Goal: Task Accomplishment & Management: Manage account settings

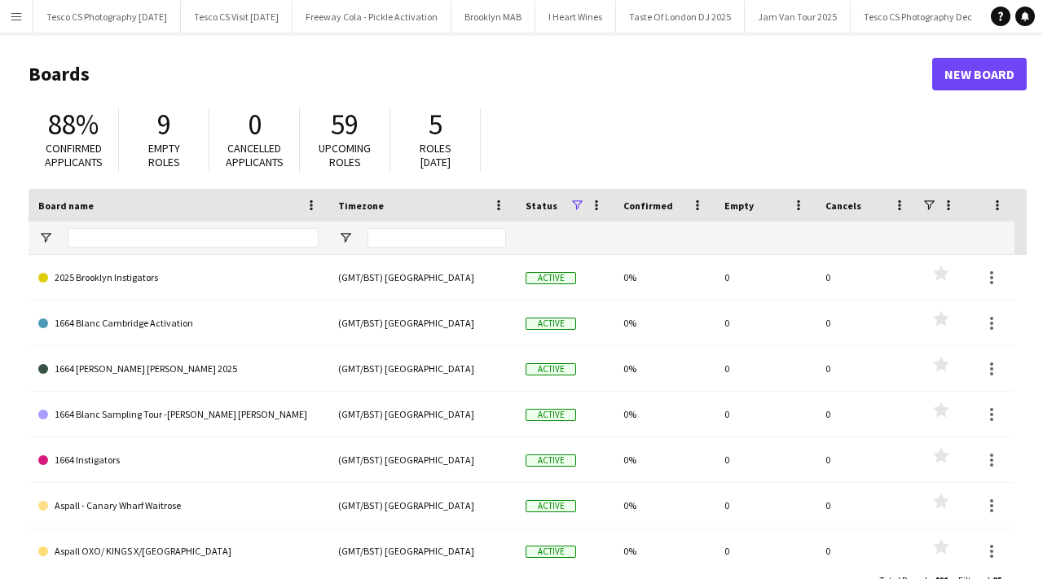
scroll to position [0, 7651]
click at [8, 18] on button "Menu" at bounding box center [16, 16] width 33 height 33
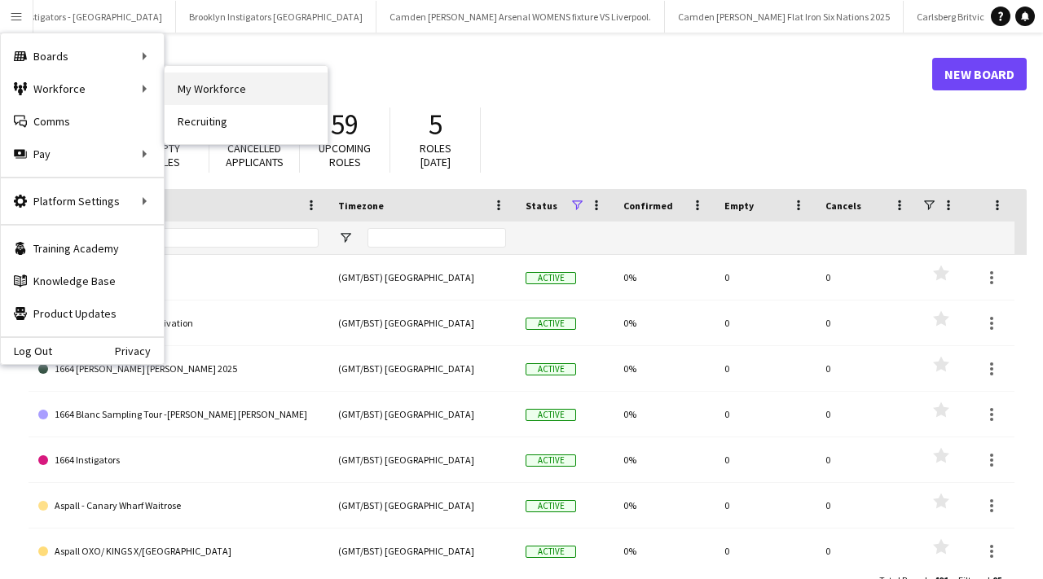
click at [194, 93] on link "My Workforce" at bounding box center [246, 89] width 163 height 33
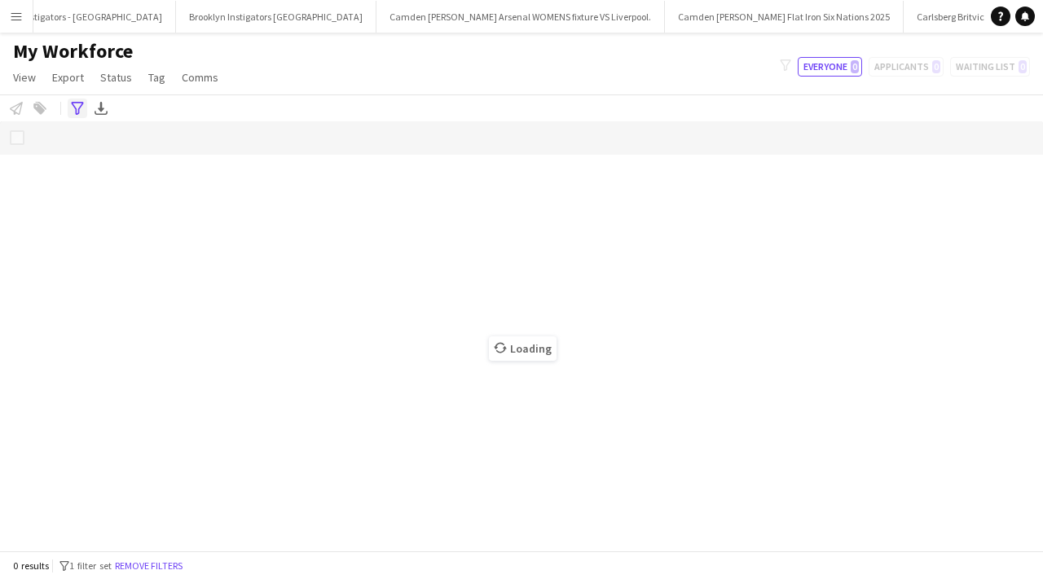
click at [73, 111] on icon "Advanced filters" at bounding box center [77, 108] width 13 height 13
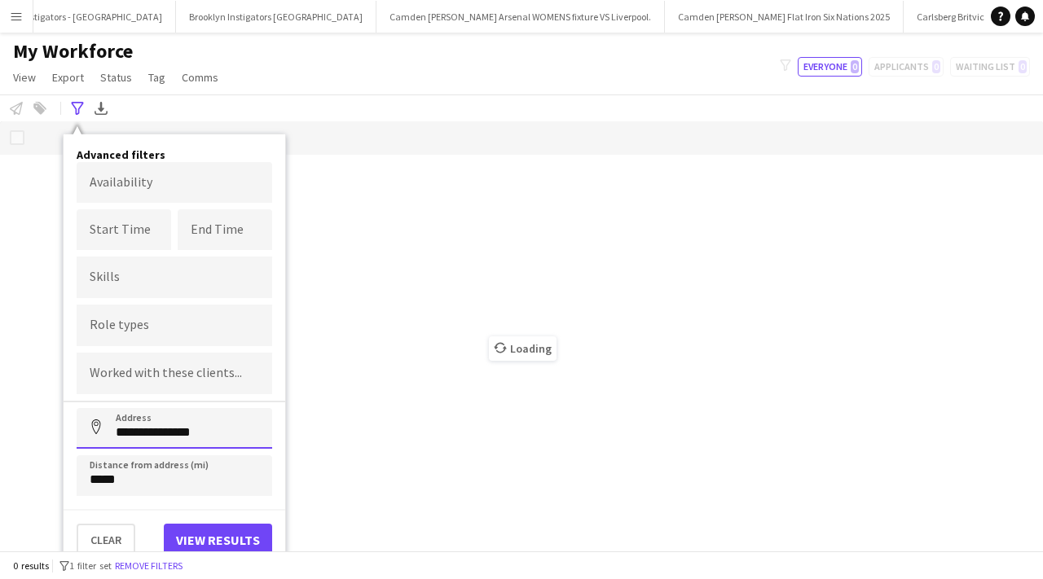
click at [193, 423] on input "**********" at bounding box center [175, 428] width 196 height 41
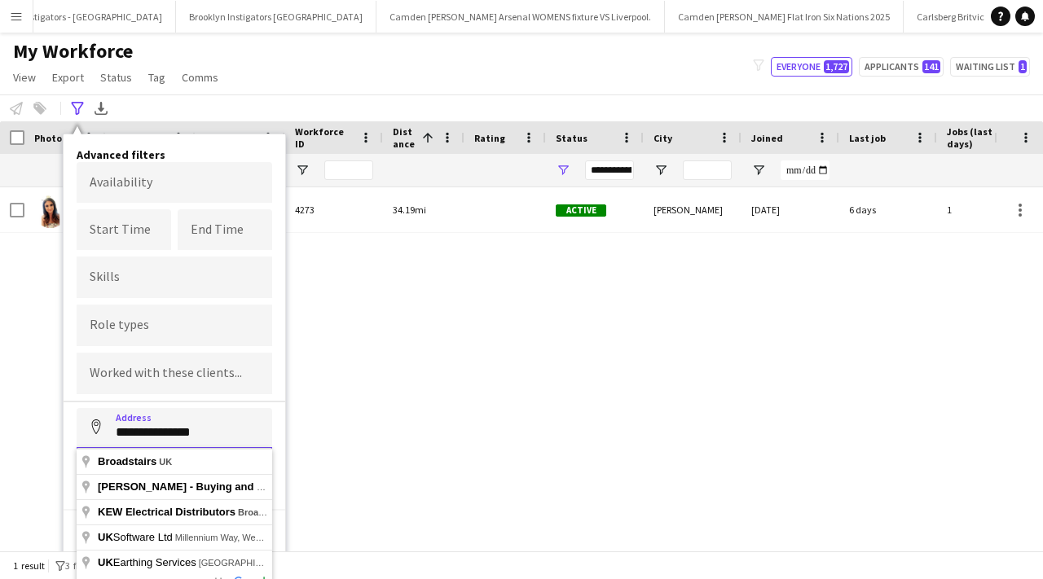
drag, startPoint x: 203, startPoint y: 429, endPoint x: 112, endPoint y: 425, distance: 90.6
click at [112, 425] on input "**********" at bounding box center [175, 428] width 196 height 41
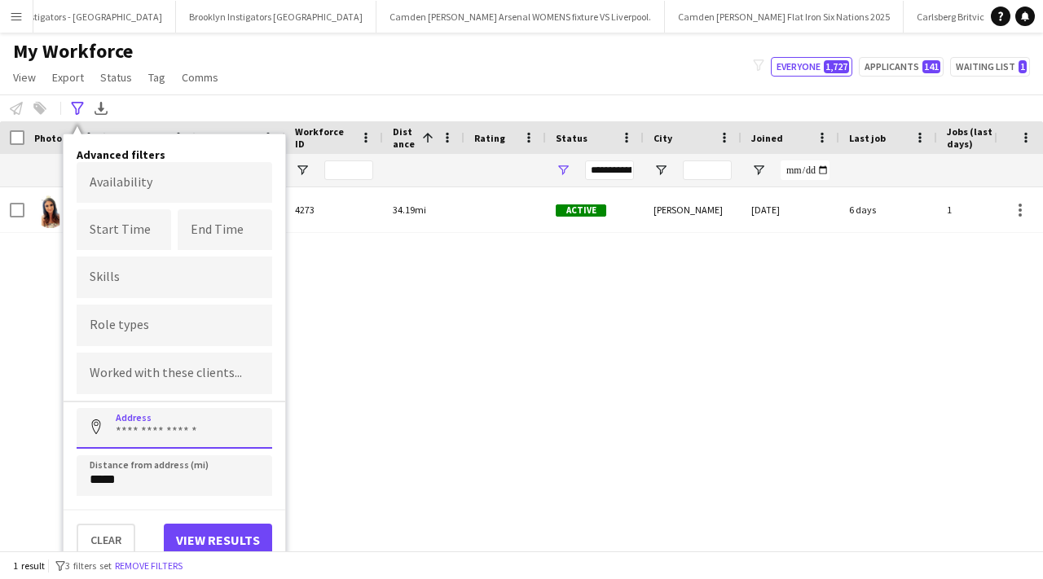
paste input "********"
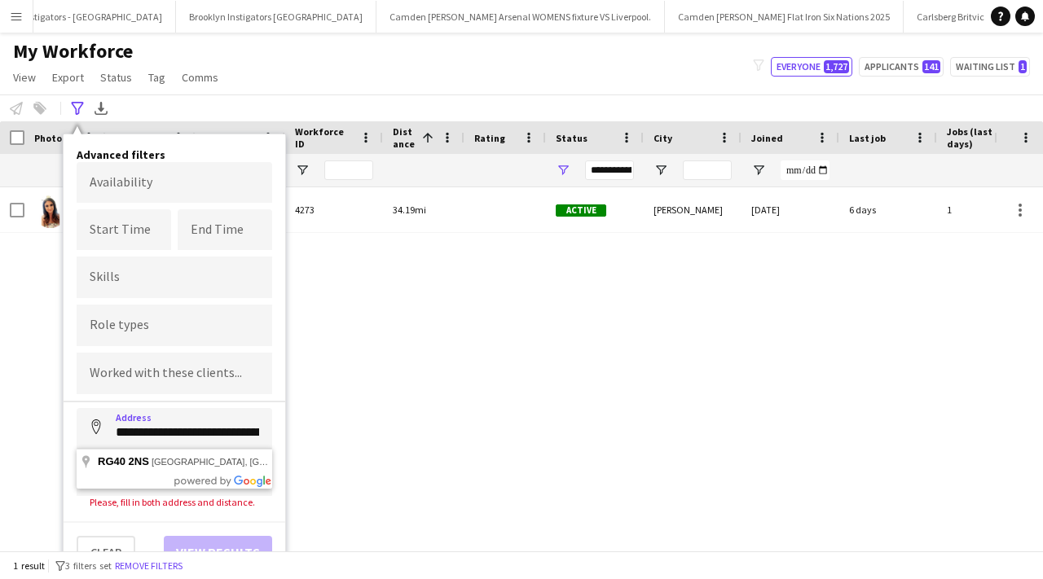
type input "**********"
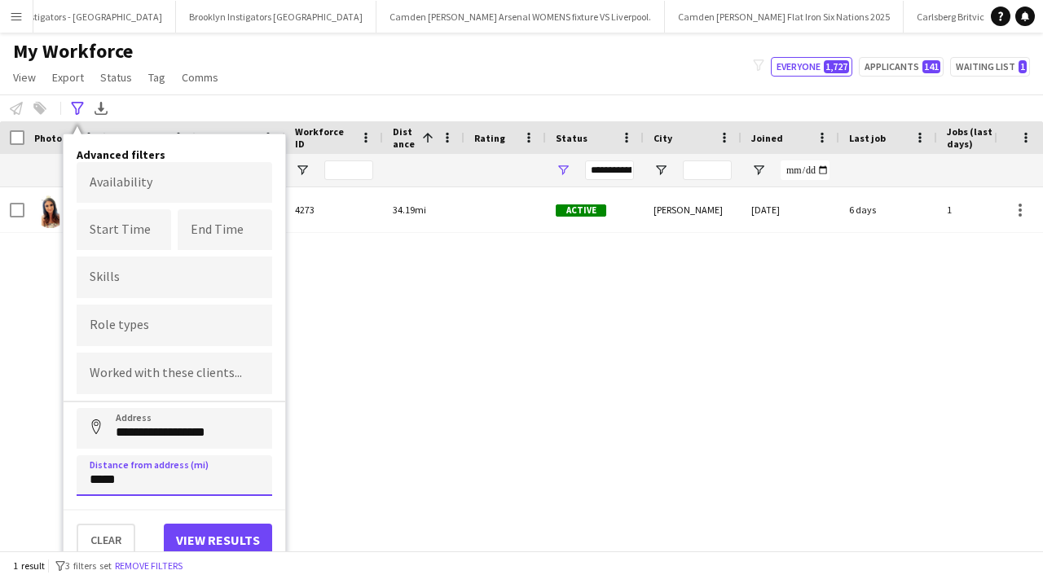
drag, startPoint x: 134, startPoint y: 478, endPoint x: 78, endPoint y: 474, distance: 56.4
click at [78, 474] on input "*****" at bounding box center [175, 476] width 196 height 41
type input "*****"
click at [193, 528] on button "View results" at bounding box center [218, 540] width 108 height 33
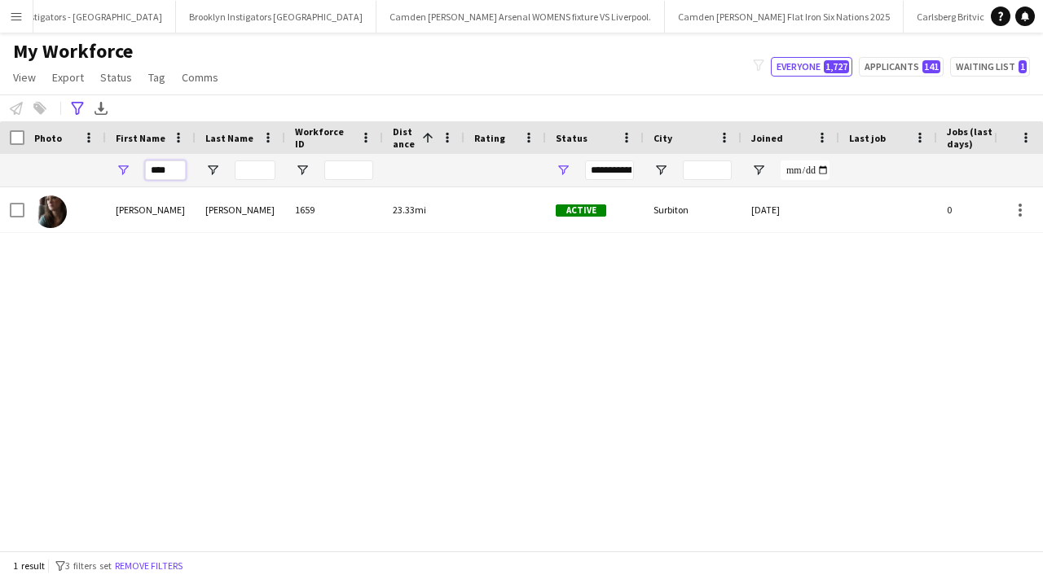
drag, startPoint x: 175, startPoint y: 171, endPoint x: 148, endPoint y: 167, distance: 27.2
click at [148, 167] on input "****" at bounding box center [165, 171] width 41 height 20
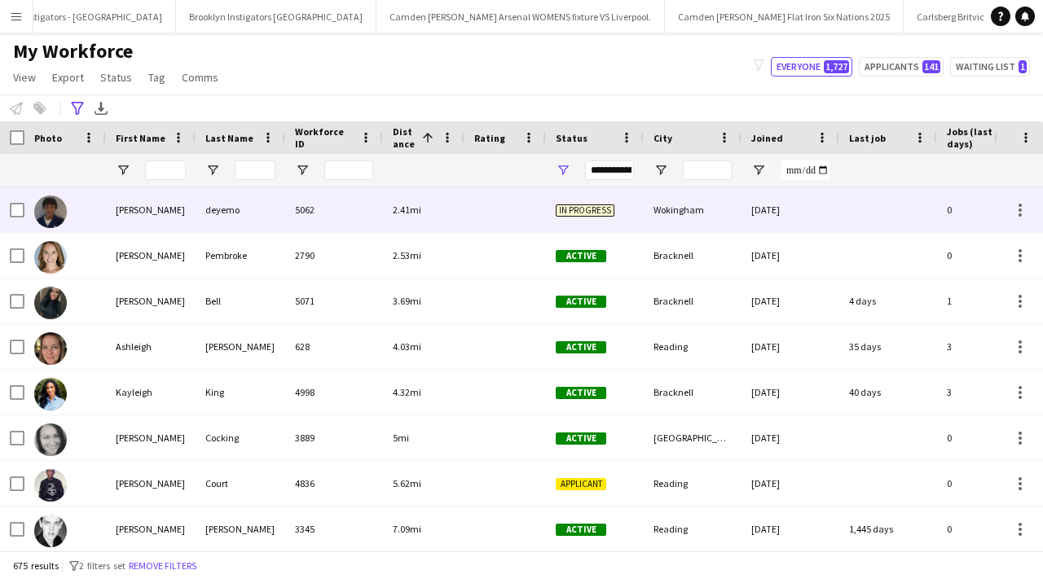
click at [192, 209] on div "reuben" at bounding box center [151, 209] width 90 height 45
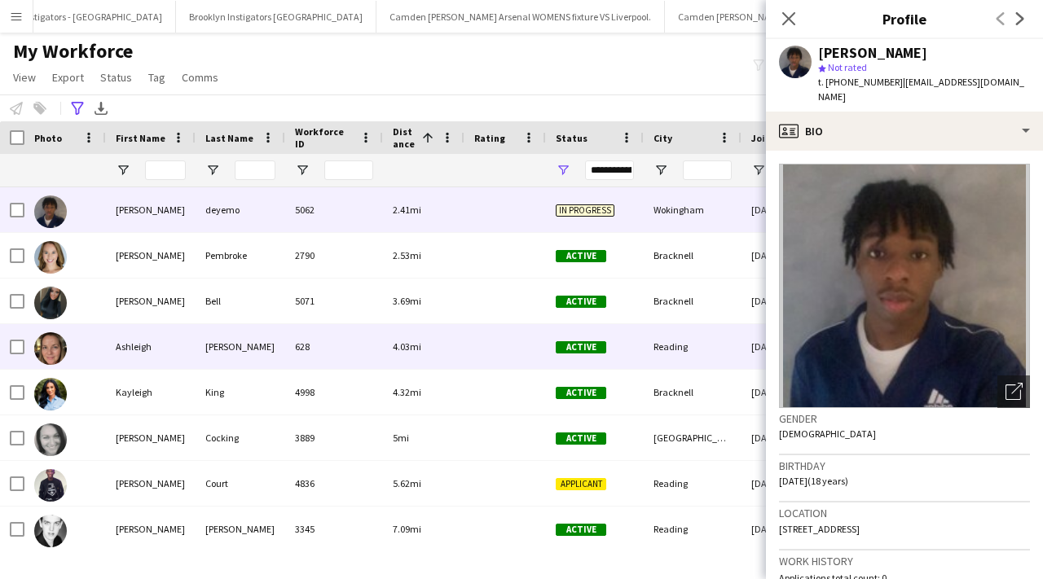
click at [515, 350] on div at bounding box center [506, 346] width 82 height 45
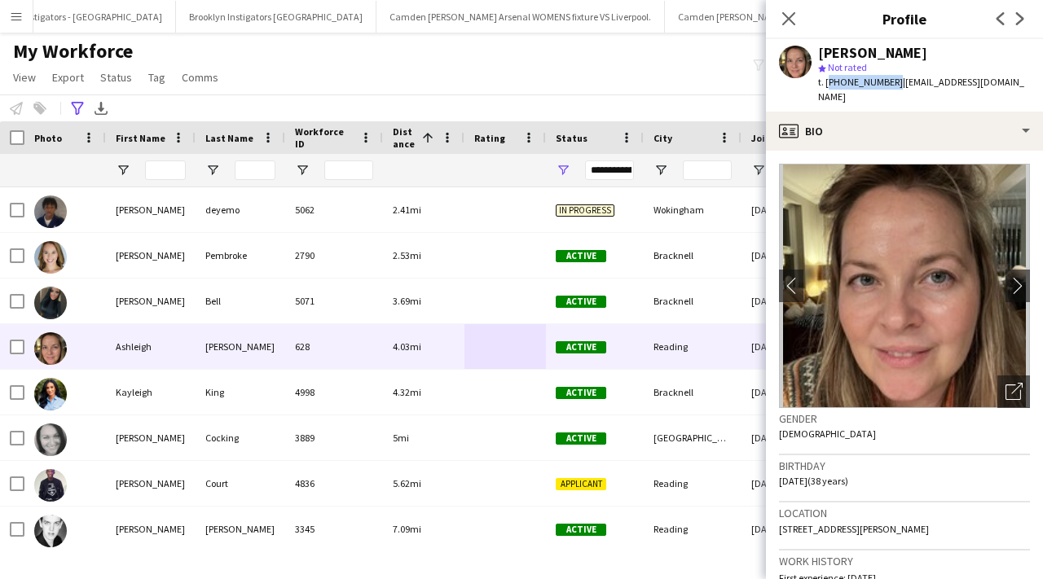
drag, startPoint x: 826, startPoint y: 83, endPoint x: 888, endPoint y: 84, distance: 61.1
click at [888, 84] on span "t. +447858564065" at bounding box center [860, 82] width 85 height 12
copy span "+447858564065"
click at [786, 17] on icon at bounding box center [788, 18] width 15 height 15
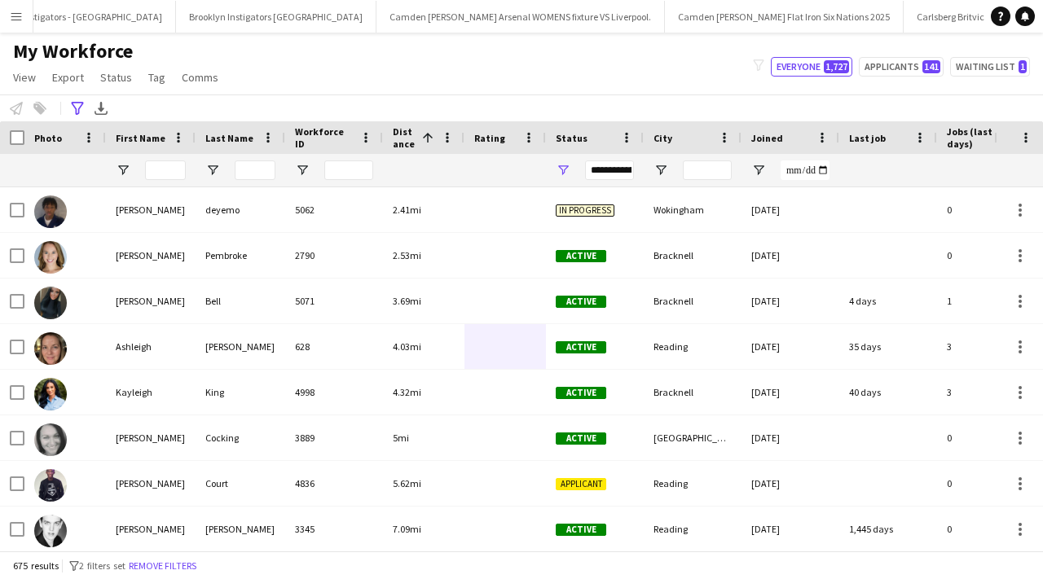
click at [15, 23] on button "Menu" at bounding box center [16, 16] width 33 height 33
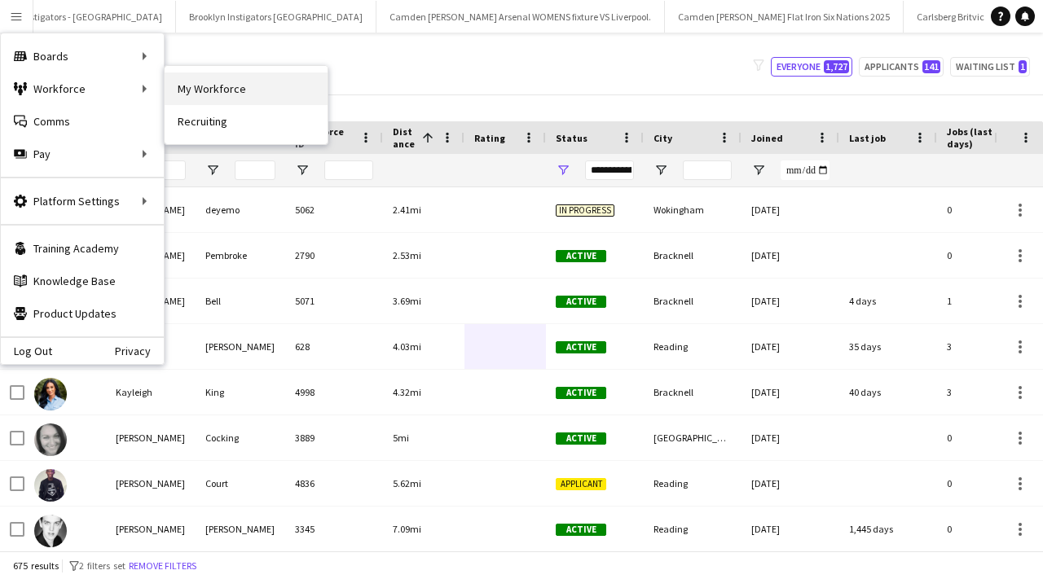
click at [192, 86] on link "My Workforce" at bounding box center [246, 89] width 163 height 33
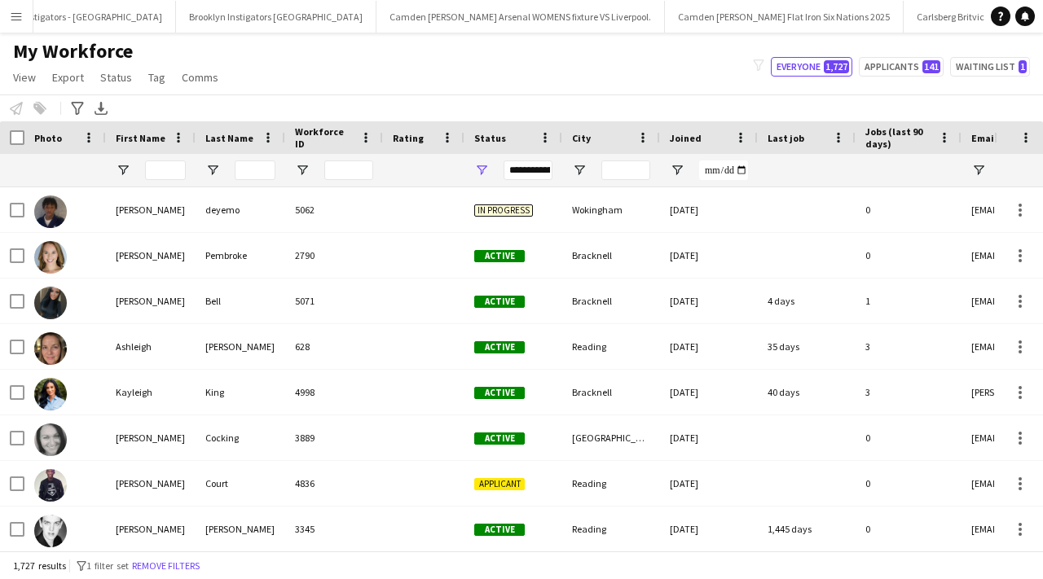
type input "**********"
type input "*****"
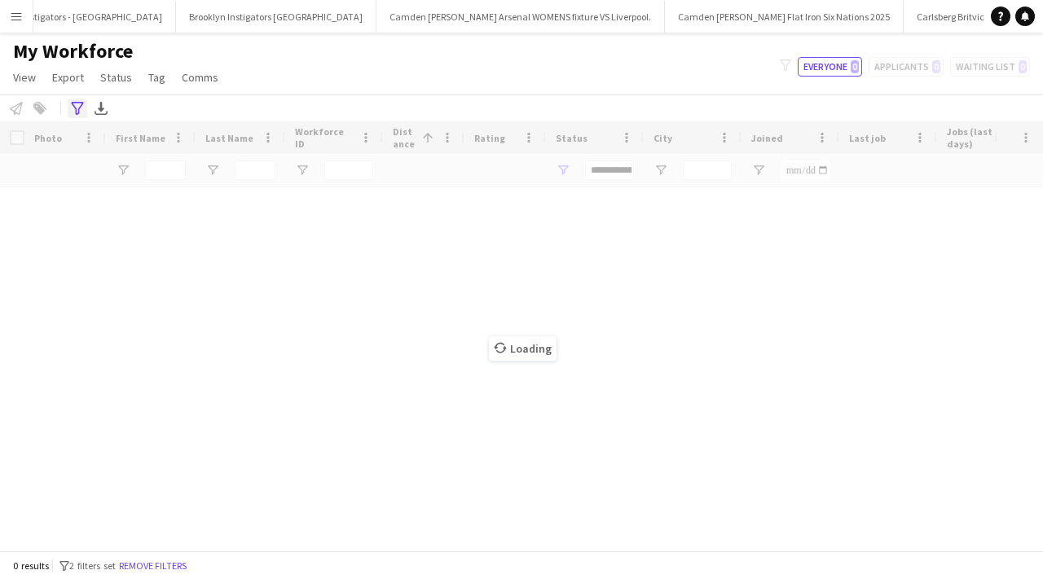
click at [83, 110] on icon "Advanced filters" at bounding box center [77, 108] width 13 height 13
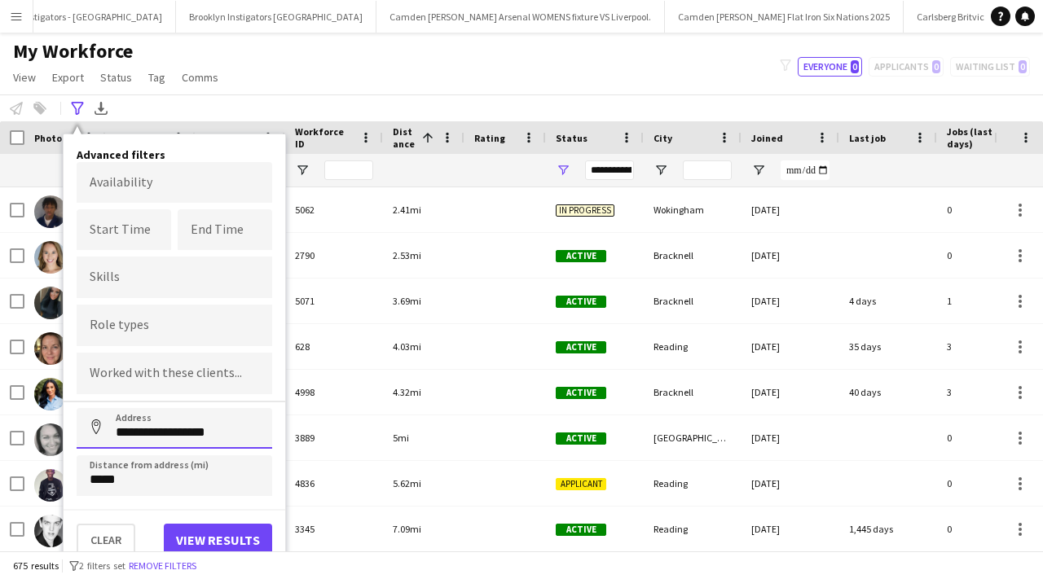
click at [240, 439] on input "**********" at bounding box center [175, 428] width 196 height 41
type input "*"
paste input "********"
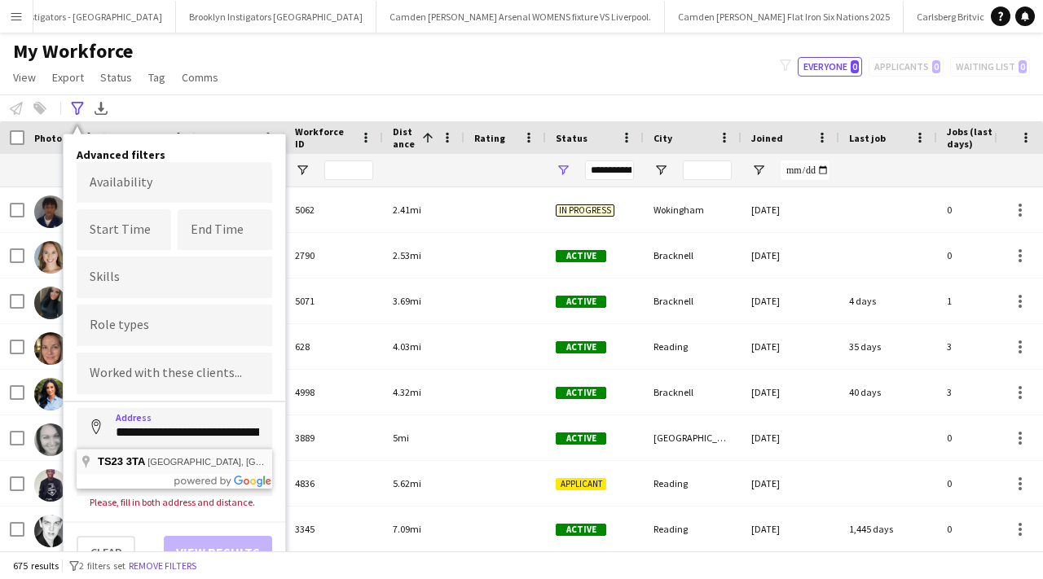
type input "**********"
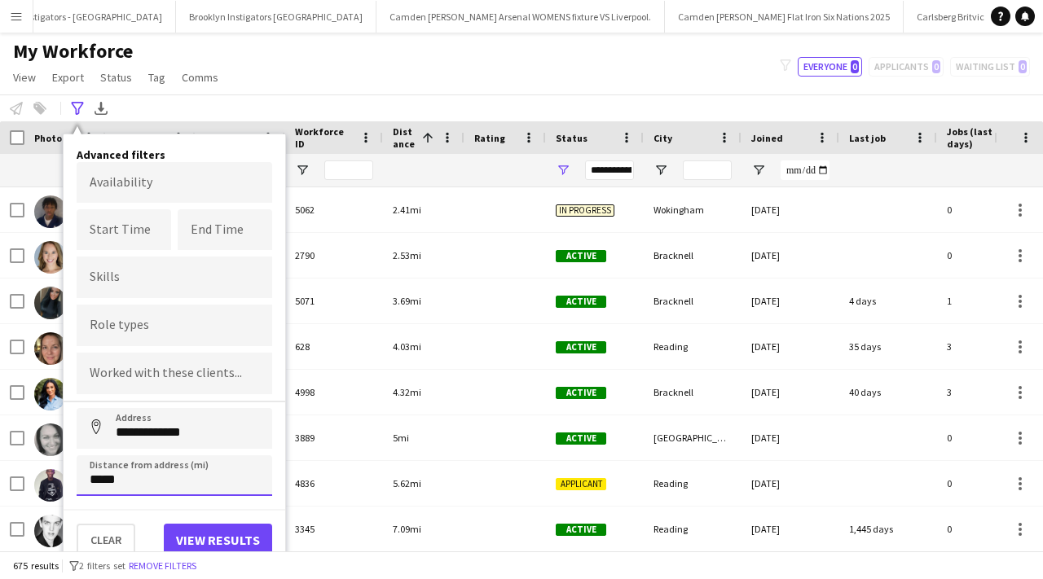
click at [200, 482] on input "*****" at bounding box center [175, 476] width 196 height 41
type input "****"
type input "*****"
click at [212, 530] on button "View results" at bounding box center [218, 540] width 108 height 33
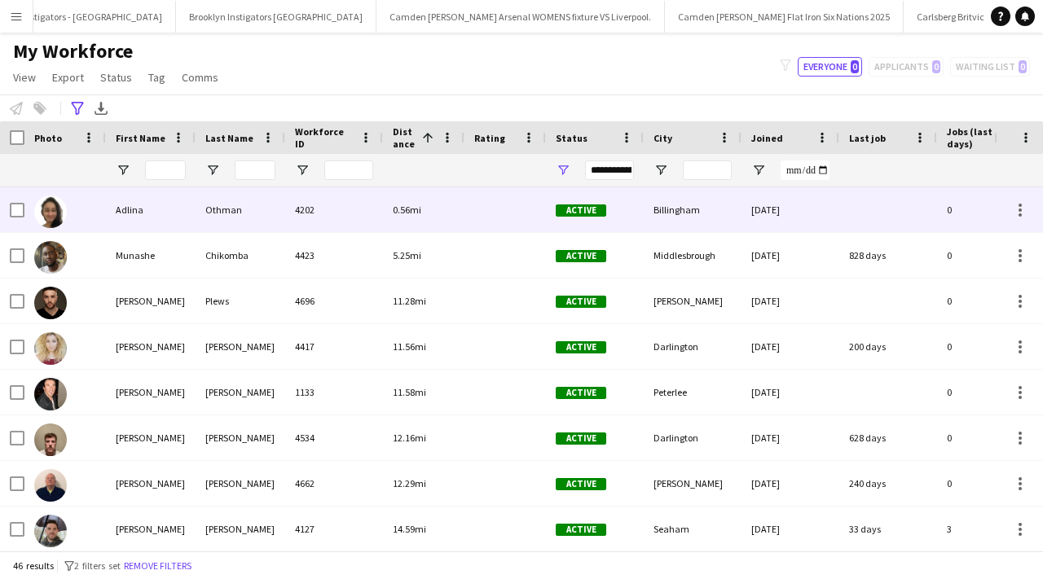
click at [246, 209] on div "Othman" at bounding box center [241, 209] width 90 height 45
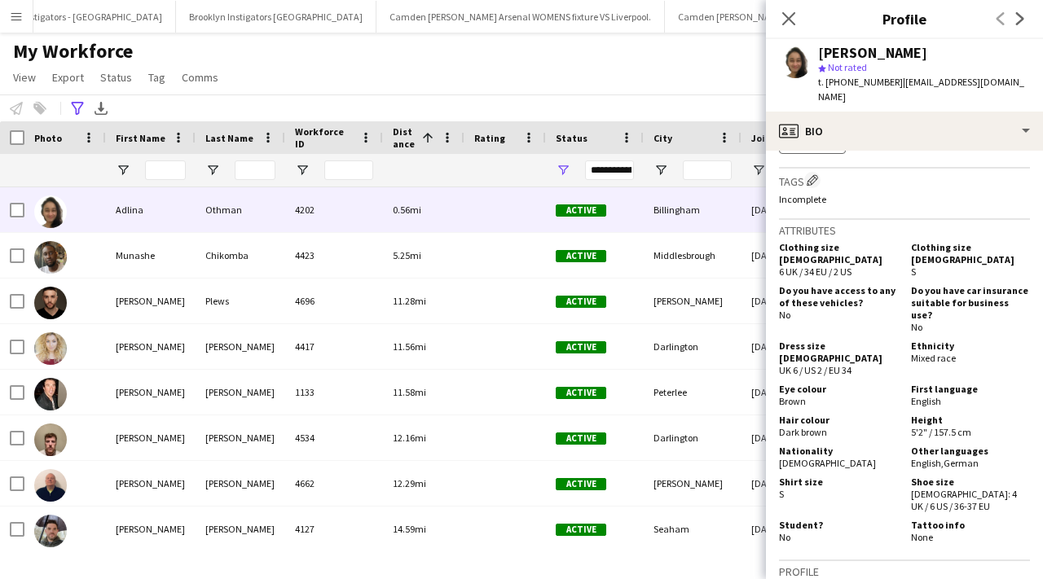
scroll to position [1210, 0]
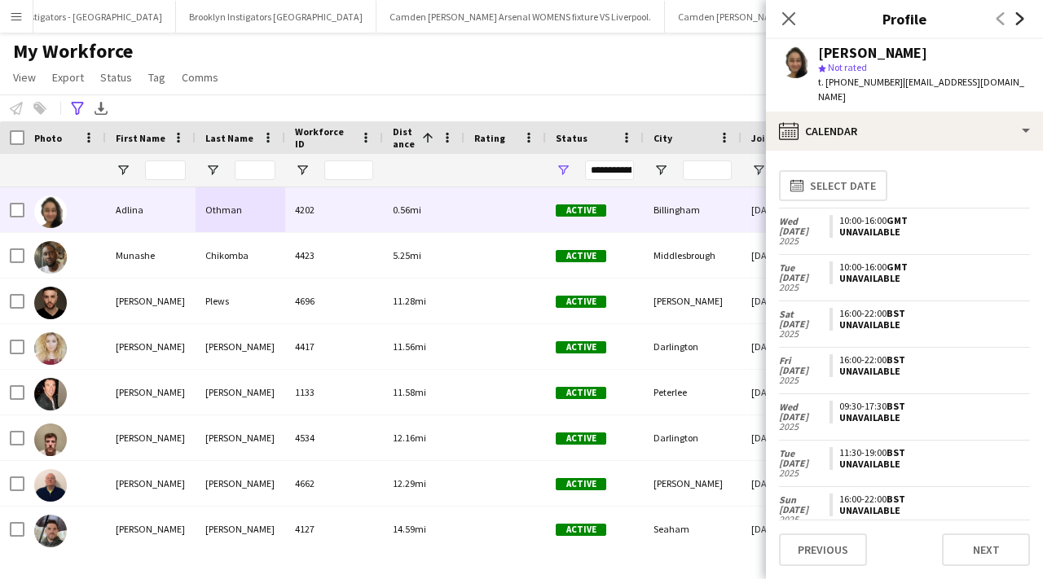
click at [1020, 18] on icon at bounding box center [1020, 18] width 8 height 13
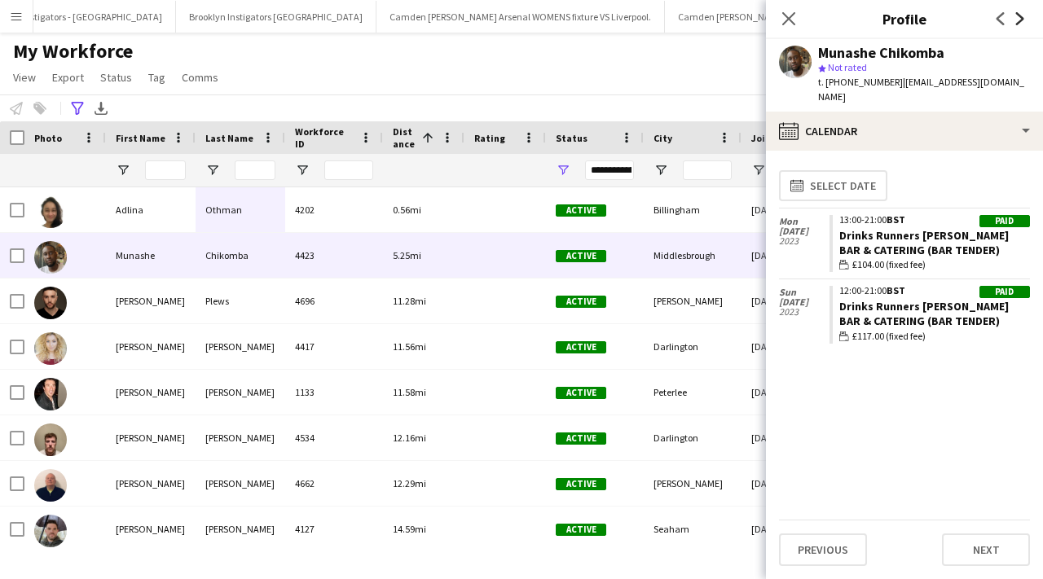
click at [1020, 18] on icon at bounding box center [1020, 18] width 8 height 13
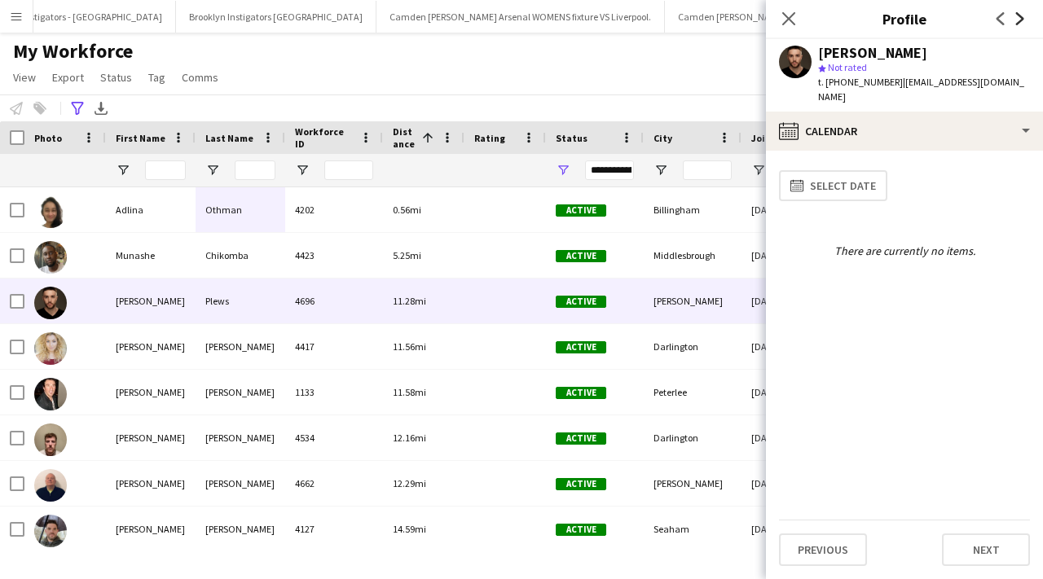
click at [1020, 15] on icon at bounding box center [1020, 18] width 8 height 13
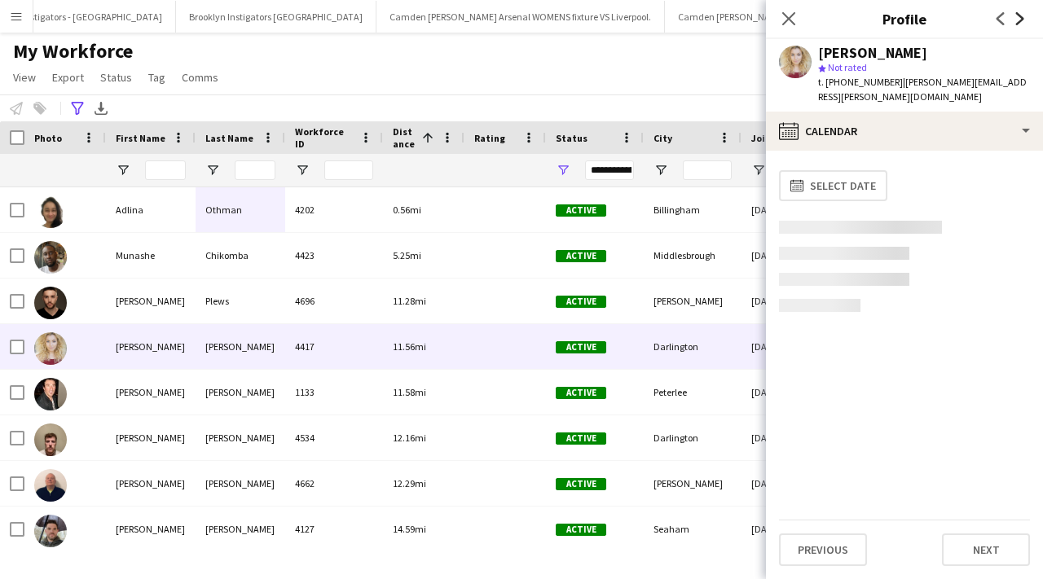
click at [1020, 15] on icon at bounding box center [1020, 18] width 8 height 13
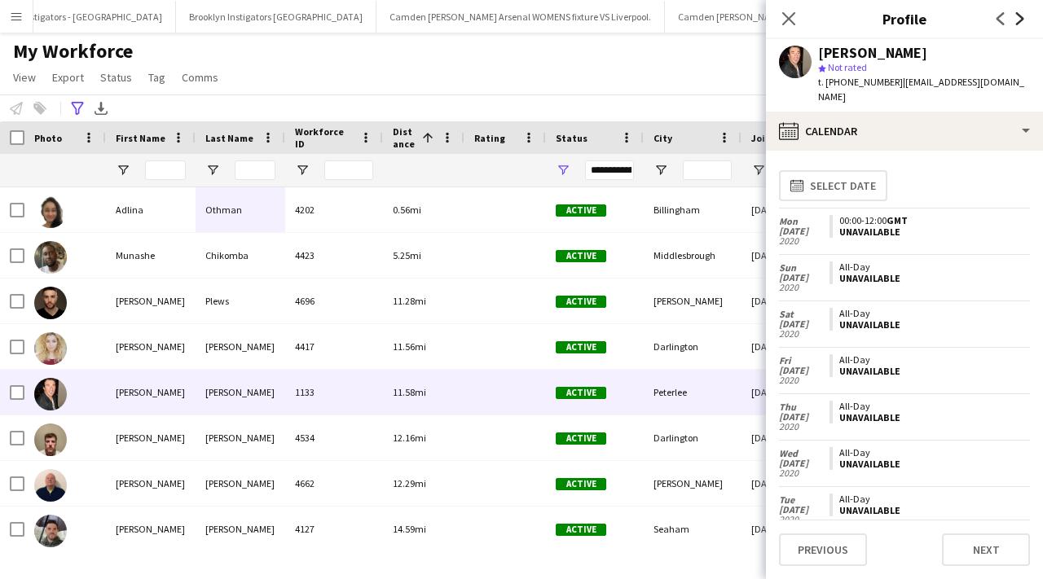
click at [1020, 15] on icon at bounding box center [1020, 18] width 8 height 13
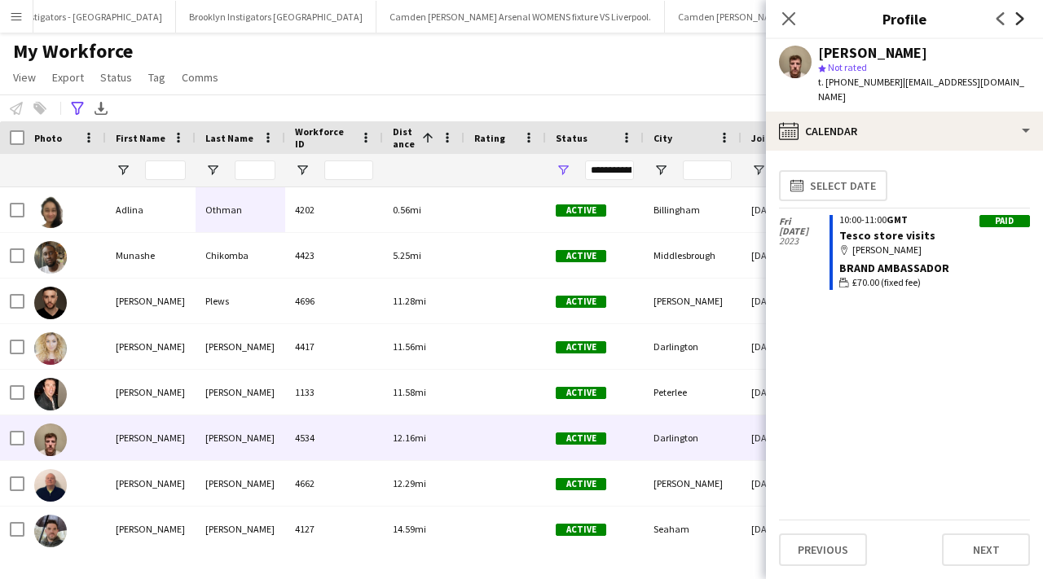
click at [1020, 15] on icon at bounding box center [1020, 18] width 8 height 13
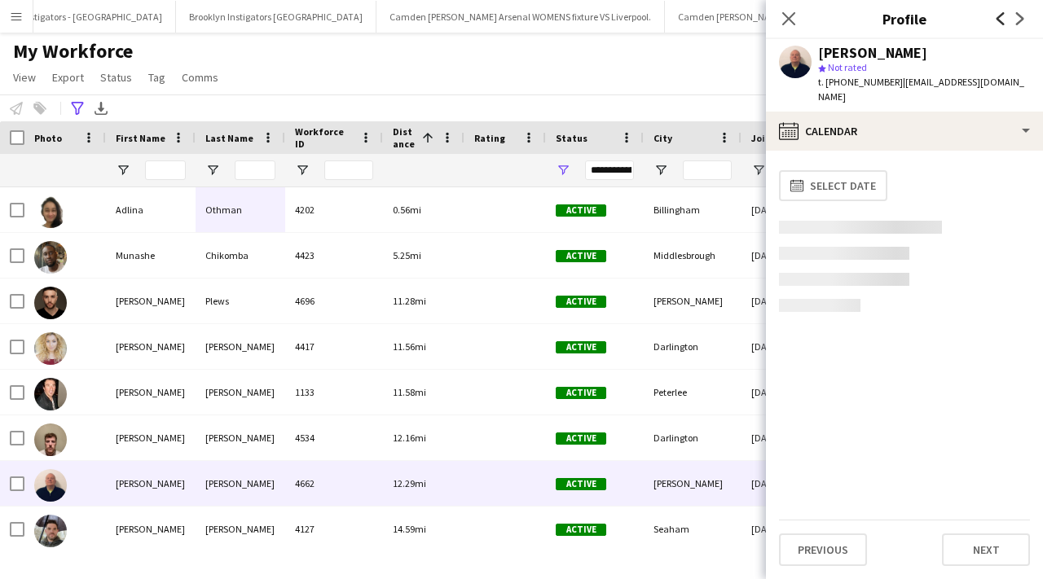
click at [1002, 15] on icon "Previous" at bounding box center [1000, 18] width 13 height 13
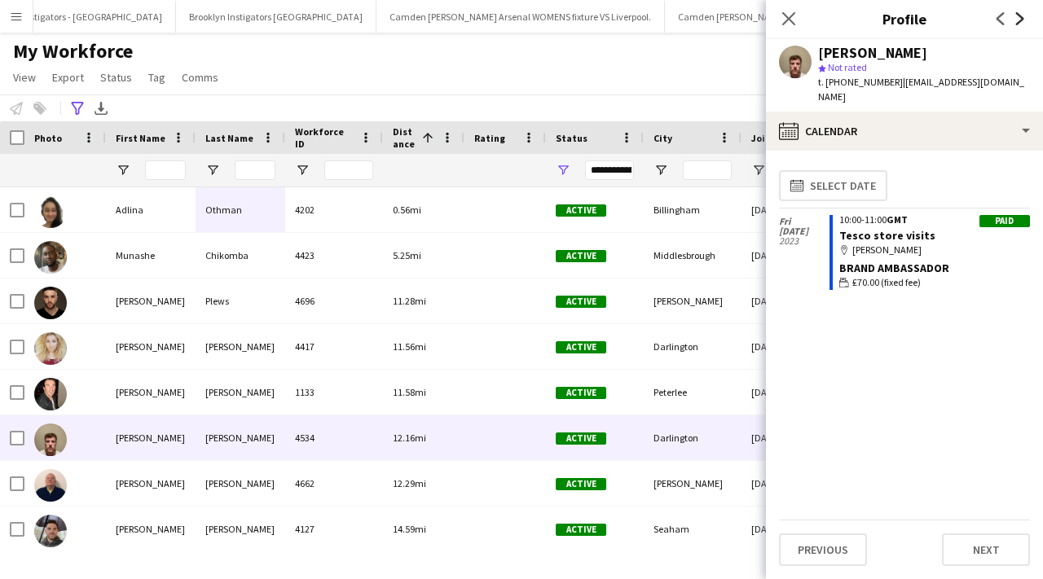
click at [1019, 20] on icon "Next" at bounding box center [1020, 18] width 13 height 13
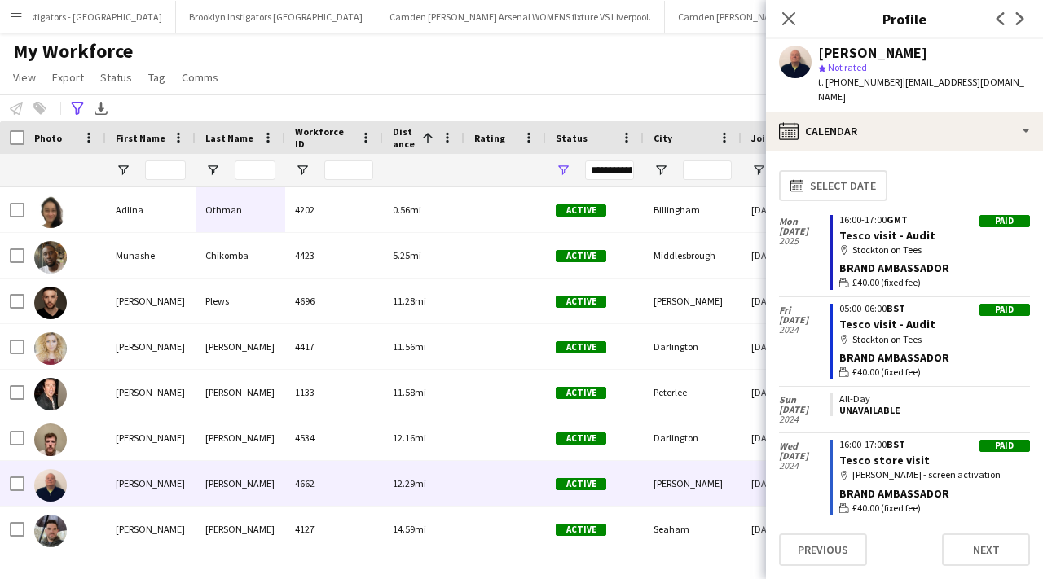
drag, startPoint x: 828, startPoint y: 82, endPoint x: 892, endPoint y: 87, distance: 64.6
click at [892, 87] on span "t. +4407512251275" at bounding box center [860, 82] width 85 height 12
copy span "+4407512251275"
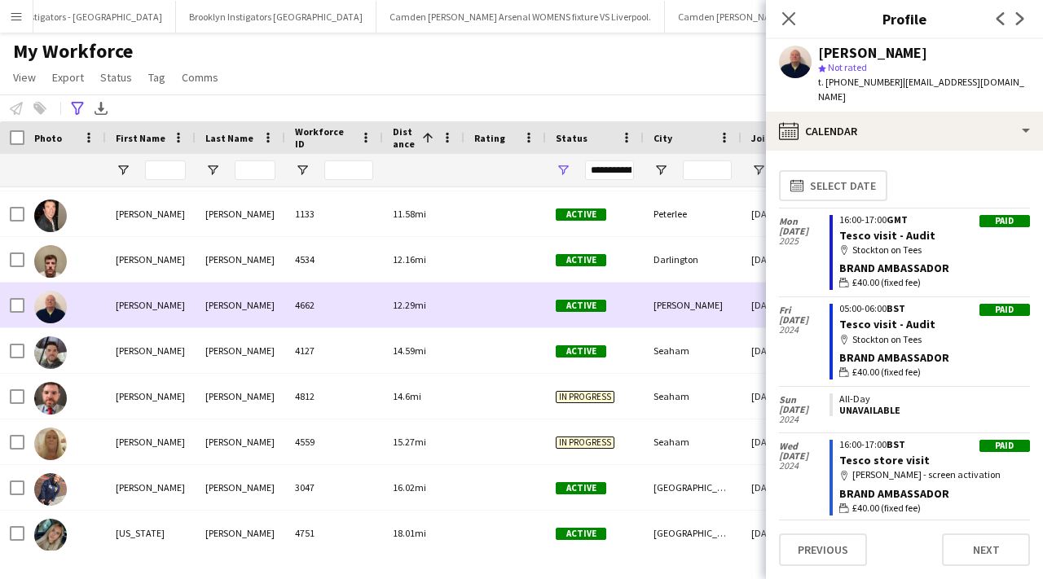
scroll to position [183, 0]
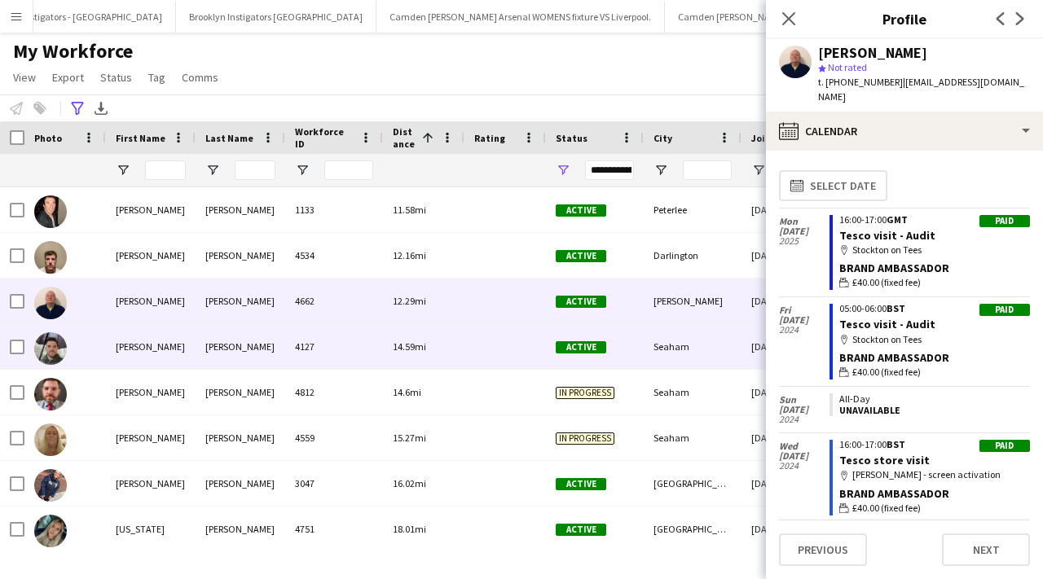
click at [390, 340] on div "14.59mi" at bounding box center [424, 346] width 82 height 45
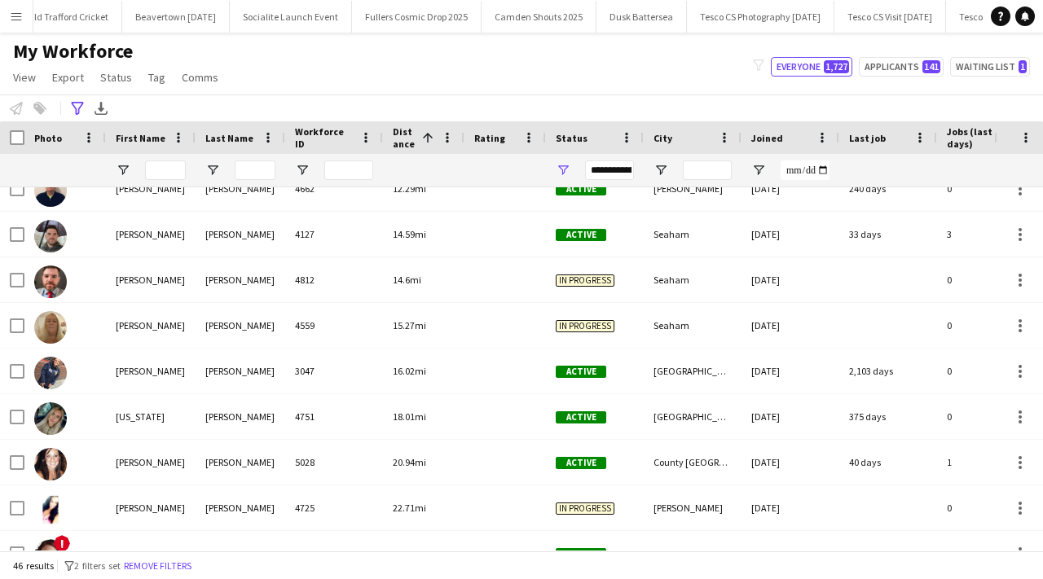
scroll to position [0, 4796]
click at [21, 8] on button "Menu" at bounding box center [16, 16] width 33 height 33
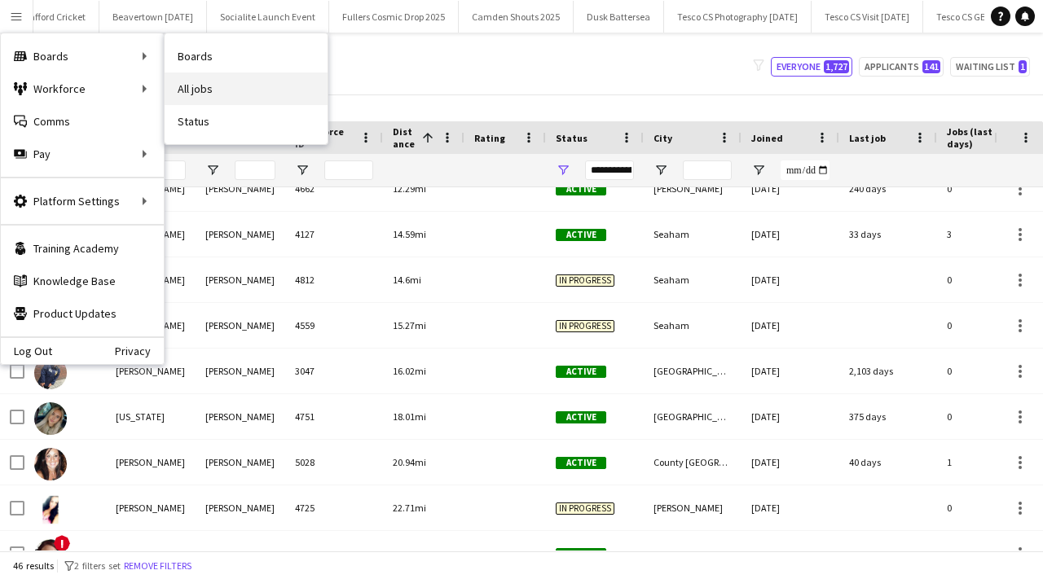
click at [206, 95] on link "All jobs" at bounding box center [246, 89] width 163 height 33
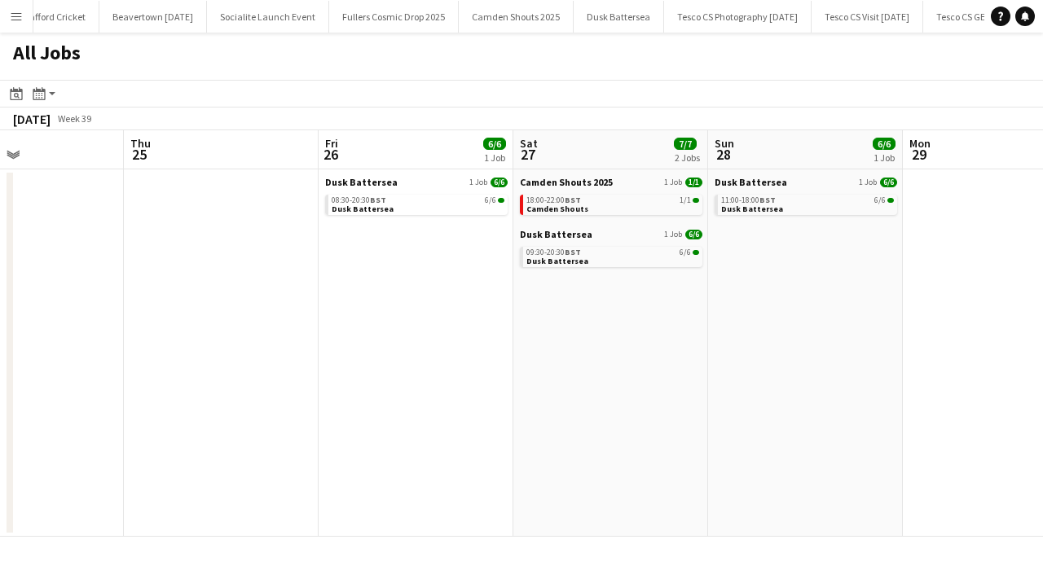
scroll to position [0, 676]
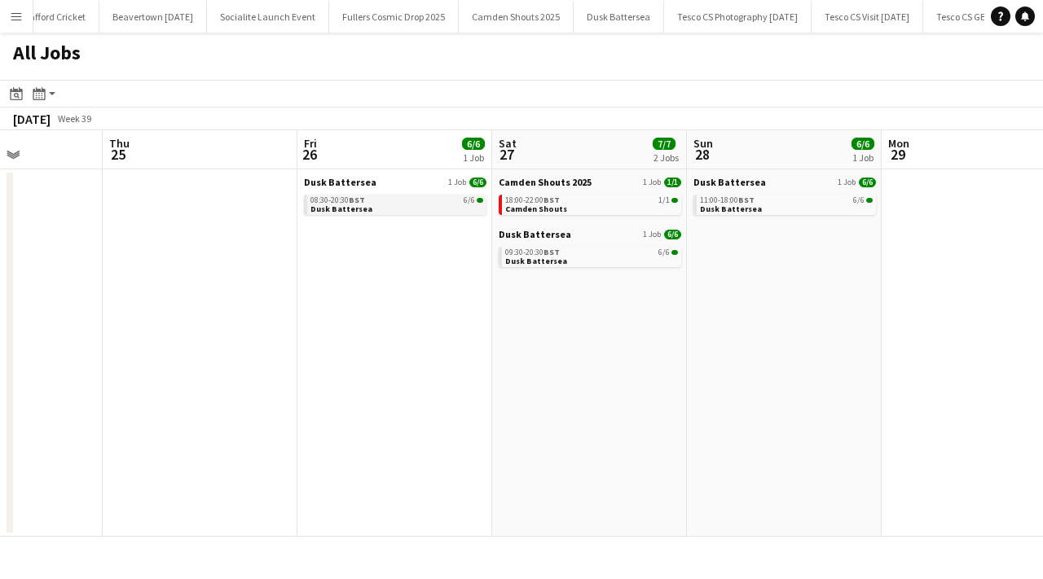
click at [450, 207] on link "08:30-20:30 BST 6/6 Dusk Battersea" at bounding box center [397, 204] width 173 height 19
click at [628, 262] on link "09:30-20:30 BST 6/6 Dusk Battersea" at bounding box center [591, 256] width 173 height 19
click at [20, 5] on button "Menu" at bounding box center [16, 16] width 33 height 33
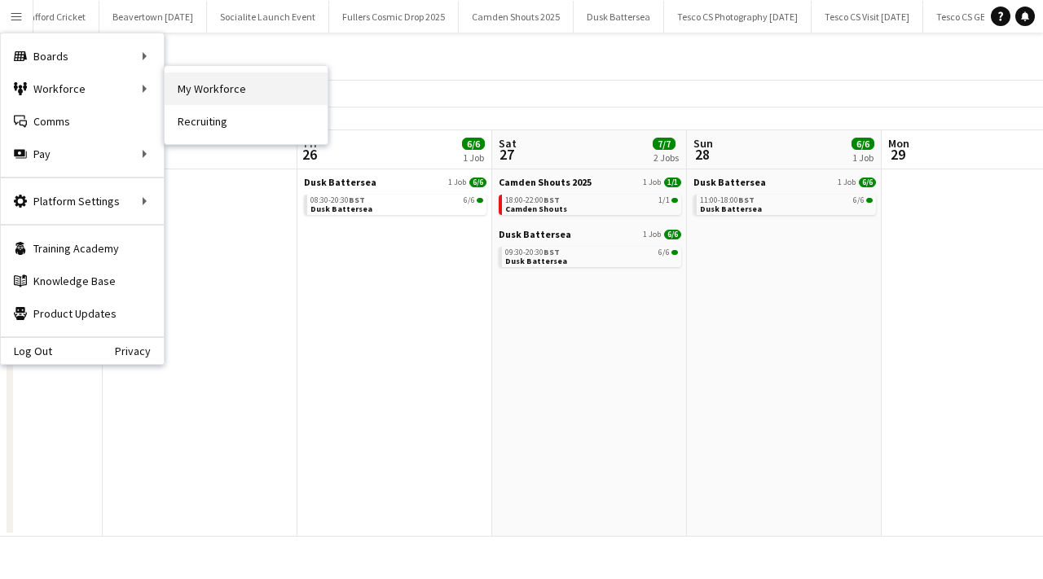
click at [183, 91] on link "My Workforce" at bounding box center [246, 89] width 163 height 33
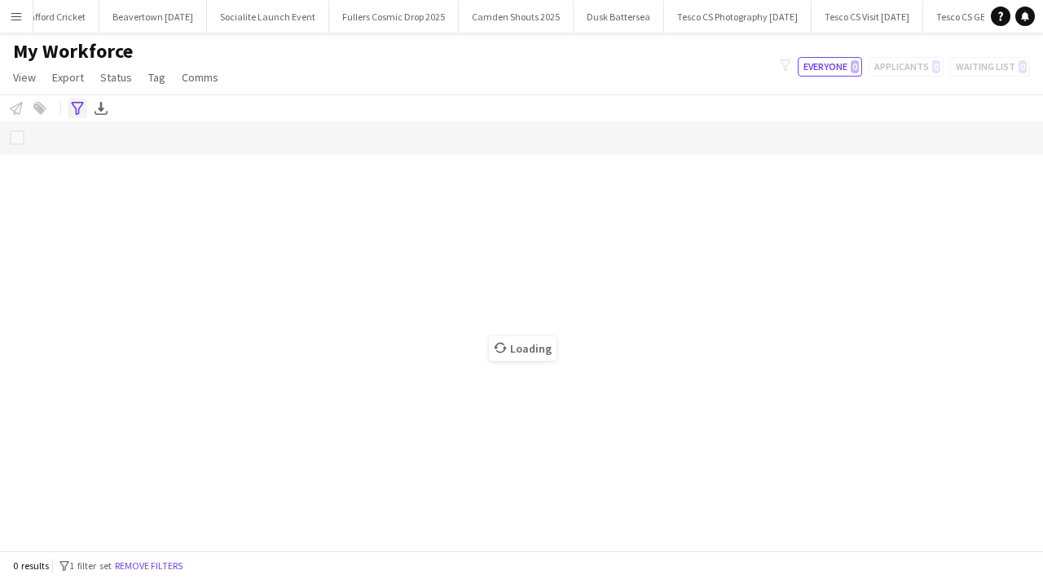
click at [77, 104] on icon "Advanced filters" at bounding box center [77, 108] width 13 height 13
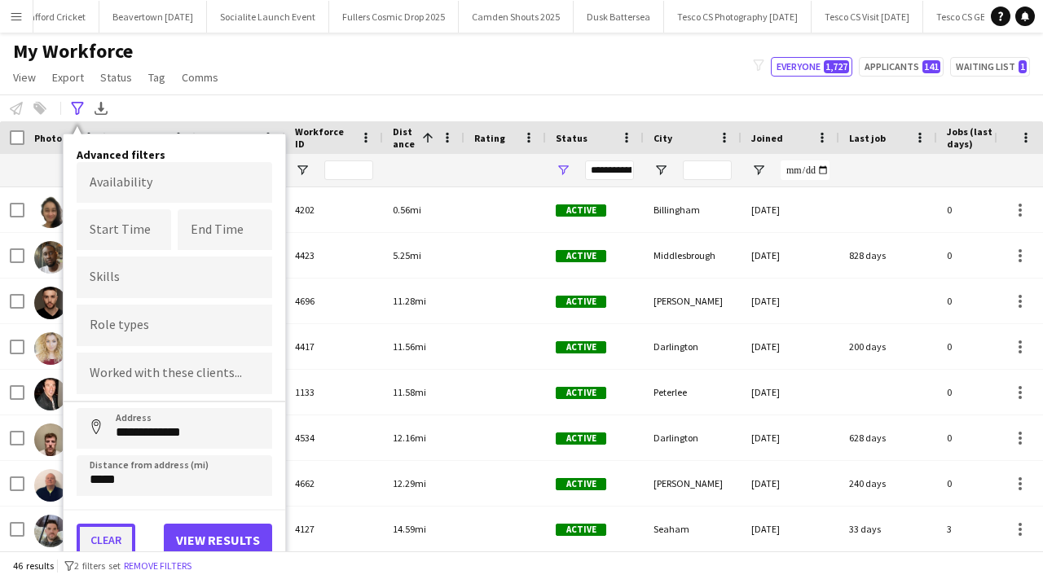
click at [117, 535] on button "Clear" at bounding box center [106, 540] width 59 height 33
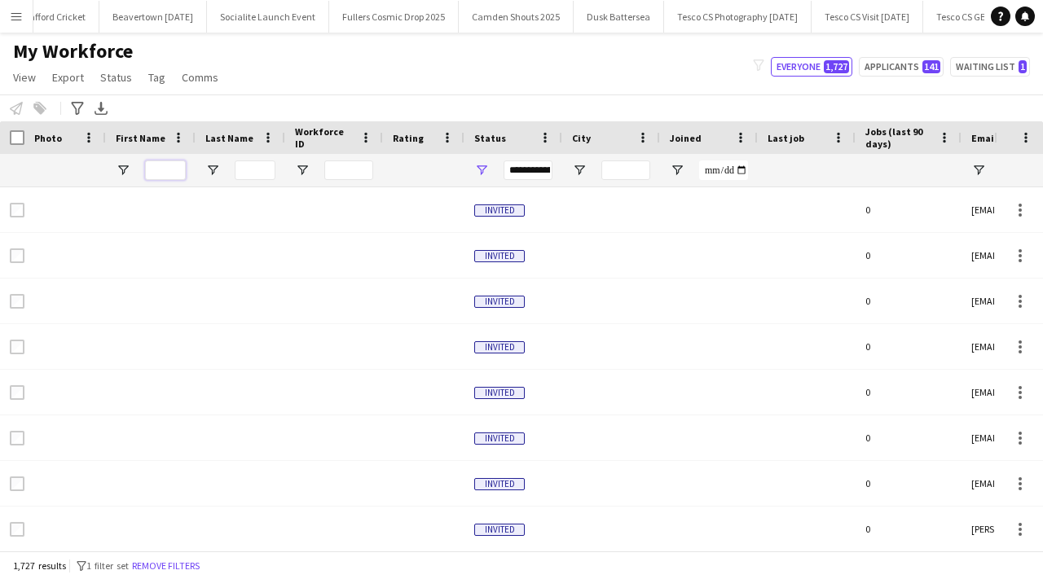
click at [169, 170] on input "First Name Filter Input" at bounding box center [165, 171] width 41 height 20
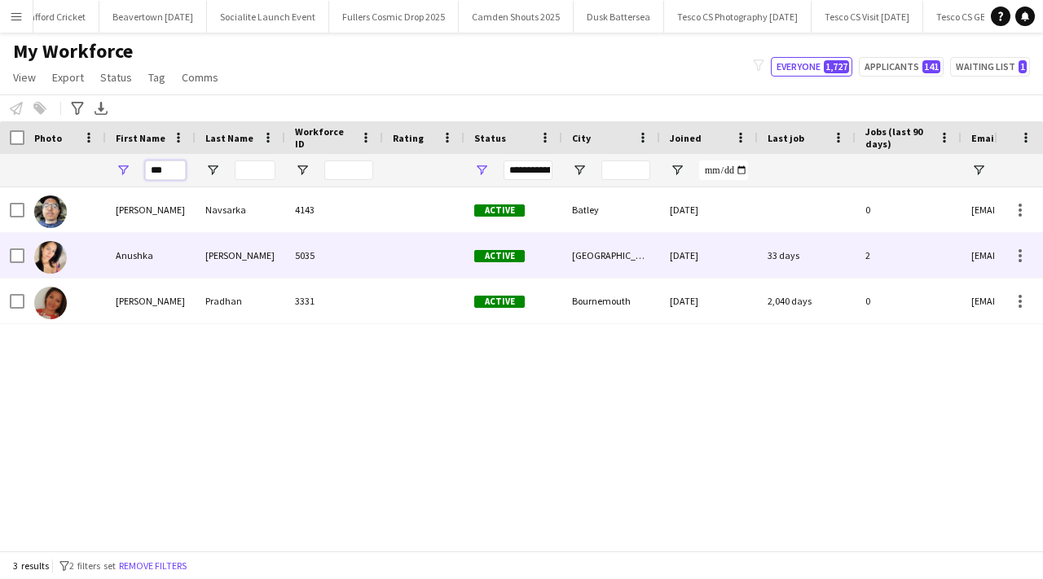
type input "***"
click at [196, 272] on div "[PERSON_NAME]" at bounding box center [241, 255] width 90 height 45
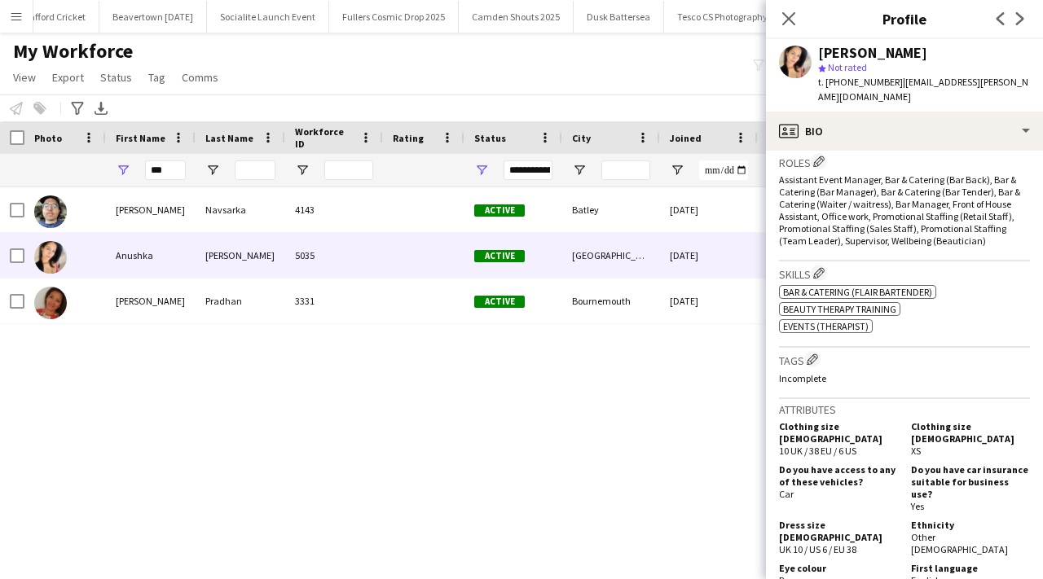
scroll to position [1035, 0]
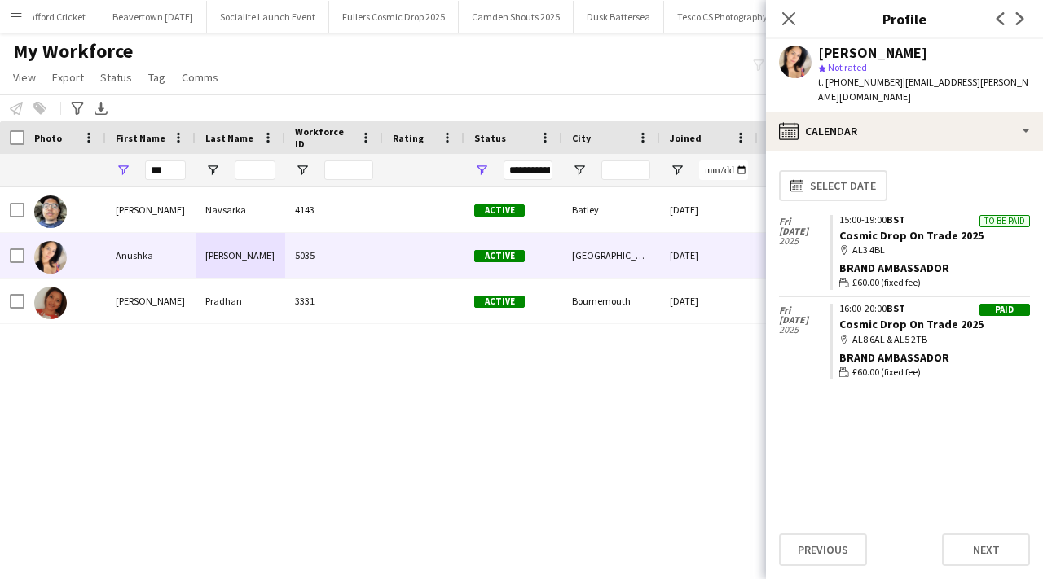
click at [830, 571] on app-calendar-tab "calendar-full Select date [DATE] To be paid 15:00-19:00 BST Cosmic Drop On Trad…" at bounding box center [904, 365] width 277 height 429
click at [834, 551] on button "Previous" at bounding box center [823, 550] width 88 height 33
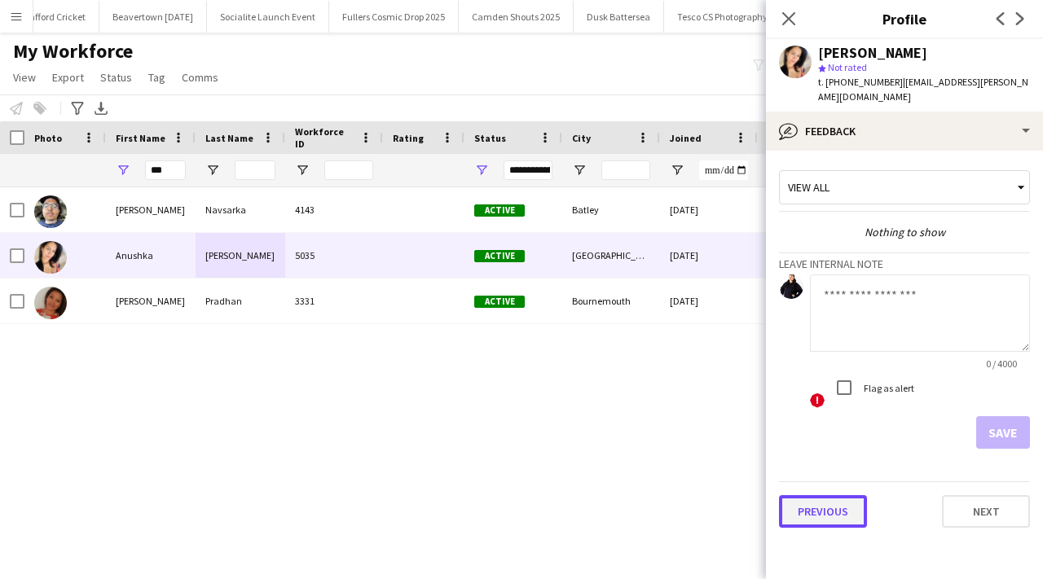
click at [839, 510] on button "Previous" at bounding box center [823, 512] width 88 height 33
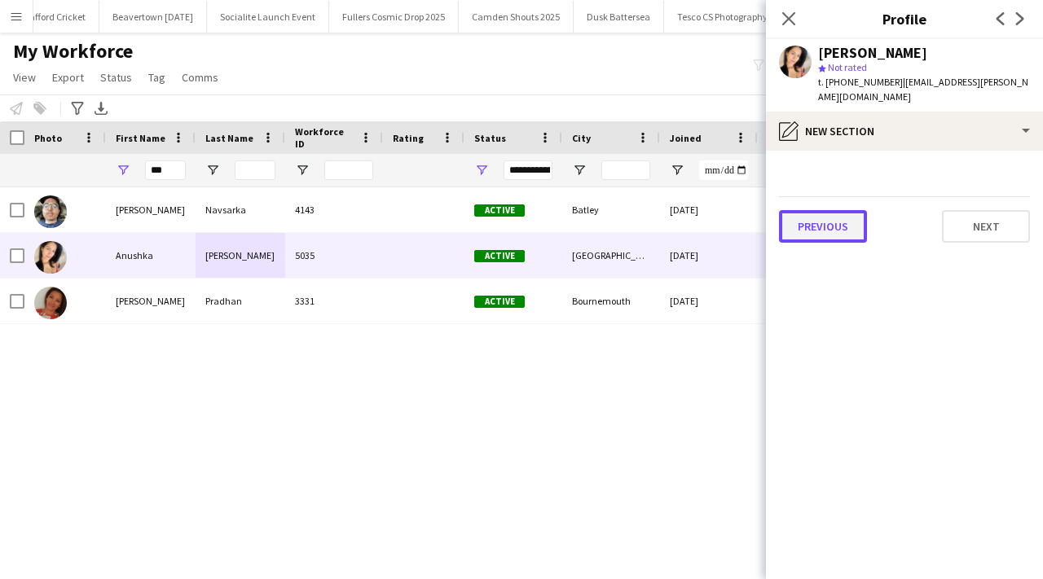
click at [856, 217] on button "Previous" at bounding box center [823, 226] width 88 height 33
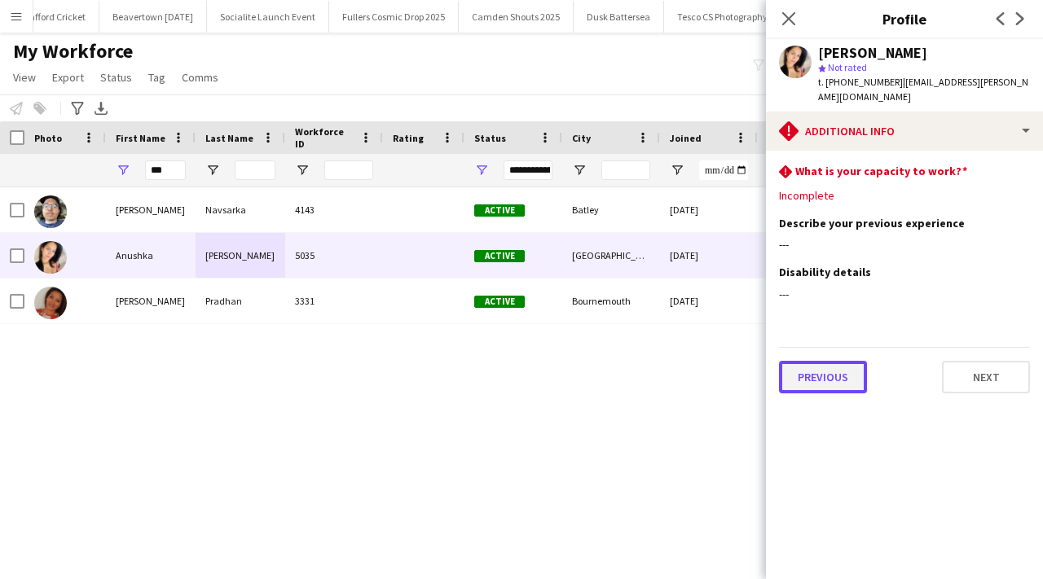
click at [825, 361] on button "Previous" at bounding box center [823, 377] width 88 height 33
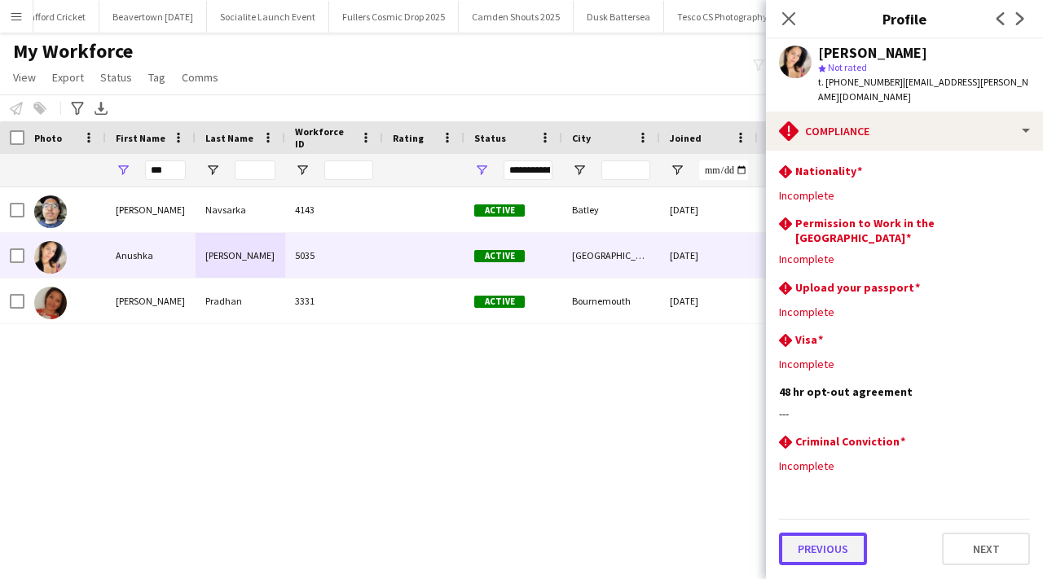
click at [849, 533] on button "Previous" at bounding box center [823, 549] width 88 height 33
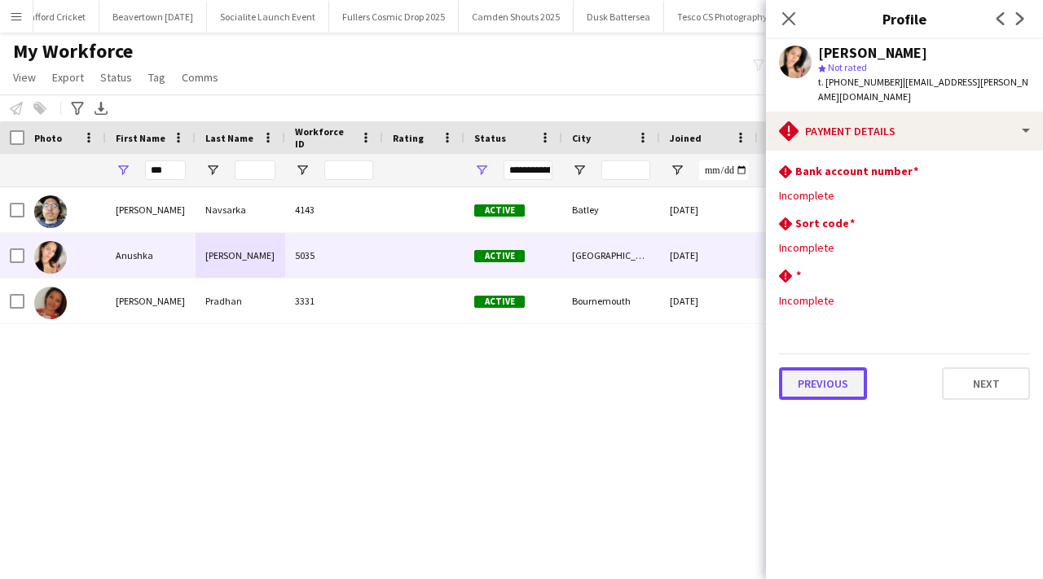
click at [837, 368] on button "Previous" at bounding box center [823, 384] width 88 height 33
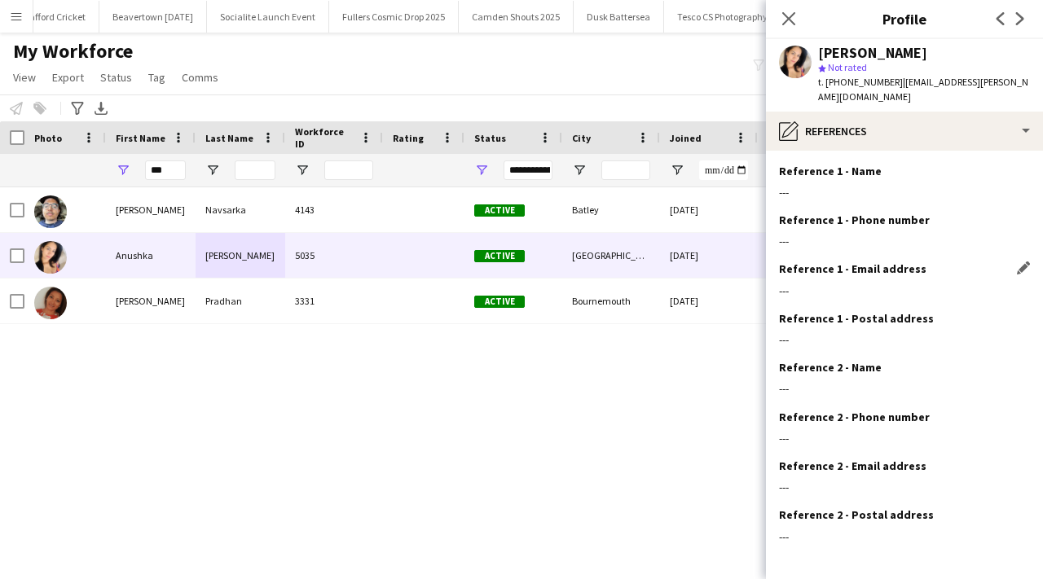
scroll to position [55, 0]
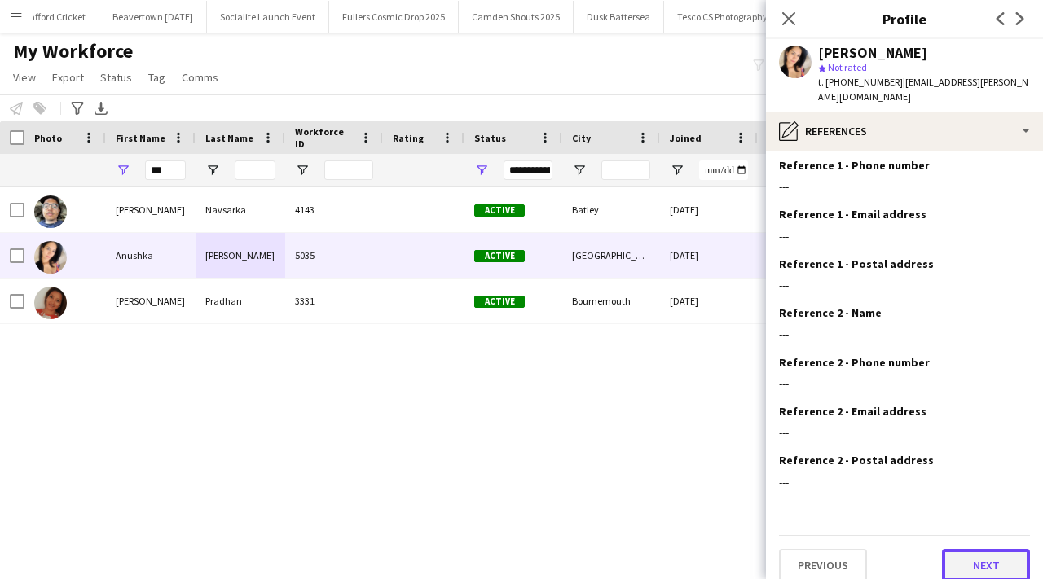
click at [973, 549] on button "Next" at bounding box center [986, 565] width 88 height 33
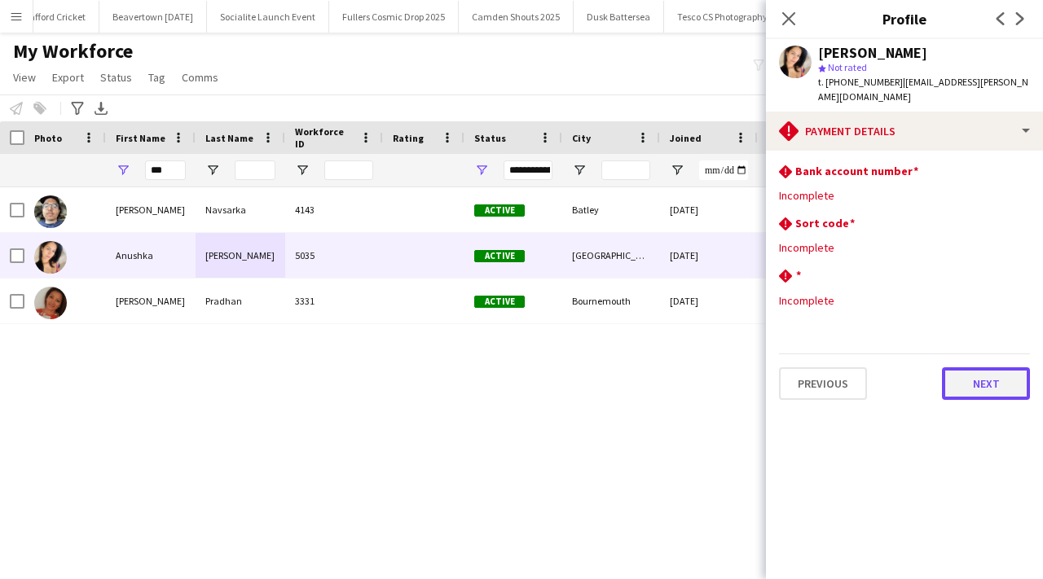
click at [968, 368] on button "Next" at bounding box center [986, 384] width 88 height 33
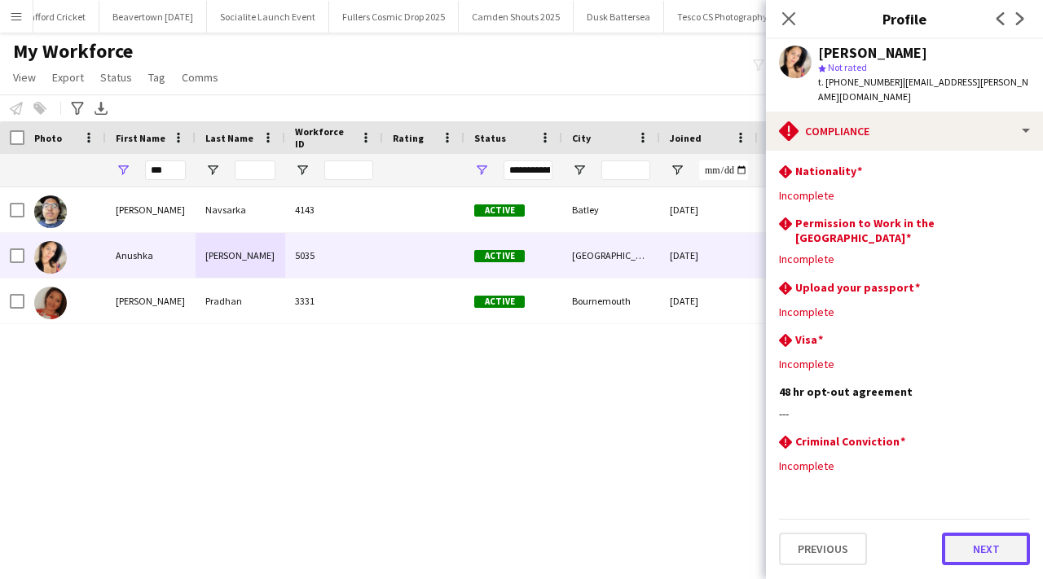
click at [989, 533] on button "Next" at bounding box center [986, 549] width 88 height 33
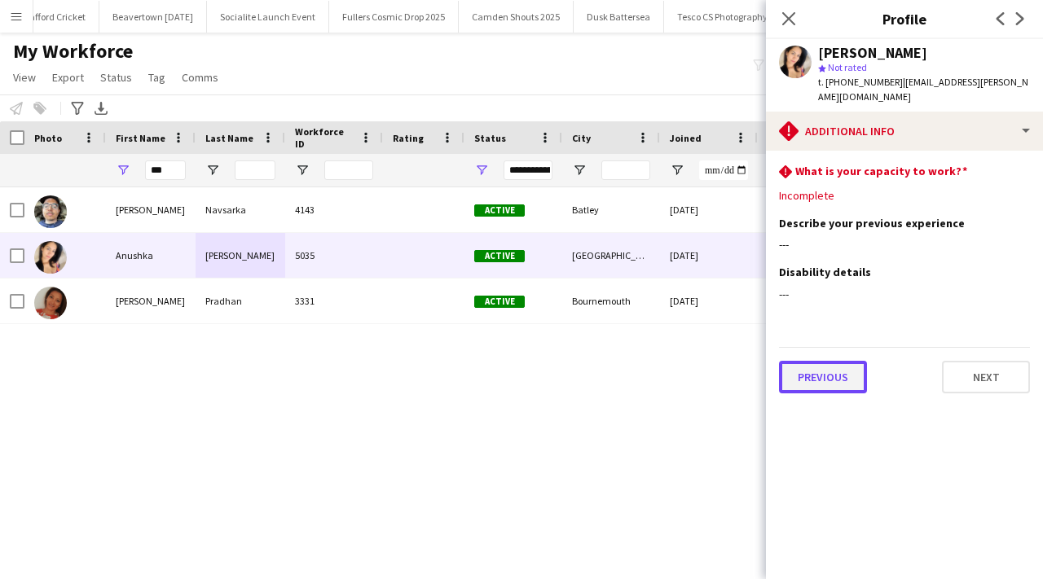
click at [831, 364] on button "Previous" at bounding box center [823, 377] width 88 height 33
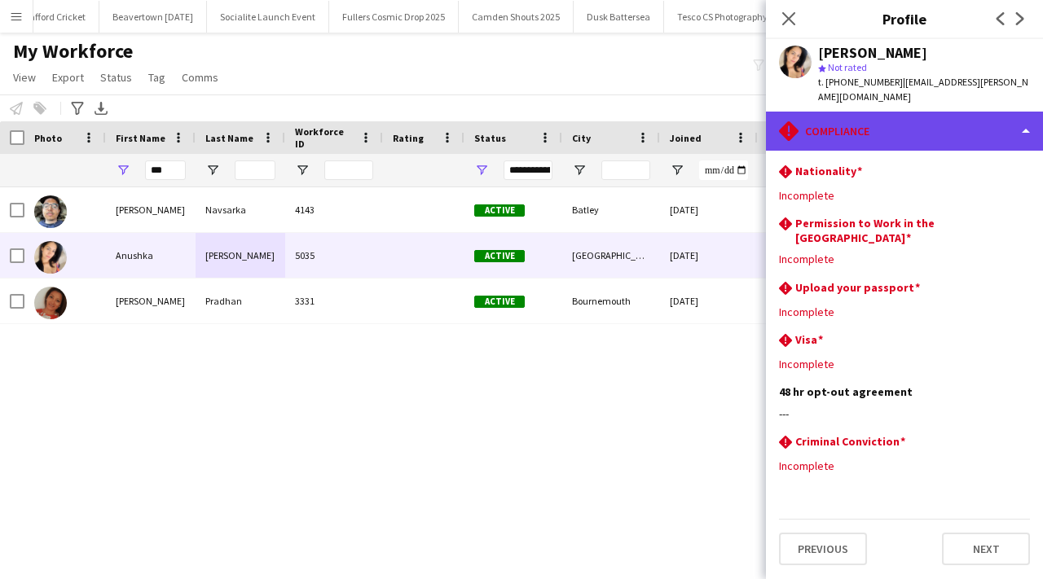
click at [854, 112] on div "rhombus-alert Compliance" at bounding box center [904, 131] width 277 height 39
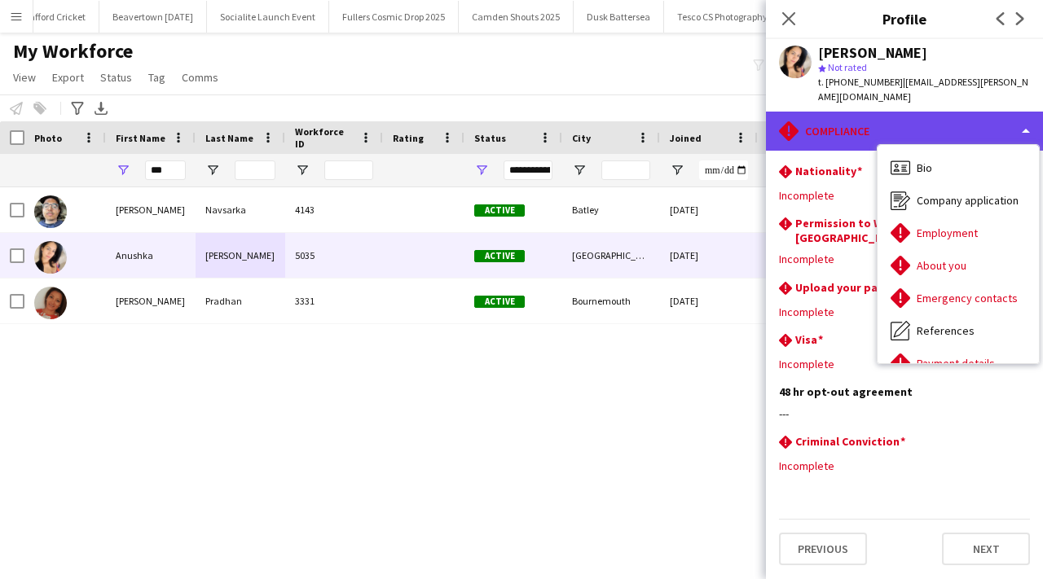
click at [853, 115] on div "rhombus-alert Compliance" at bounding box center [904, 131] width 277 height 39
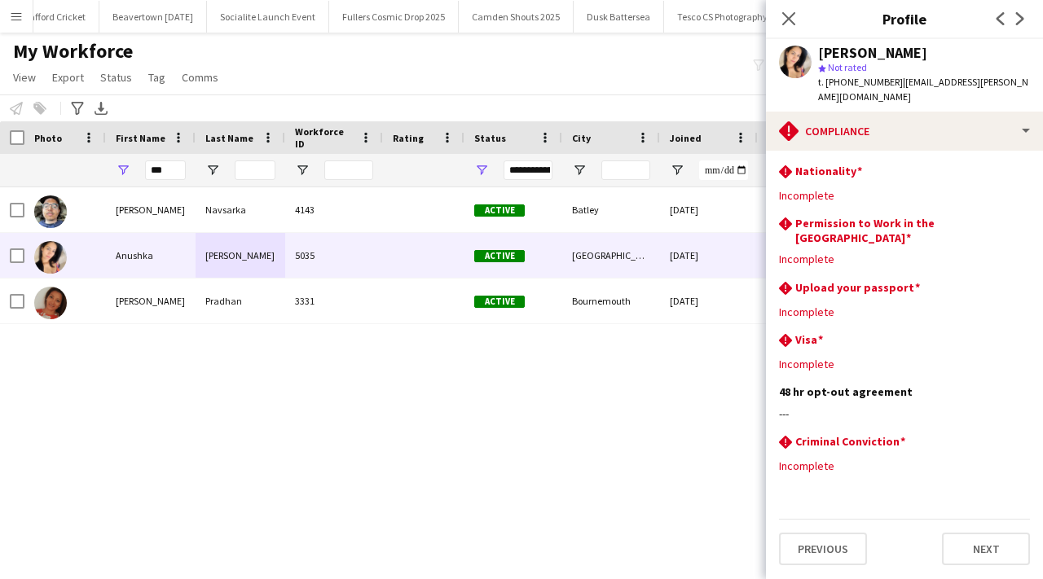
click at [901, 564] on app-section-data-types "rhombus-alert Nationality Edit this field Incomplete rhombus-alert Permission t…" at bounding box center [904, 365] width 277 height 429
click at [172, 167] on input "***" at bounding box center [165, 171] width 41 height 20
click at [247, 363] on div "Amanullah Navsarka 4143 Active Batley 04-11-2021 0 anavsarka97@gmail.com Anushk…" at bounding box center [497, 369] width 994 height 364
click at [843, 533] on button "Previous" at bounding box center [823, 549] width 88 height 33
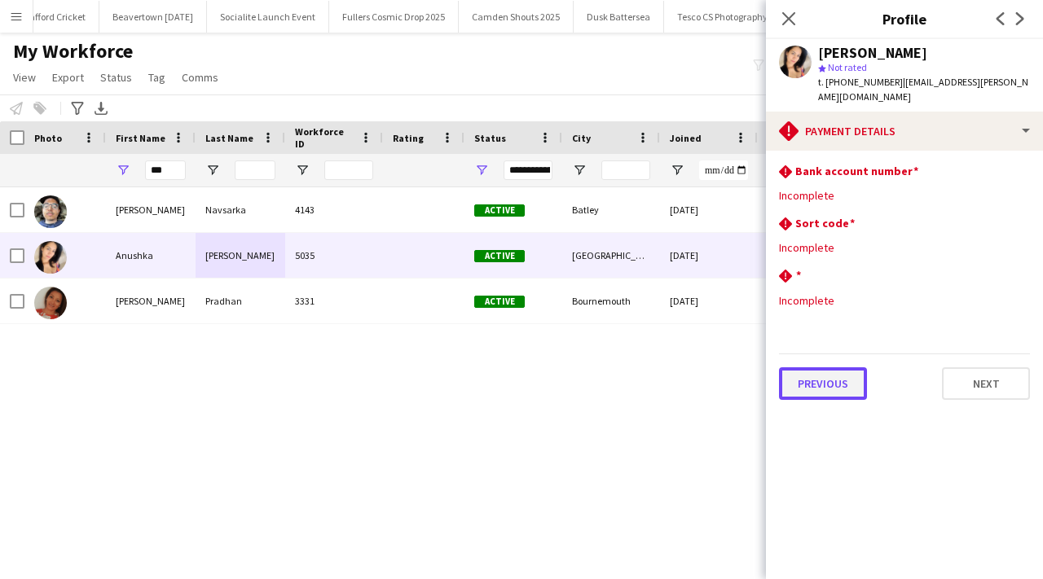
click at [836, 369] on button "Previous" at bounding box center [823, 384] width 88 height 33
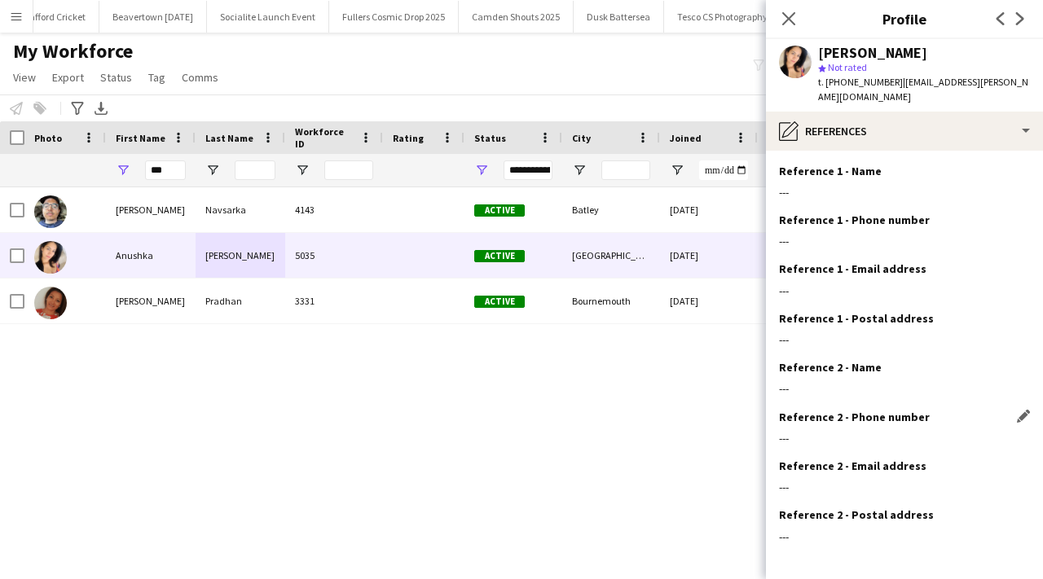
scroll to position [55, 0]
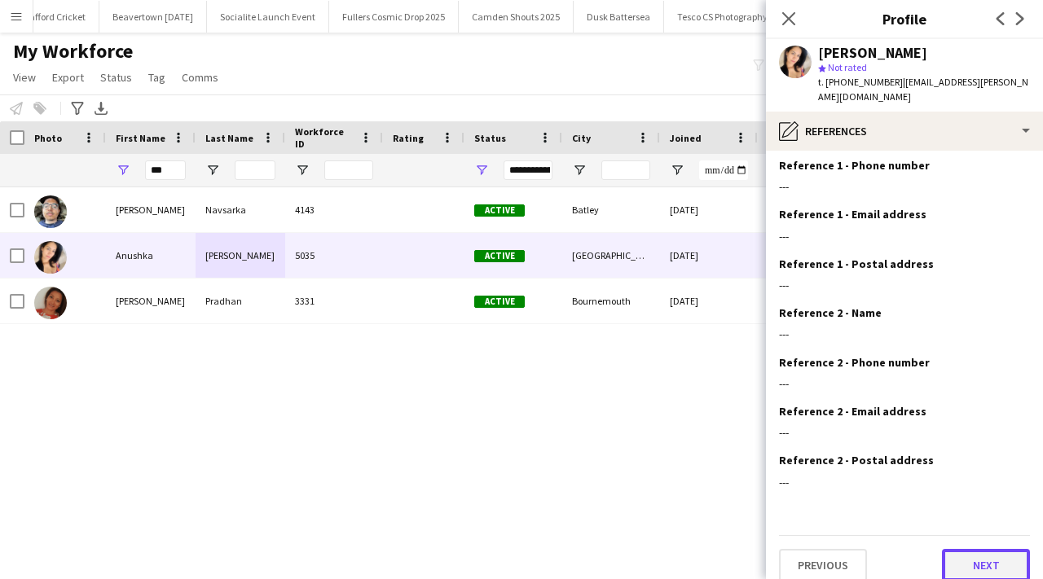
click at [971, 549] on button "Next" at bounding box center [986, 565] width 88 height 33
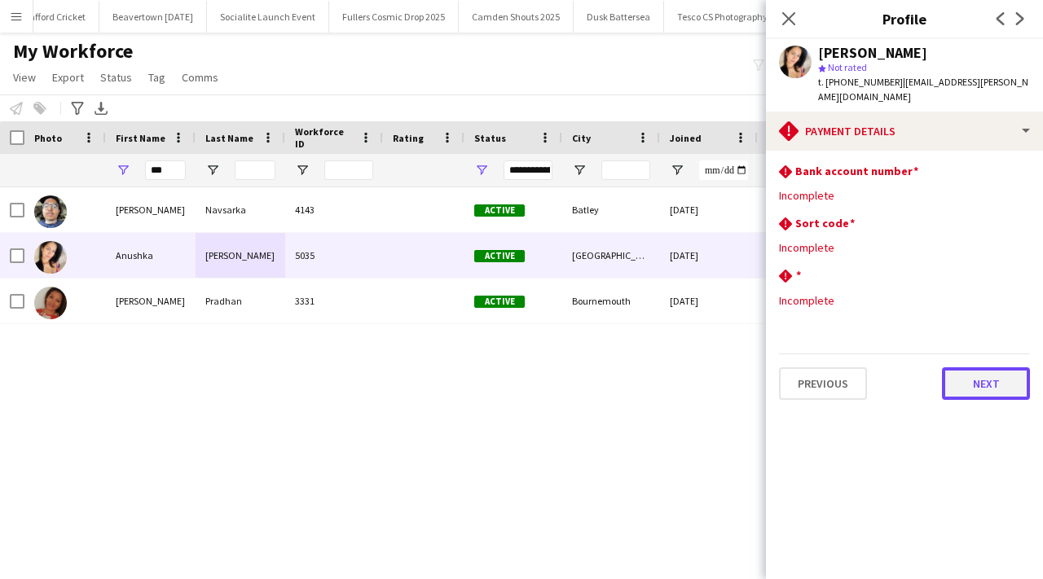
click at [985, 371] on button "Next" at bounding box center [986, 384] width 88 height 33
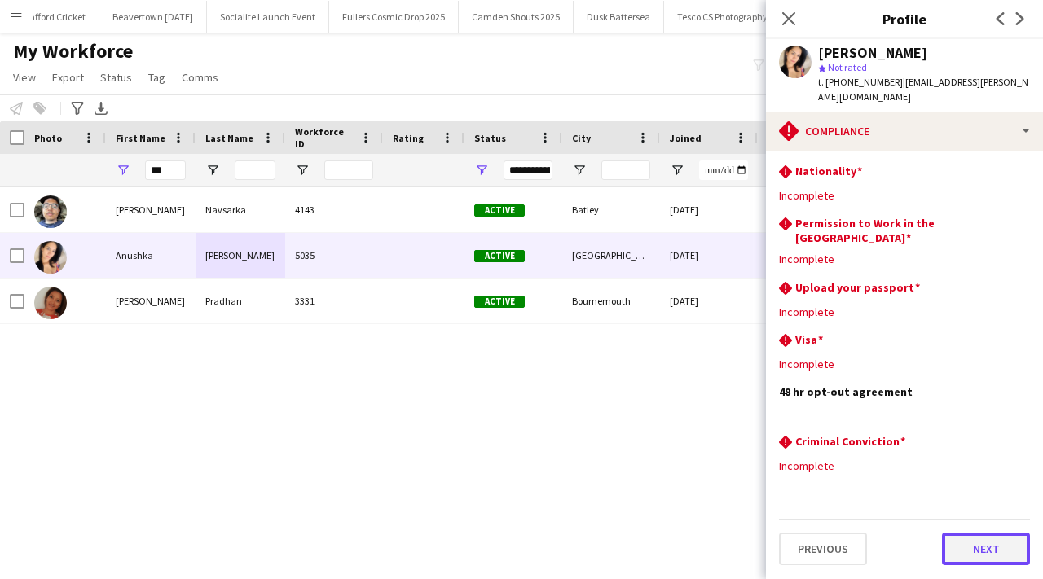
click at [961, 535] on button "Next" at bounding box center [986, 549] width 88 height 33
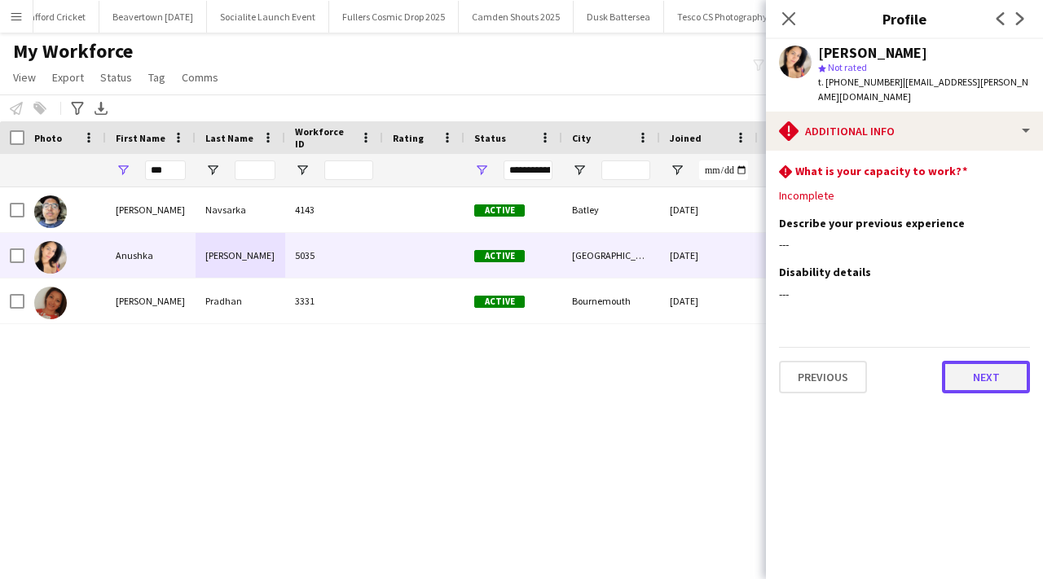
click at [997, 369] on button "Next" at bounding box center [986, 377] width 88 height 33
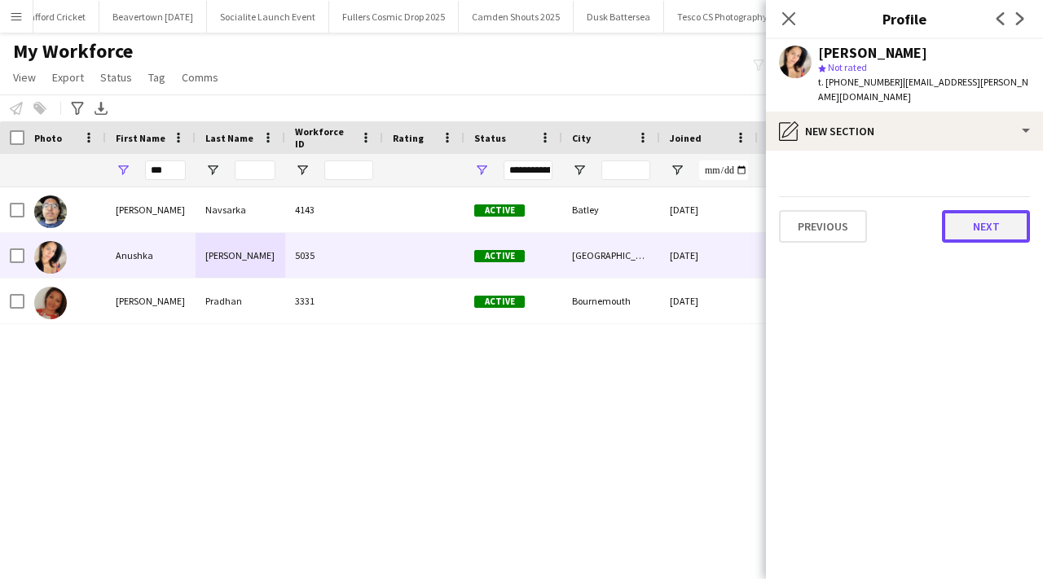
click at [972, 218] on button "Next" at bounding box center [986, 226] width 88 height 33
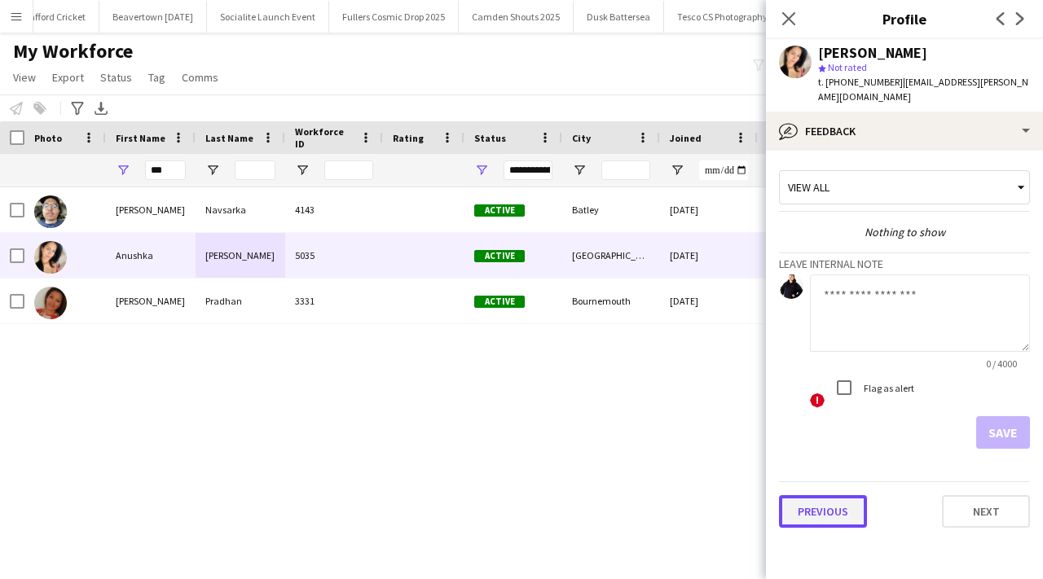
click at [810, 504] on button "Previous" at bounding box center [823, 512] width 88 height 33
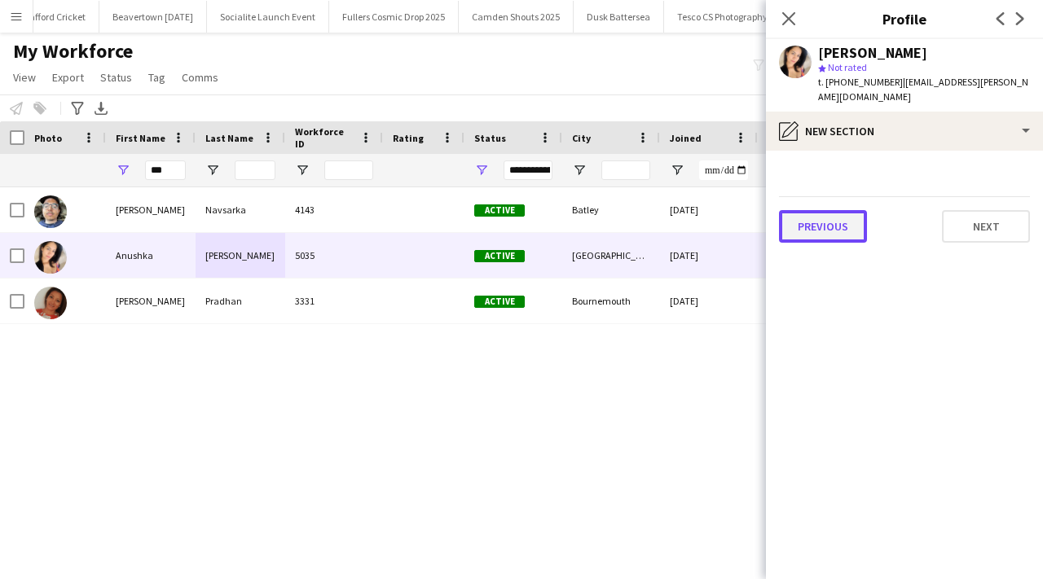
click at [829, 219] on button "Previous" at bounding box center [823, 226] width 88 height 33
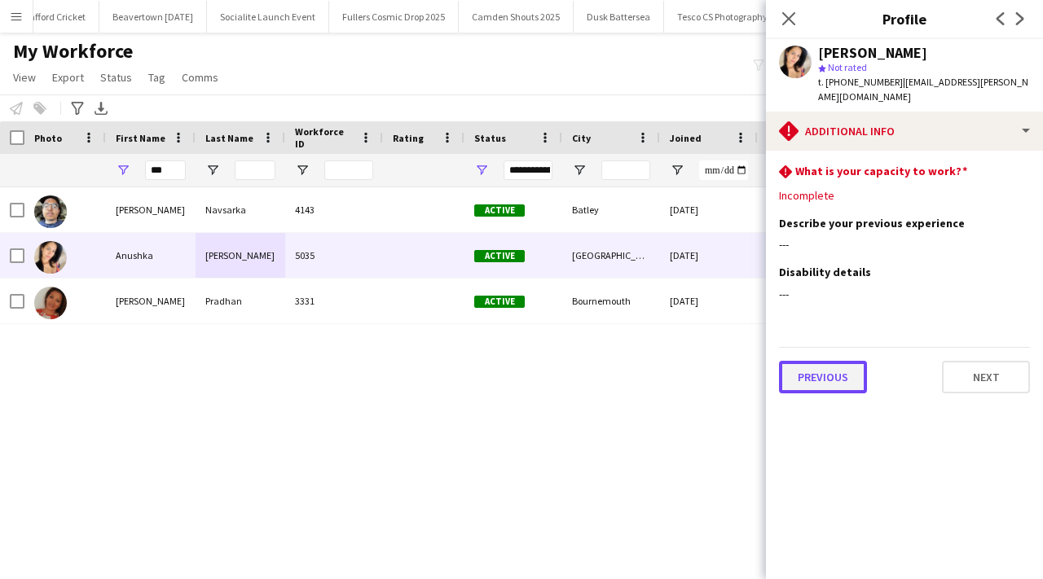
click at [814, 361] on button "Previous" at bounding box center [823, 377] width 88 height 33
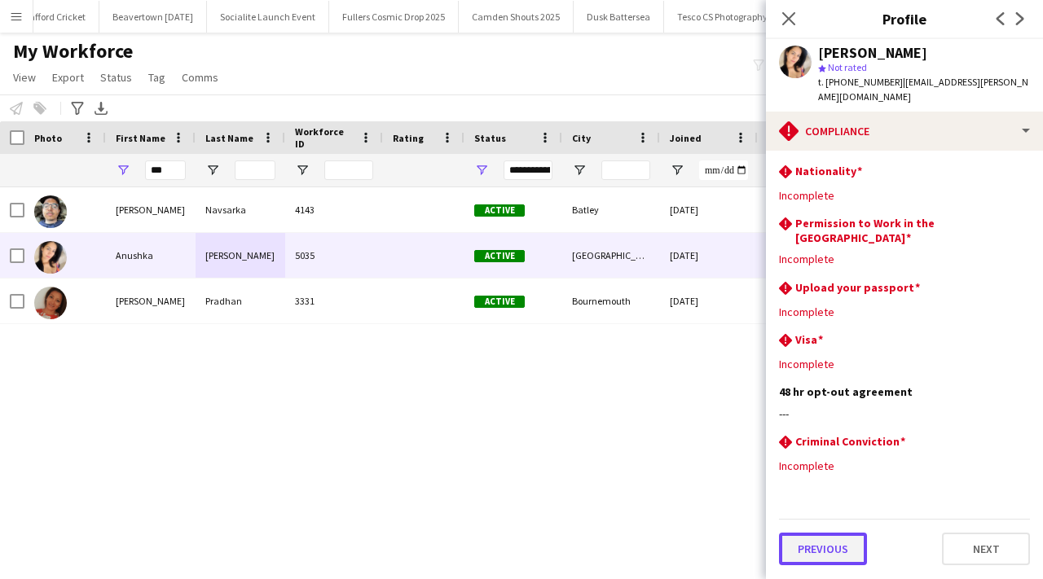
click at [832, 533] on button "Previous" at bounding box center [823, 549] width 88 height 33
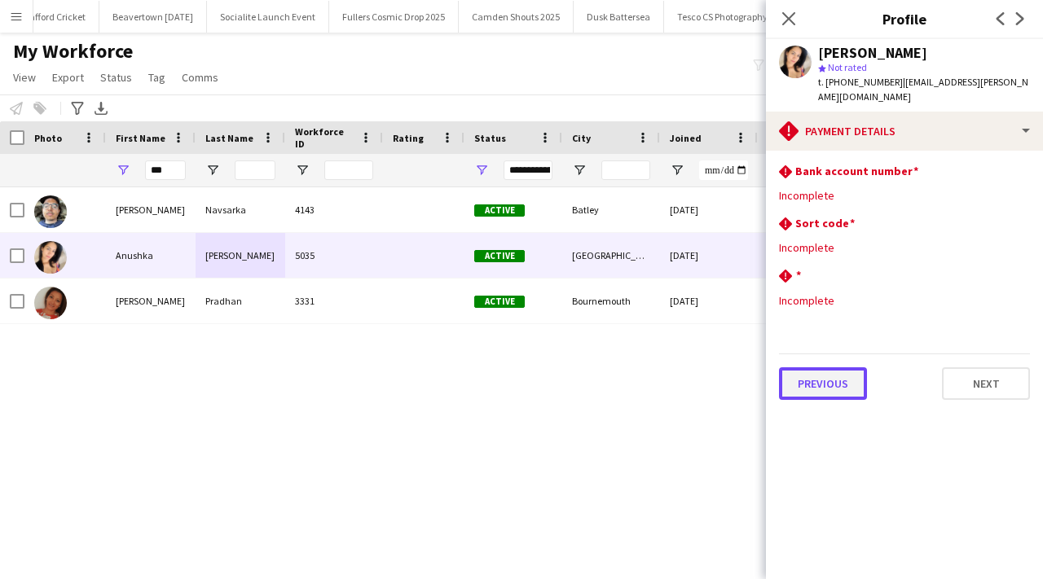
click at [834, 372] on button "Previous" at bounding box center [823, 384] width 88 height 33
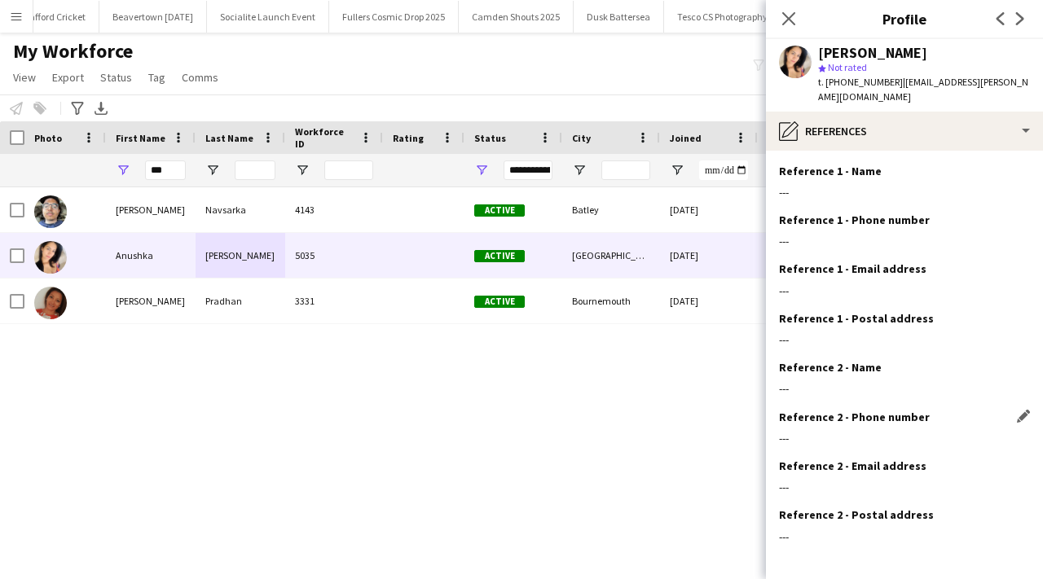
scroll to position [55, 0]
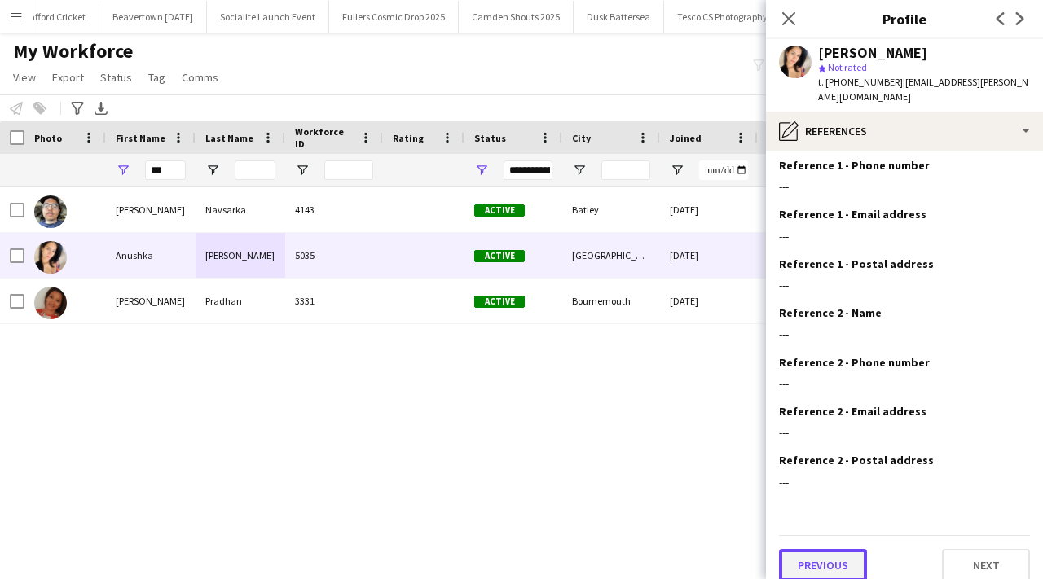
click at [812, 553] on button "Previous" at bounding box center [823, 565] width 88 height 33
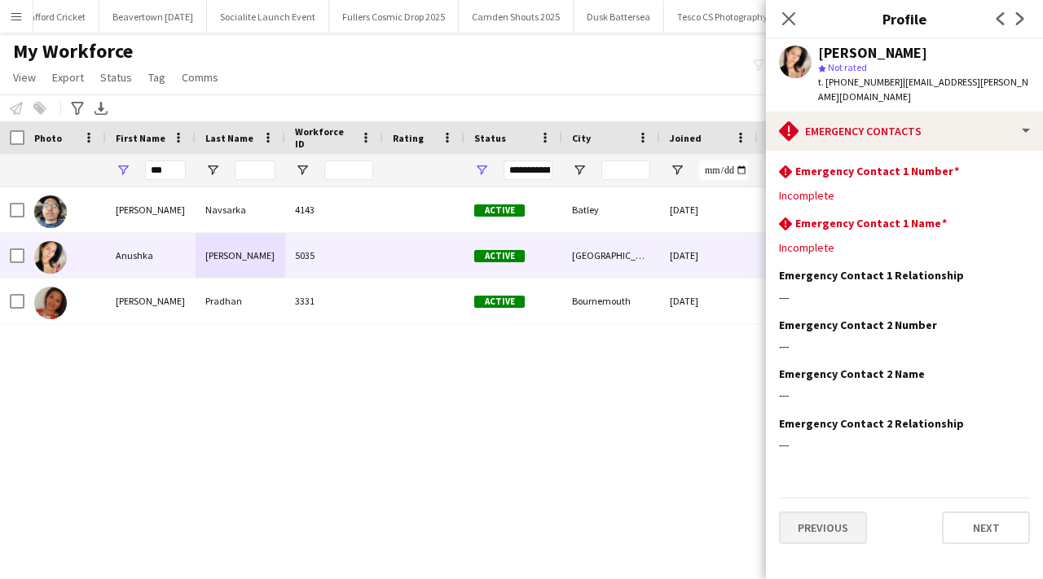
scroll to position [0, 0]
click at [824, 528] on button "Previous" at bounding box center [823, 528] width 88 height 33
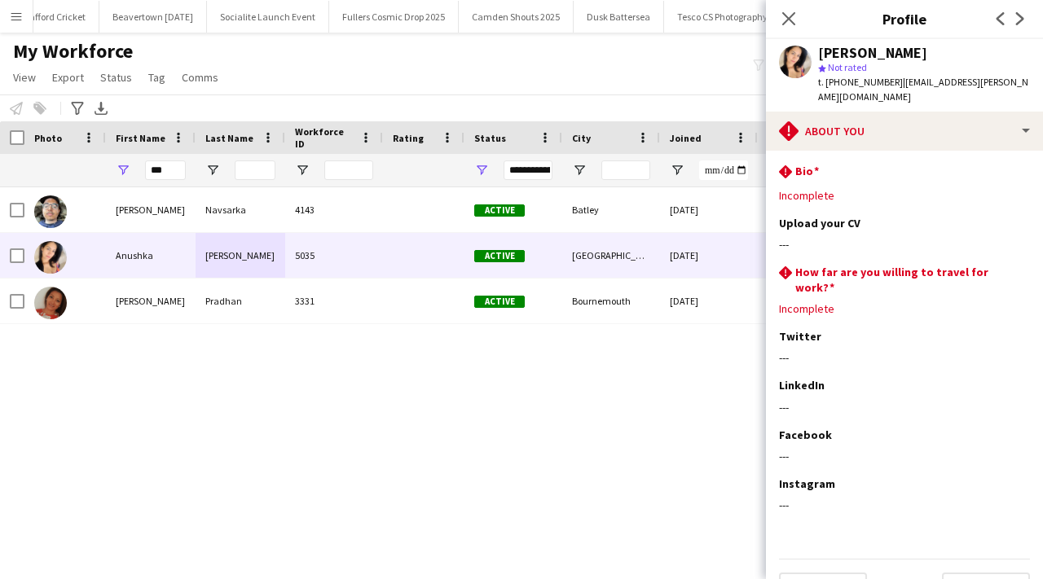
scroll to position [12, 0]
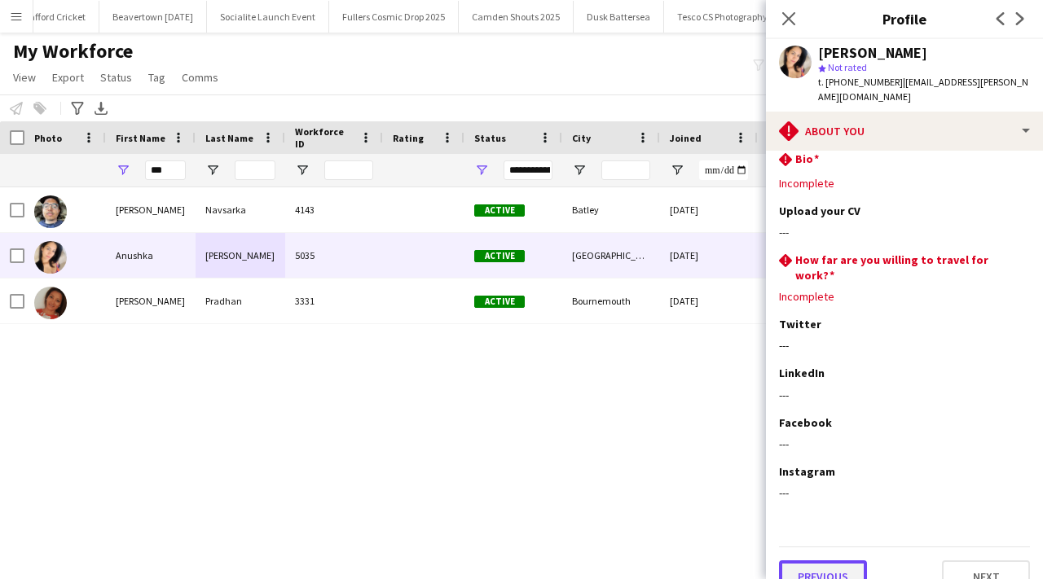
click at [813, 563] on button "Previous" at bounding box center [823, 577] width 88 height 33
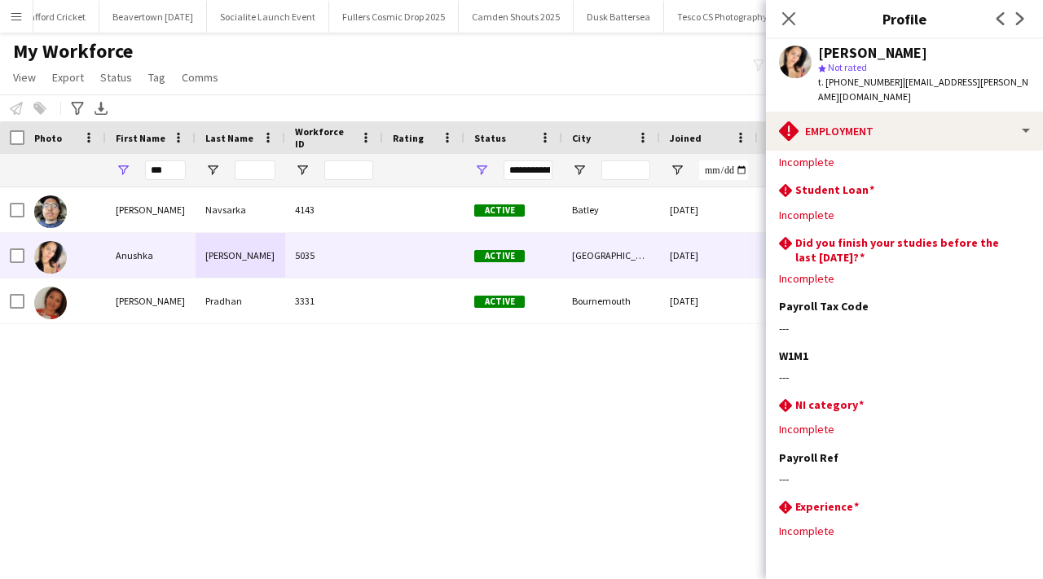
scroll to position [135, 0]
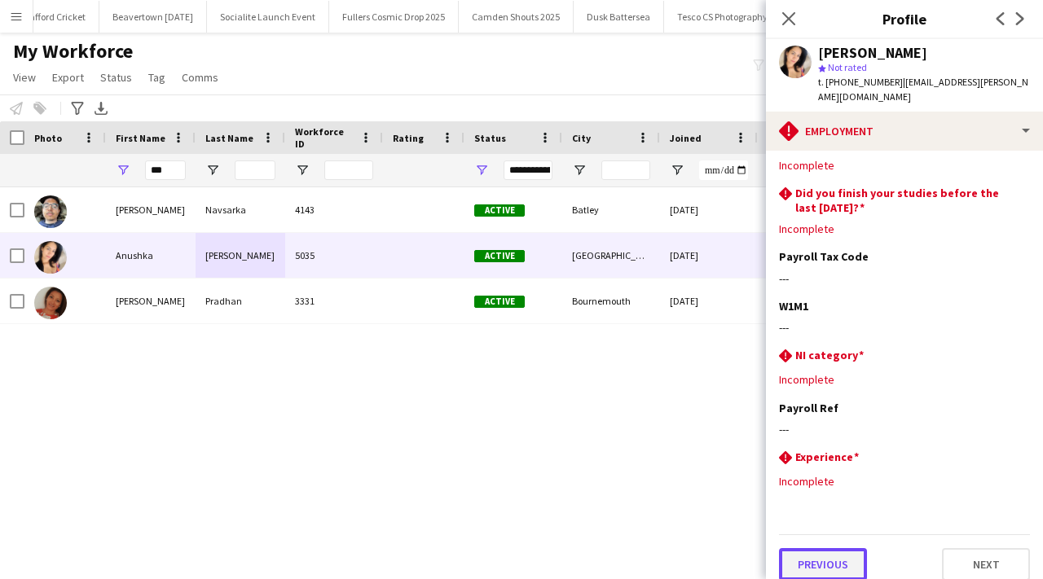
click at [828, 549] on button "Previous" at bounding box center [823, 565] width 88 height 33
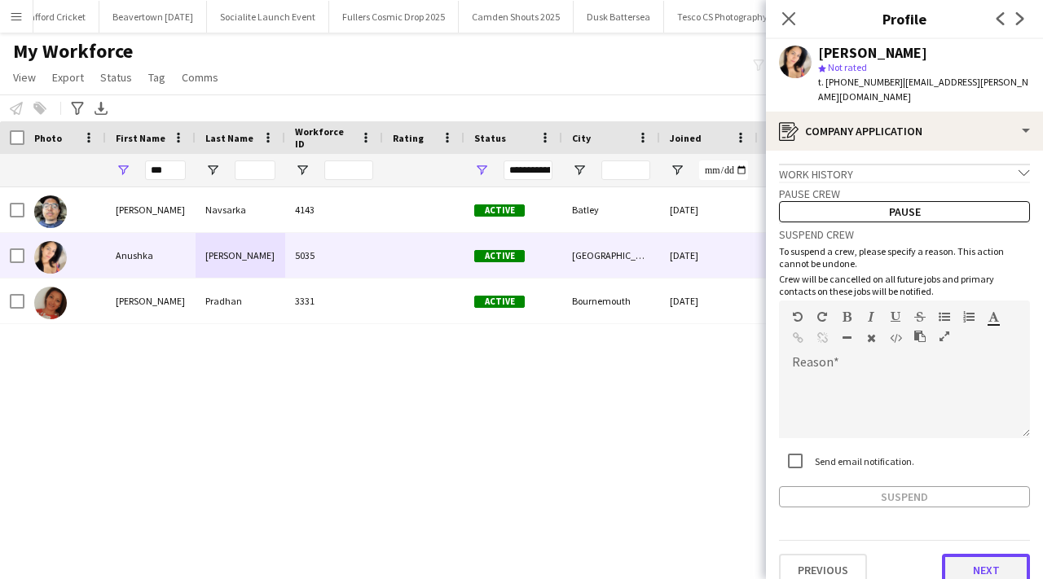
click at [956, 558] on button "Next" at bounding box center [986, 570] width 88 height 33
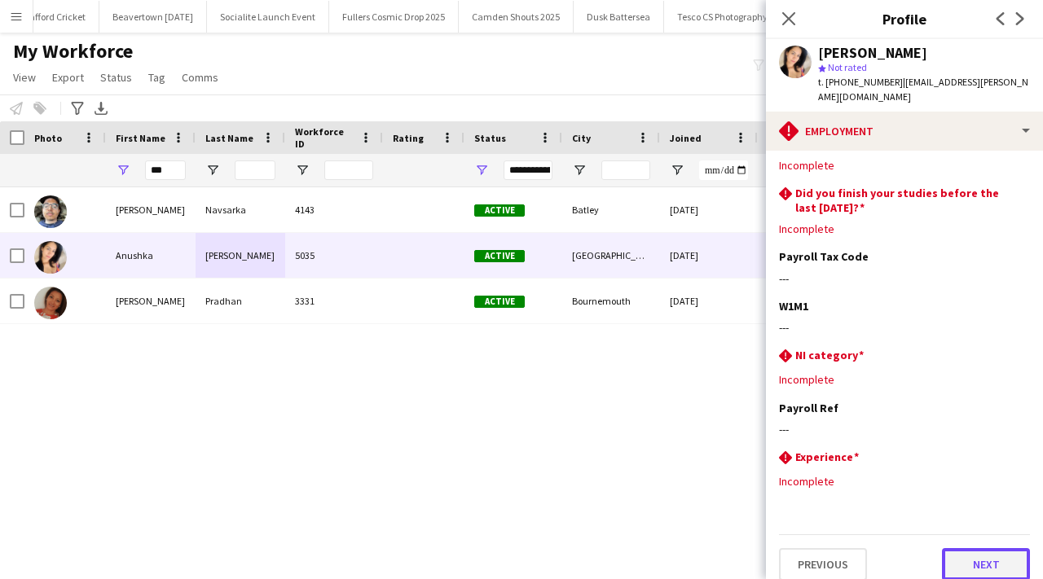
click at [971, 554] on button "Next" at bounding box center [986, 565] width 88 height 33
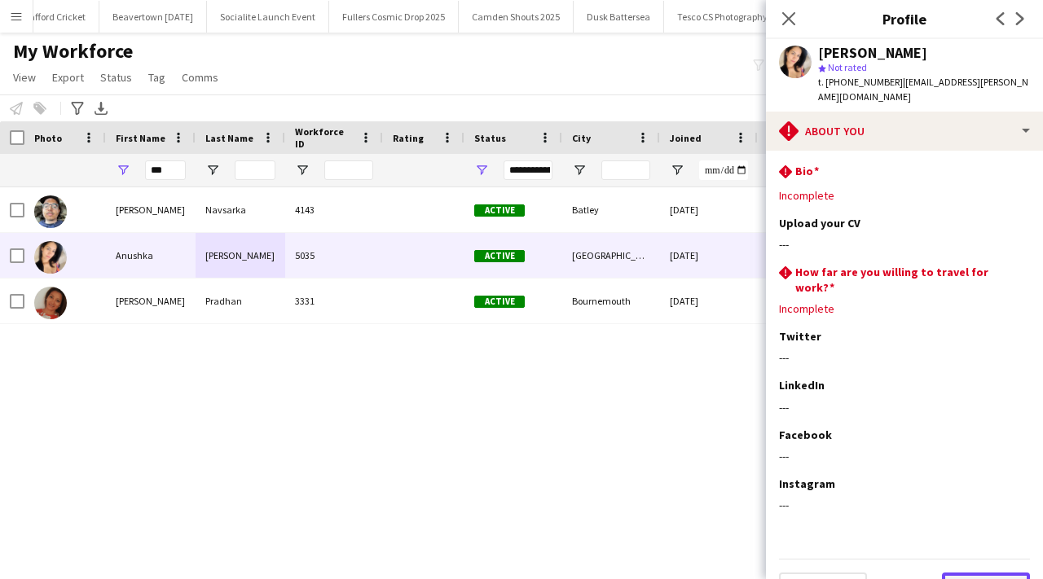
click at [976, 573] on button "Next" at bounding box center [986, 589] width 88 height 33
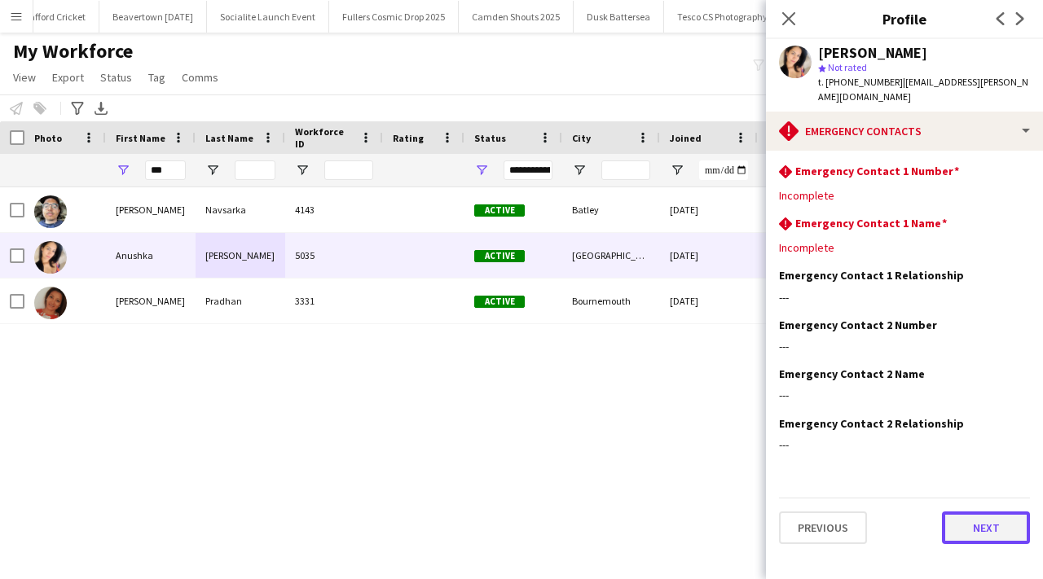
click at [987, 512] on button "Next" at bounding box center [986, 528] width 88 height 33
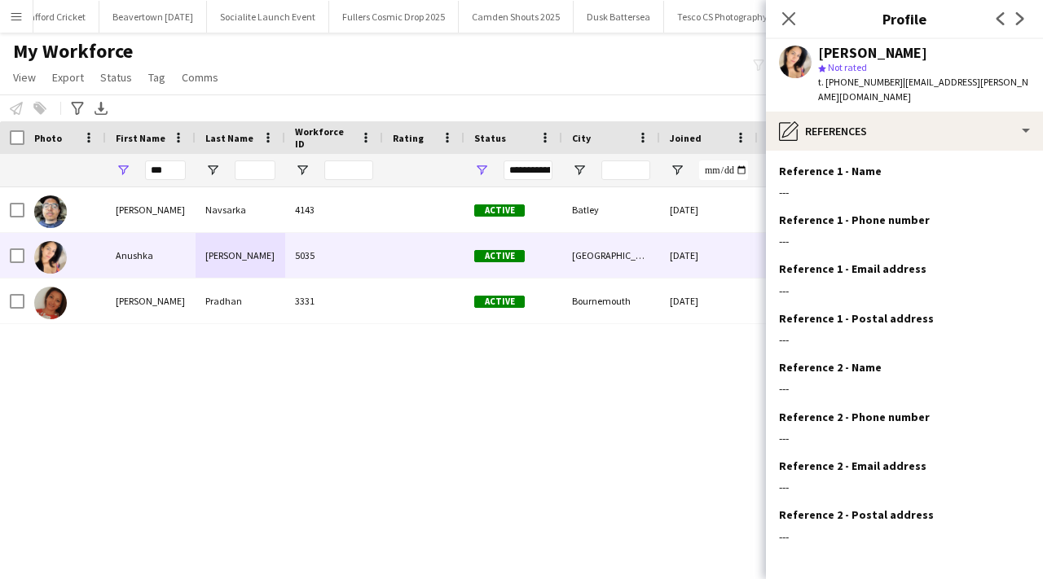
scroll to position [55, 0]
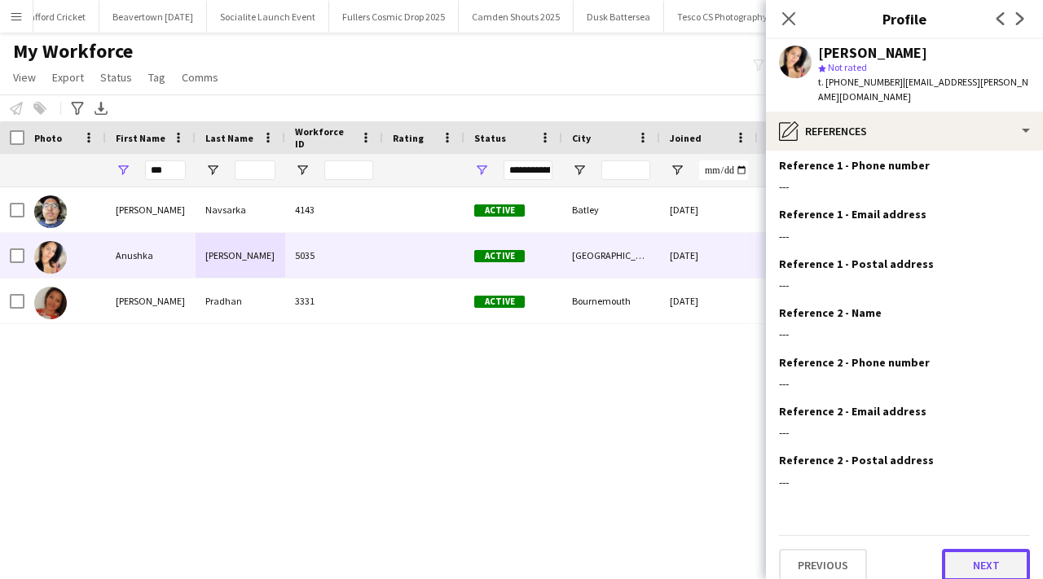
click at [971, 549] on button "Next" at bounding box center [986, 565] width 88 height 33
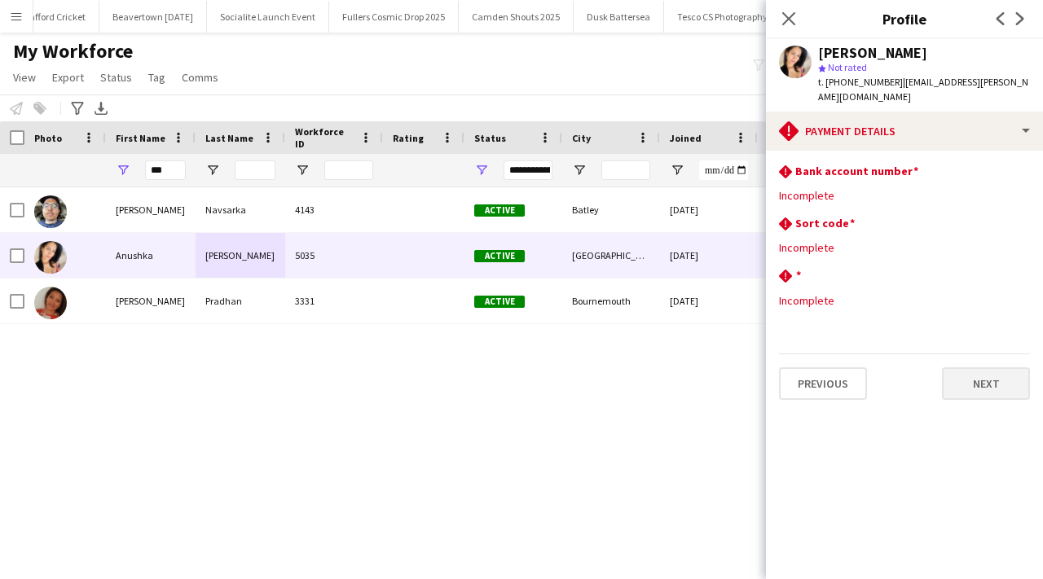
scroll to position [0, 0]
click at [964, 375] on button "Next" at bounding box center [986, 384] width 88 height 33
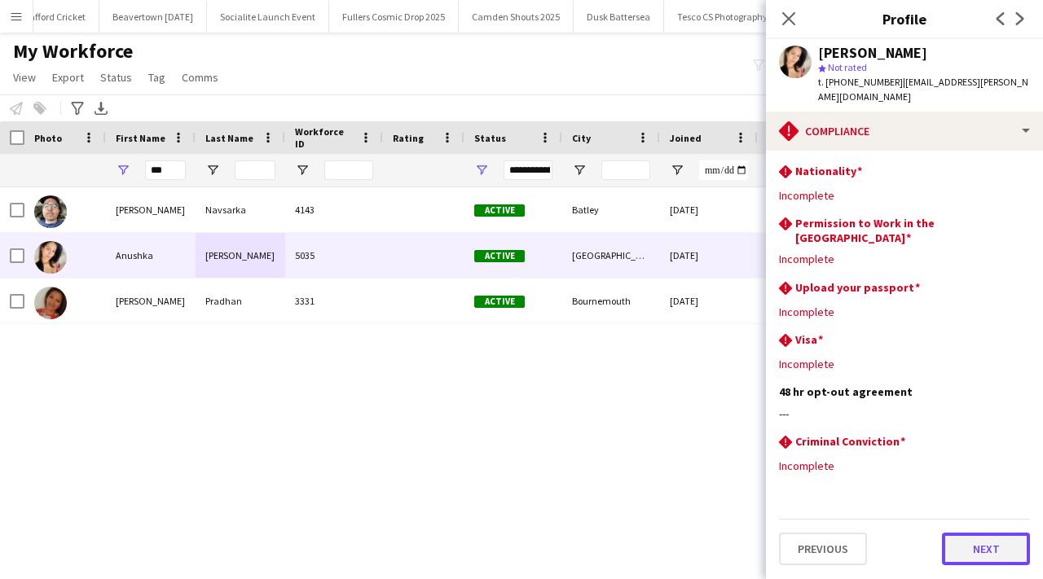
click at [972, 533] on button "Next" at bounding box center [986, 549] width 88 height 33
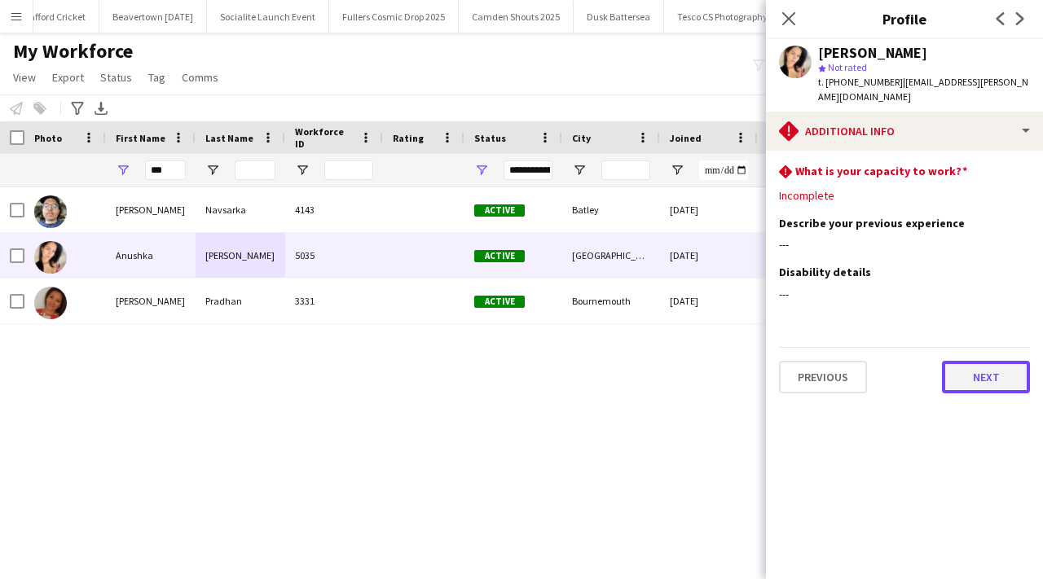
click at [974, 366] on button "Next" at bounding box center [986, 377] width 88 height 33
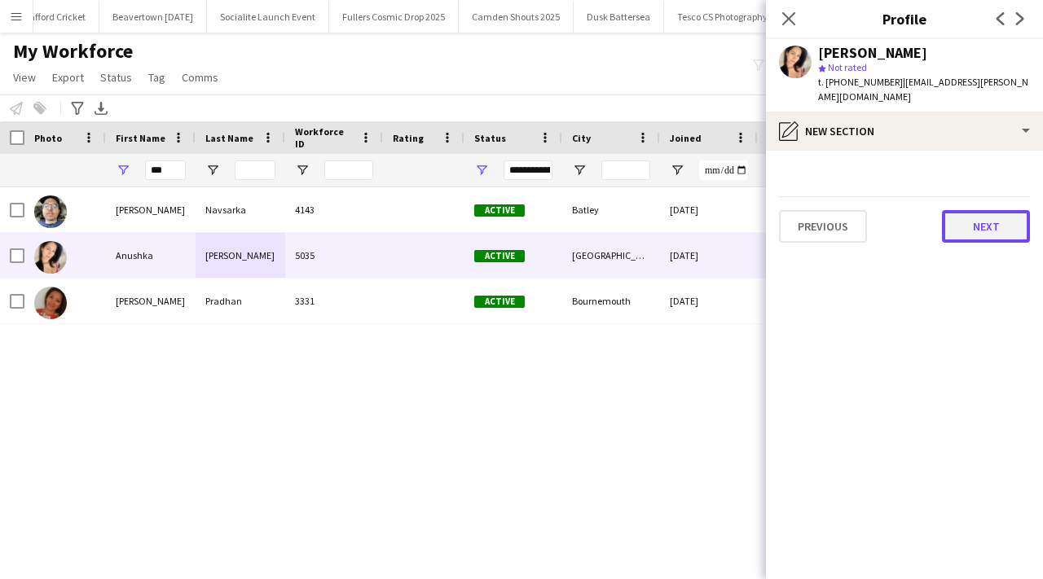
click at [947, 210] on button "Next" at bounding box center [986, 226] width 88 height 33
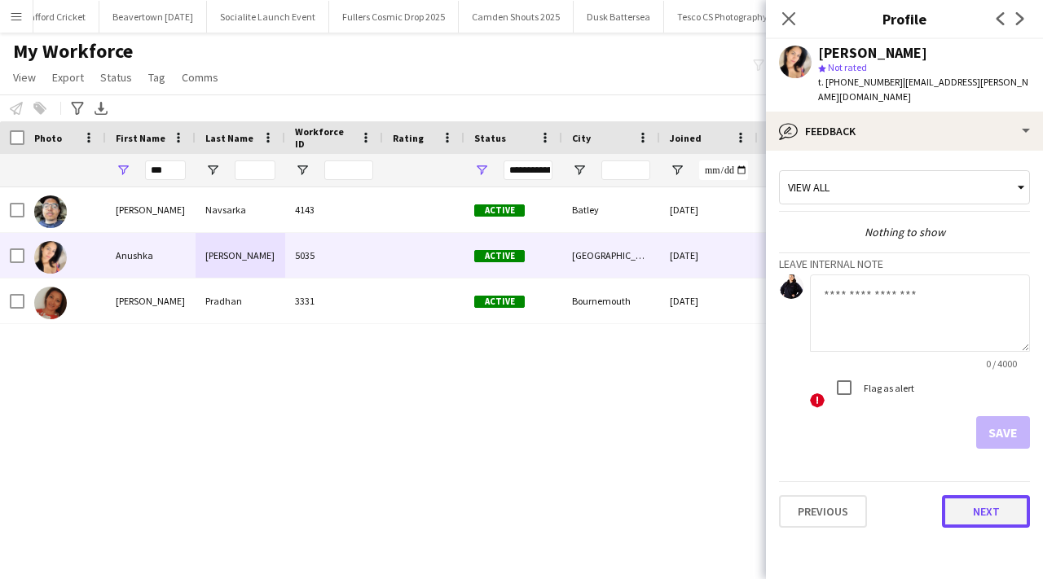
click at [965, 496] on button "Next" at bounding box center [986, 512] width 88 height 33
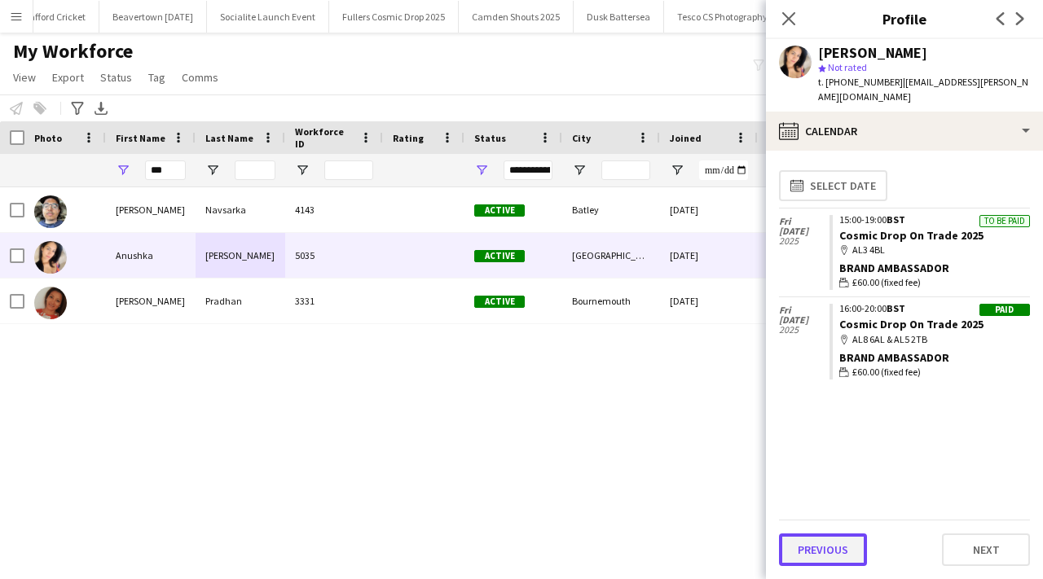
click at [825, 557] on button "Previous" at bounding box center [823, 550] width 88 height 33
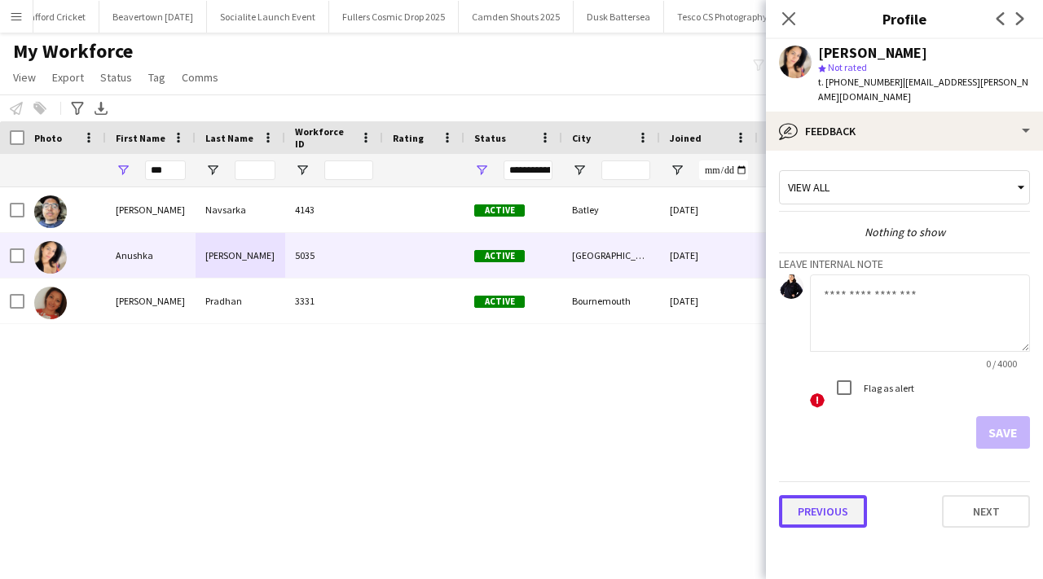
click at [844, 496] on button "Previous" at bounding box center [823, 512] width 88 height 33
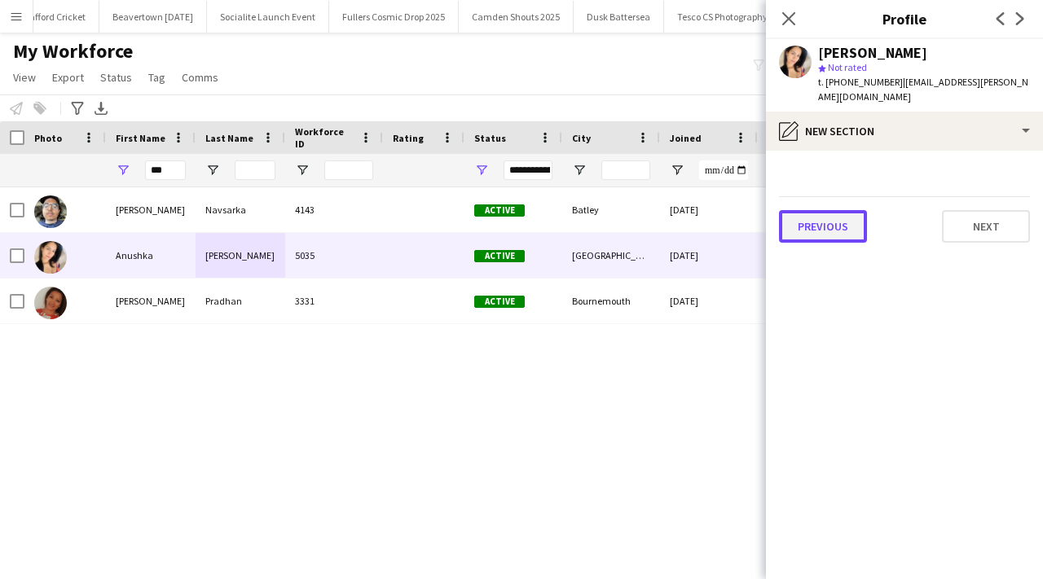
click at [835, 227] on button "Previous" at bounding box center [823, 226] width 88 height 33
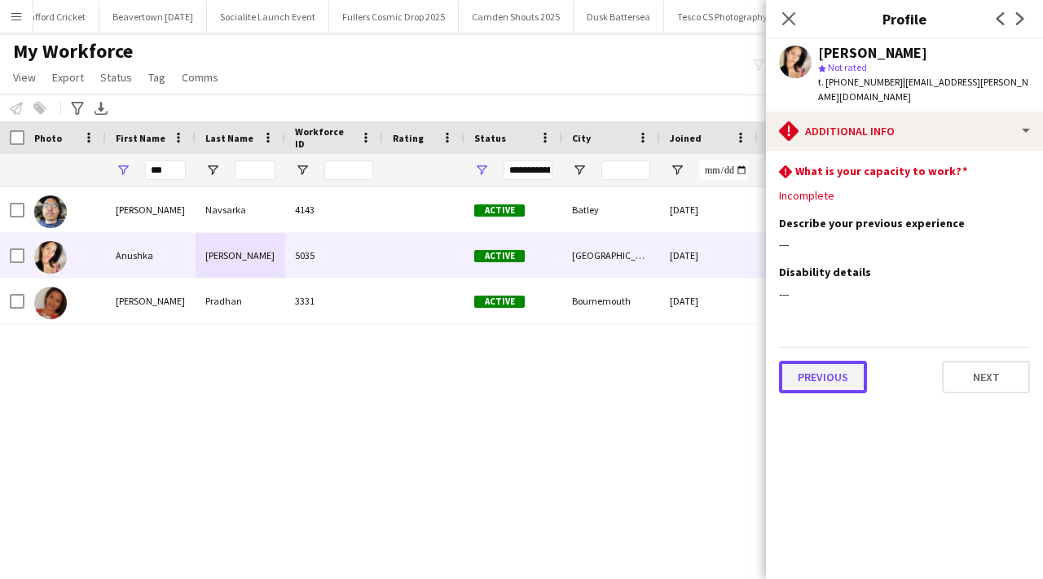
click at [830, 365] on button "Previous" at bounding box center [823, 377] width 88 height 33
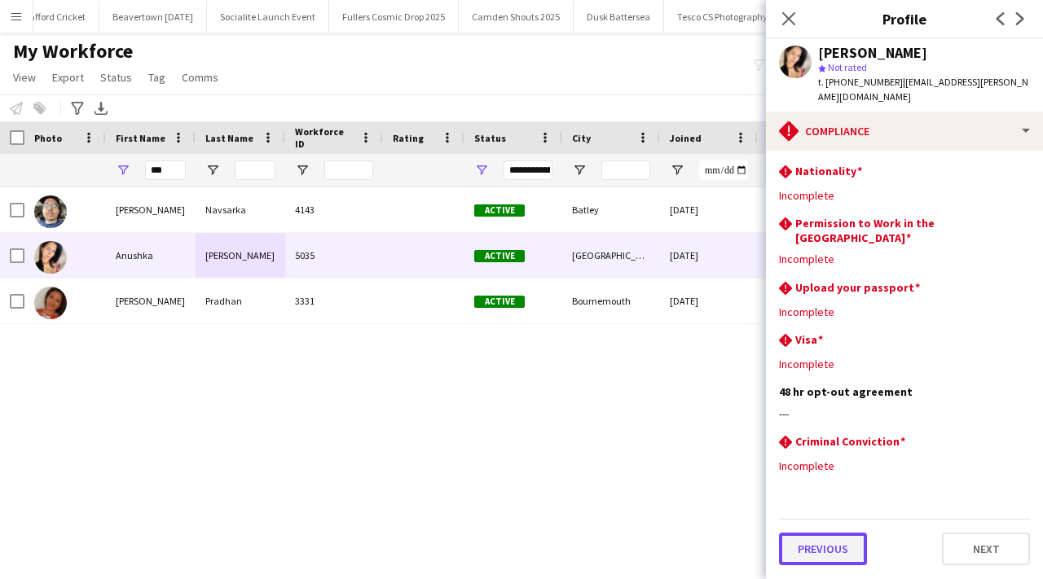
click at [836, 533] on button "Previous" at bounding box center [823, 549] width 88 height 33
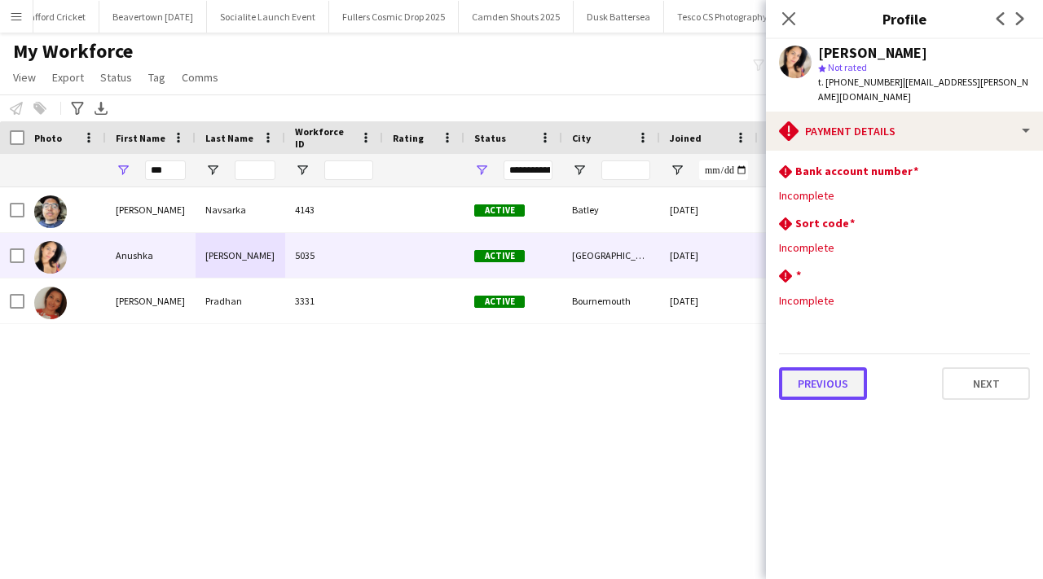
click at [839, 368] on button "Previous" at bounding box center [823, 384] width 88 height 33
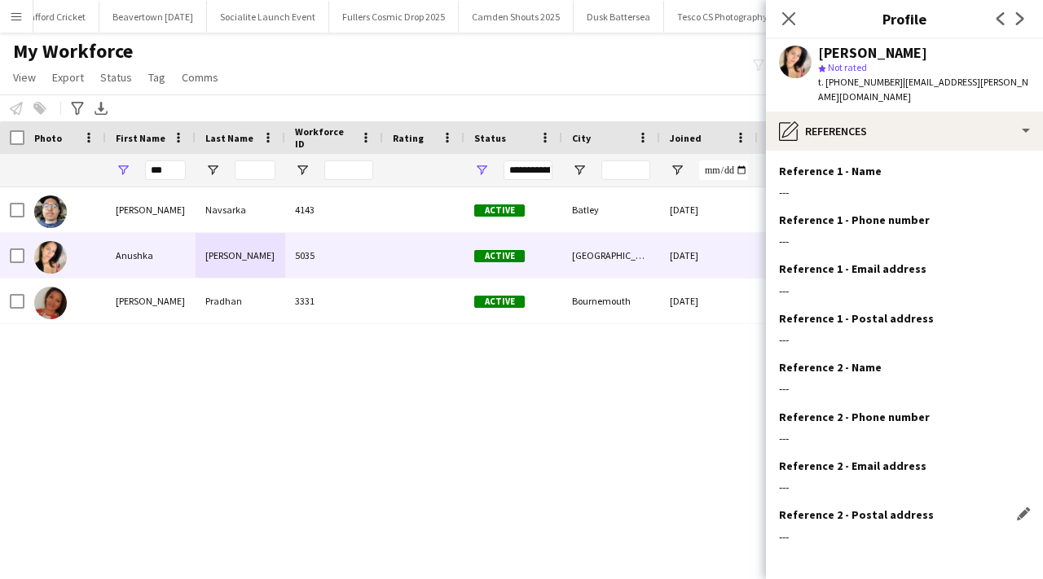
scroll to position [55, 0]
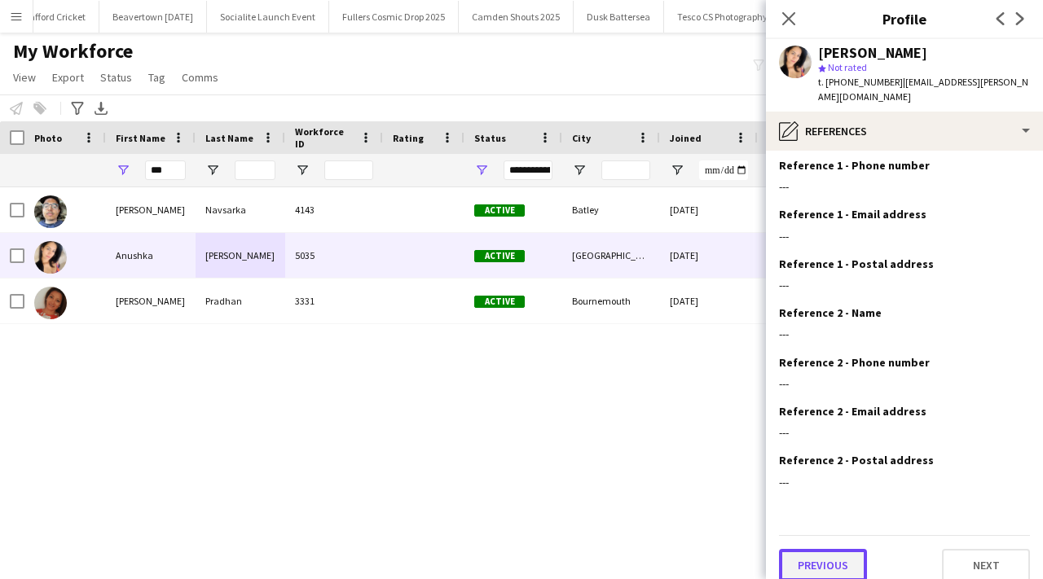
click at [822, 557] on button "Previous" at bounding box center [823, 565] width 88 height 33
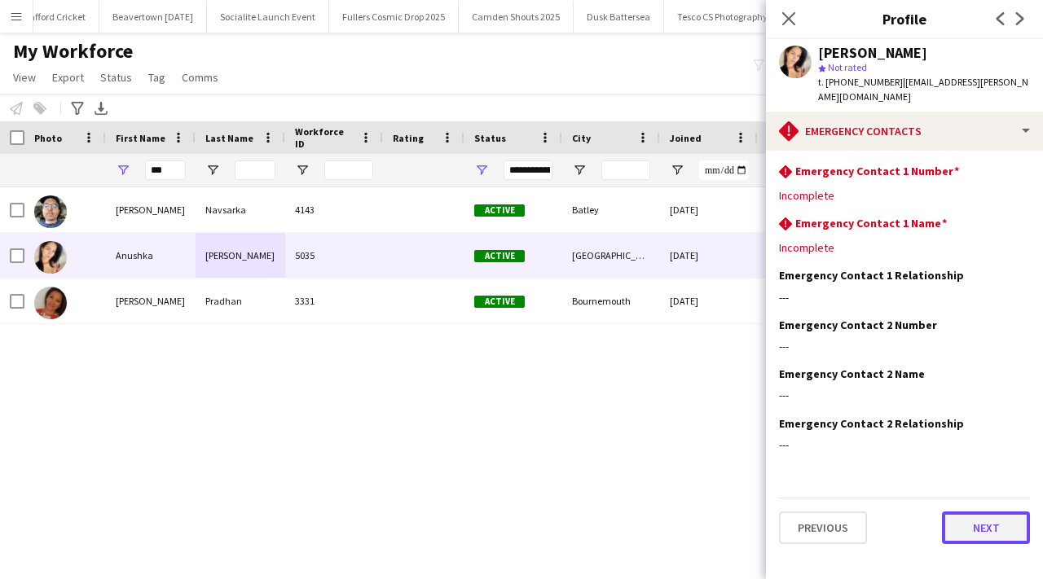
click at [994, 516] on button "Next" at bounding box center [986, 528] width 88 height 33
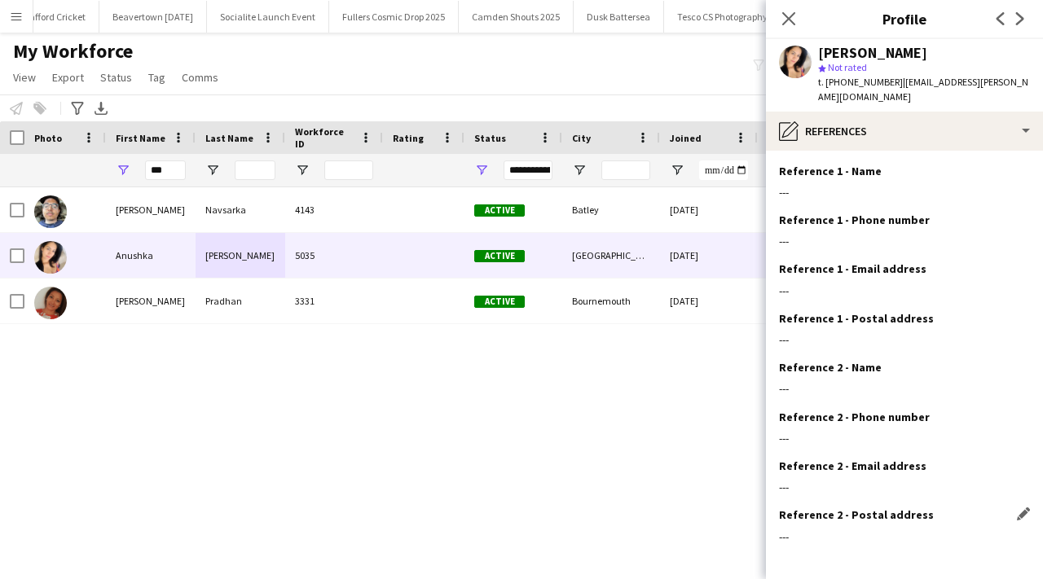
scroll to position [55, 0]
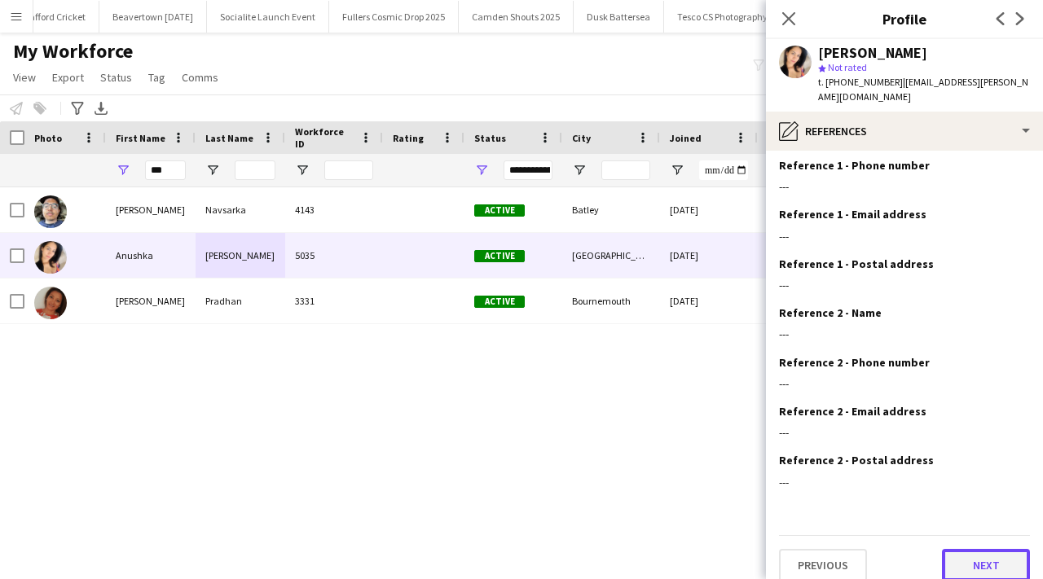
click at [990, 561] on button "Next" at bounding box center [986, 565] width 88 height 33
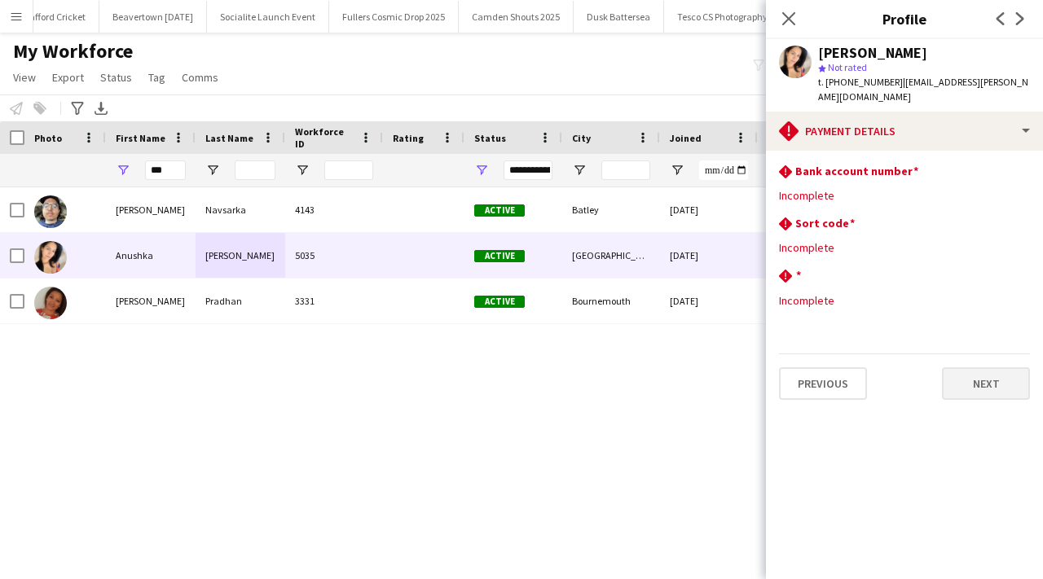
scroll to position [0, 0]
click at [972, 354] on div "Previous Next" at bounding box center [904, 377] width 251 height 46
click at [974, 368] on button "Next" at bounding box center [986, 384] width 88 height 33
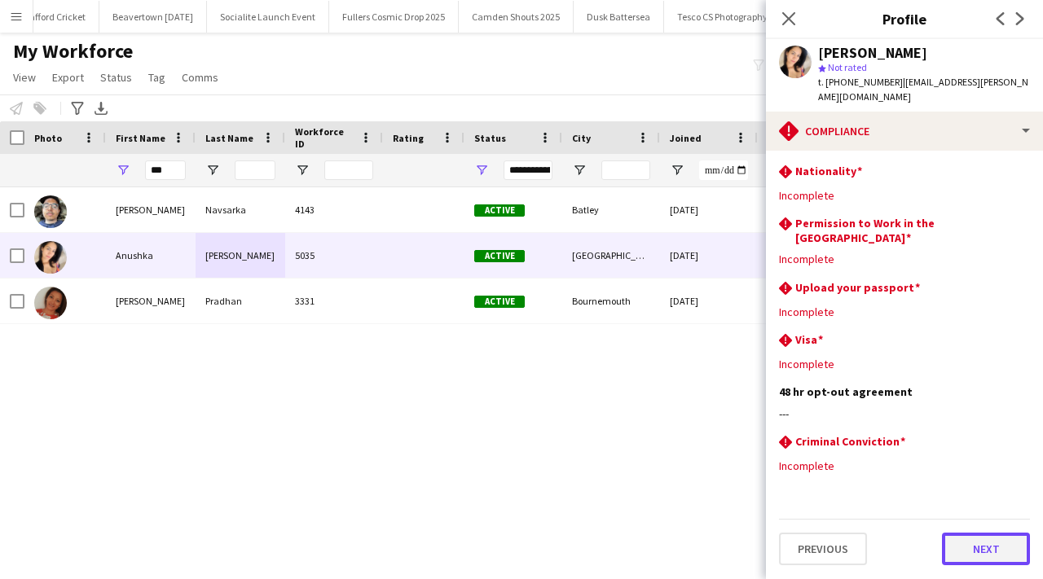
click at [986, 533] on button "Next" at bounding box center [986, 549] width 88 height 33
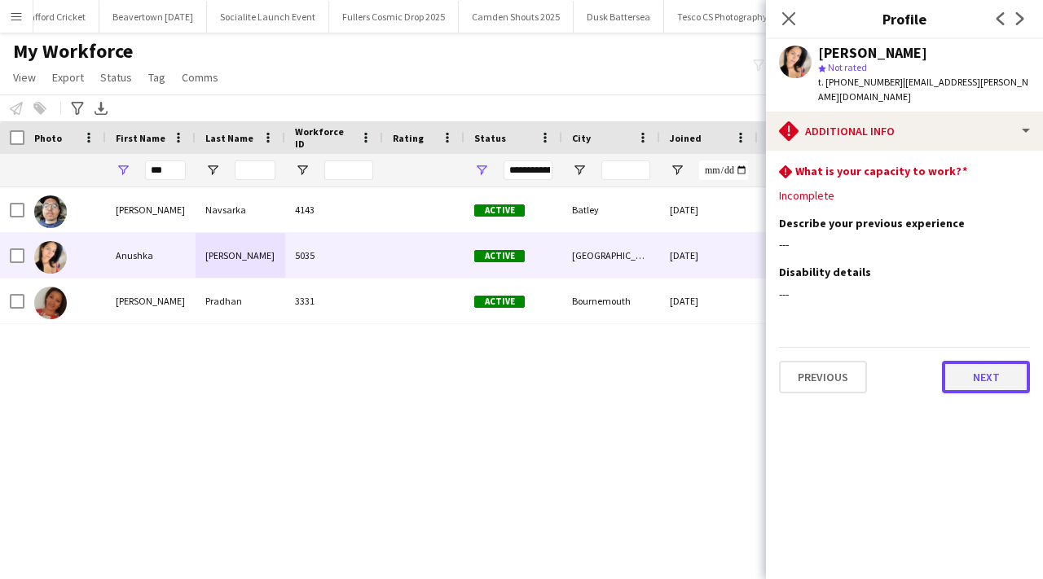
click at [974, 361] on button "Next" at bounding box center [986, 377] width 88 height 33
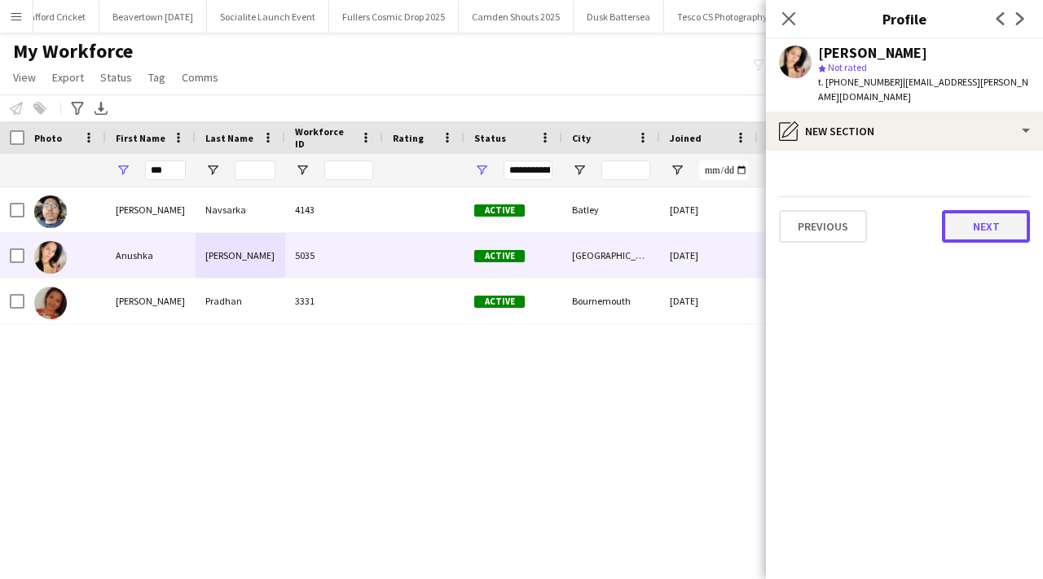
click at [968, 218] on button "Next" at bounding box center [986, 226] width 88 height 33
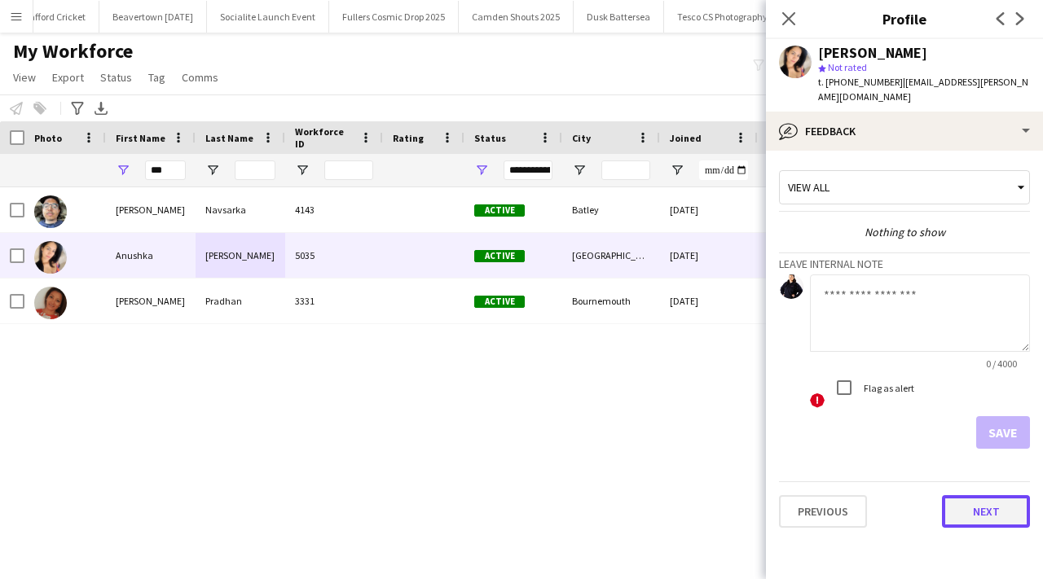
click at [984, 496] on button "Next" at bounding box center [986, 512] width 88 height 33
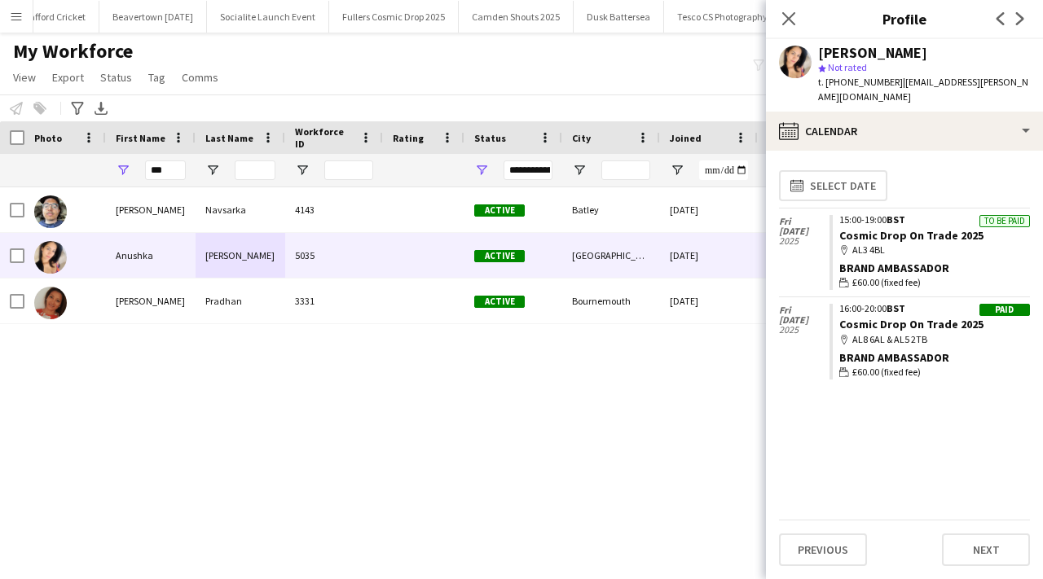
click at [820, 531] on div "Previous Next" at bounding box center [904, 543] width 251 height 46
click at [817, 545] on button "Previous" at bounding box center [823, 550] width 88 height 33
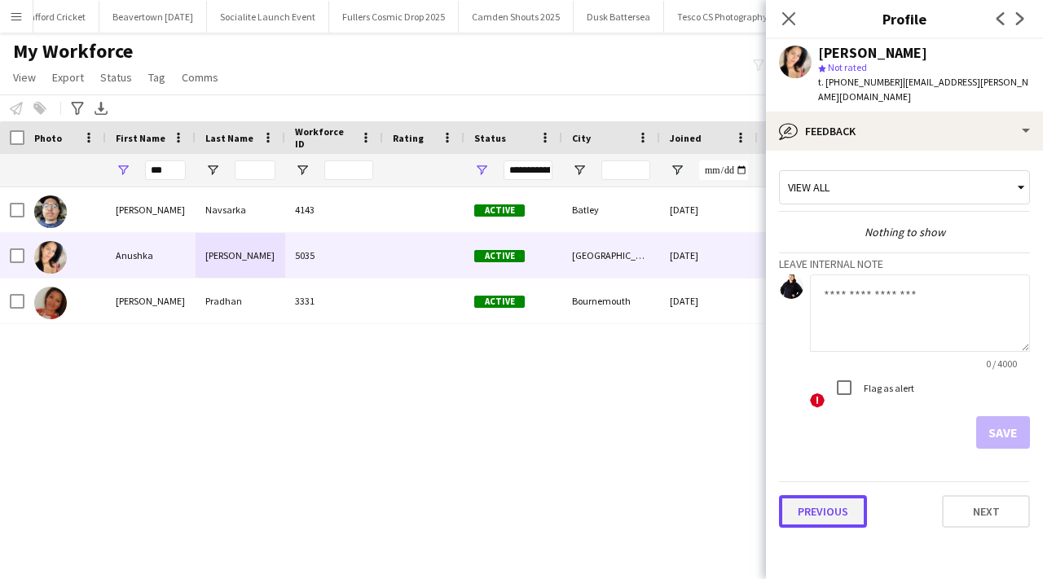
click at [838, 496] on button "Previous" at bounding box center [823, 512] width 88 height 33
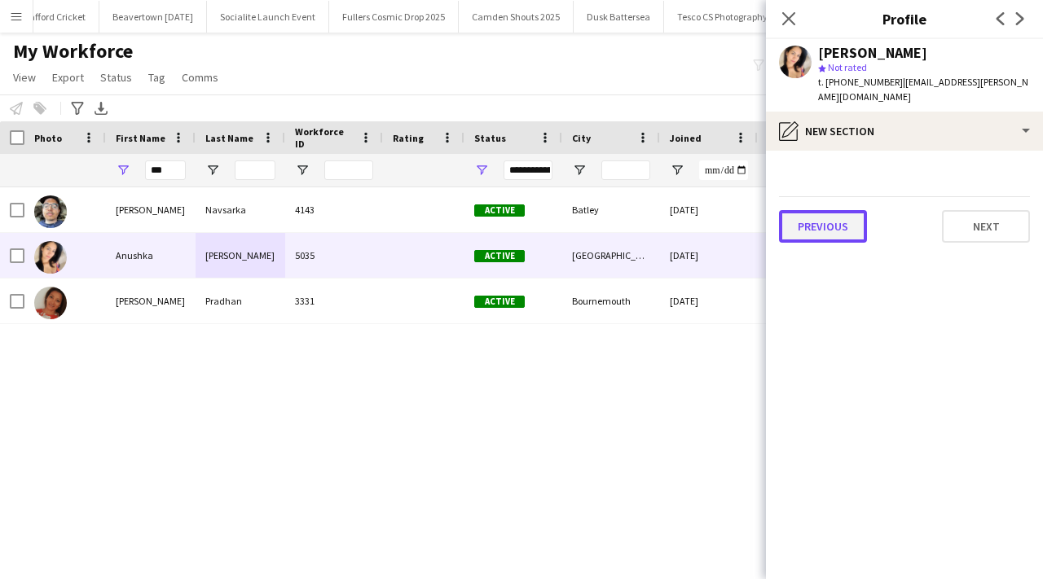
click at [814, 210] on button "Previous" at bounding box center [823, 226] width 88 height 33
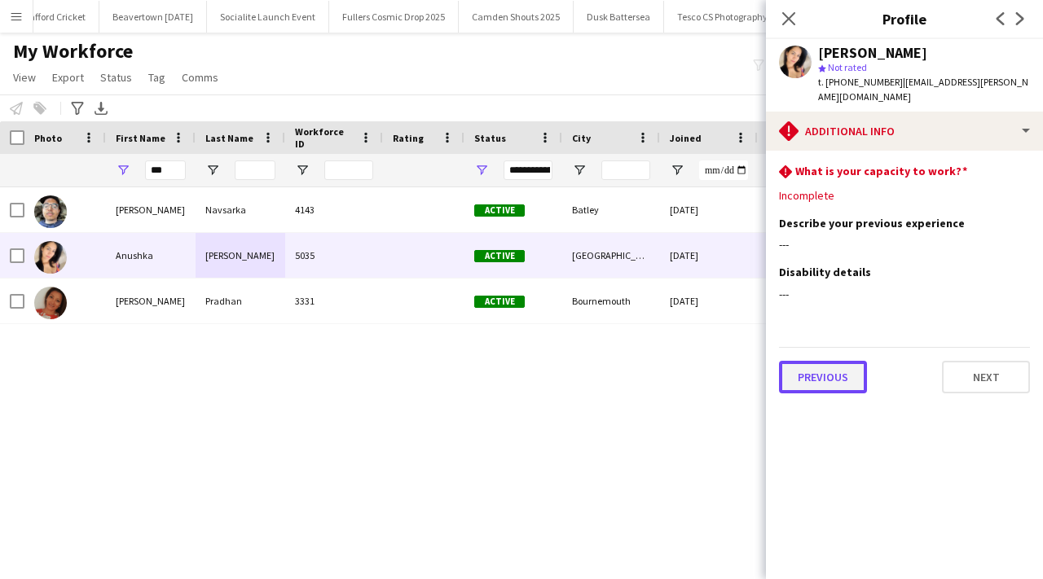
click at [826, 364] on button "Previous" at bounding box center [823, 377] width 88 height 33
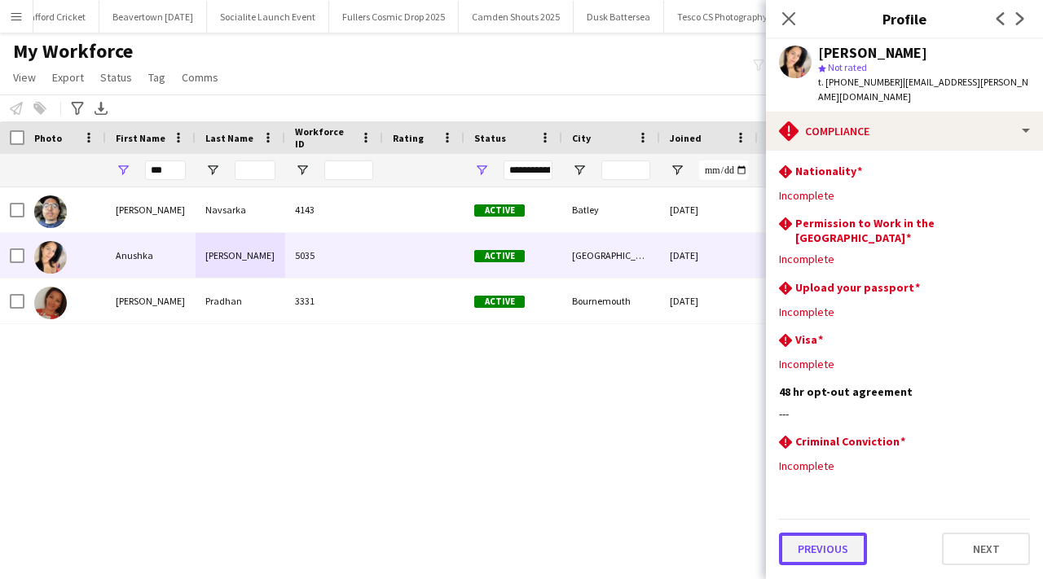
click at [844, 533] on button "Previous" at bounding box center [823, 549] width 88 height 33
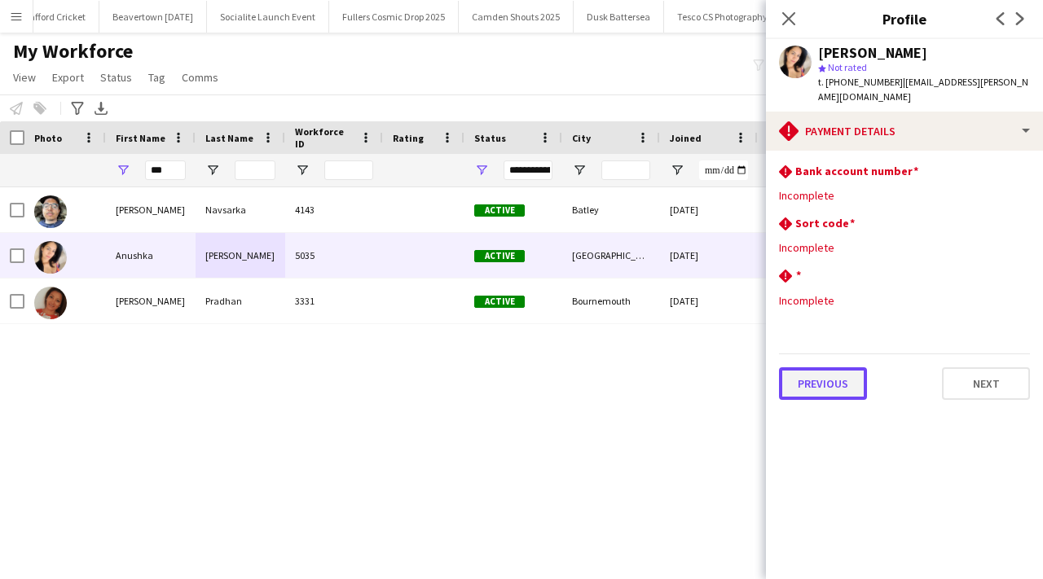
click at [837, 368] on button "Previous" at bounding box center [823, 384] width 88 height 33
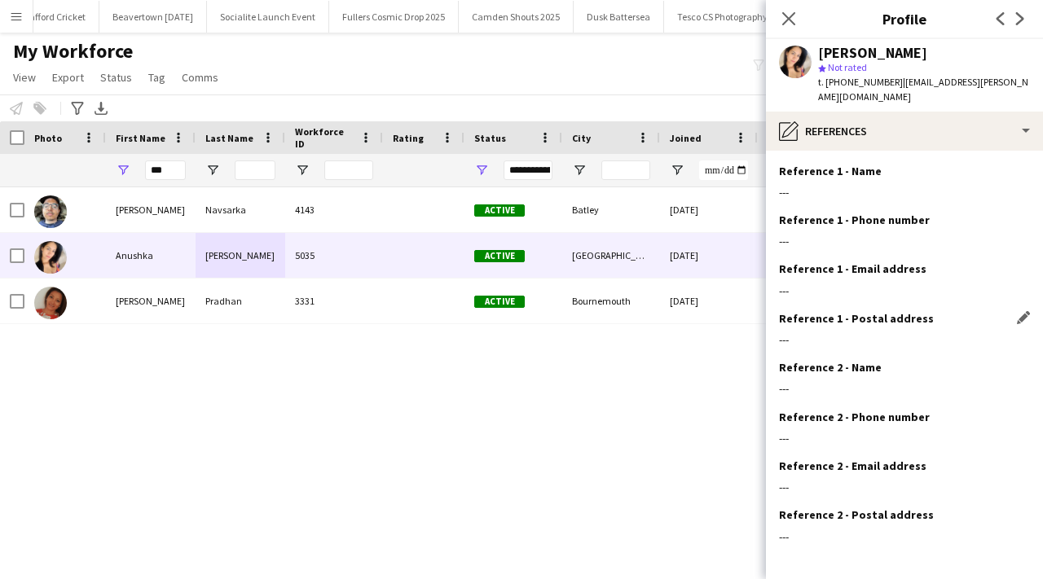
scroll to position [55, 0]
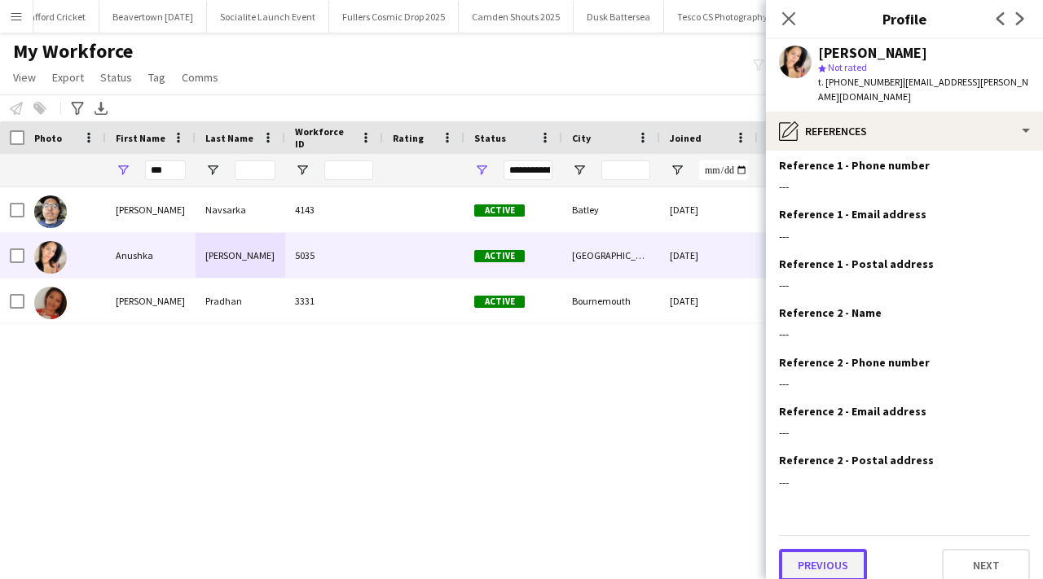
click at [831, 549] on button "Previous" at bounding box center [823, 565] width 88 height 33
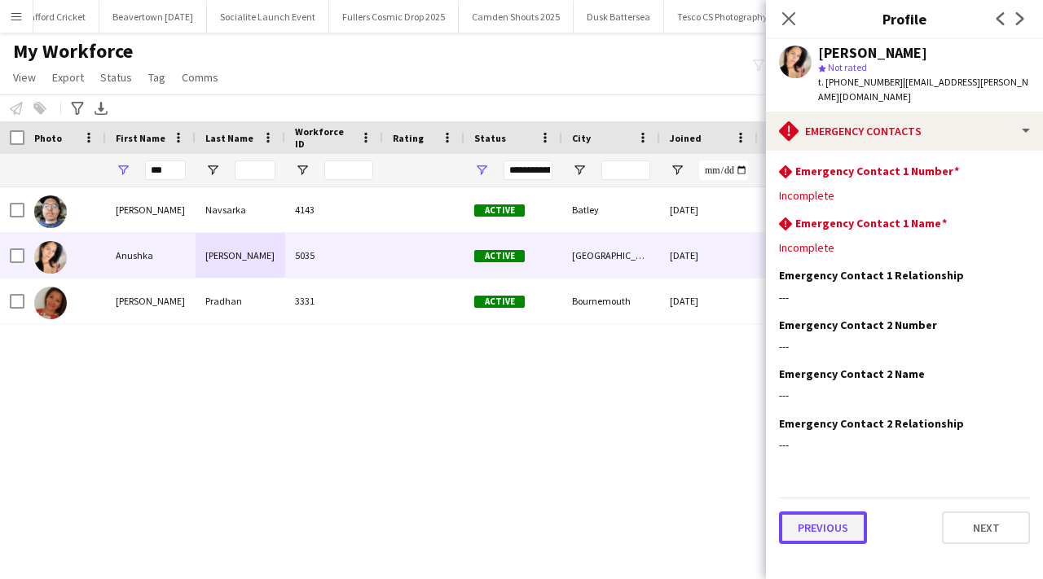
click at [825, 515] on button "Previous" at bounding box center [823, 528] width 88 height 33
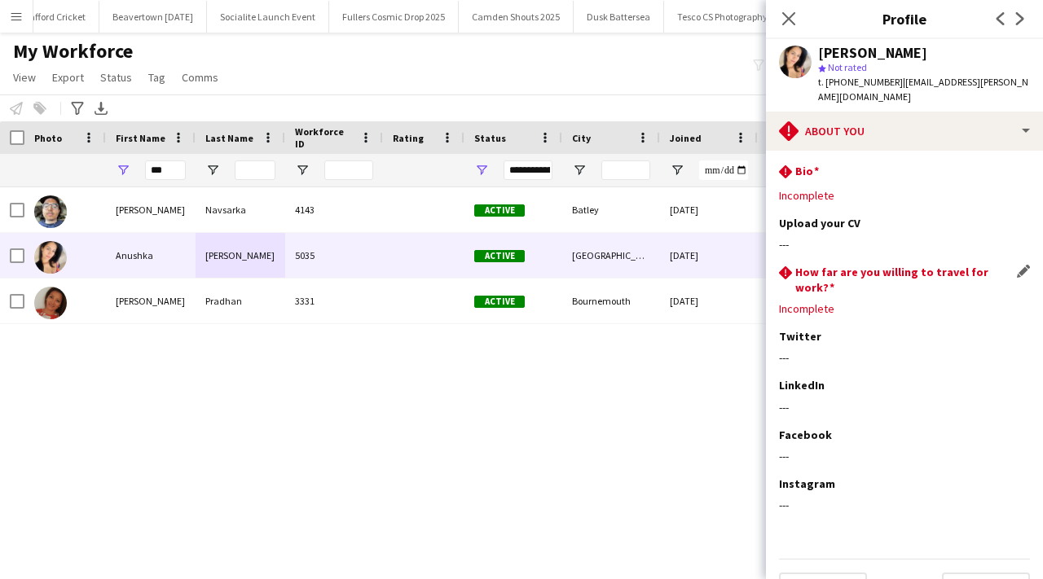
scroll to position [12, 0]
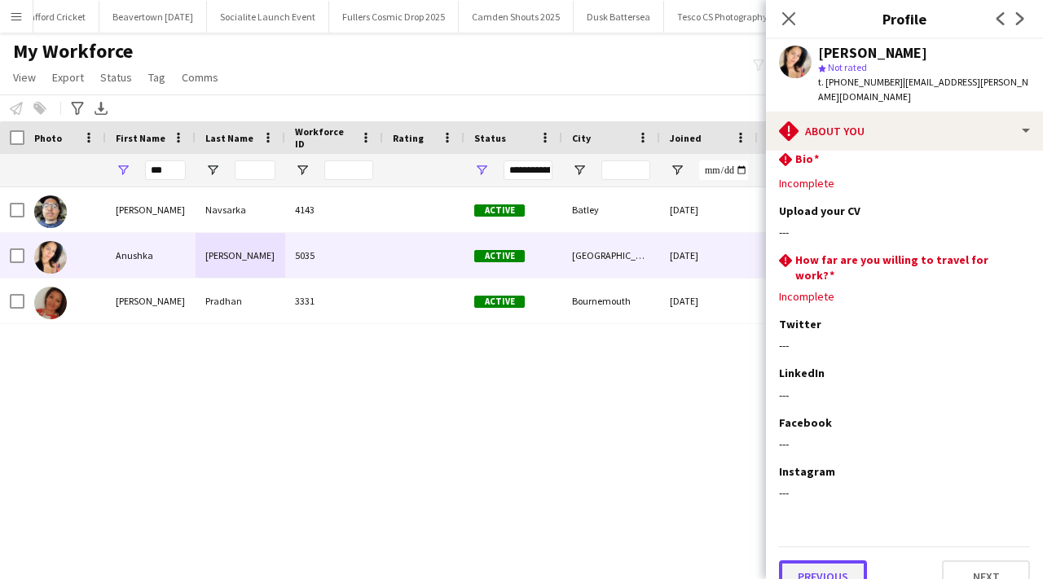
click at [823, 561] on button "Previous" at bounding box center [823, 577] width 88 height 33
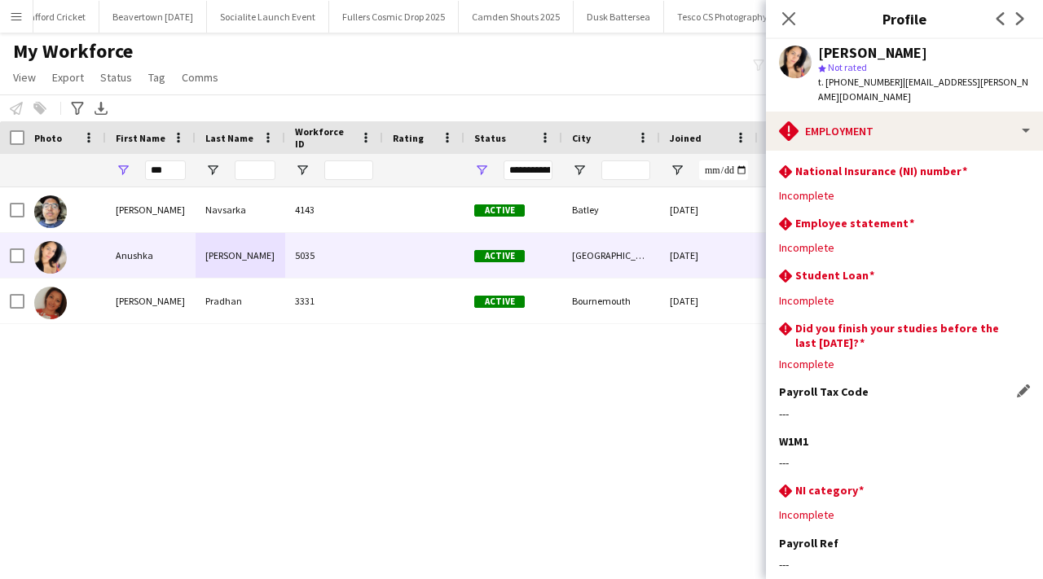
scroll to position [135, 0]
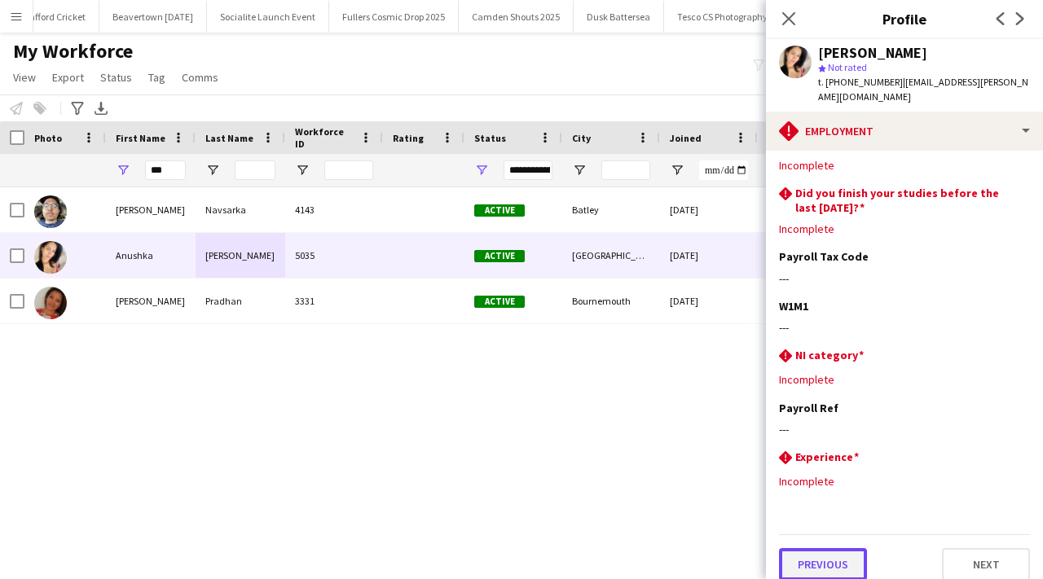
click at [823, 553] on button "Previous" at bounding box center [823, 565] width 88 height 33
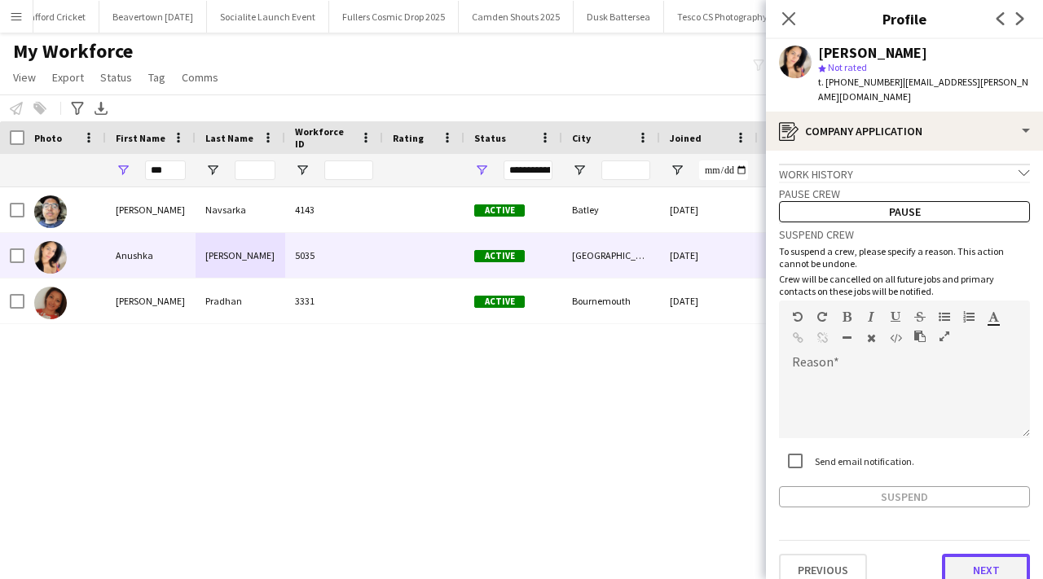
click at [998, 571] on button "Next" at bounding box center [986, 570] width 88 height 33
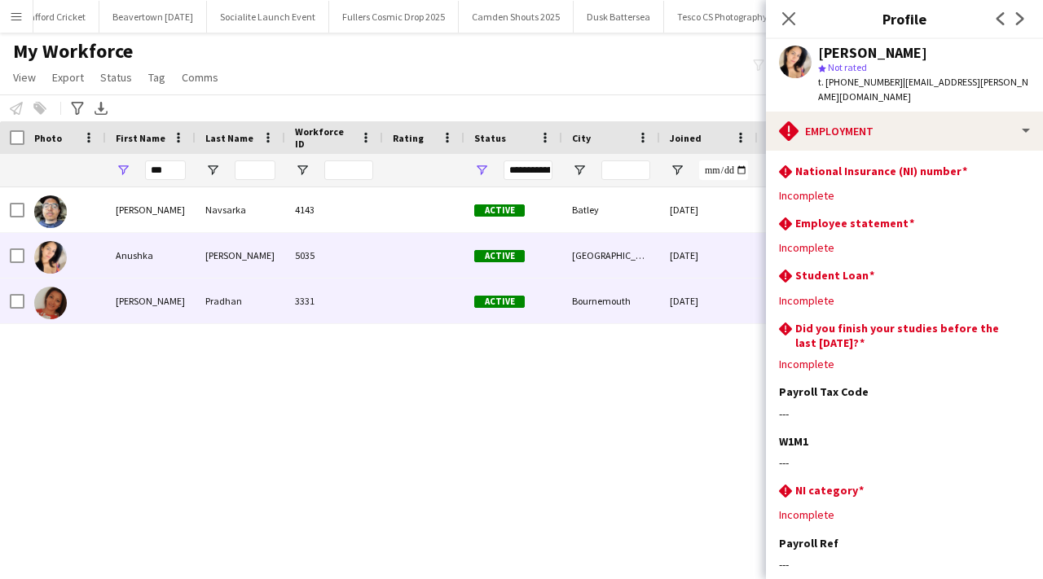
click at [490, 308] on div "Active" at bounding box center [514, 301] width 98 height 45
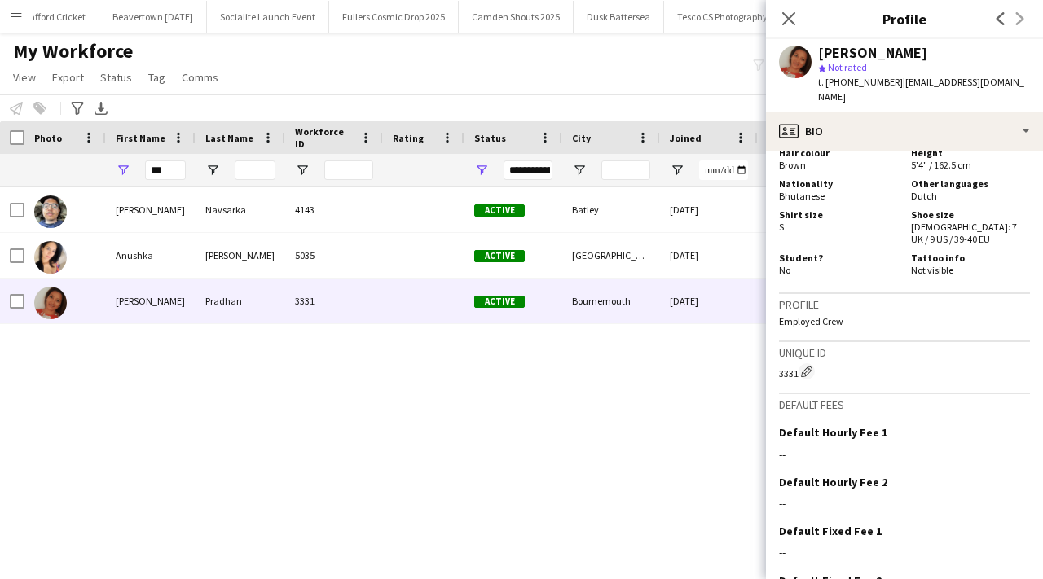
scroll to position [1157, 0]
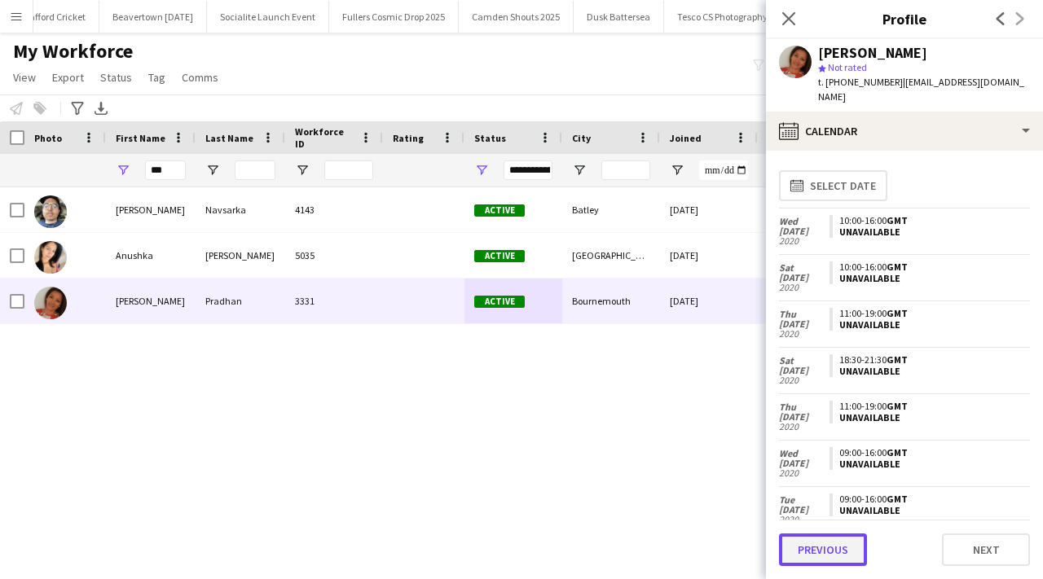
click at [845, 545] on button "Previous" at bounding box center [823, 550] width 88 height 33
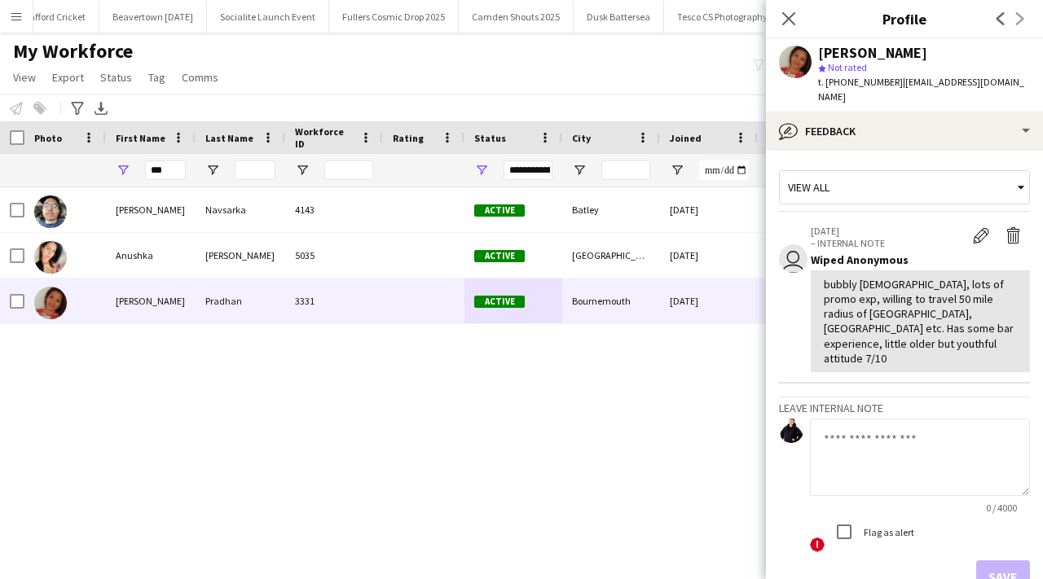
scroll to position [61, 0]
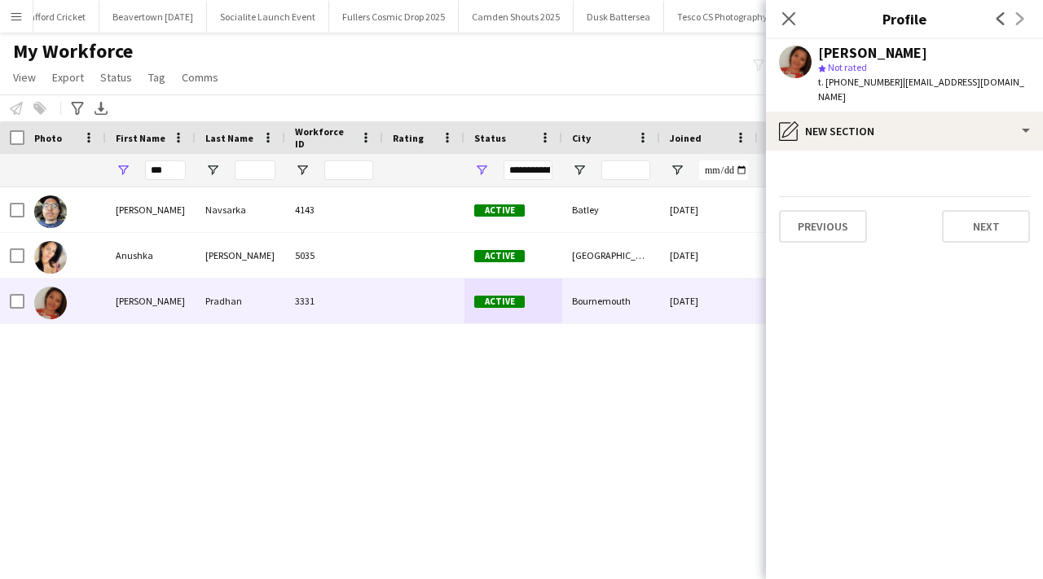
click at [847, 196] on div "Previous Next" at bounding box center [904, 219] width 251 height 46
click at [846, 210] on button "Previous" at bounding box center [823, 226] width 88 height 33
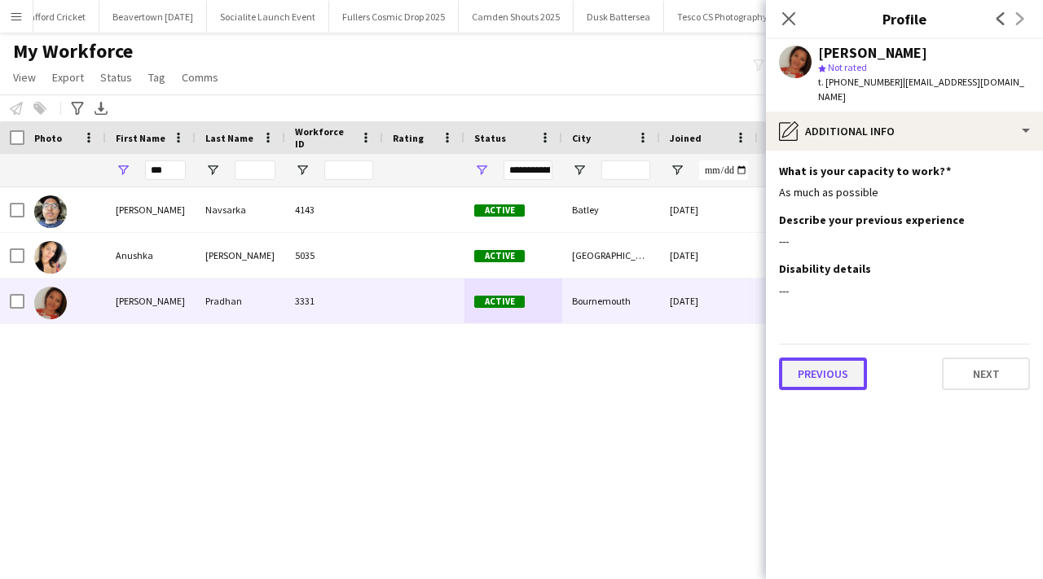
click at [830, 358] on button "Previous" at bounding box center [823, 374] width 88 height 33
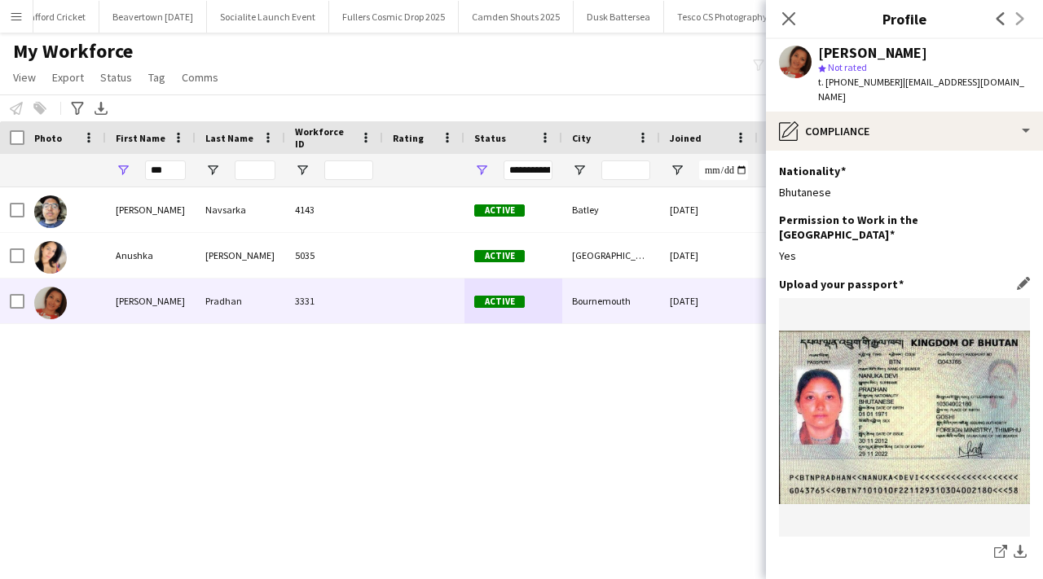
scroll to position [271, 0]
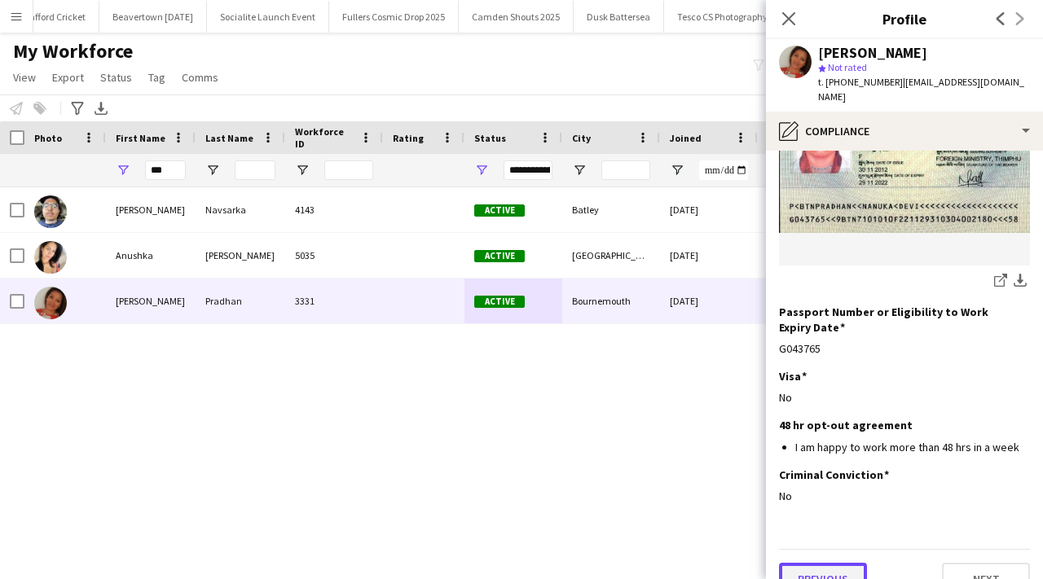
click at [825, 563] on button "Previous" at bounding box center [823, 579] width 88 height 33
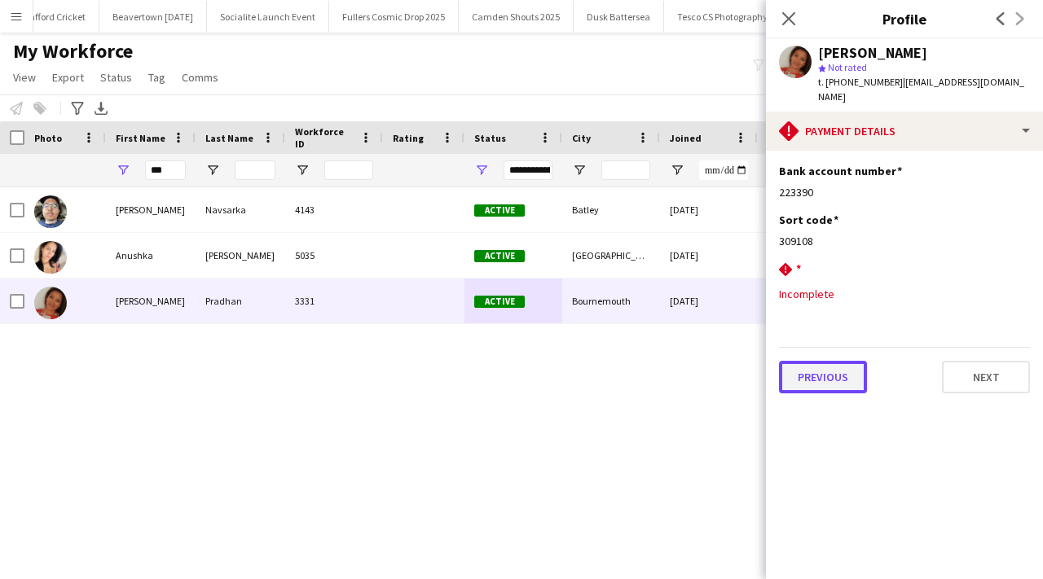
click at [841, 367] on button "Previous" at bounding box center [823, 377] width 88 height 33
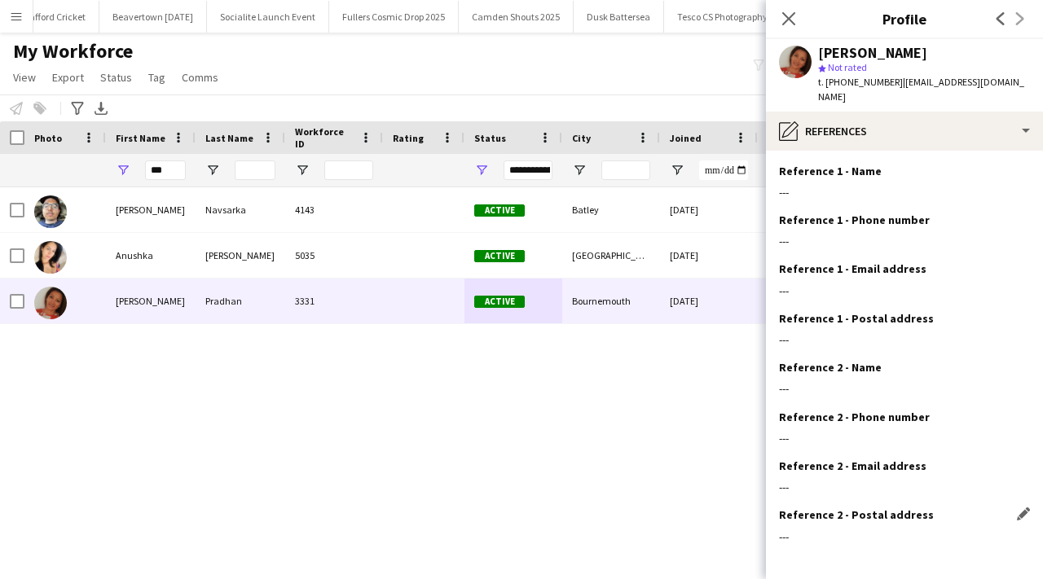
scroll to position [55, 0]
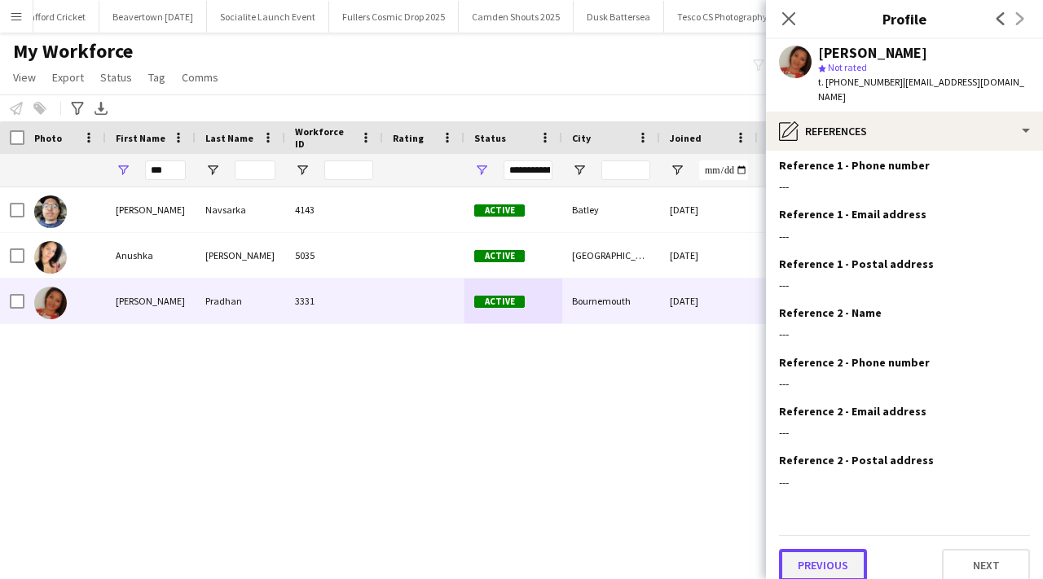
click at [809, 552] on button "Previous" at bounding box center [823, 565] width 88 height 33
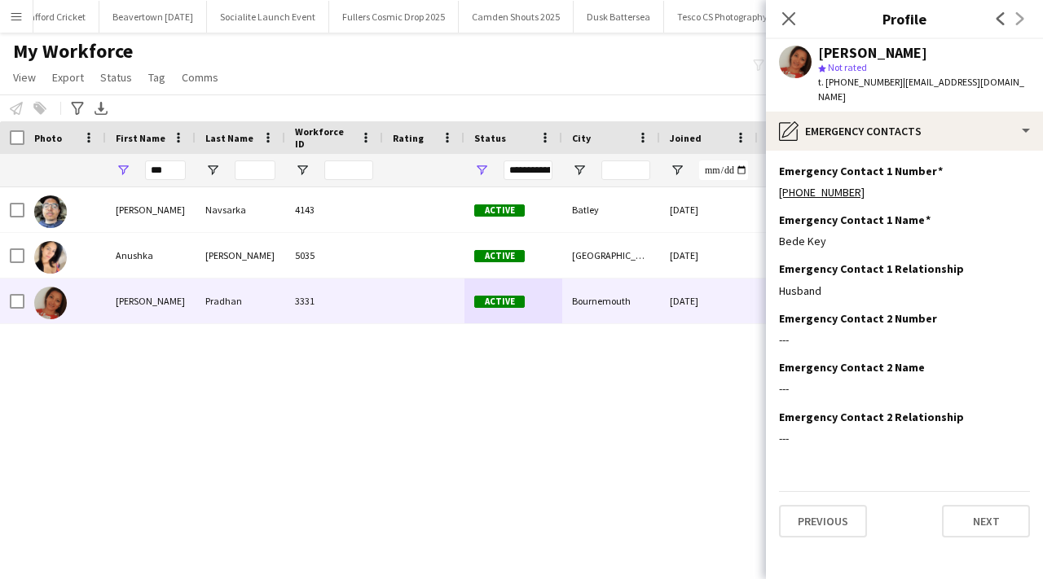
click at [829, 491] on div "Previous Next" at bounding box center [904, 514] width 251 height 46
click at [827, 505] on button "Previous" at bounding box center [823, 521] width 88 height 33
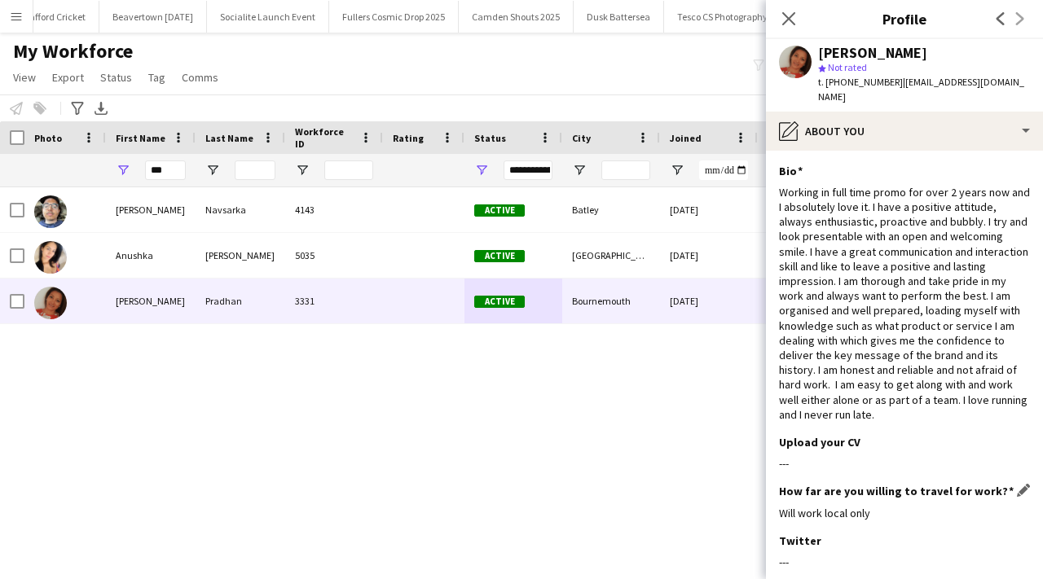
scroll to position [214, 0]
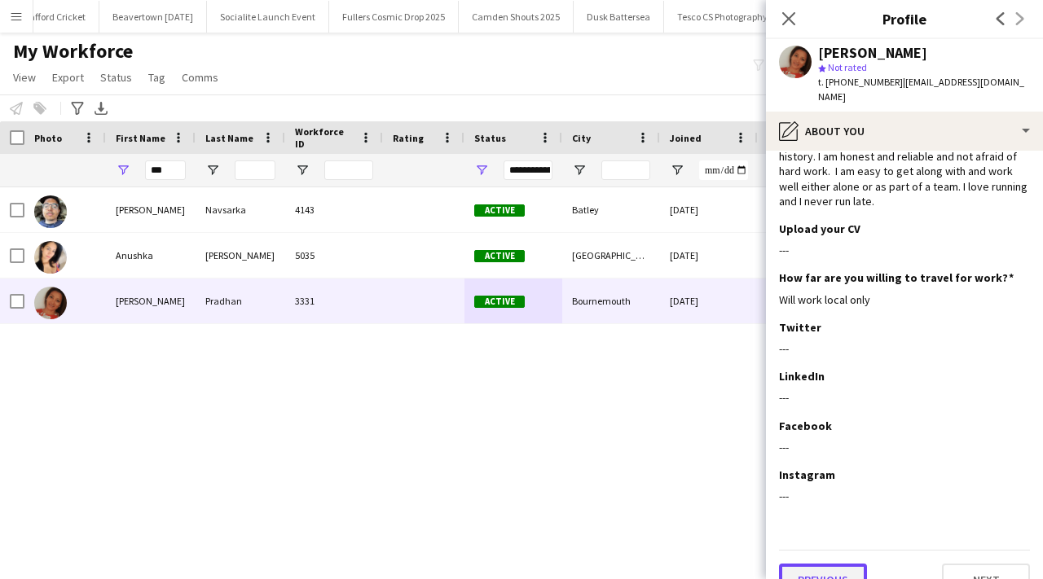
click at [818, 564] on button "Previous" at bounding box center [823, 580] width 88 height 33
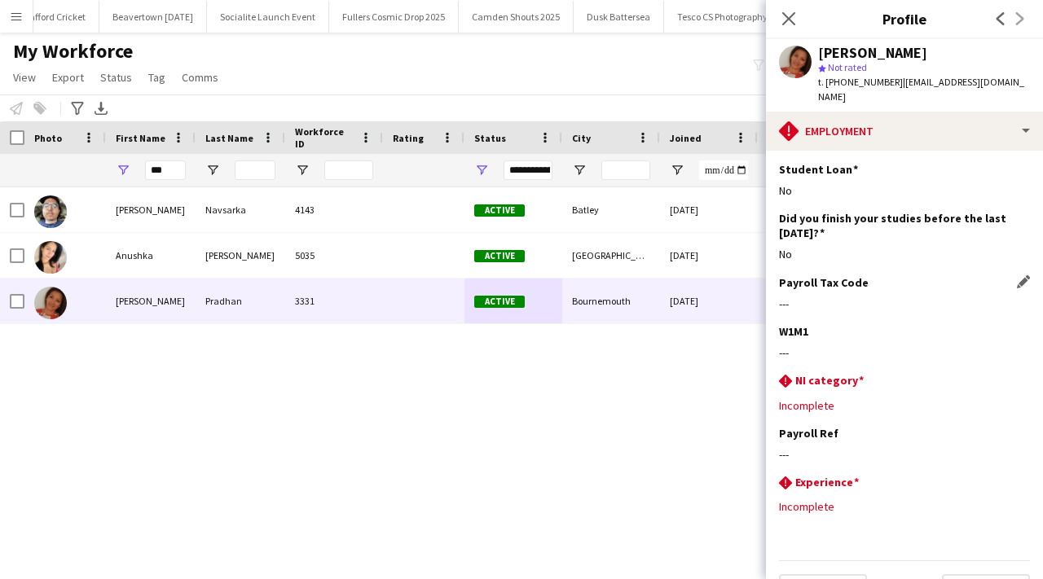
scroll to position [0, 0]
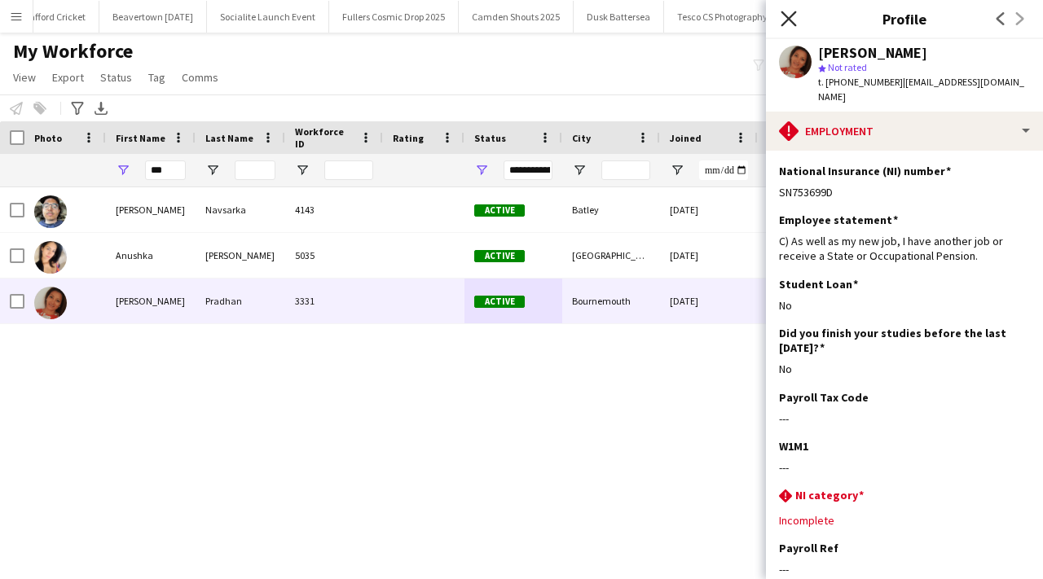
click at [789, 13] on icon "Close pop-in" at bounding box center [788, 18] width 15 height 15
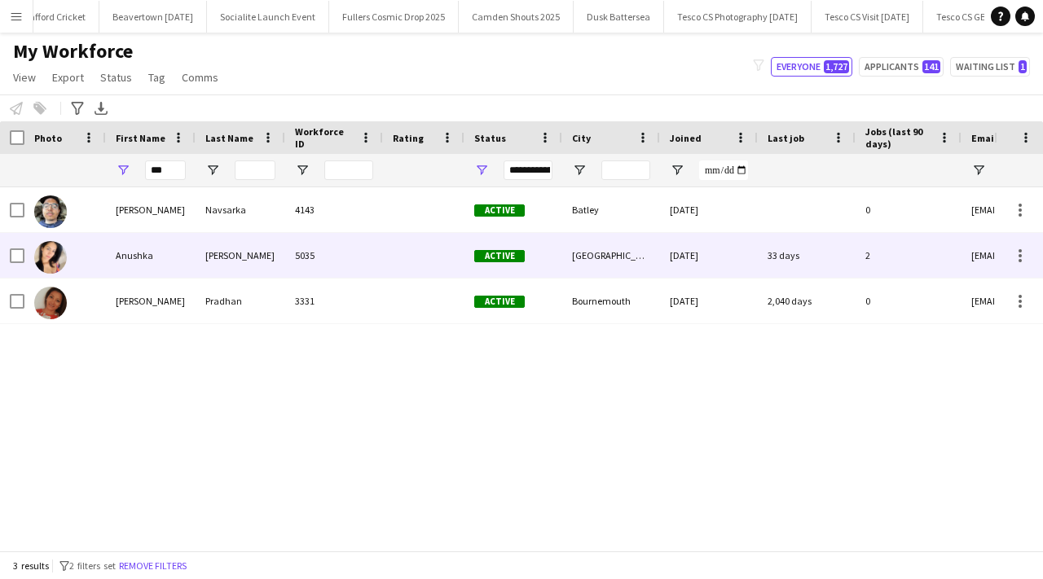
click at [352, 252] on div "5035" at bounding box center [334, 255] width 98 height 45
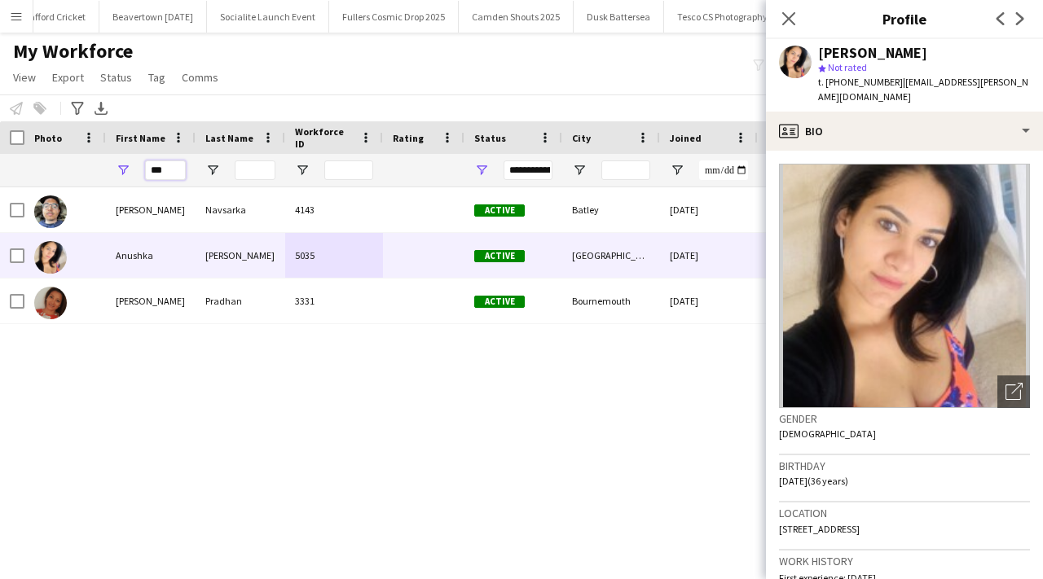
drag, startPoint x: 168, startPoint y: 170, endPoint x: 146, endPoint y: 170, distance: 22.0
click at [146, 170] on input "***" at bounding box center [165, 171] width 41 height 20
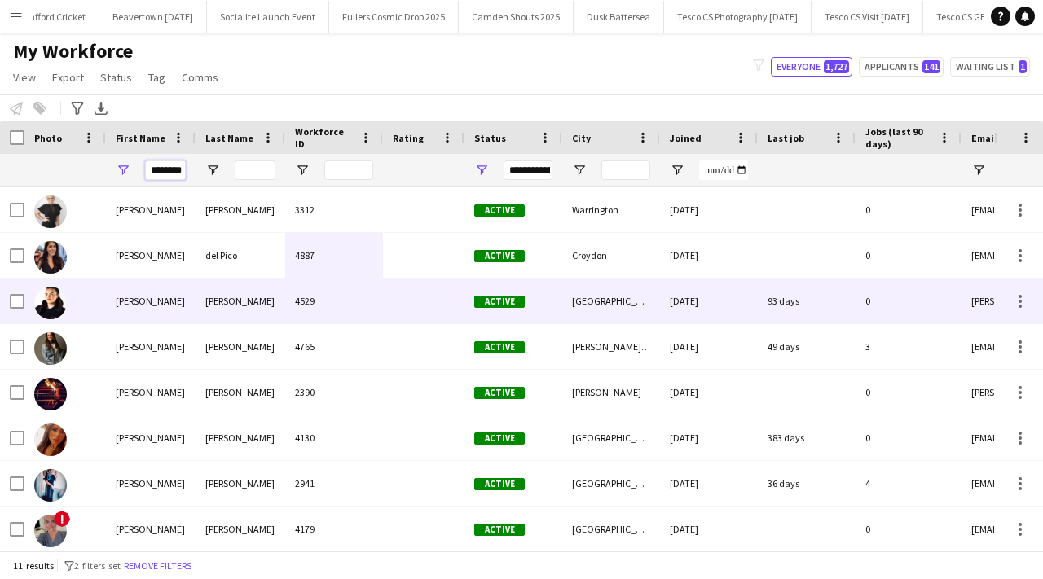
type input "********"
click at [263, 299] on div "Ferguson" at bounding box center [241, 301] width 90 height 45
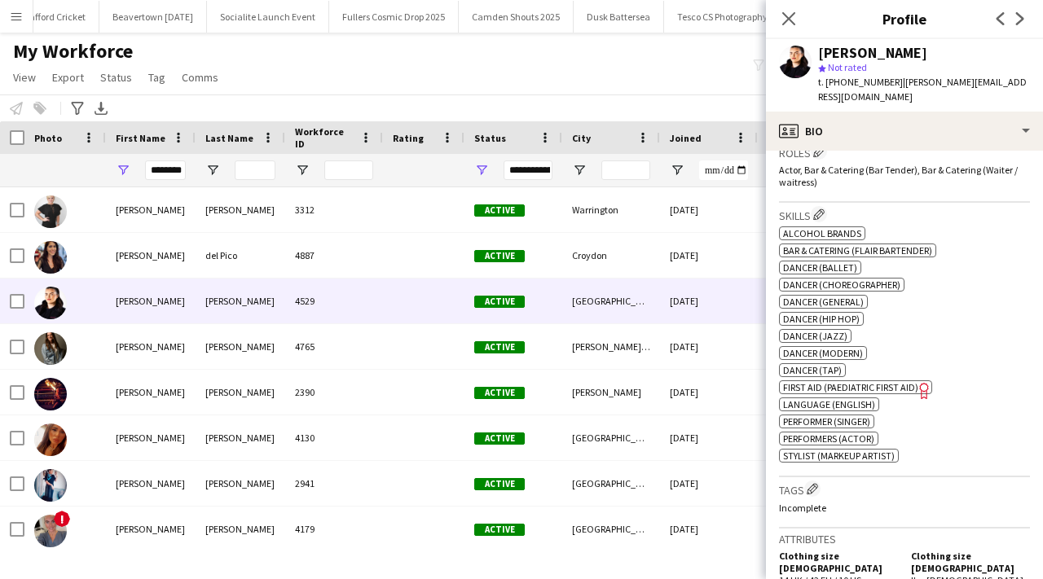
scroll to position [1198, 0]
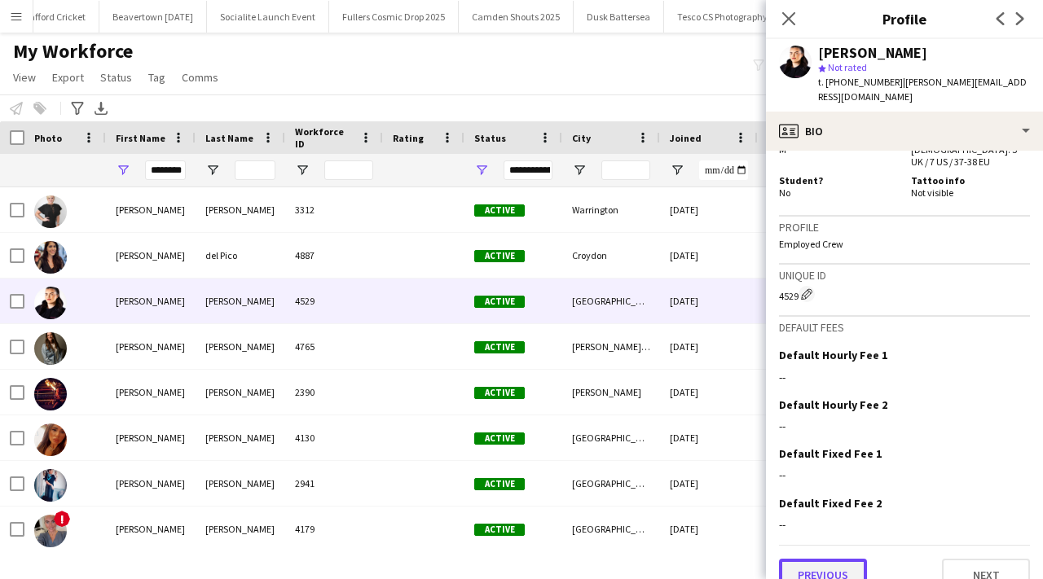
click at [837, 559] on button "Previous" at bounding box center [823, 575] width 88 height 33
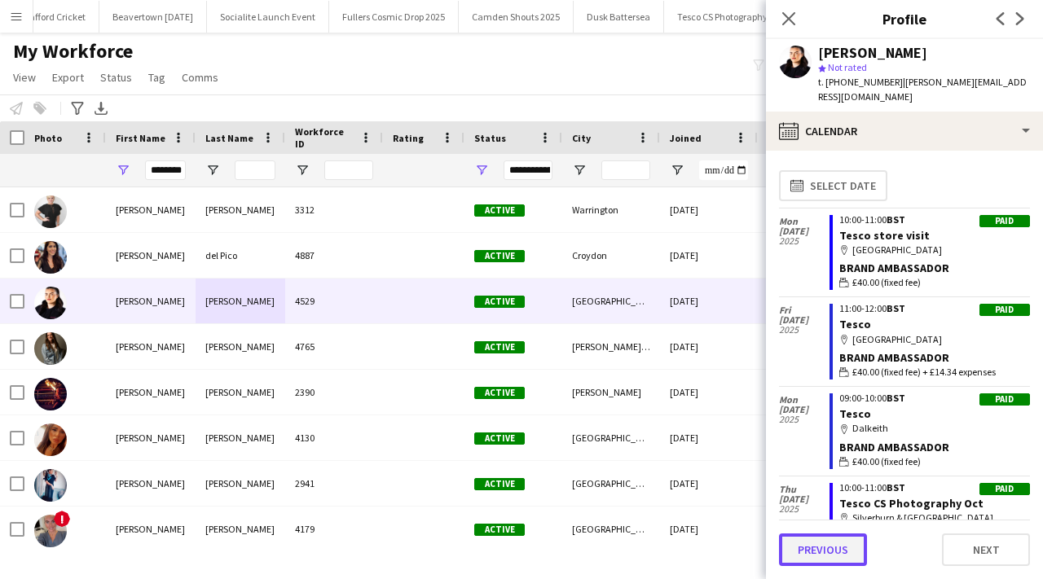
click at [831, 547] on button "Previous" at bounding box center [823, 550] width 88 height 33
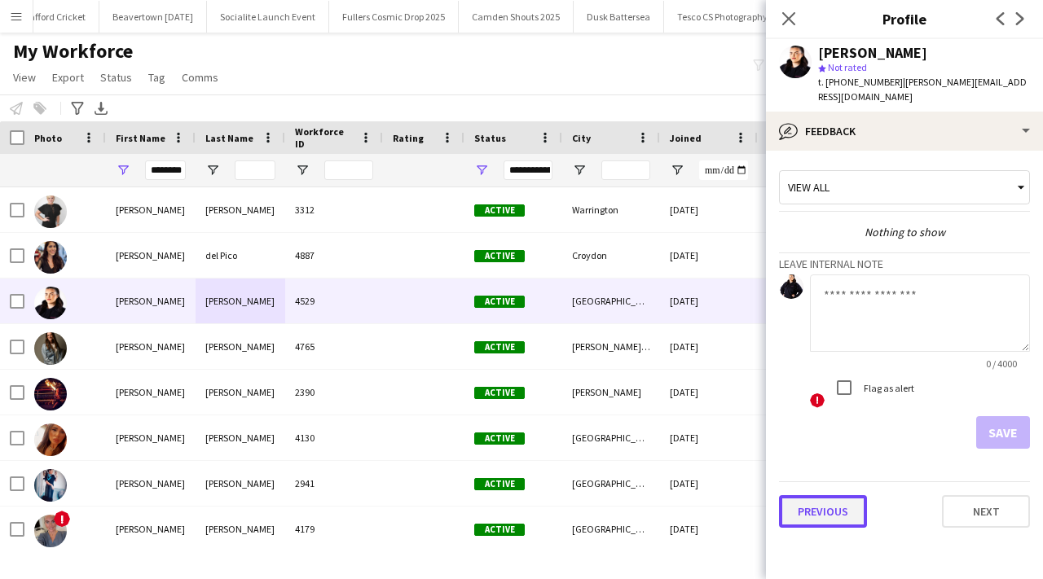
click at [832, 519] on button "Previous" at bounding box center [823, 512] width 88 height 33
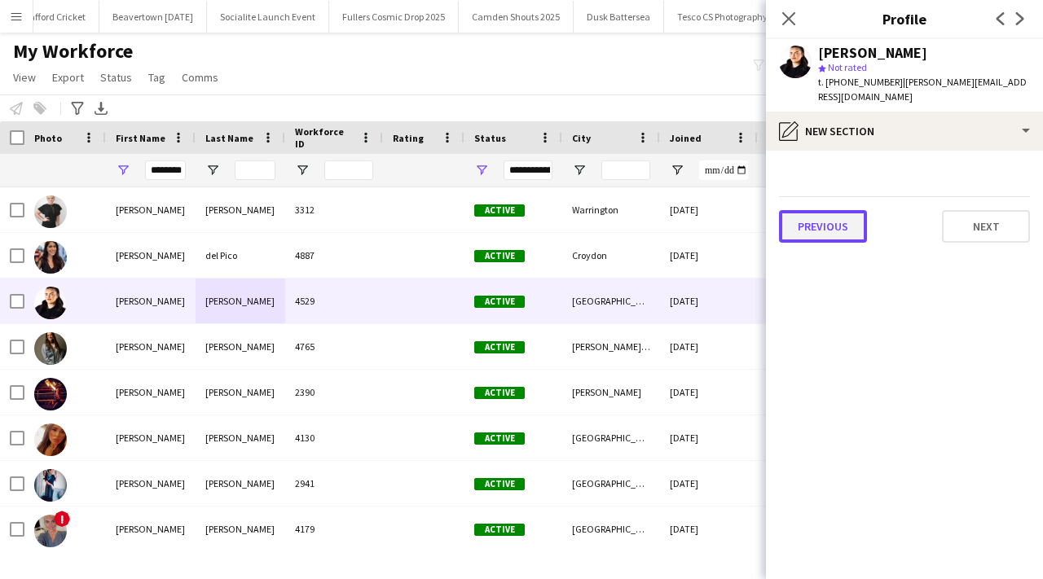
click at [839, 215] on button "Previous" at bounding box center [823, 226] width 88 height 33
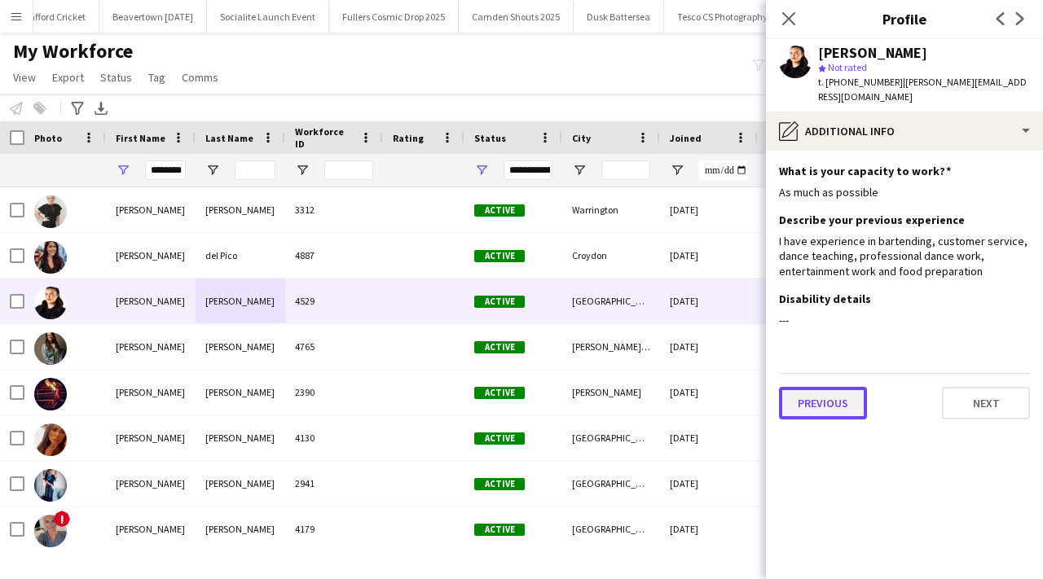
click at [812, 413] on button "Previous" at bounding box center [823, 403] width 88 height 33
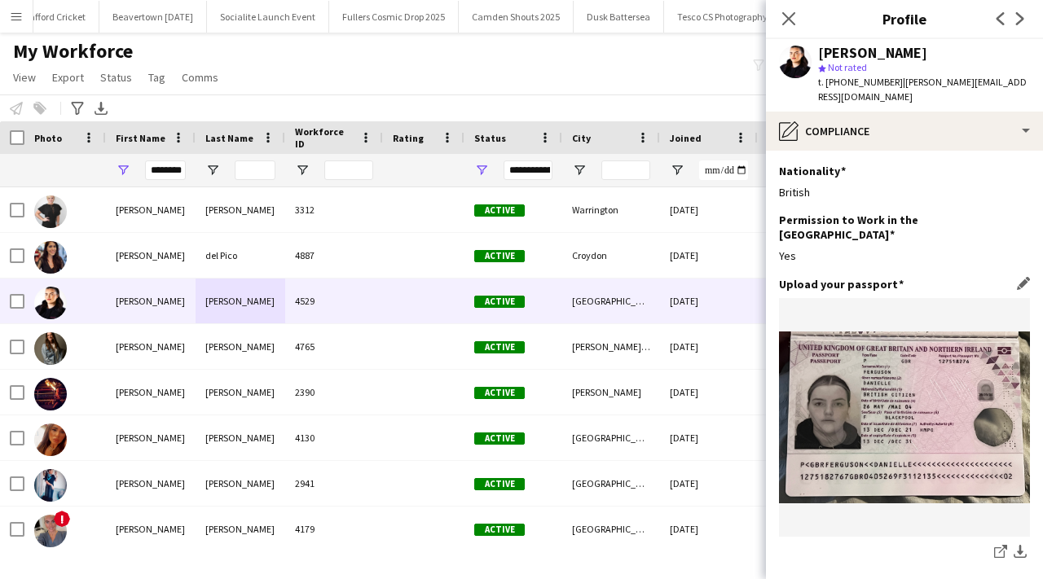
scroll to position [286, 0]
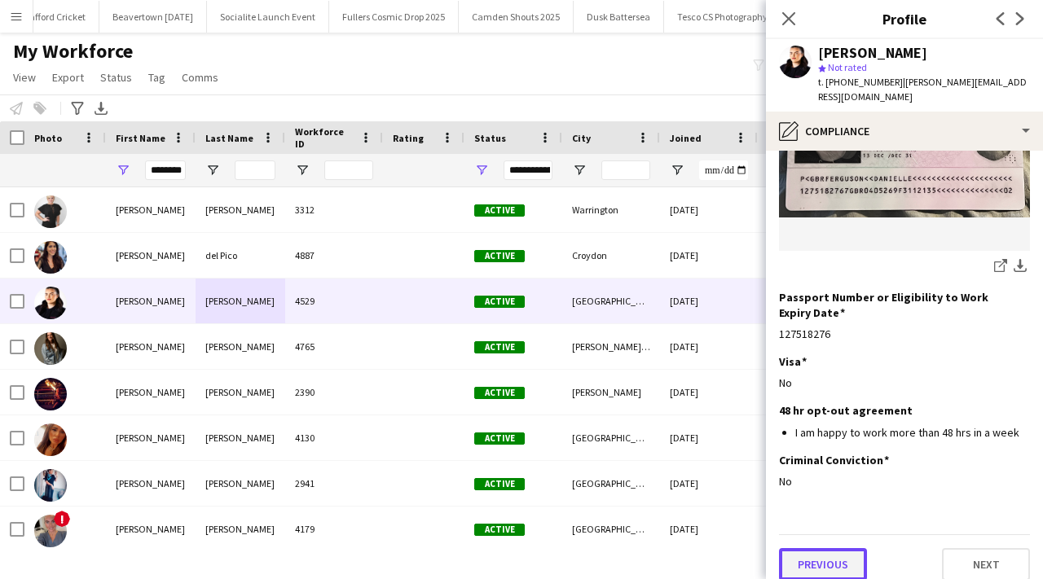
click at [820, 557] on button "Previous" at bounding box center [823, 565] width 88 height 33
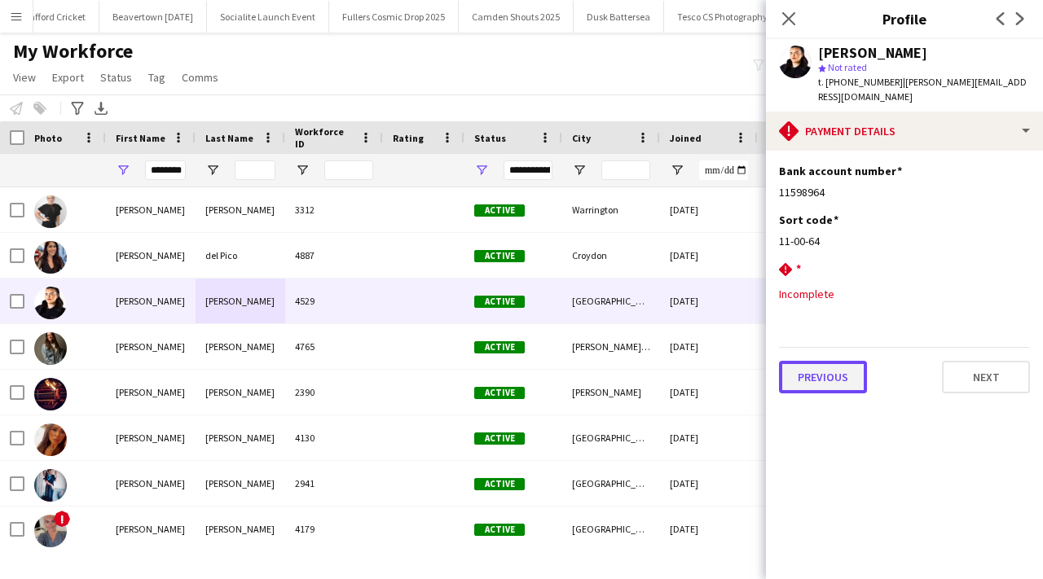
click at [834, 385] on button "Previous" at bounding box center [823, 377] width 88 height 33
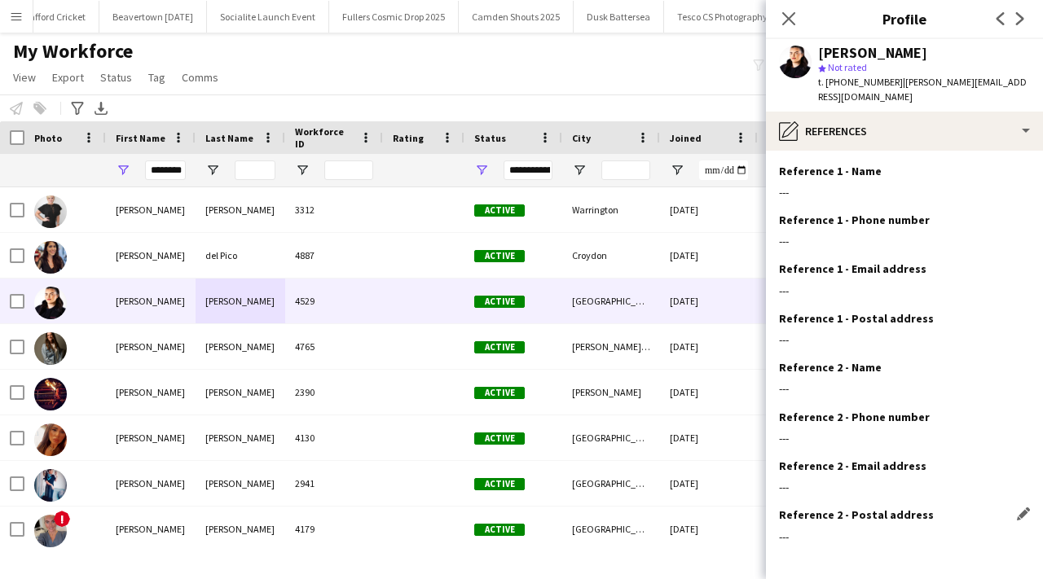
scroll to position [70, 0]
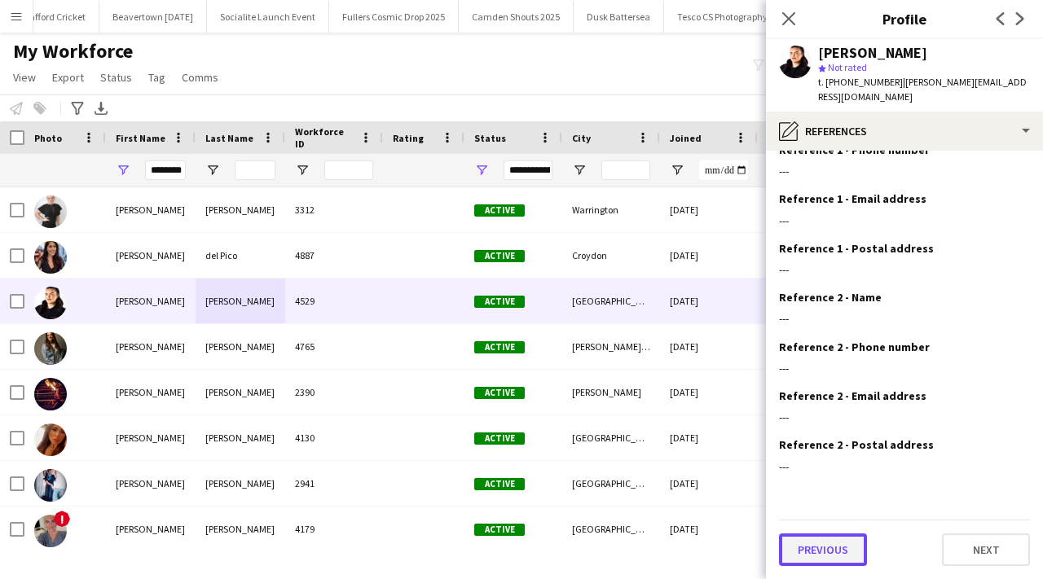
click at [845, 558] on button "Previous" at bounding box center [823, 550] width 88 height 33
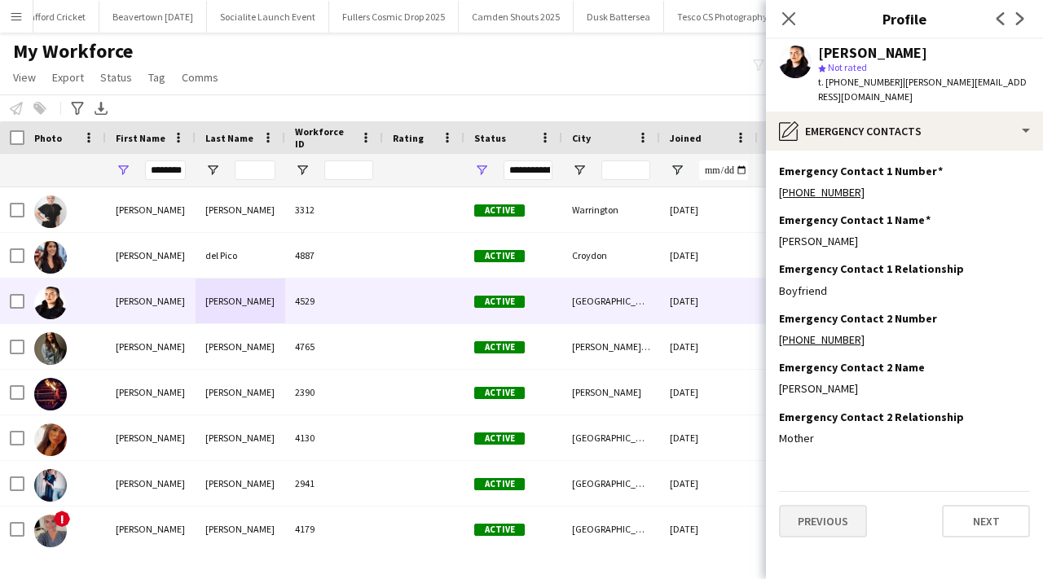
scroll to position [0, 0]
click at [813, 528] on button "Previous" at bounding box center [823, 521] width 88 height 33
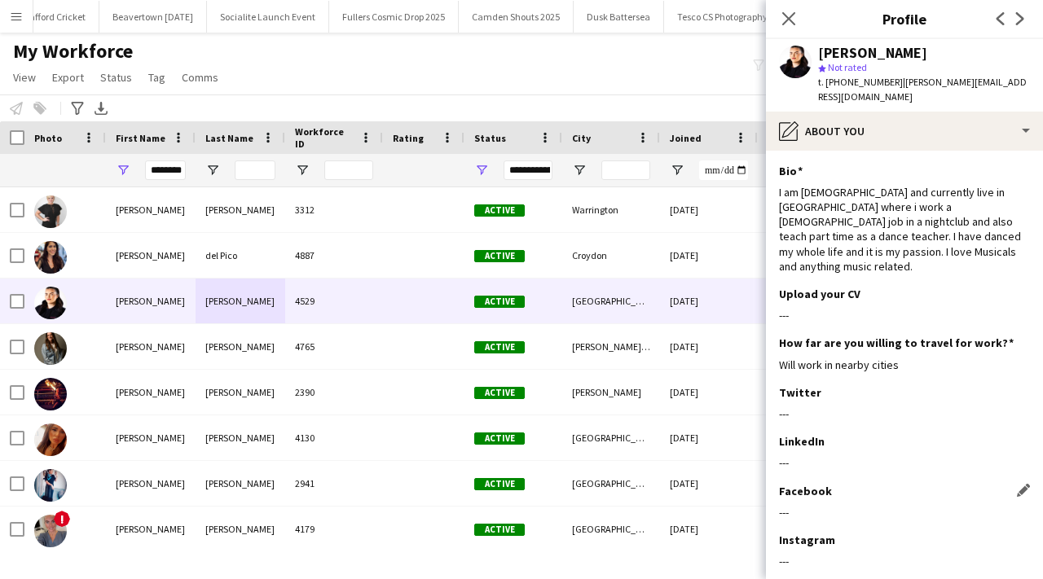
scroll to position [80, 0]
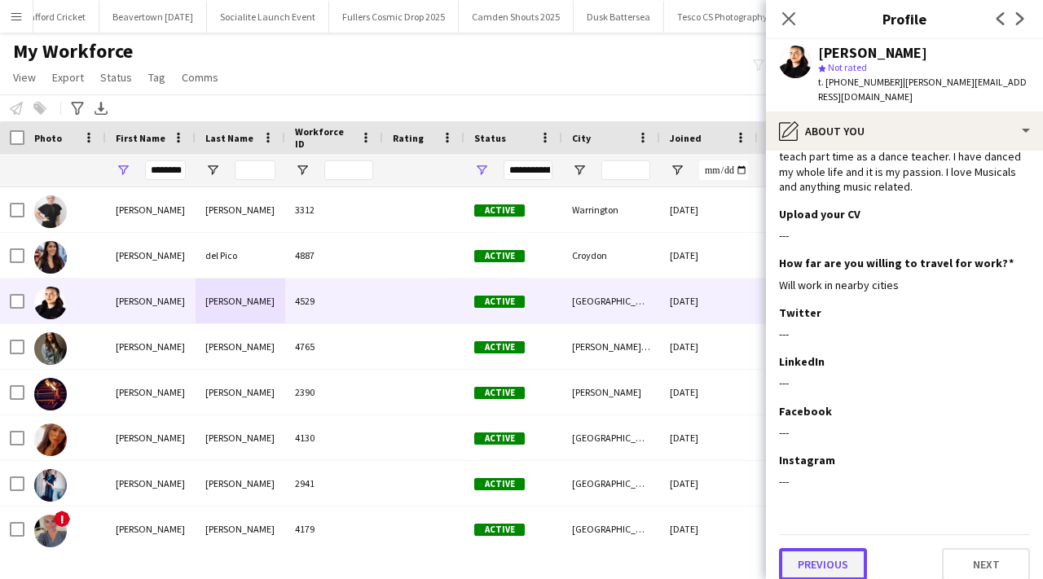
click at [829, 549] on button "Previous" at bounding box center [823, 565] width 88 height 33
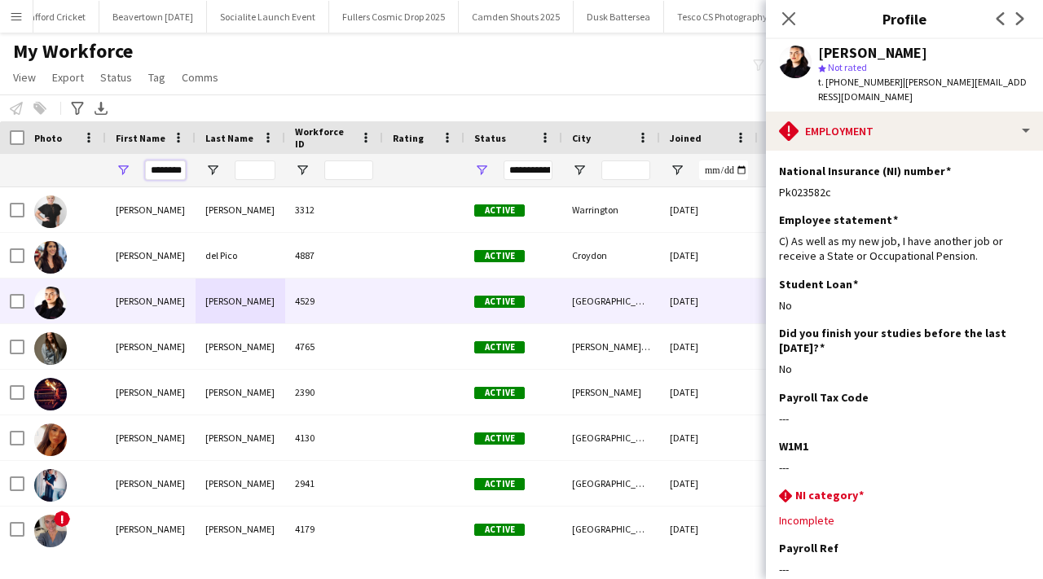
scroll to position [0, 0]
drag, startPoint x: 183, startPoint y: 171, endPoint x: 137, endPoint y: 171, distance: 46.5
click at [137, 171] on div "********" at bounding box center [151, 170] width 90 height 33
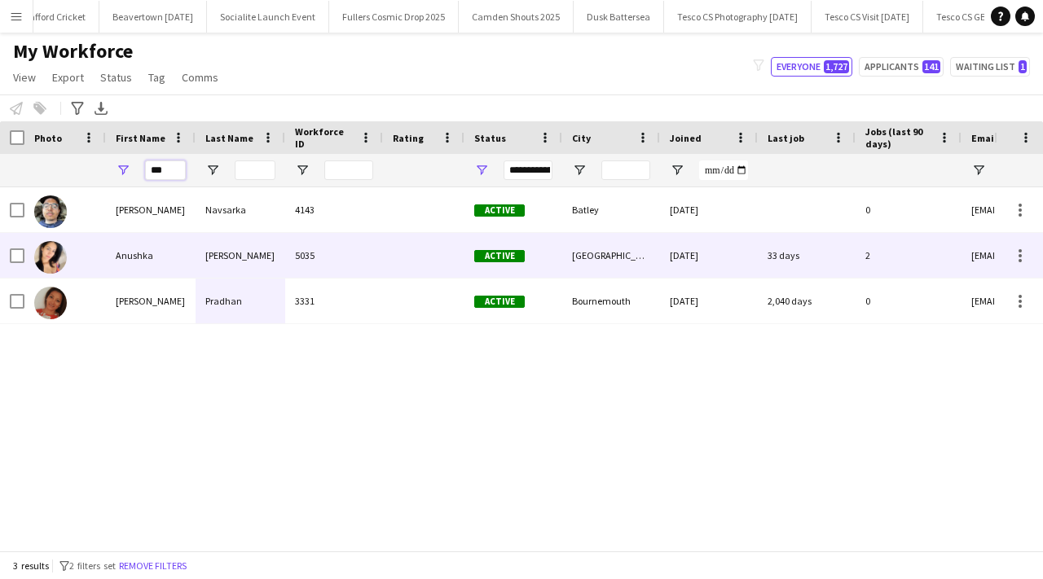
type input "***"
click at [160, 265] on div "Anushka" at bounding box center [151, 255] width 90 height 45
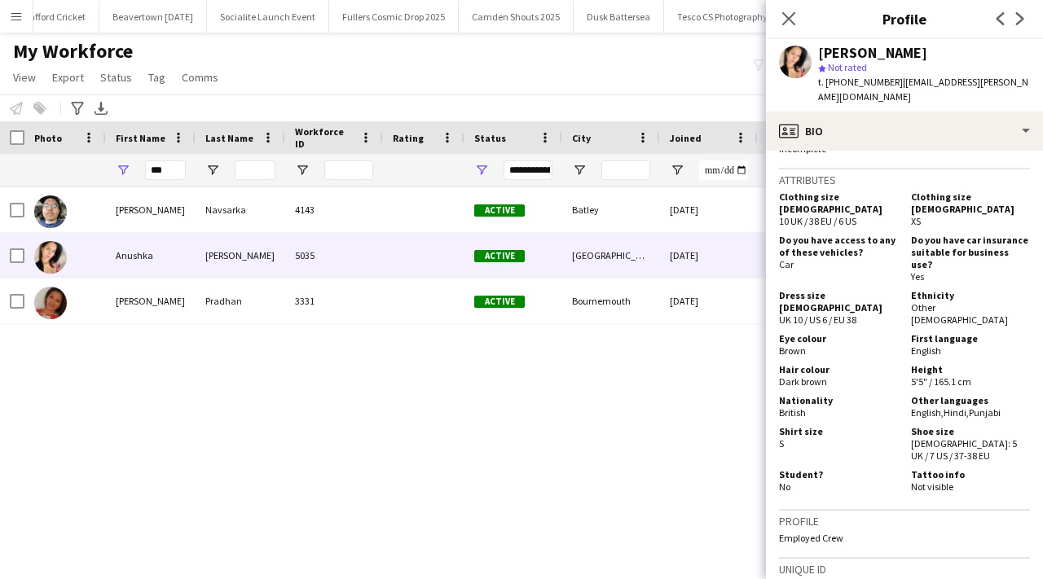
scroll to position [1035, 0]
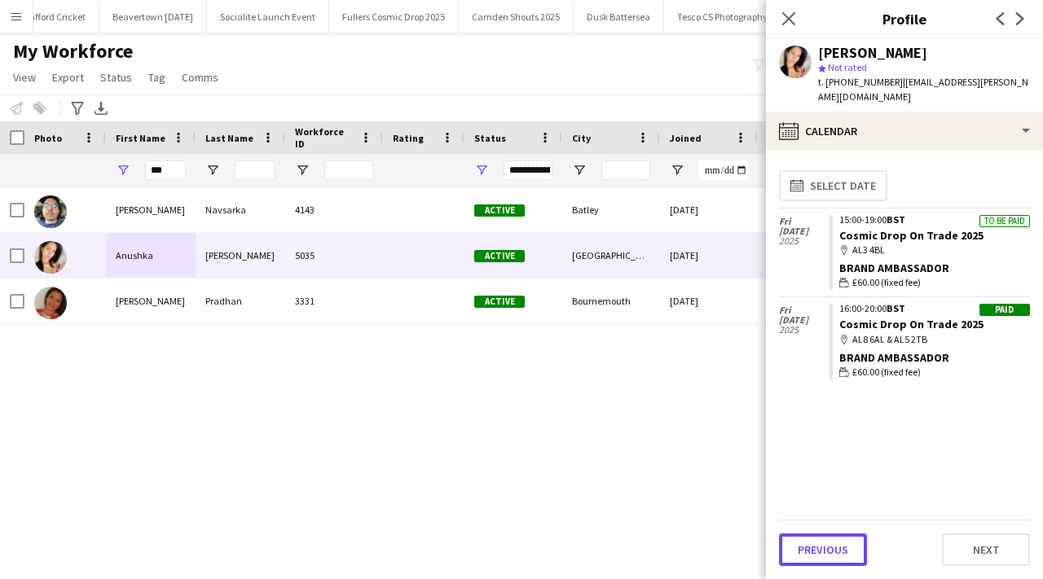
click at [853, 544] on button "Previous" at bounding box center [823, 550] width 88 height 33
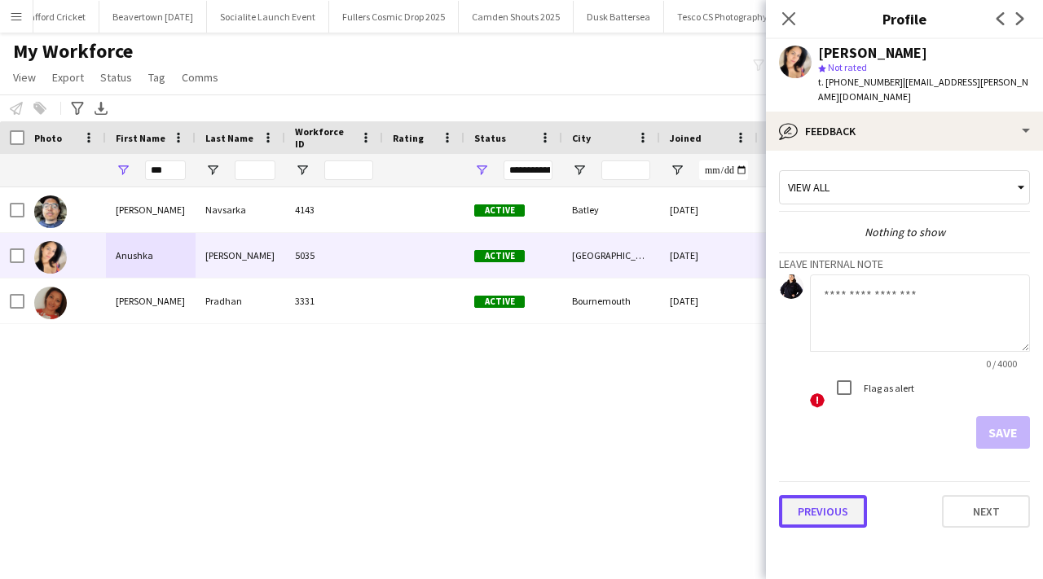
click at [836, 506] on button "Previous" at bounding box center [823, 512] width 88 height 33
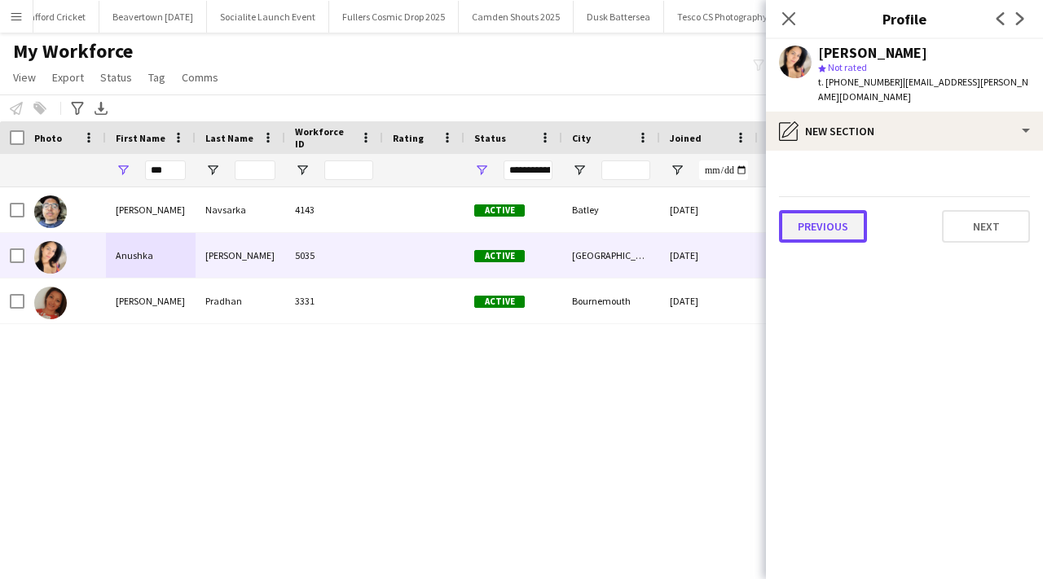
click at [845, 210] on button "Previous" at bounding box center [823, 226] width 88 height 33
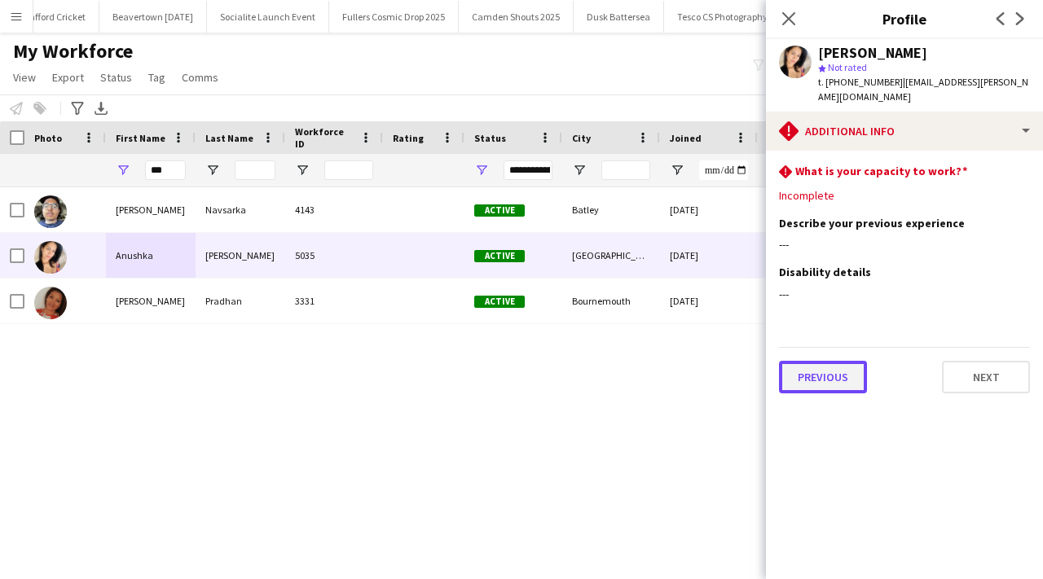
click at [830, 361] on button "Previous" at bounding box center [823, 377] width 88 height 33
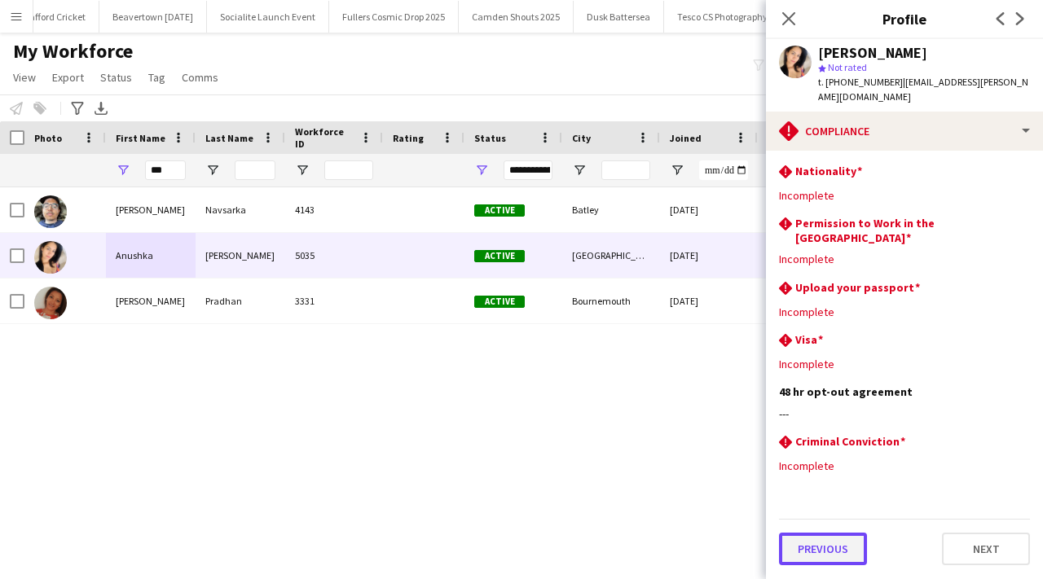
click at [831, 533] on button "Previous" at bounding box center [823, 549] width 88 height 33
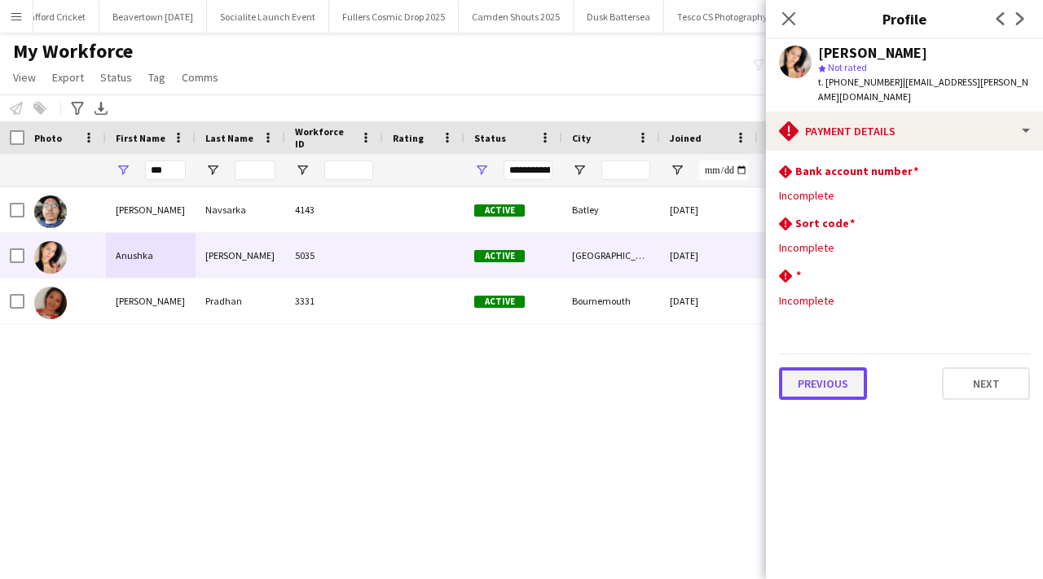
click at [826, 368] on button "Previous" at bounding box center [823, 384] width 88 height 33
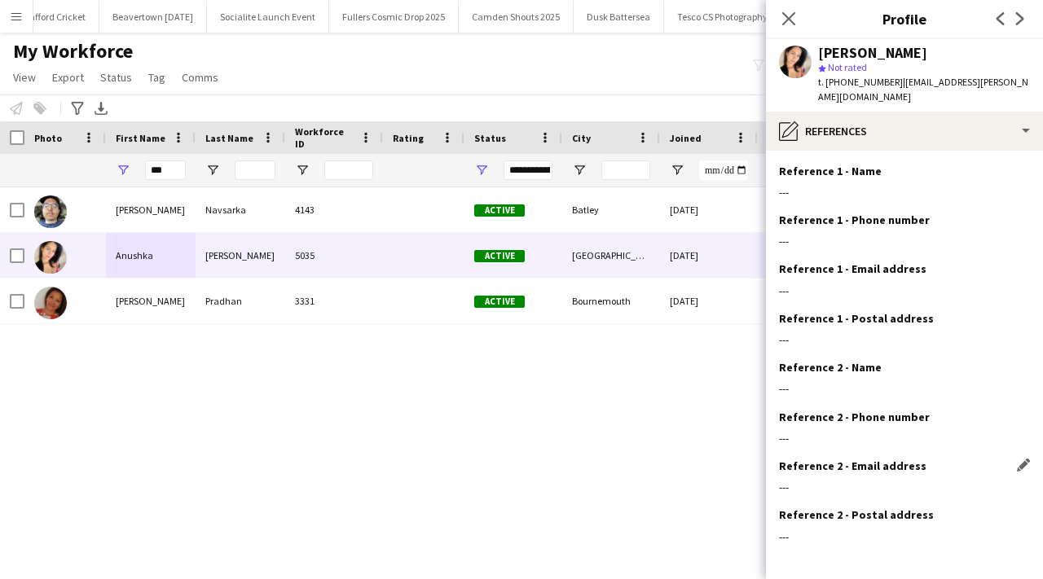
scroll to position [55, 0]
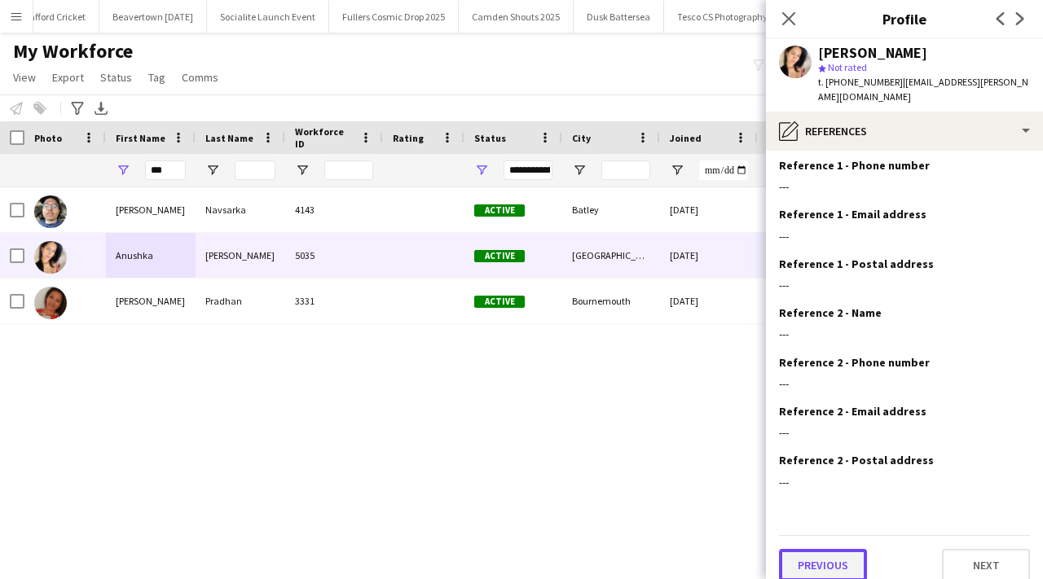
click at [813, 563] on button "Previous" at bounding box center [823, 565] width 88 height 33
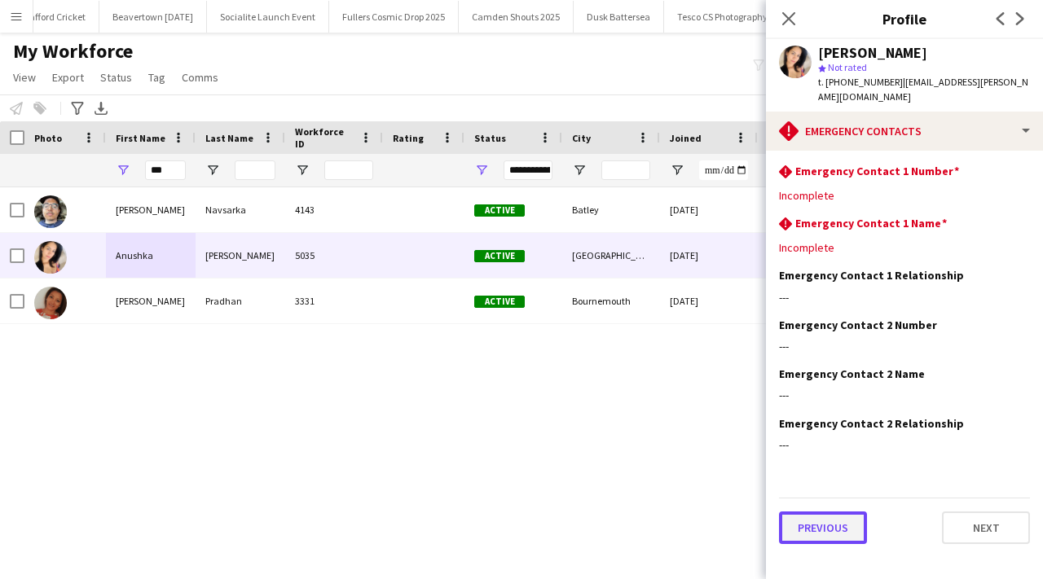
click at [835, 512] on button "Previous" at bounding box center [823, 528] width 88 height 33
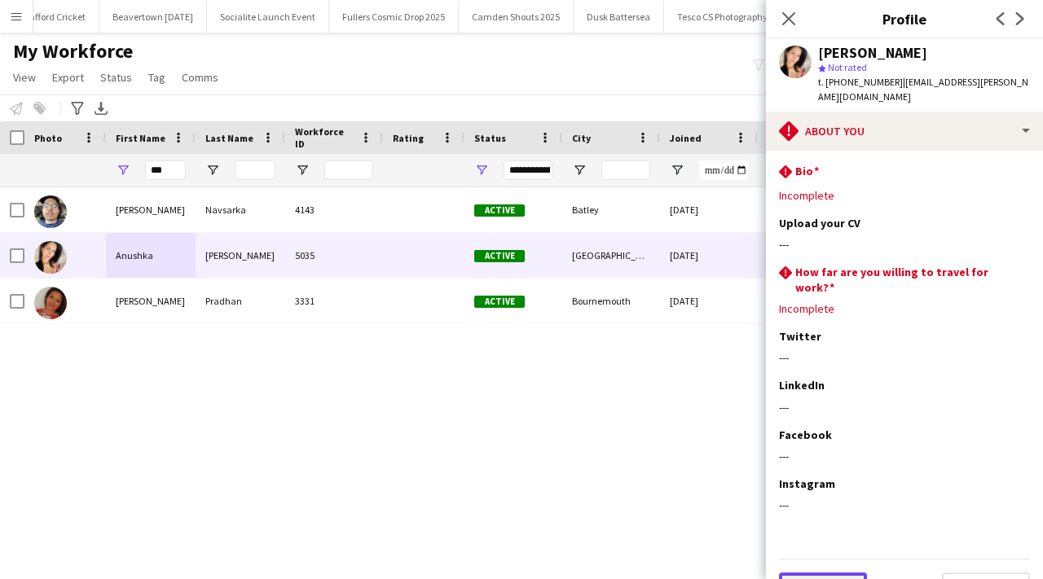
click at [826, 573] on button "Previous" at bounding box center [823, 589] width 88 height 33
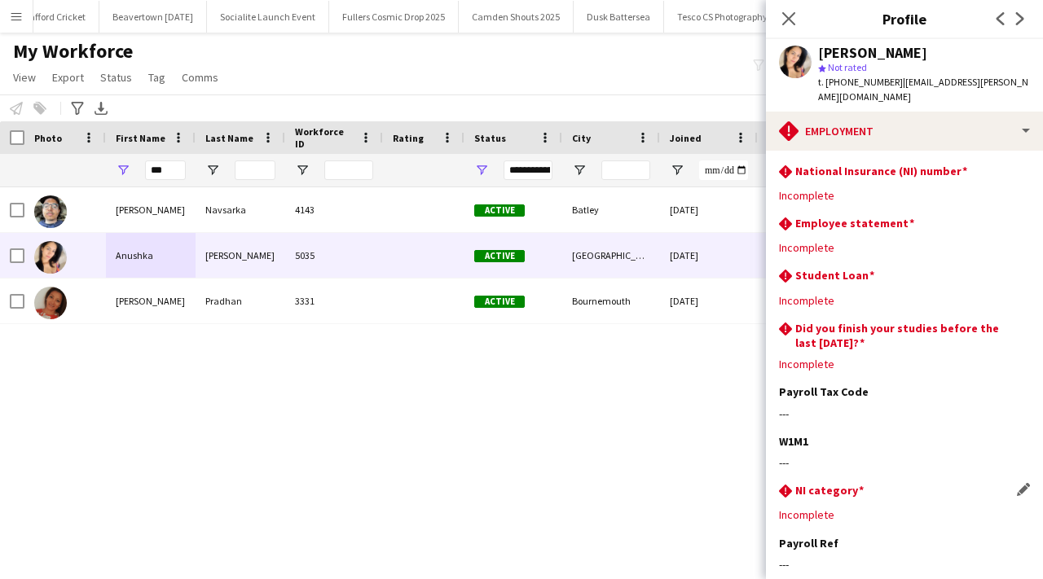
scroll to position [135, 0]
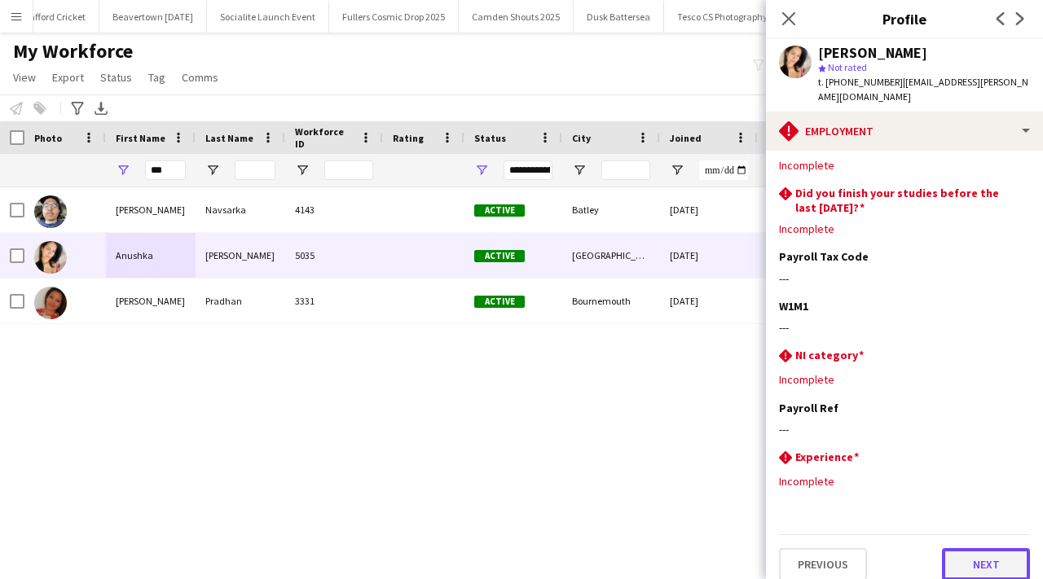
click at [970, 557] on button "Next" at bounding box center [986, 565] width 88 height 33
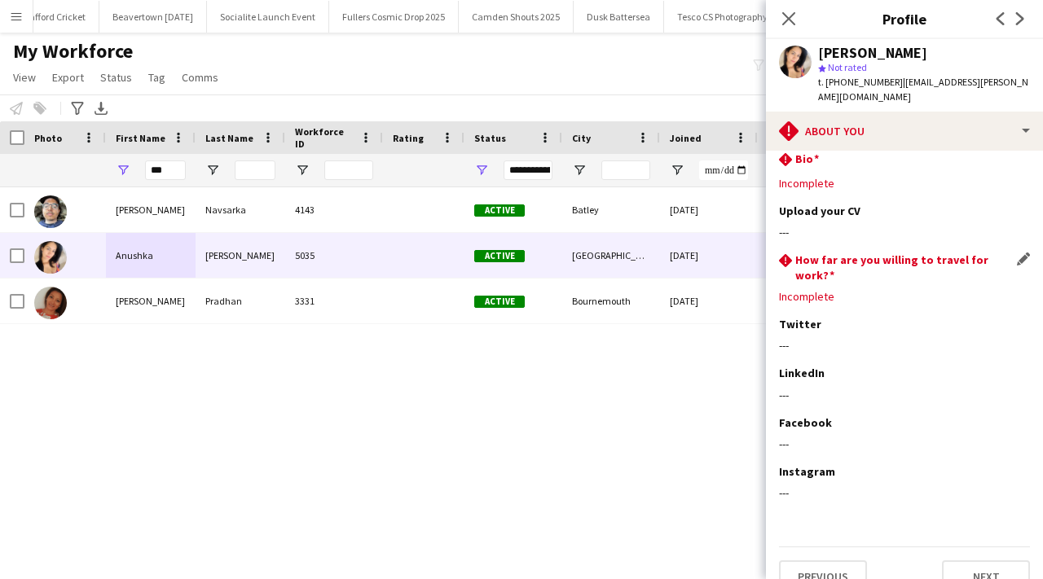
scroll to position [0, 0]
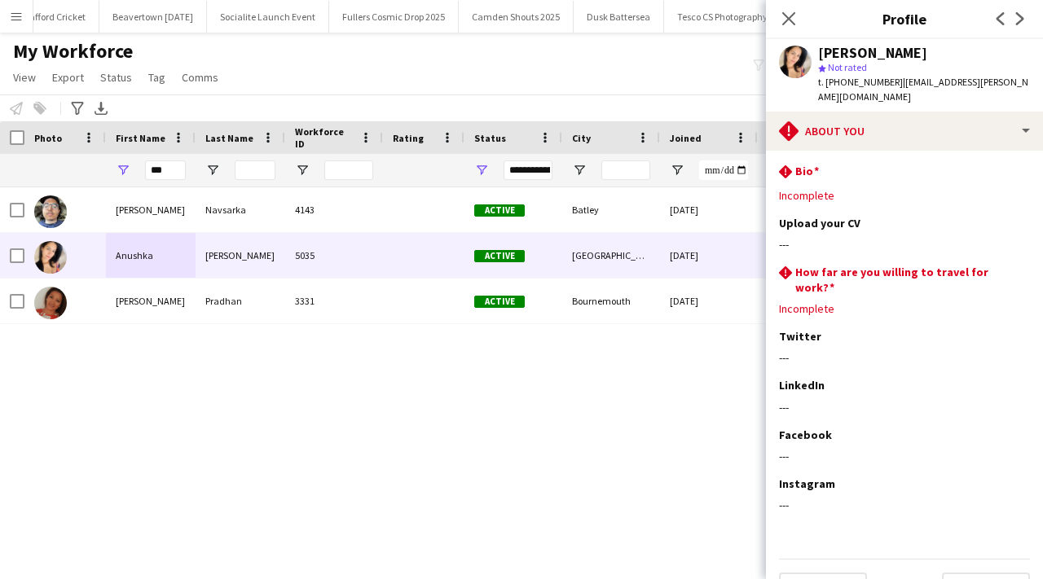
drag, startPoint x: 832, startPoint y: 181, endPoint x: 774, endPoint y: 182, distance: 57.9
click at [774, 182] on app-section-data-types "rhombus-alert Bio Edit this field Incomplete Upload your CV Edit this field ---…" at bounding box center [904, 365] width 277 height 429
drag, startPoint x: 834, startPoint y: 284, endPoint x: 785, endPoint y: 153, distance: 139.3
click at [785, 153] on app-section-data-types "rhombus-alert Bio Edit this field Incomplete Upload your CV Edit this field ---…" at bounding box center [904, 365] width 277 height 429
click at [887, 350] on div "---" at bounding box center [904, 357] width 251 height 15
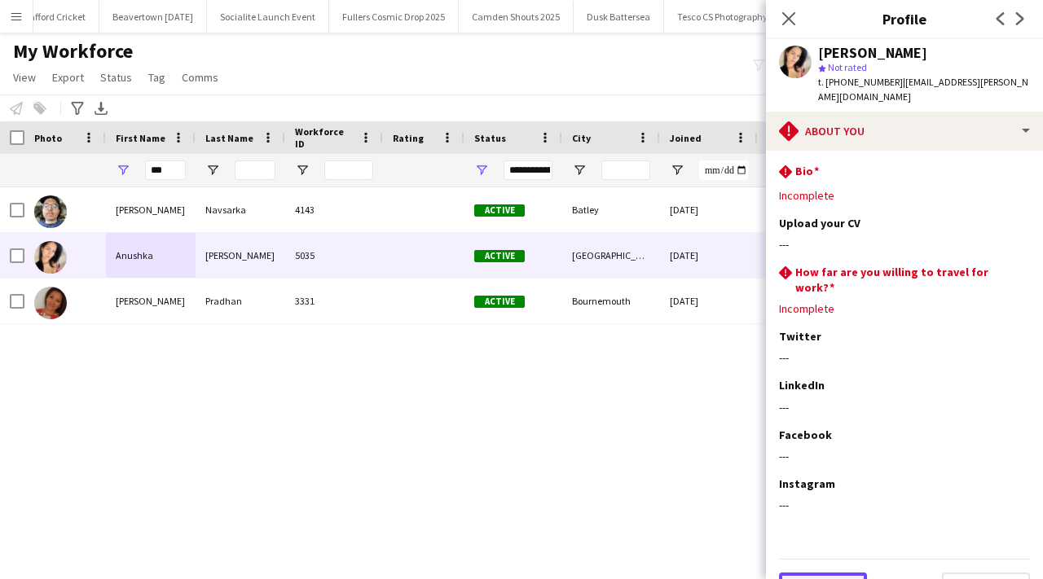
click at [831, 573] on button "Previous" at bounding box center [823, 589] width 88 height 33
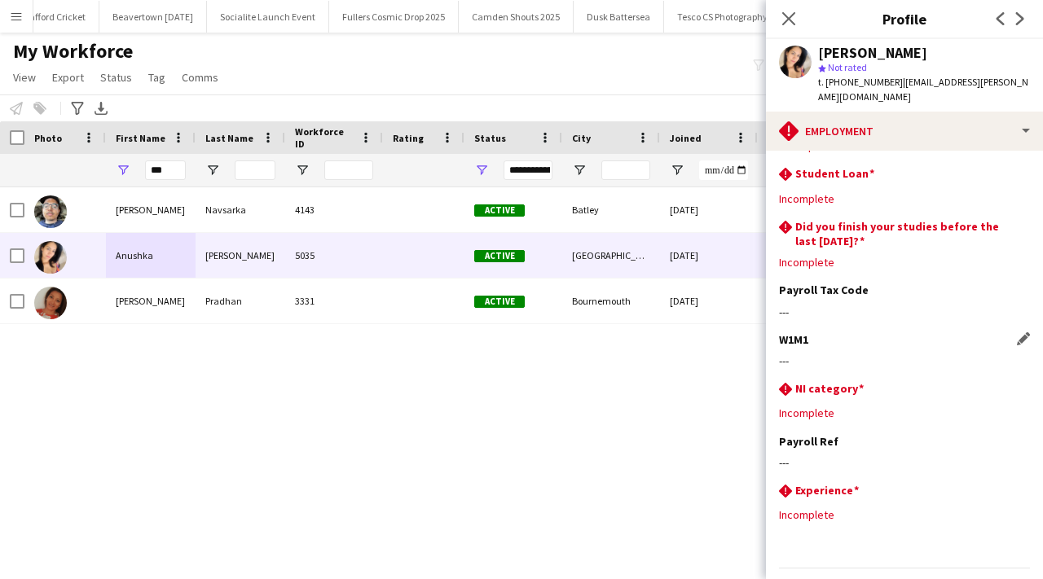
scroll to position [135, 0]
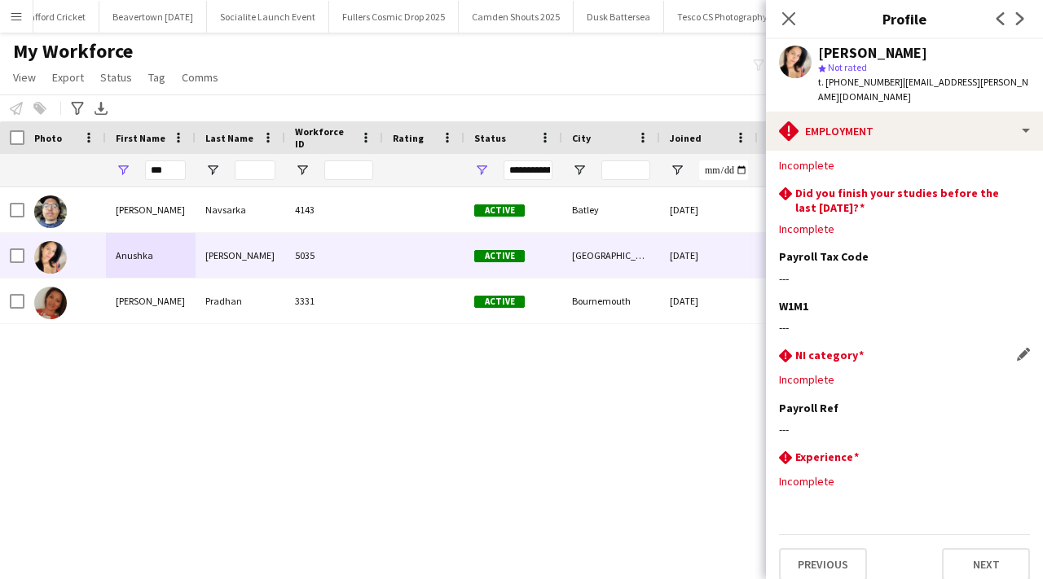
click at [834, 372] on div "Incomplete" at bounding box center [904, 379] width 251 height 15
drag, startPoint x: 832, startPoint y: 364, endPoint x: 778, endPoint y: 364, distance: 53.8
click at [778, 364] on app-section-data-types "rhombus-alert National Insurance (NI) number Edit this field Incomplete rhombus…" at bounding box center [904, 365] width 277 height 429
click at [1024, 348] on app-icon "Edit this field" at bounding box center [1023, 354] width 13 height 13
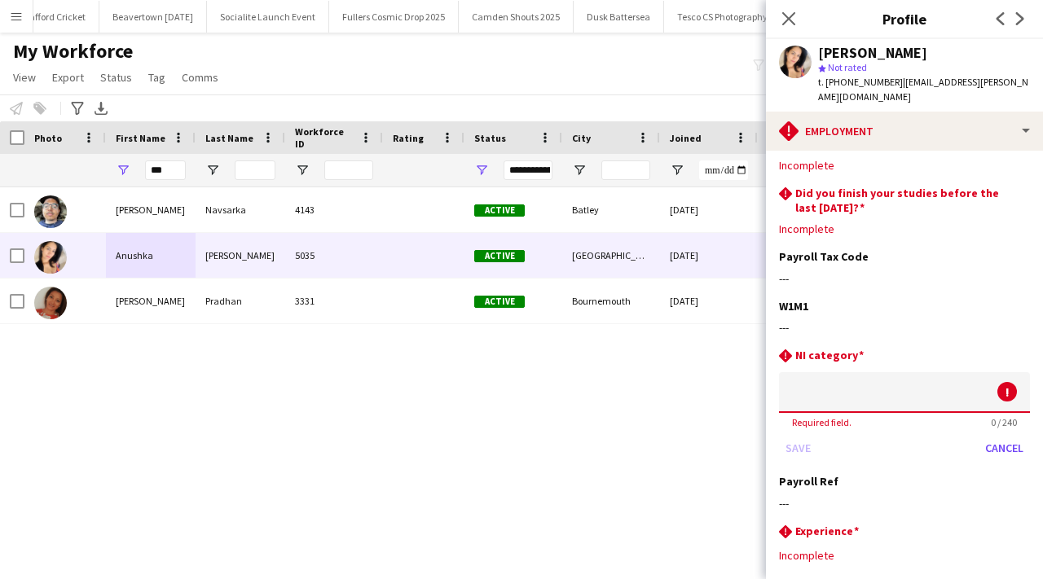
click at [897, 376] on input at bounding box center [904, 392] width 251 height 41
click at [989, 435] on button "Cancel" at bounding box center [1004, 448] width 51 height 26
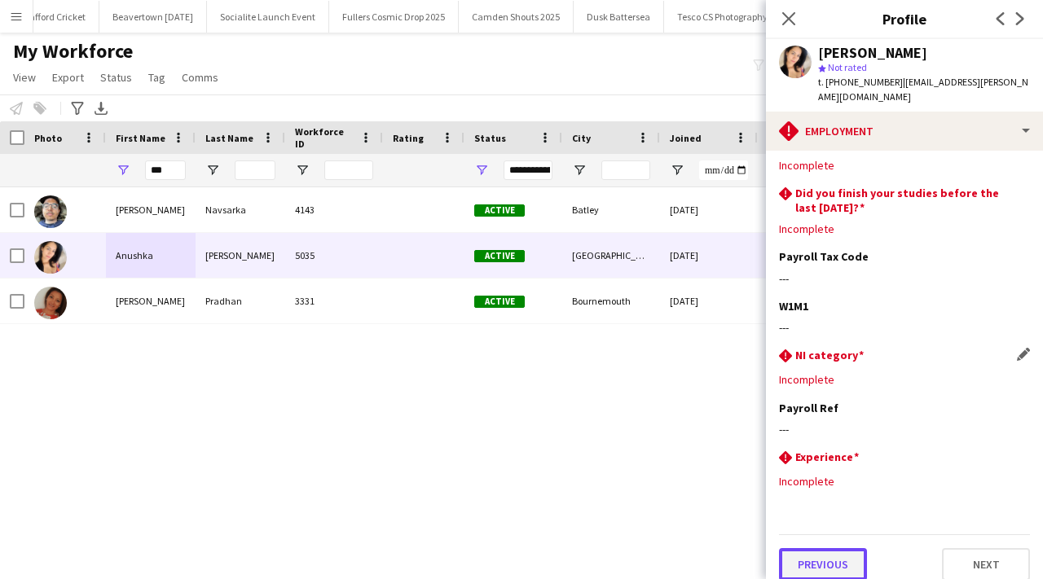
click at [859, 557] on button "Previous" at bounding box center [823, 565] width 88 height 33
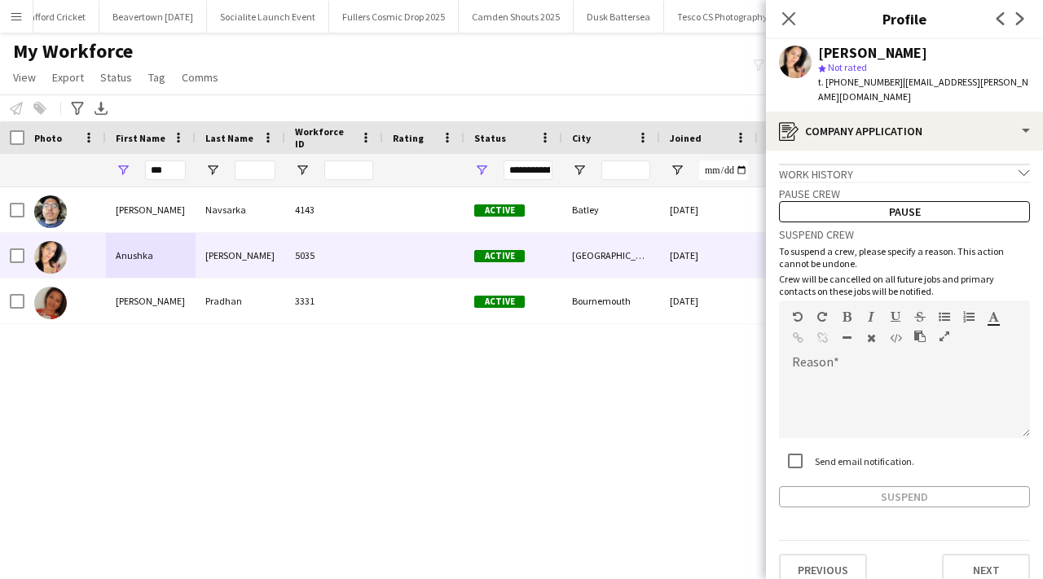
scroll to position [6, 0]
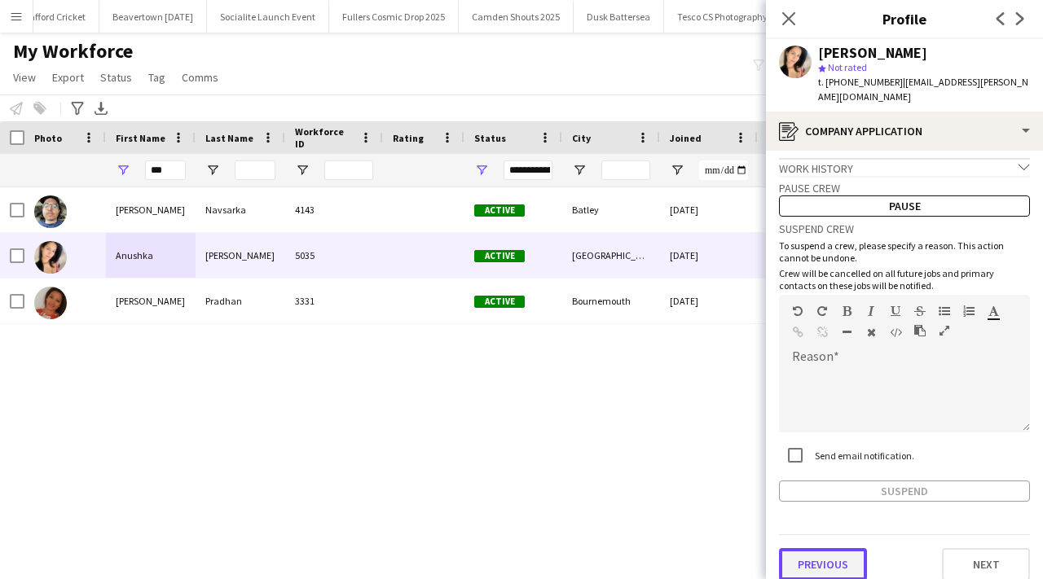
click at [815, 554] on button "Previous" at bounding box center [823, 565] width 88 height 33
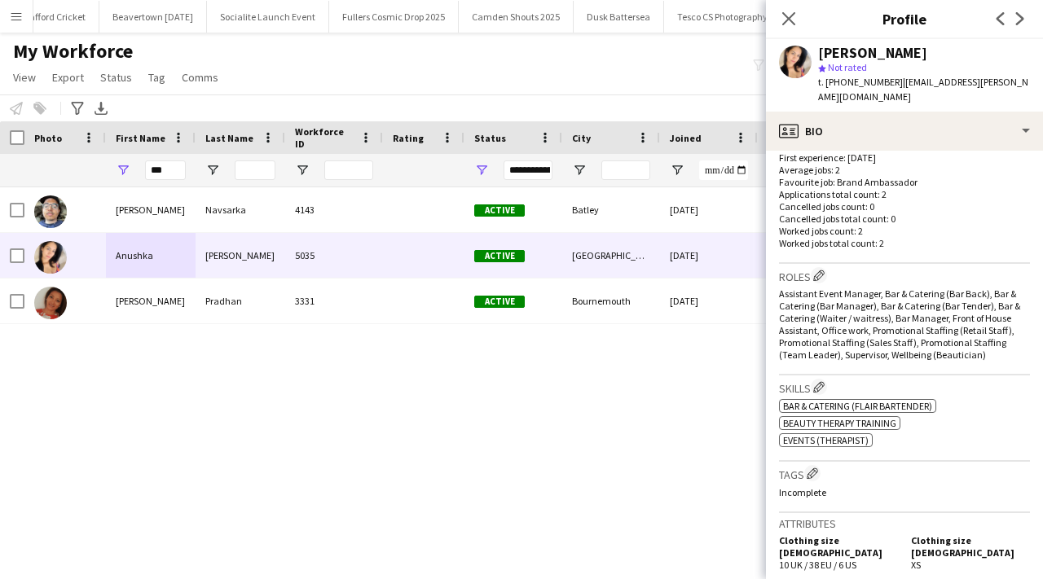
scroll to position [1035, 0]
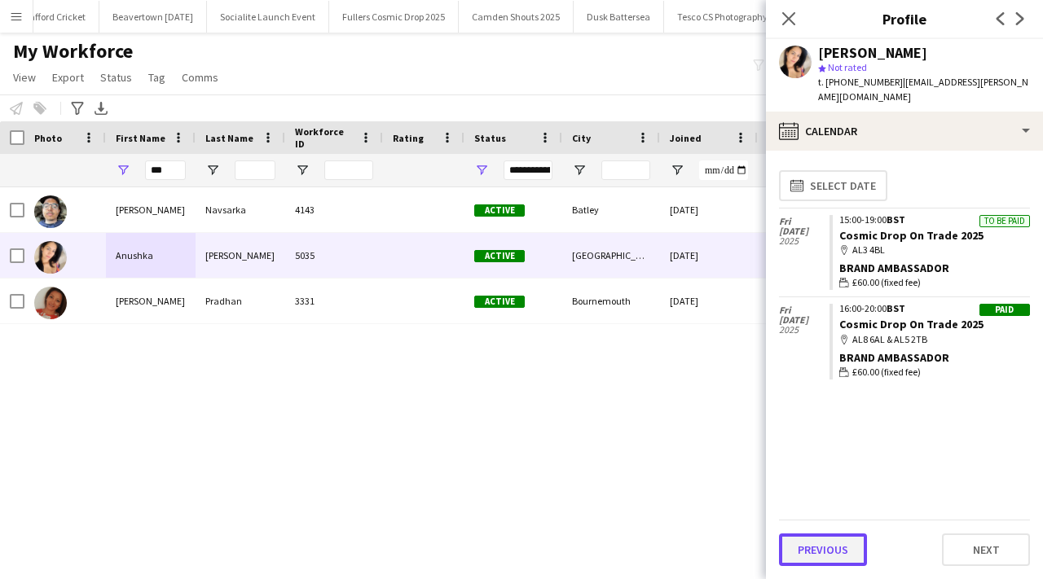
click at [818, 556] on button "Previous" at bounding box center [823, 550] width 88 height 33
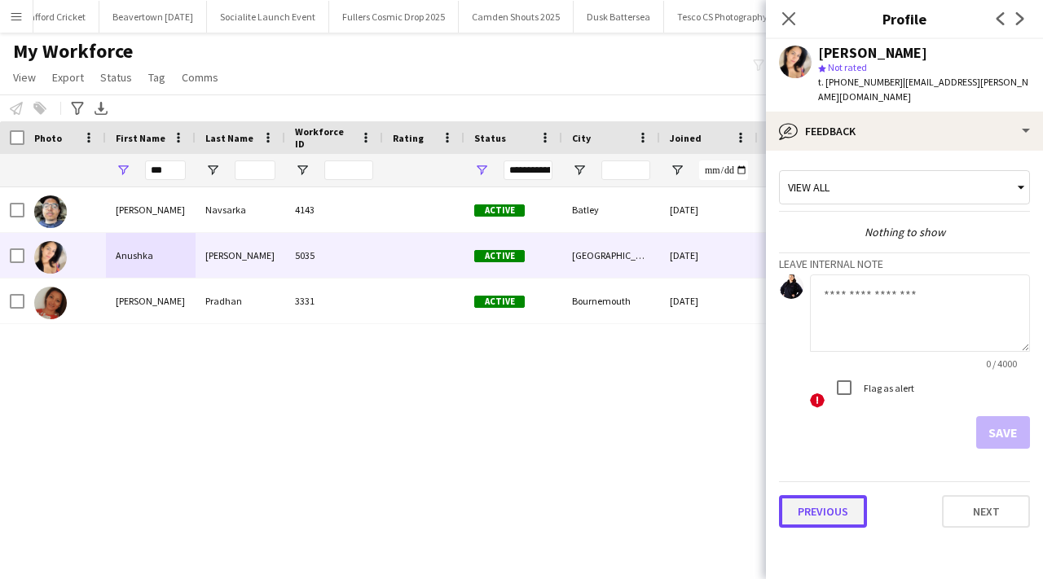
click at [830, 502] on button "Previous" at bounding box center [823, 512] width 88 height 33
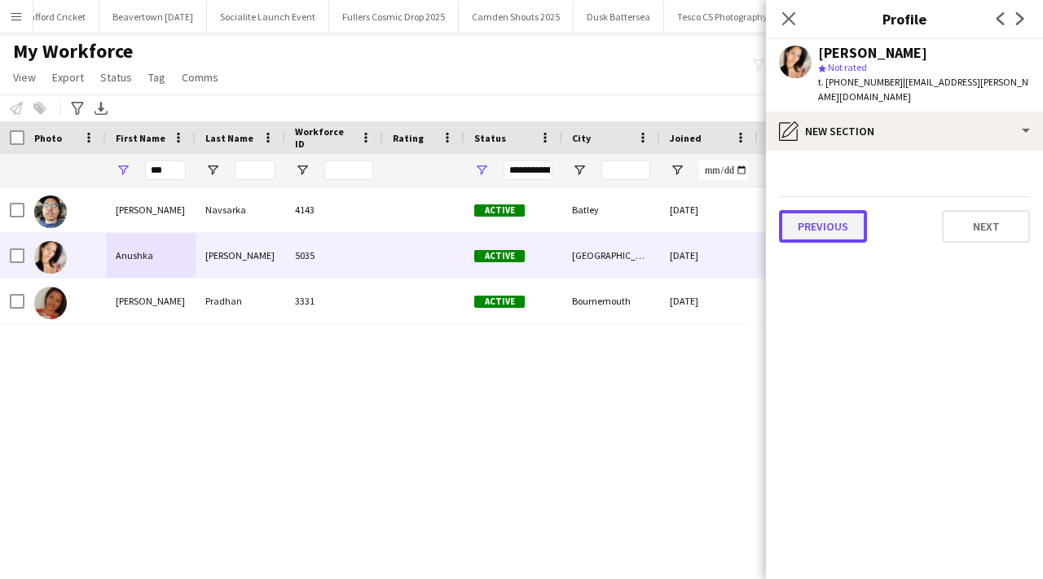
click at [830, 227] on button "Previous" at bounding box center [823, 226] width 88 height 33
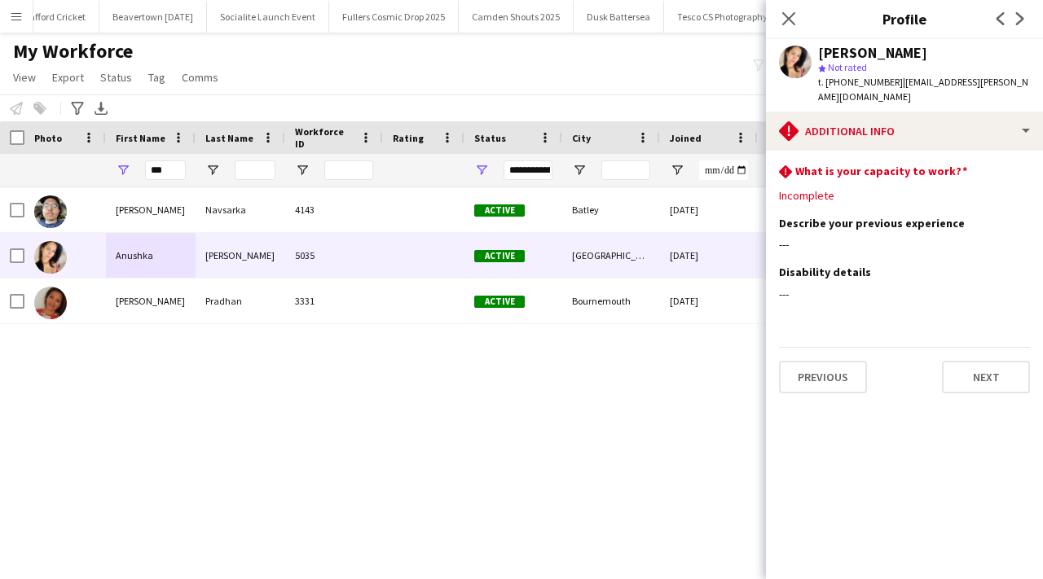
click at [809, 347] on div "Previous Next" at bounding box center [904, 370] width 251 height 46
click at [809, 366] on button "Previous" at bounding box center [823, 377] width 88 height 33
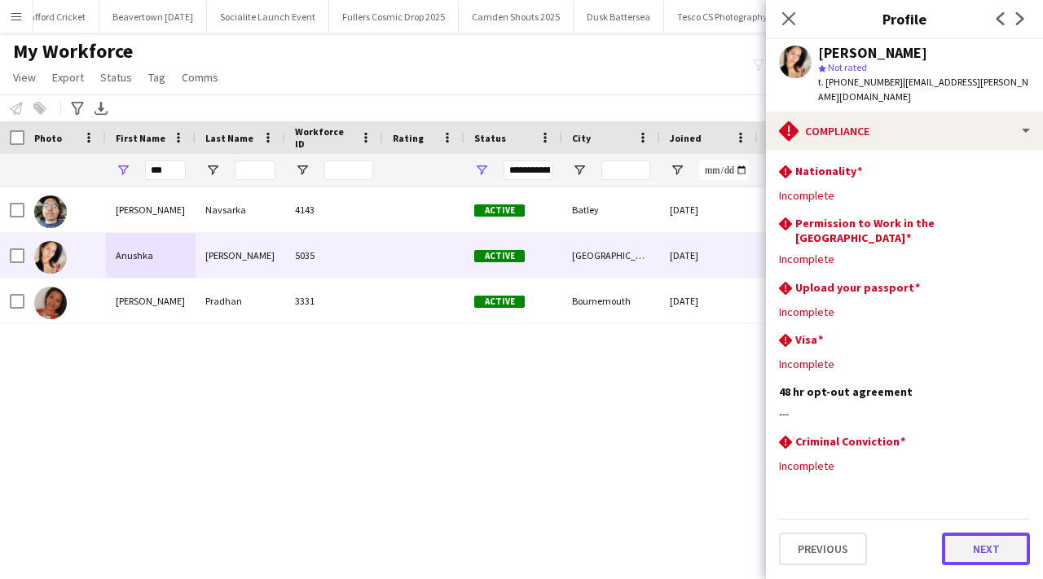
click at [990, 533] on button "Next" at bounding box center [986, 549] width 88 height 33
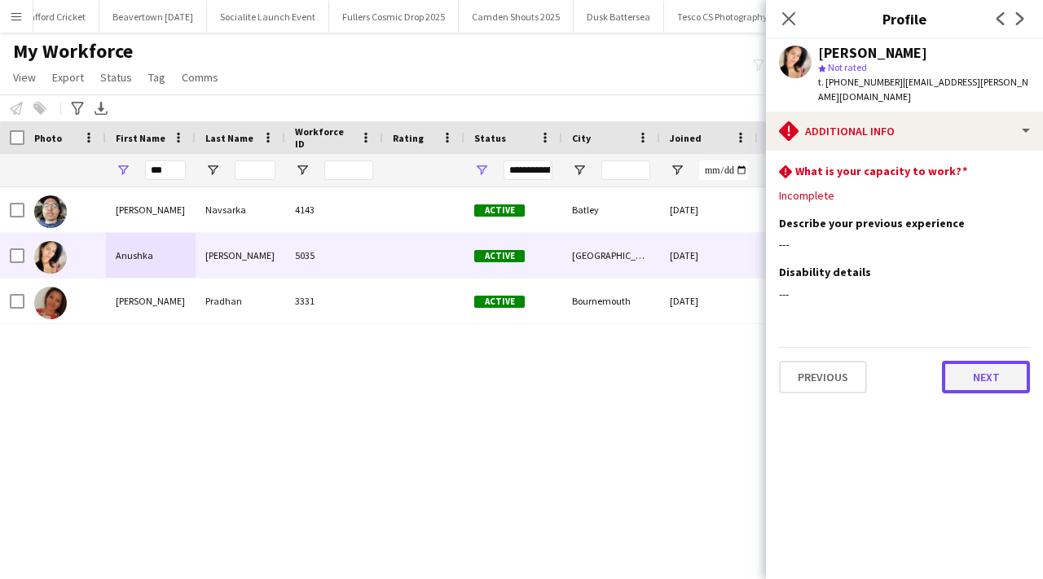
click at [984, 363] on button "Next" at bounding box center [986, 377] width 88 height 33
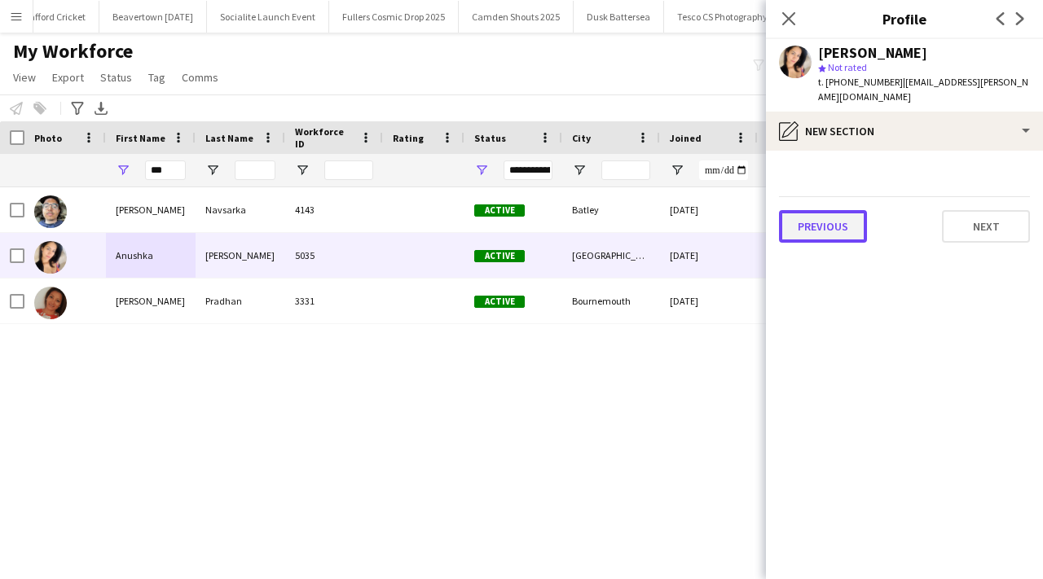
click at [853, 226] on button "Previous" at bounding box center [823, 226] width 88 height 33
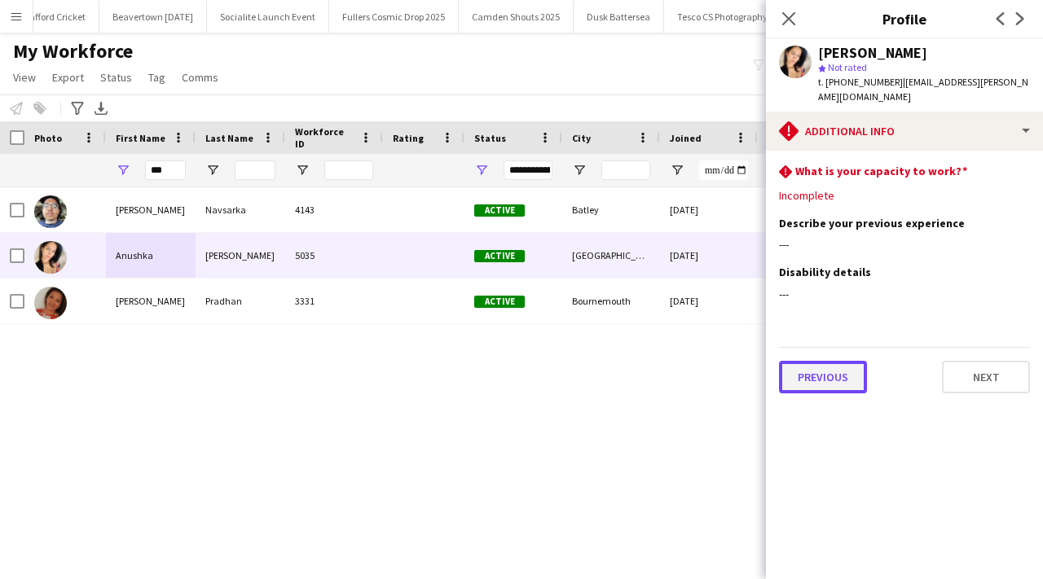
click at [843, 364] on button "Previous" at bounding box center [823, 377] width 88 height 33
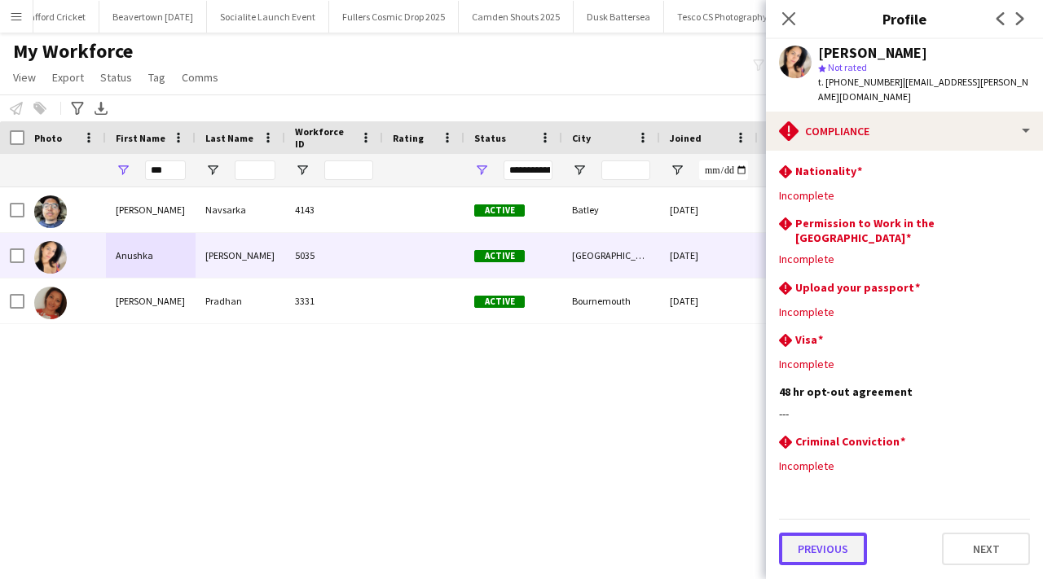
click at [839, 533] on button "Previous" at bounding box center [823, 549] width 88 height 33
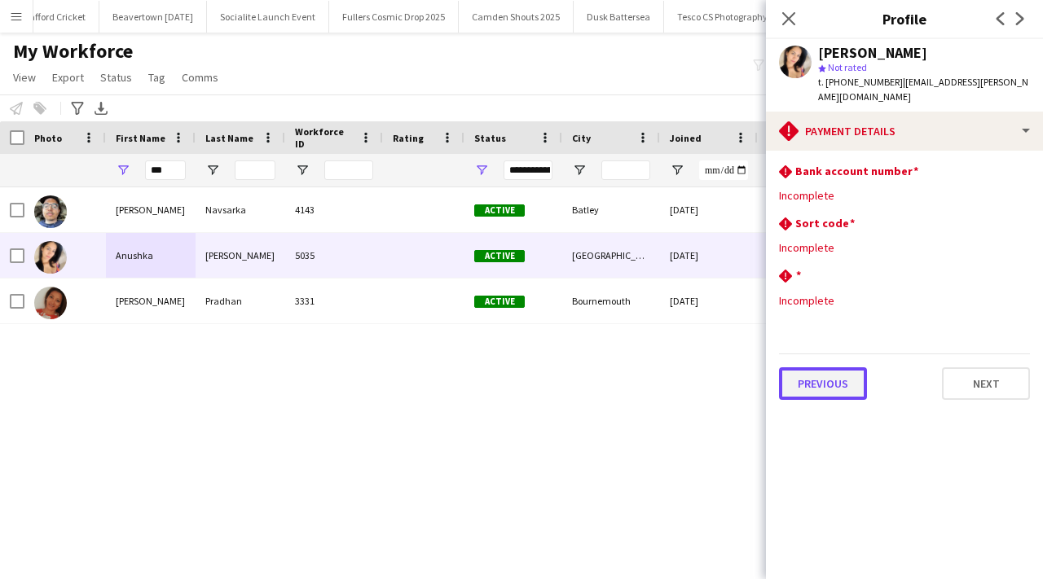
click at [843, 368] on button "Previous" at bounding box center [823, 384] width 88 height 33
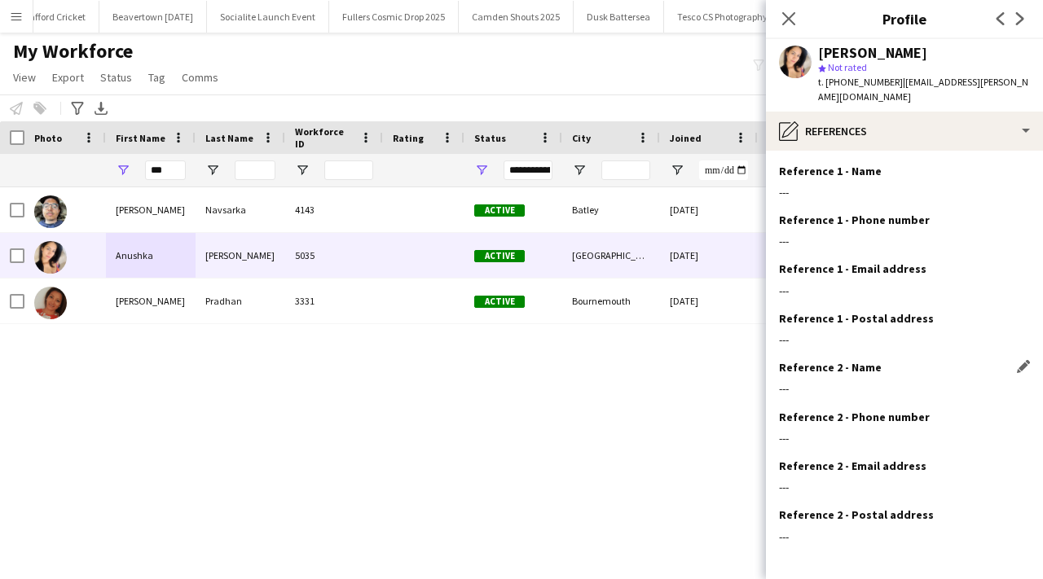
scroll to position [55, 0]
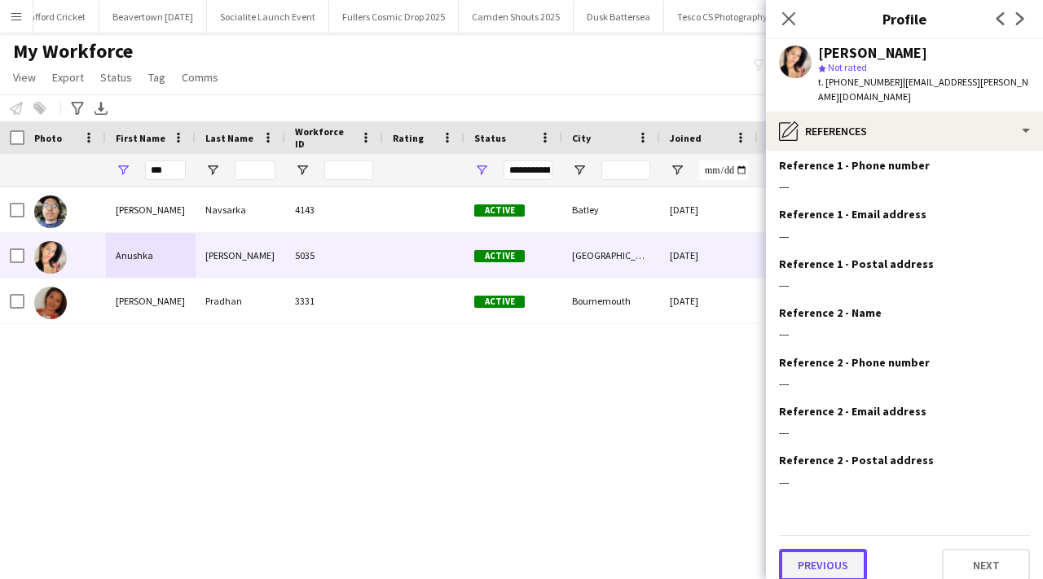
click at [838, 560] on button "Previous" at bounding box center [823, 565] width 88 height 33
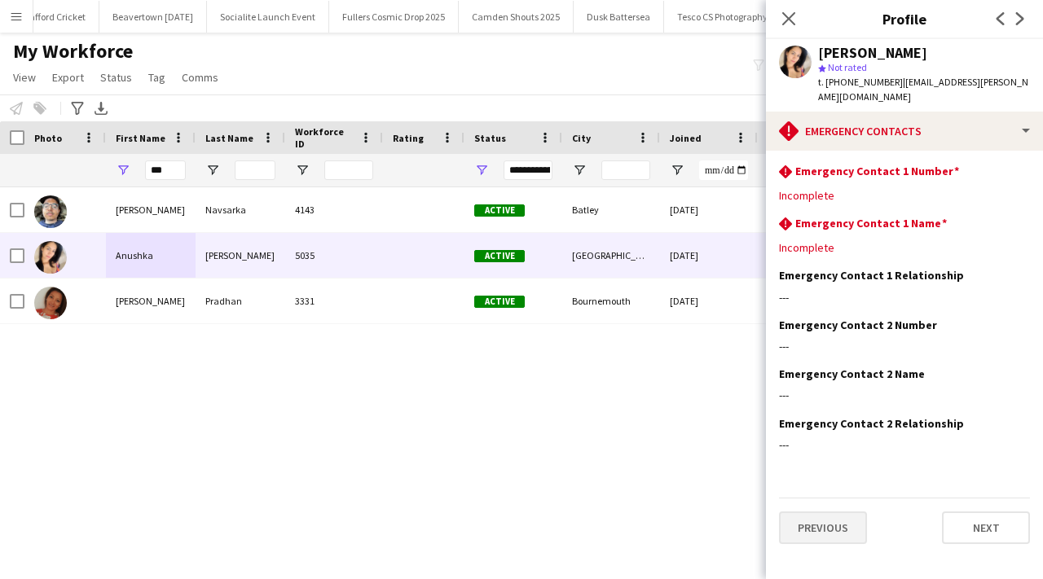
scroll to position [0, 0]
click at [817, 512] on button "Previous" at bounding box center [823, 528] width 88 height 33
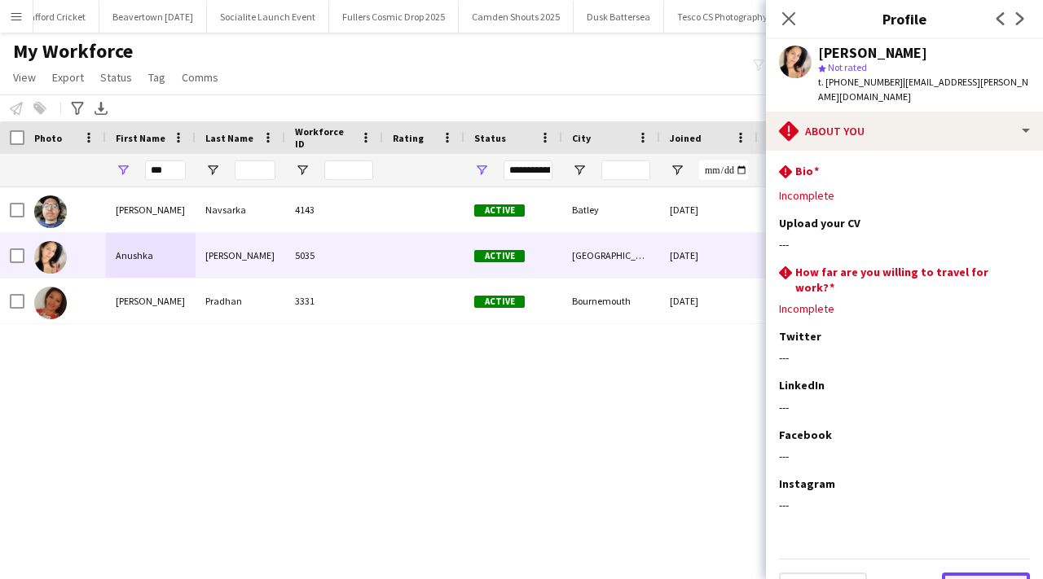
click at [982, 573] on button "Next" at bounding box center [986, 589] width 88 height 33
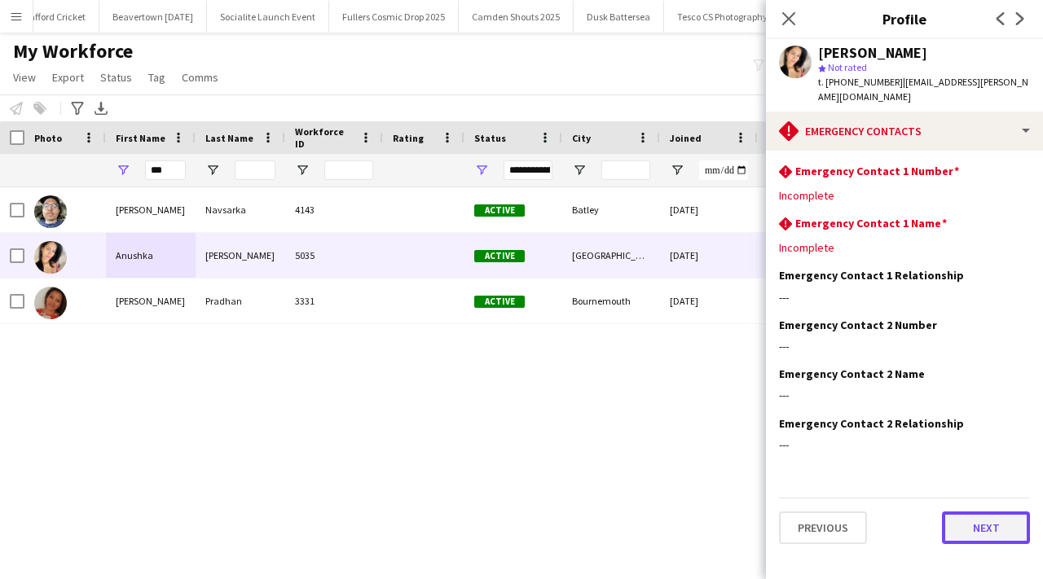
click at [973, 512] on button "Next" at bounding box center [986, 528] width 88 height 33
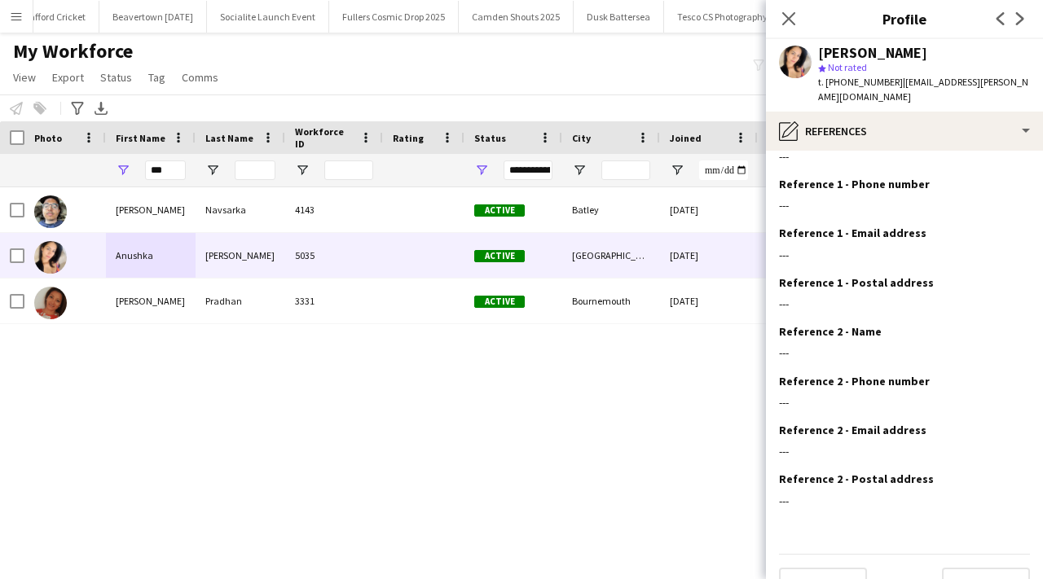
scroll to position [55, 0]
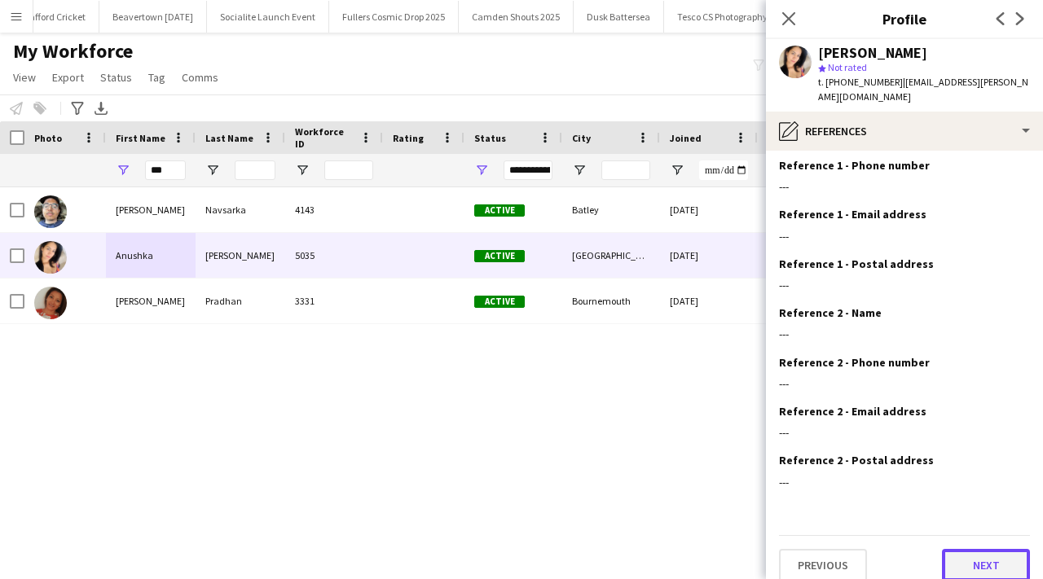
click at [980, 549] on button "Next" at bounding box center [986, 565] width 88 height 33
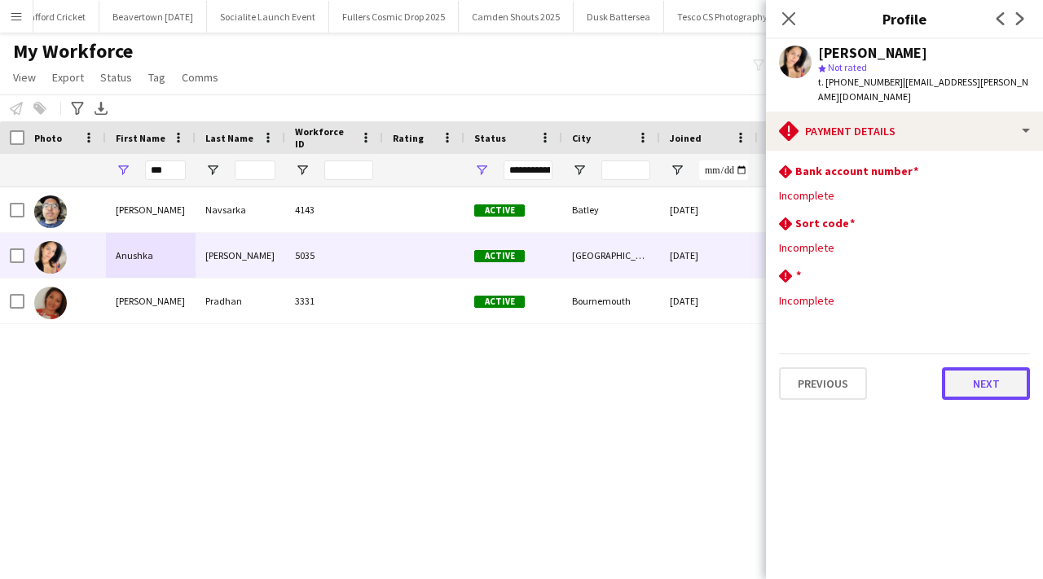
click at [956, 372] on button "Next" at bounding box center [986, 384] width 88 height 33
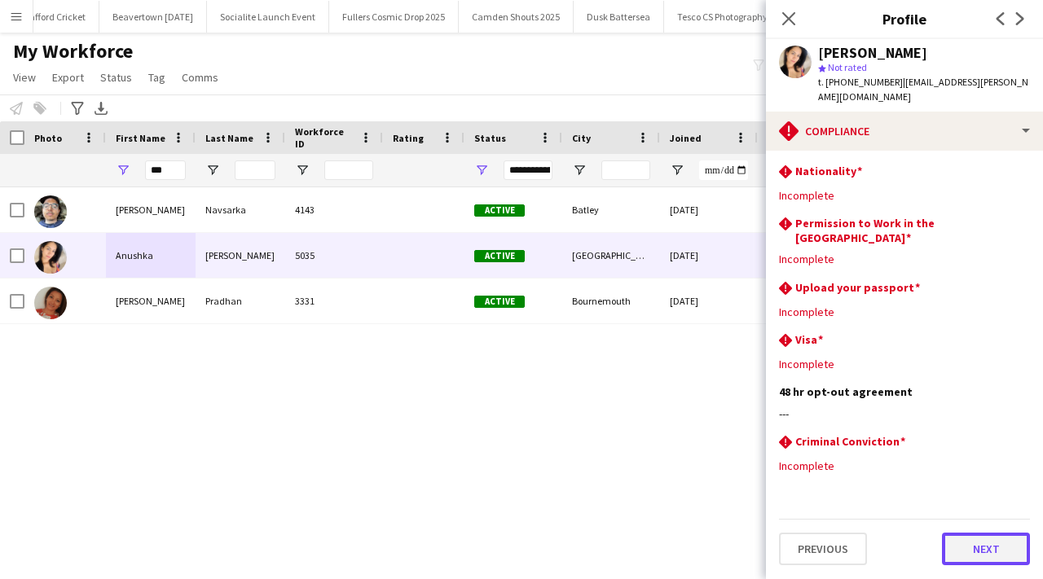
click at [971, 536] on button "Next" at bounding box center [986, 549] width 88 height 33
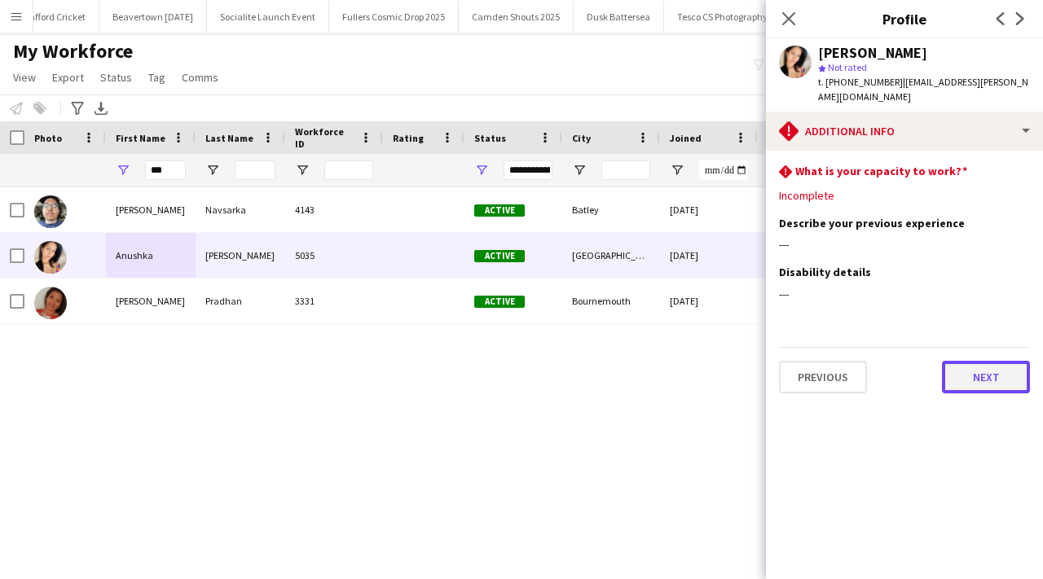
click at [1008, 367] on button "Next" at bounding box center [986, 377] width 88 height 33
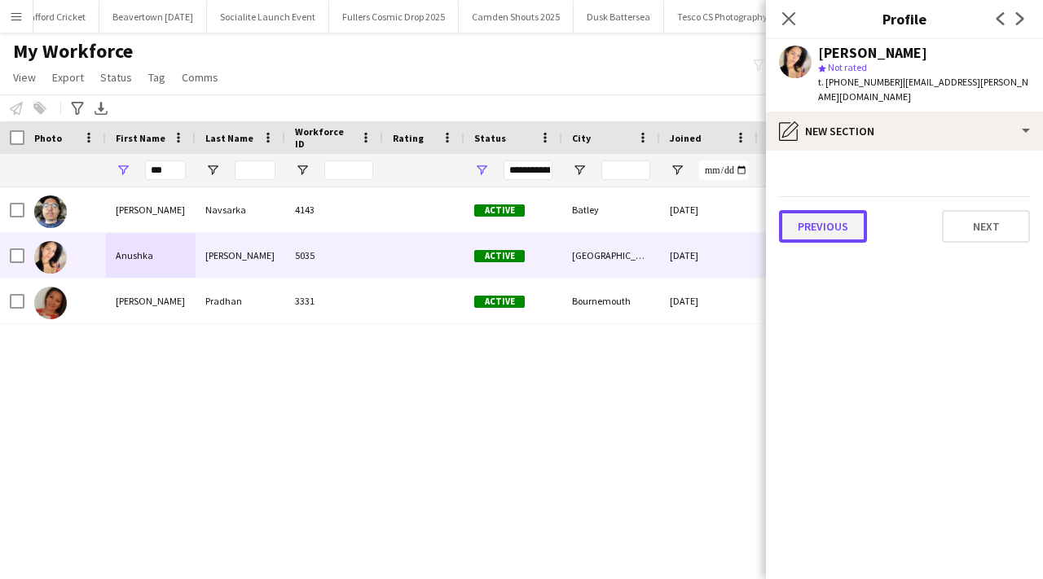
click at [861, 210] on button "Previous" at bounding box center [823, 226] width 88 height 33
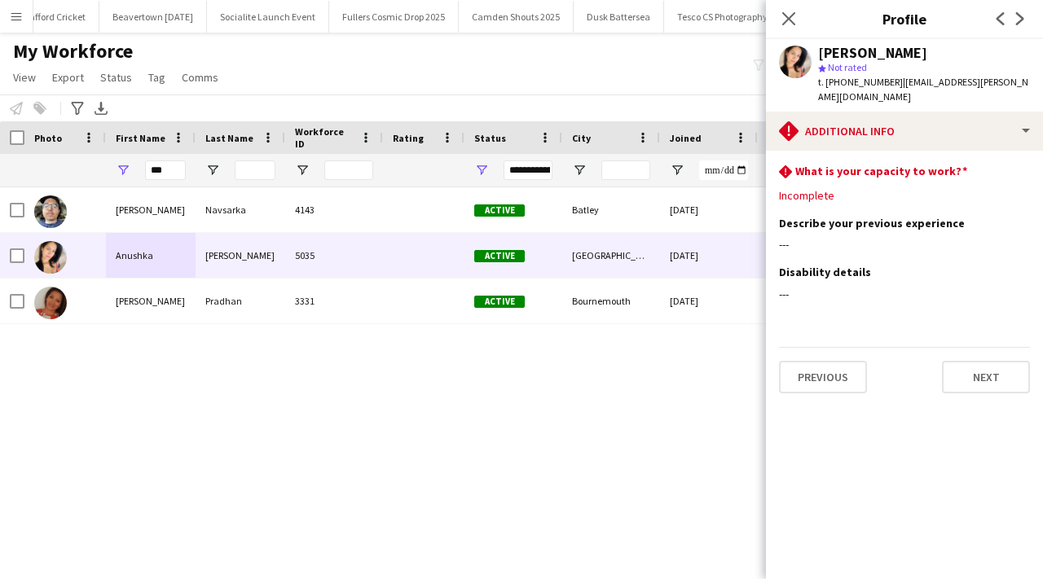
click at [980, 383] on app-section-data-types "rhombus-alert What is your capacity to work? Edit this field Incomplete Describ…" at bounding box center [904, 365] width 277 height 429
click at [986, 368] on button "Next" at bounding box center [986, 377] width 88 height 33
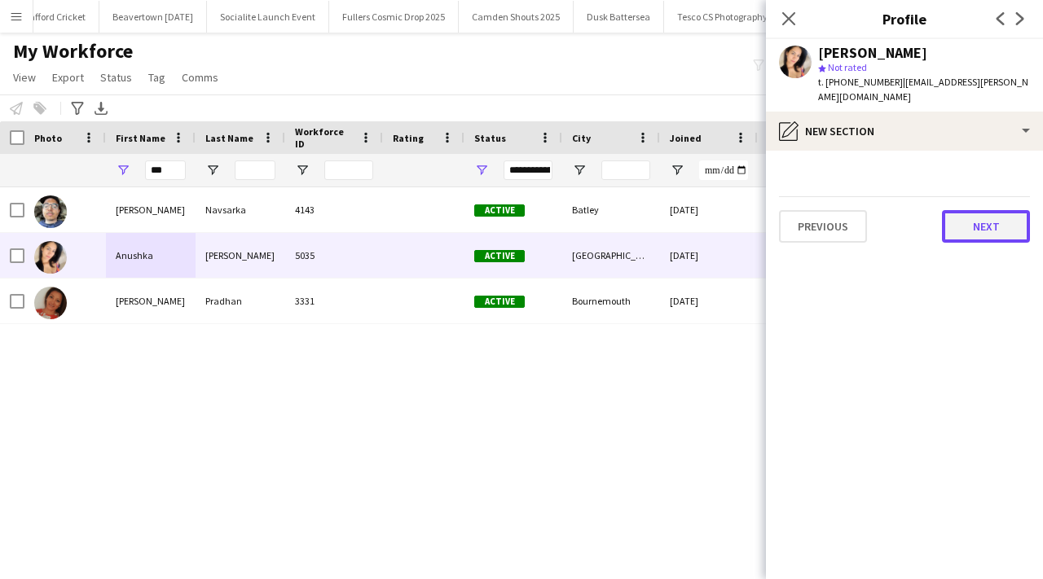
click at [989, 223] on button "Next" at bounding box center [986, 226] width 88 height 33
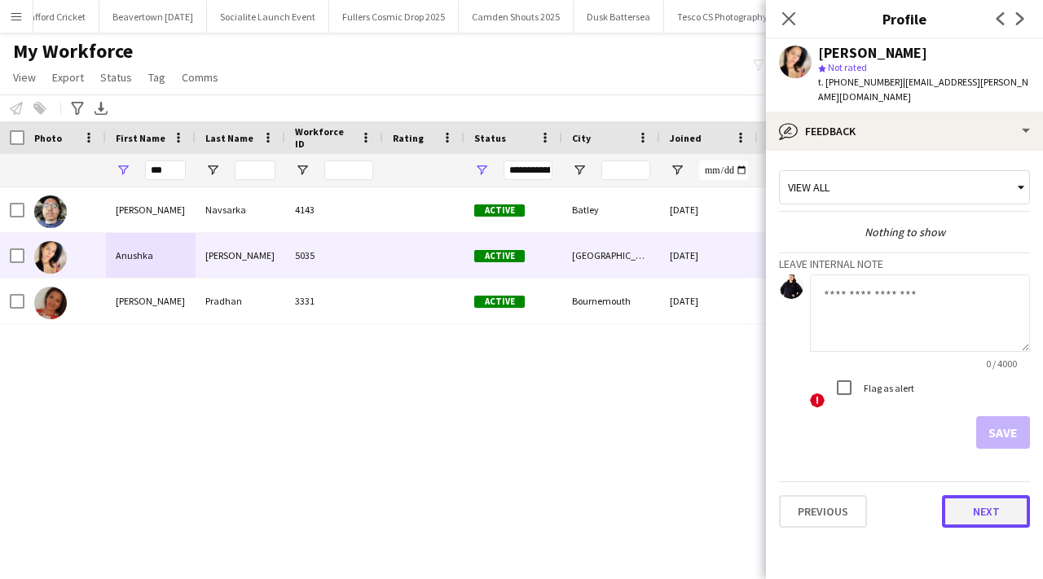
click at [968, 500] on button "Next" at bounding box center [986, 512] width 88 height 33
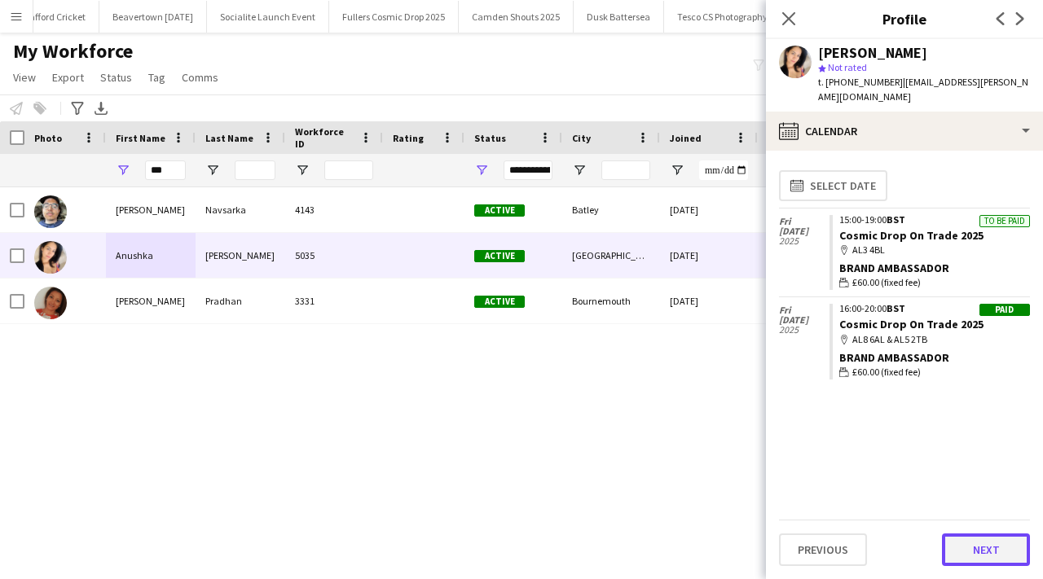
click at [989, 551] on button "Next" at bounding box center [986, 550] width 88 height 33
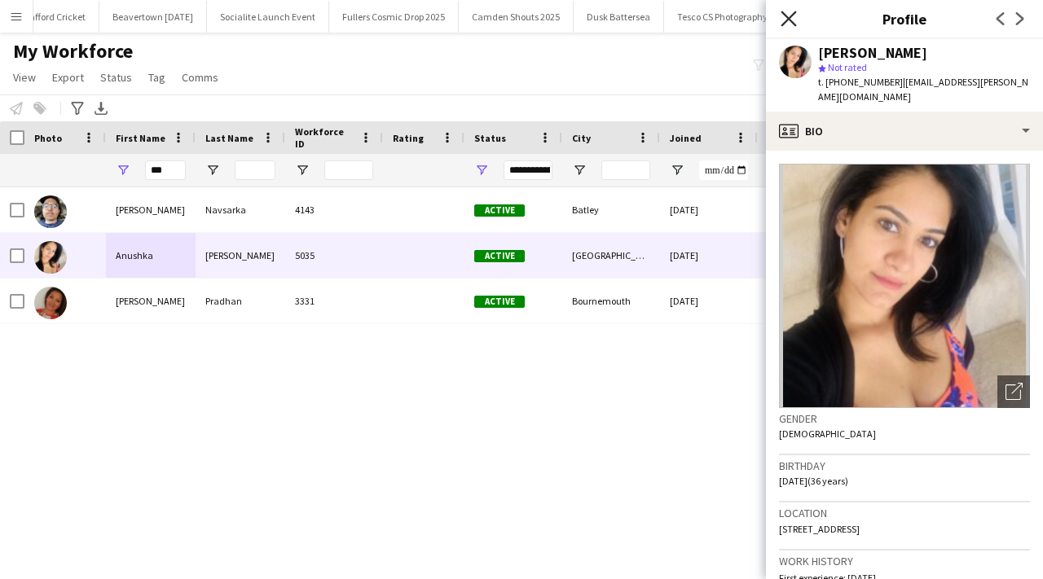
click at [795, 24] on icon at bounding box center [788, 18] width 15 height 15
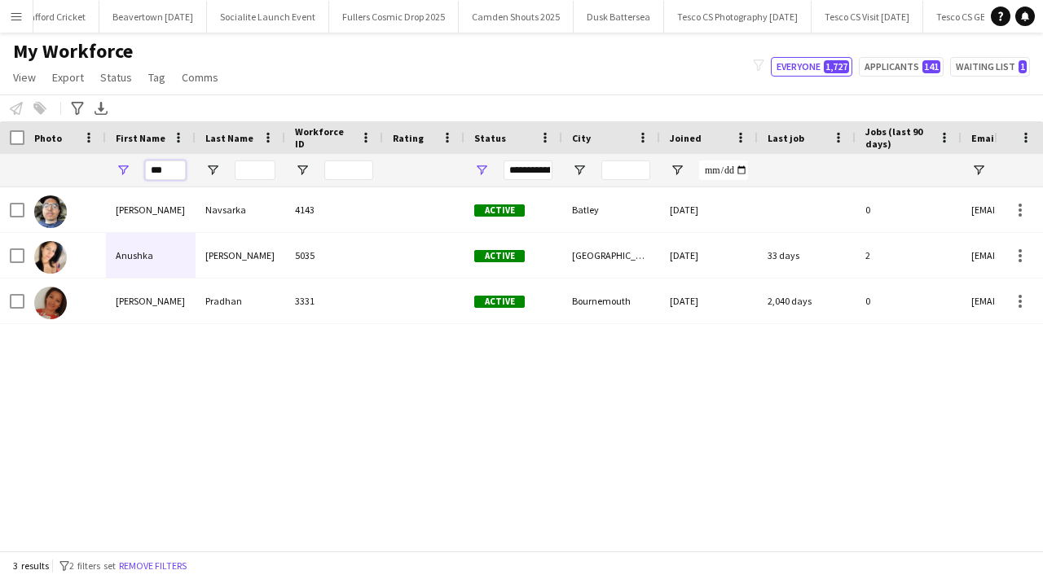
drag, startPoint x: 173, startPoint y: 166, endPoint x: 141, endPoint y: 166, distance: 31.8
click at [141, 166] on div "***" at bounding box center [151, 170] width 90 height 33
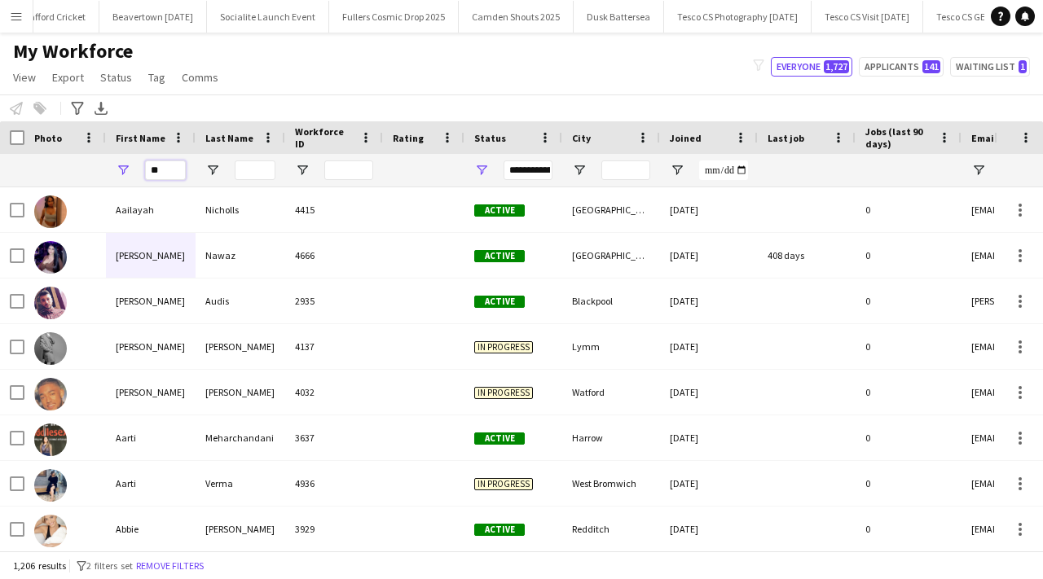
type input "***"
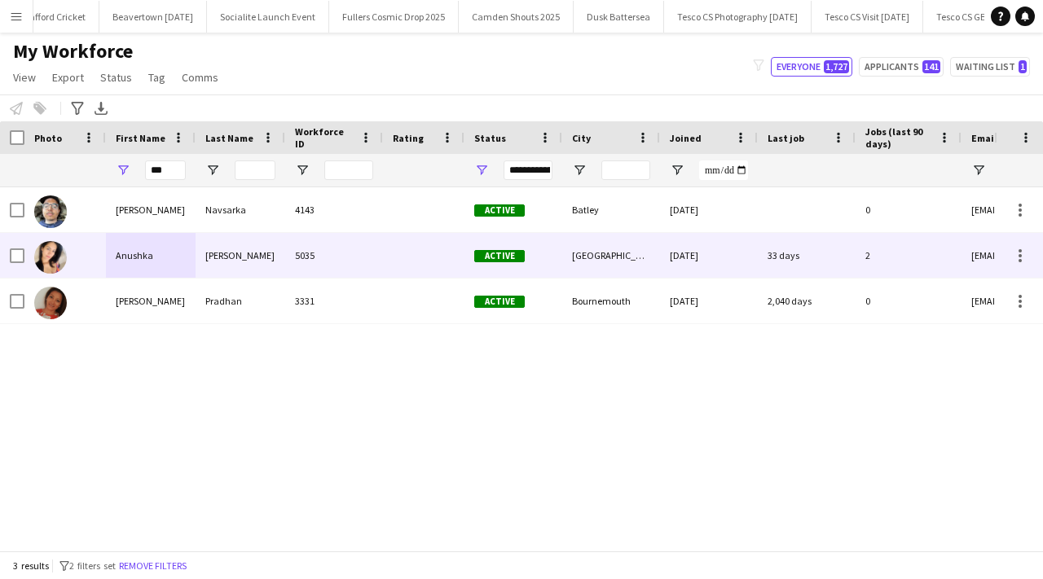
click at [165, 255] on div "Anushka" at bounding box center [151, 255] width 90 height 45
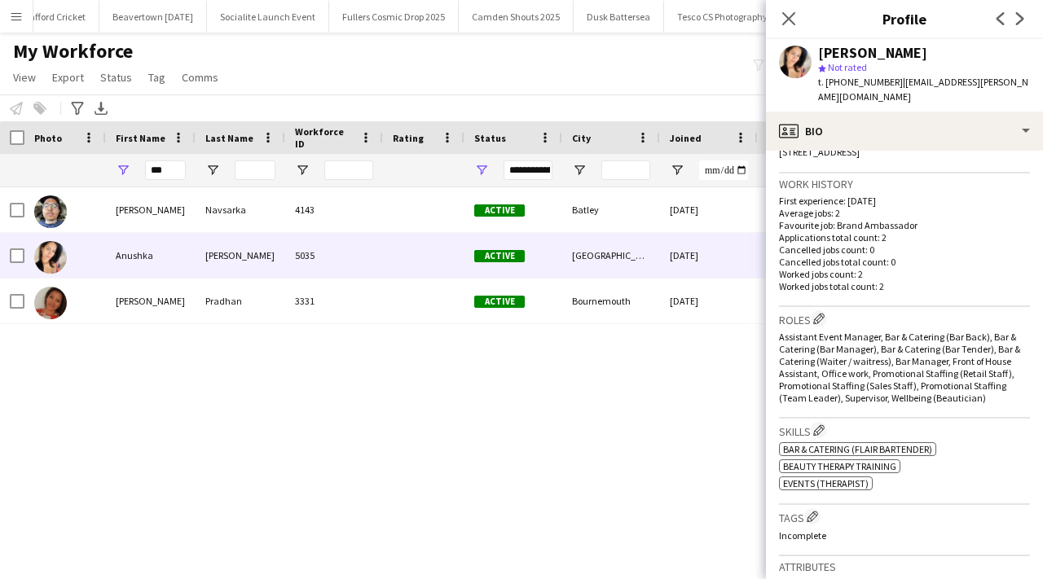
scroll to position [323, 0]
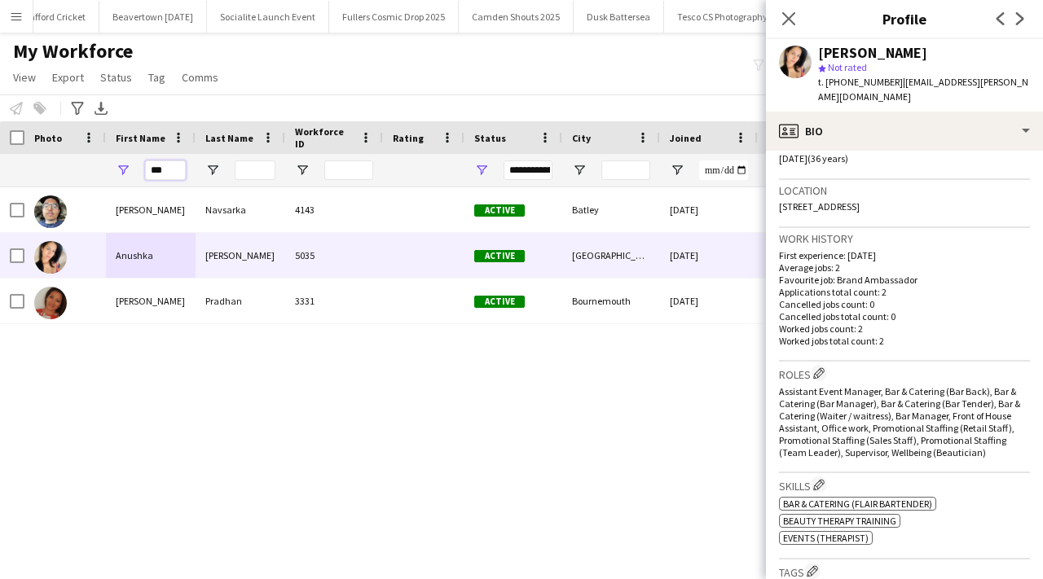
drag, startPoint x: 171, startPoint y: 174, endPoint x: 146, endPoint y: 171, distance: 25.4
click at [146, 171] on input "***" at bounding box center [165, 171] width 41 height 20
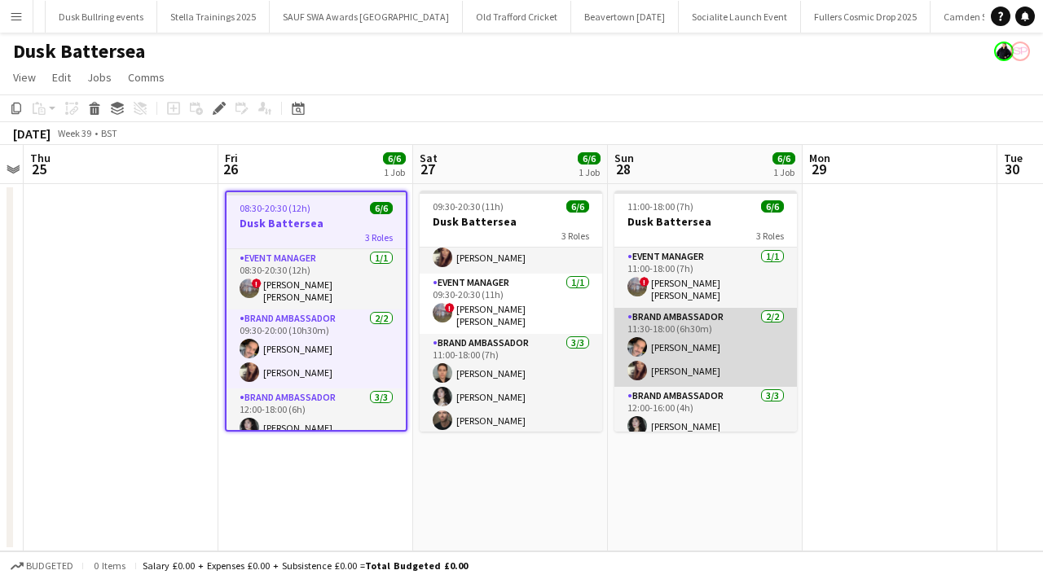
scroll to position [53, 0]
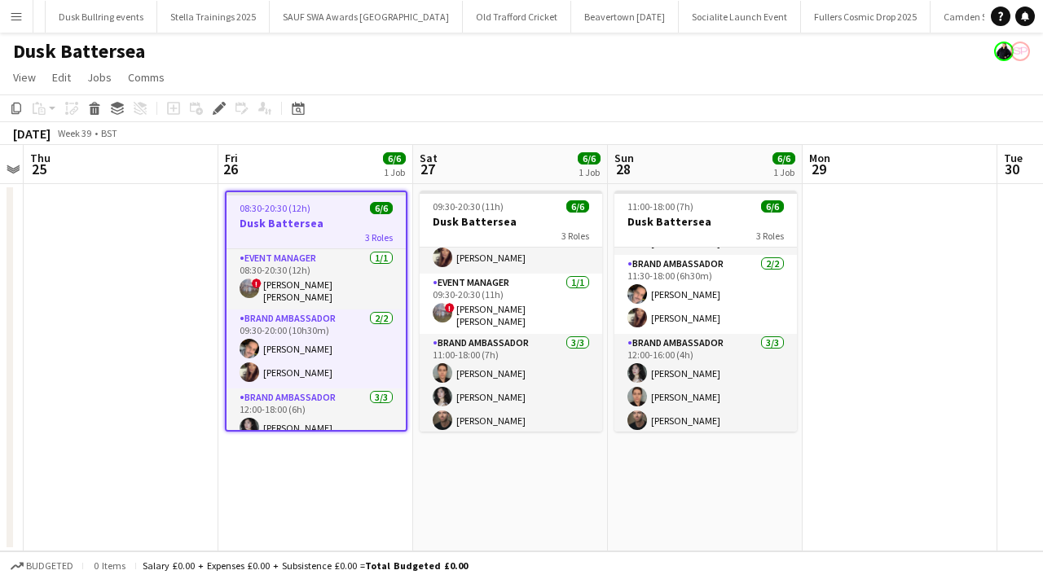
click at [19, 15] on app-icon "Menu" at bounding box center [16, 16] width 13 height 13
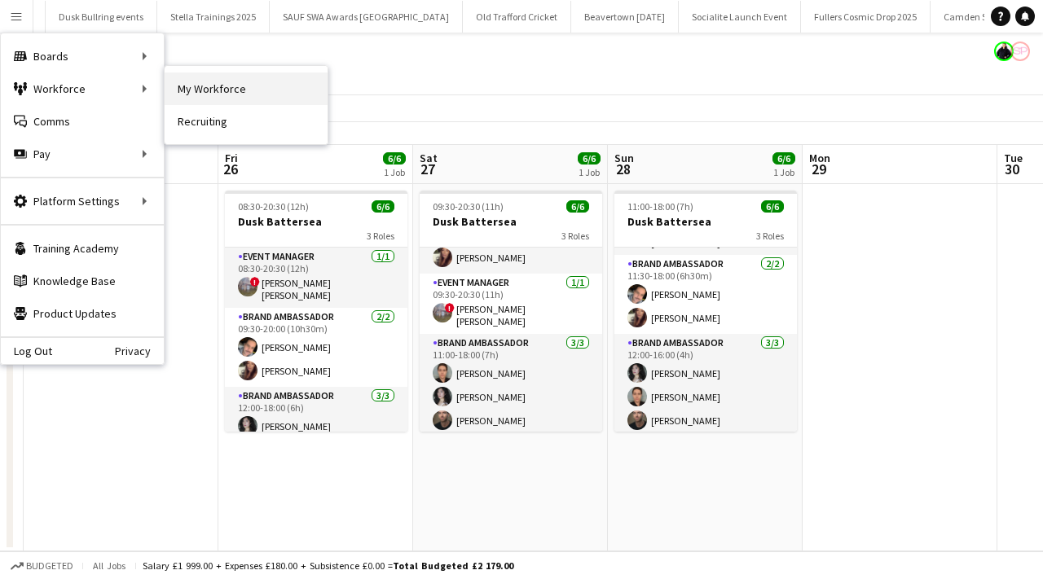
click at [213, 93] on link "My Workforce" at bounding box center [246, 89] width 163 height 33
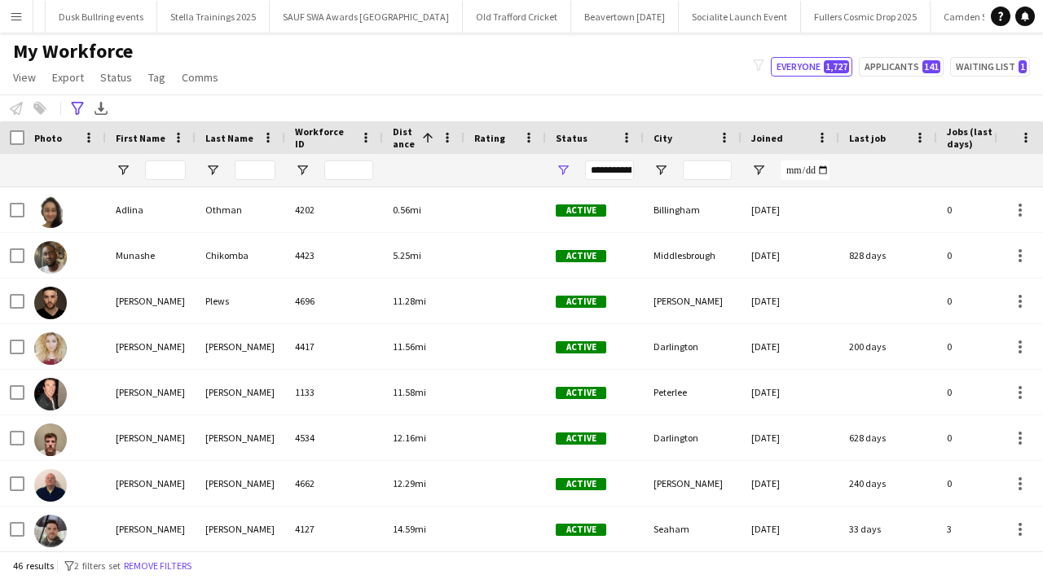
click at [17, 18] on app-icon "Menu" at bounding box center [16, 16] width 13 height 13
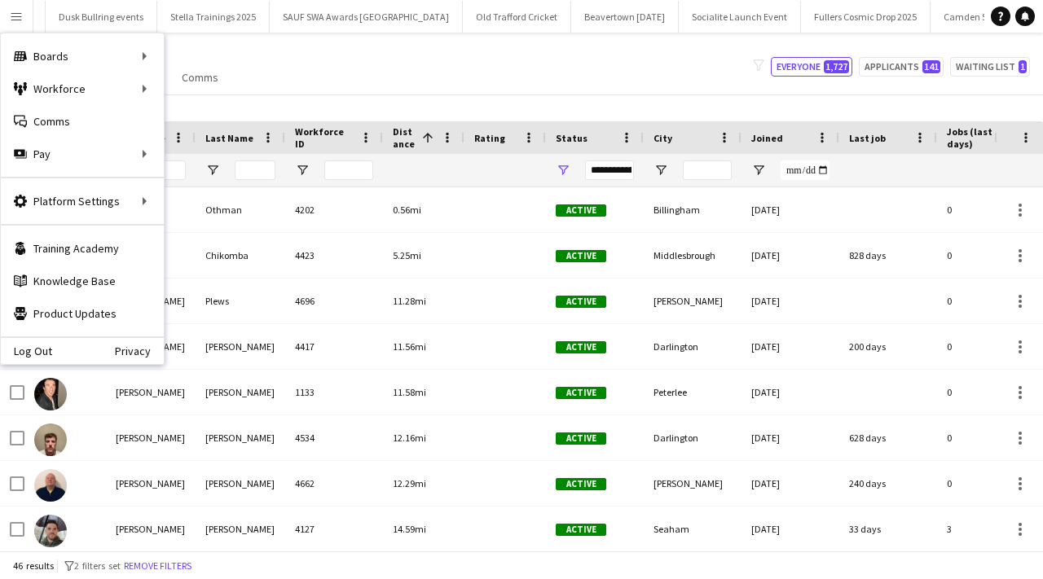
click at [364, 63] on div "My Workforce View Views Default view New view Update view Delete view Edit name…" at bounding box center [521, 66] width 1043 height 55
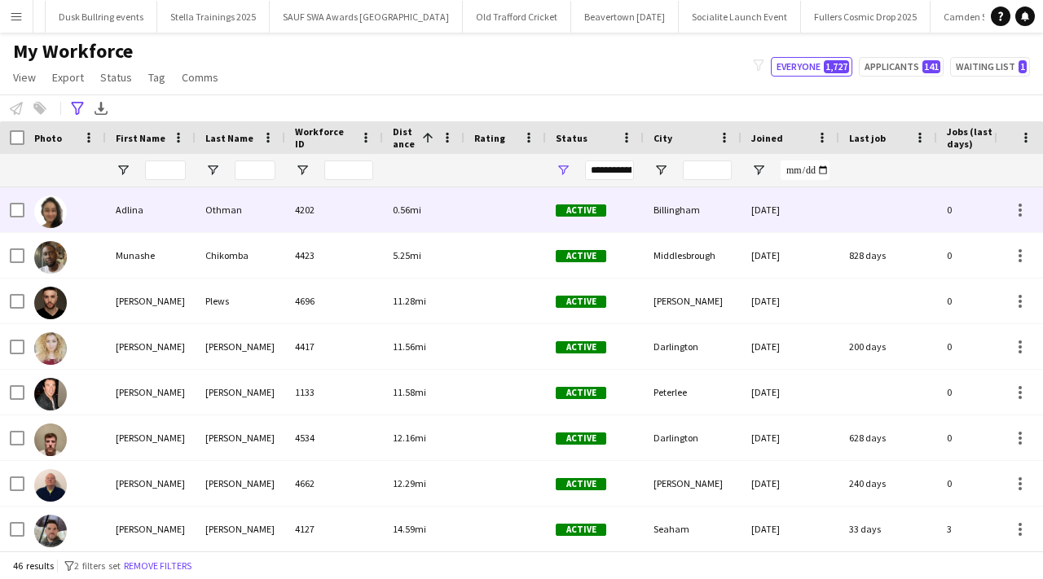
click at [201, 204] on div "Othman" at bounding box center [241, 209] width 90 height 45
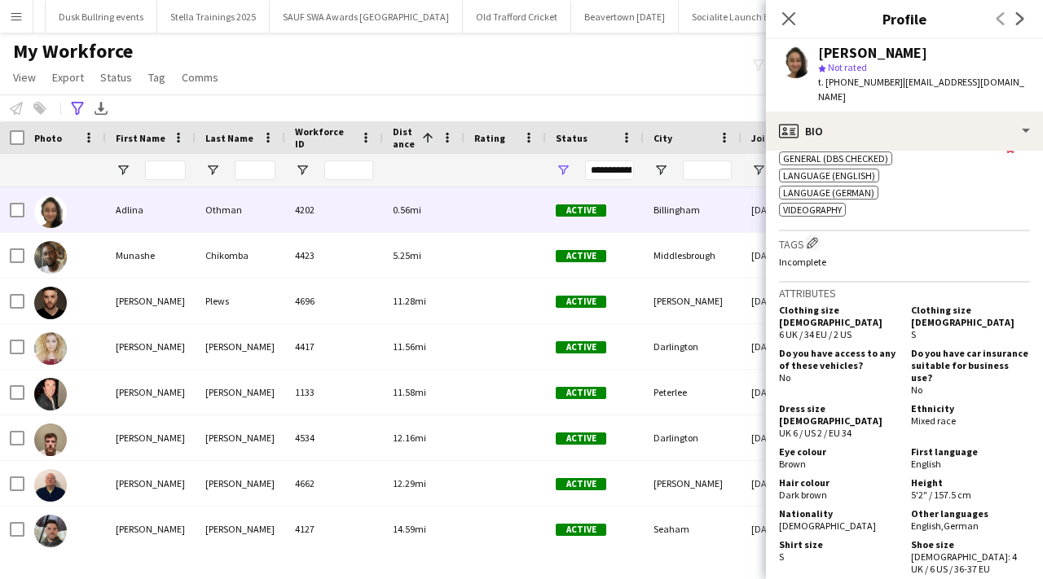
scroll to position [1210, 0]
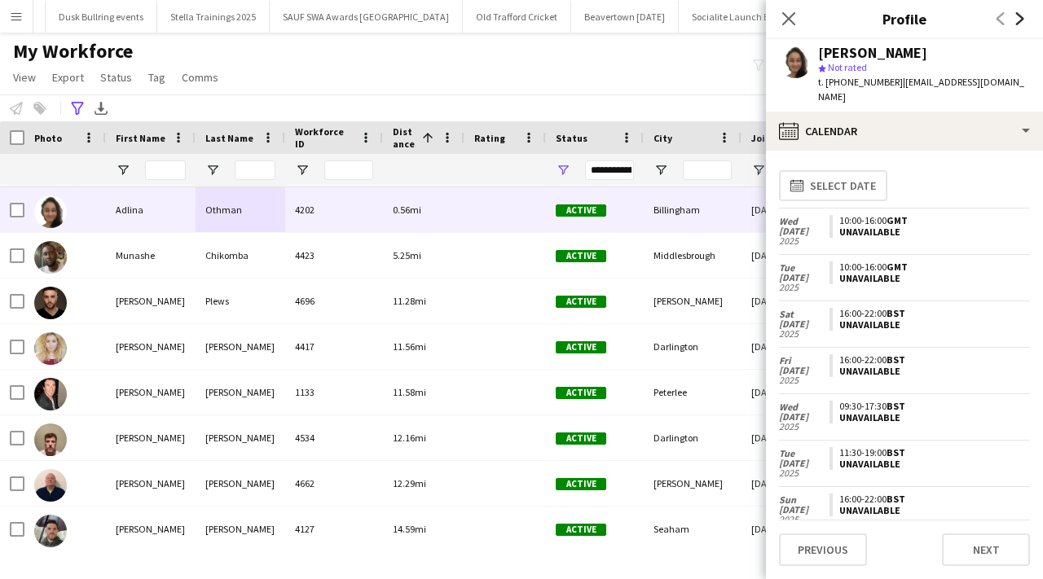
click at [1020, 17] on icon at bounding box center [1020, 18] width 8 height 13
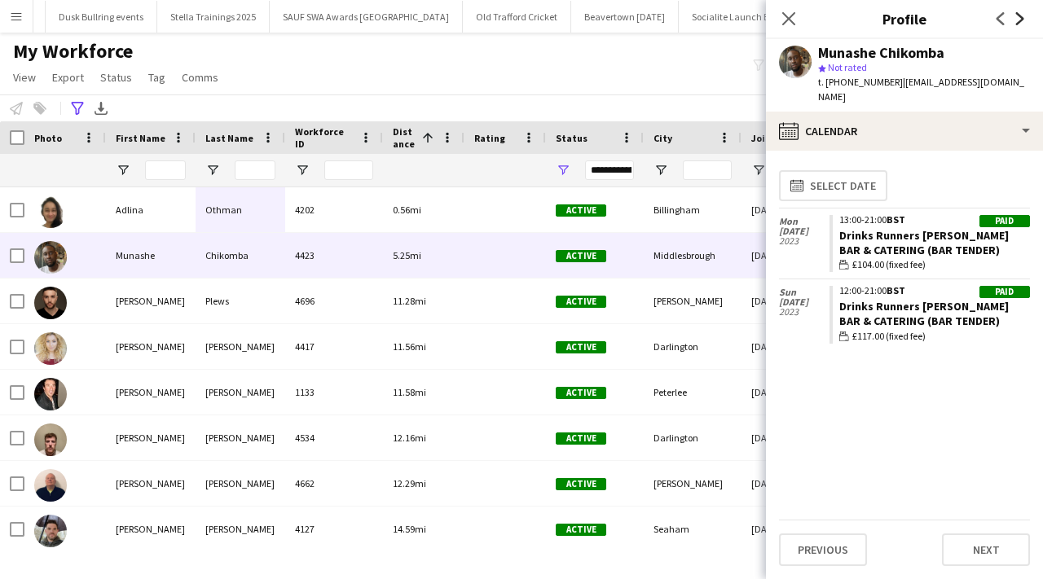
click at [1020, 17] on icon at bounding box center [1020, 18] width 8 height 13
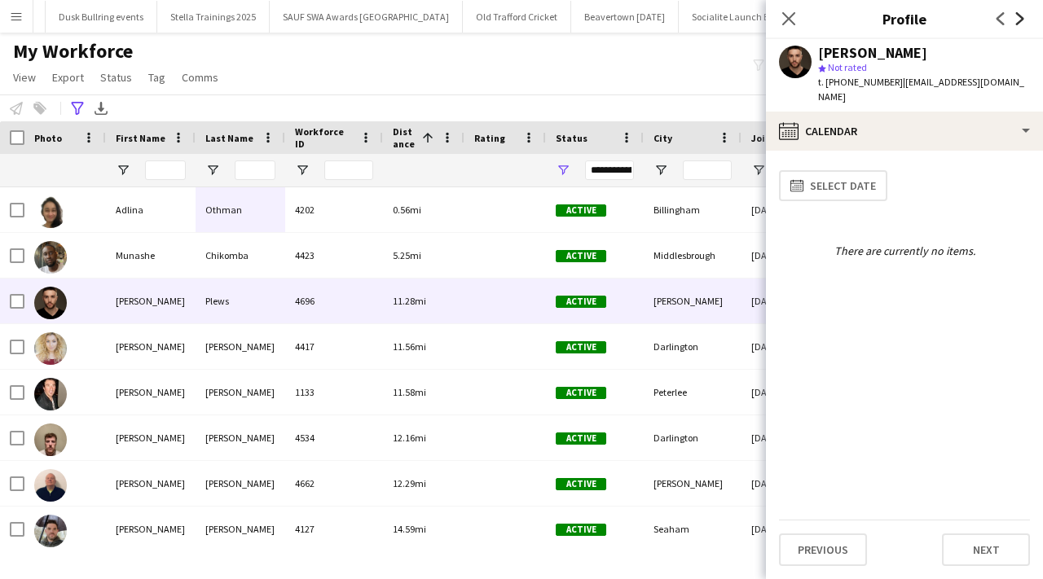
click at [1020, 17] on icon at bounding box center [1020, 18] width 8 height 13
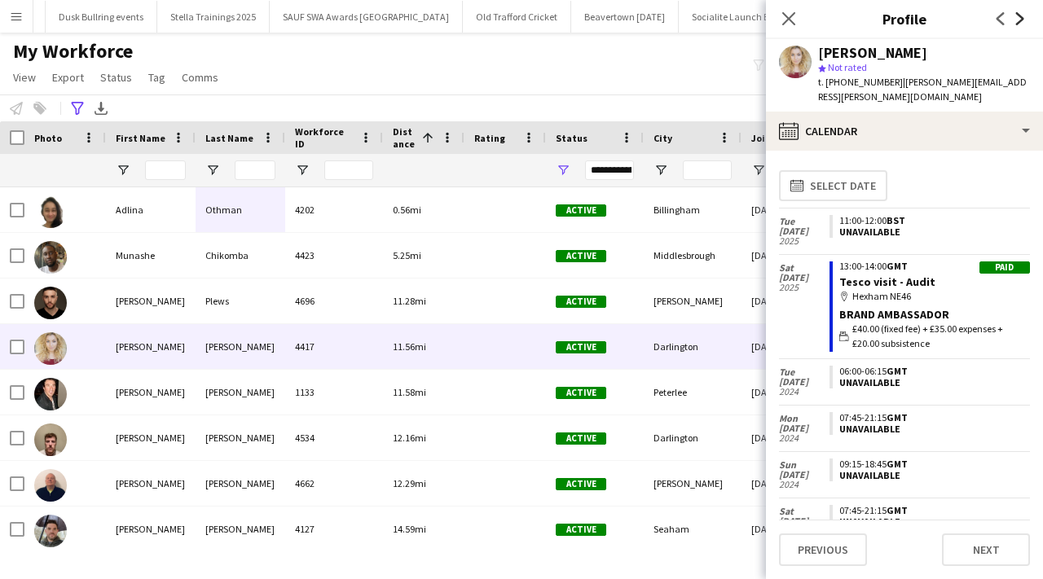
click at [1020, 17] on icon at bounding box center [1020, 18] width 8 height 13
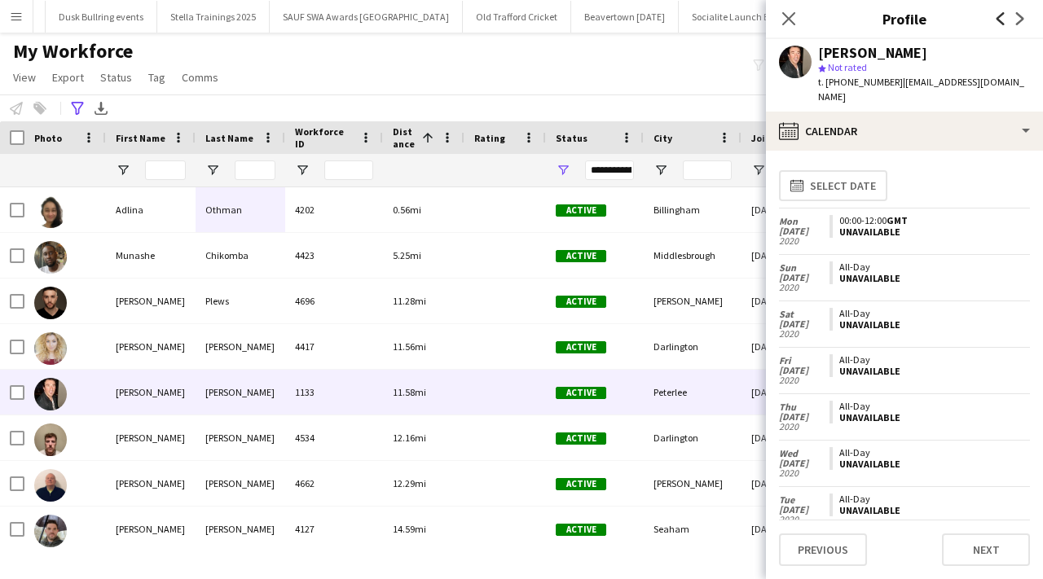
click at [1002, 19] on icon "Previous" at bounding box center [1000, 18] width 13 height 13
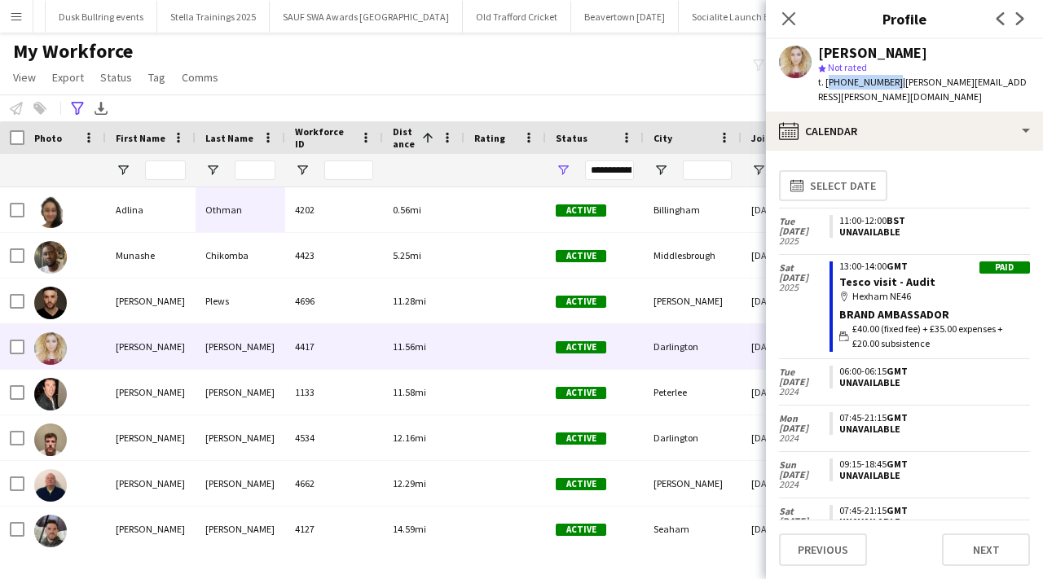
drag, startPoint x: 826, startPoint y: 81, endPoint x: 887, endPoint y: 82, distance: 60.3
click at [887, 82] on span "t. +447814424316" at bounding box center [860, 82] width 85 height 12
copy span "+447814424316"
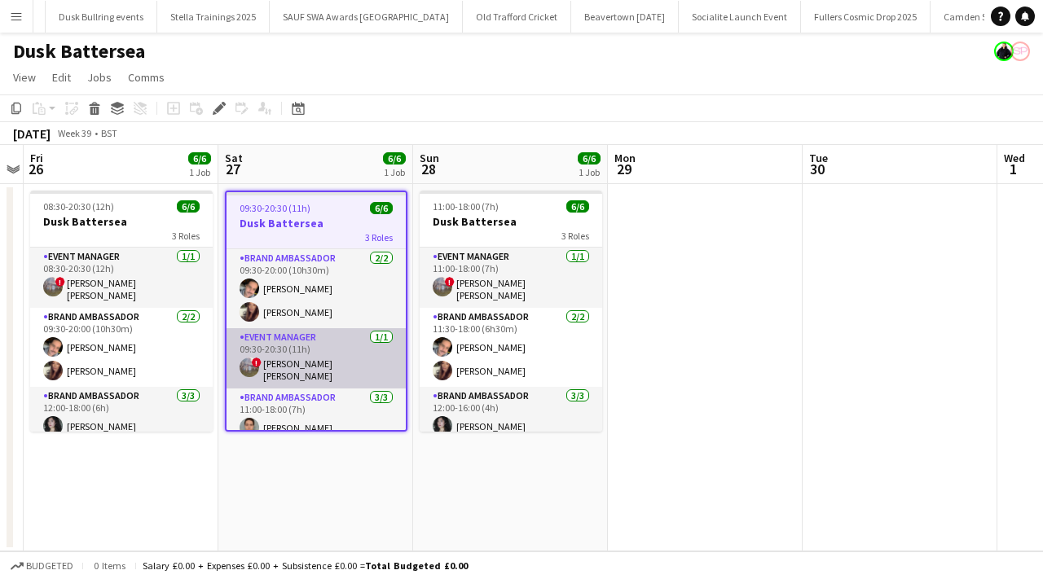
scroll to position [56, 0]
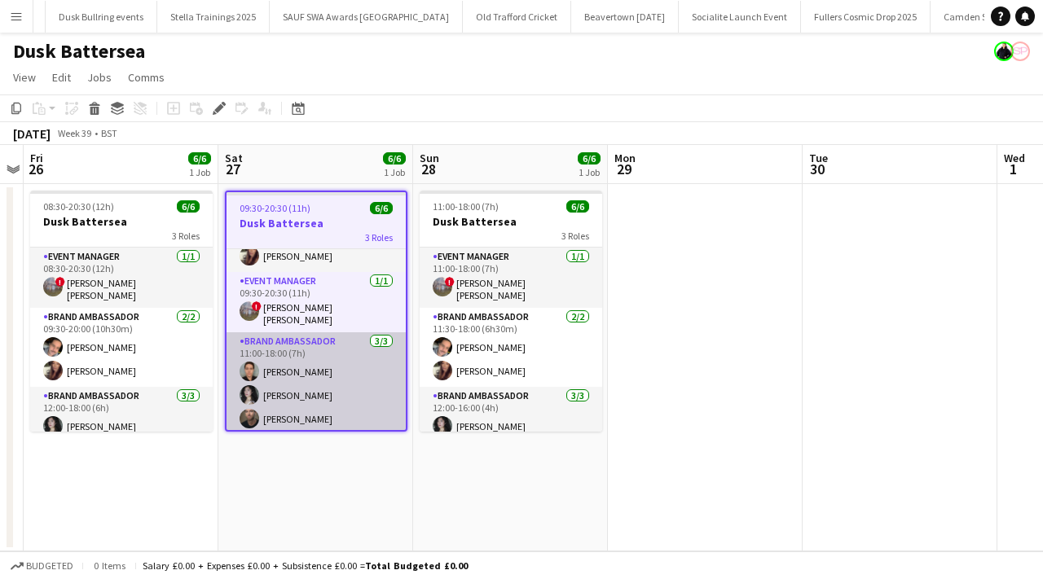
click at [263, 416] on app-card-role "Brand Ambassador 3/3 11:00-18:00 (7h) Alexander Kay Rachel Packford Lewis Asqui…" at bounding box center [316, 384] width 179 height 103
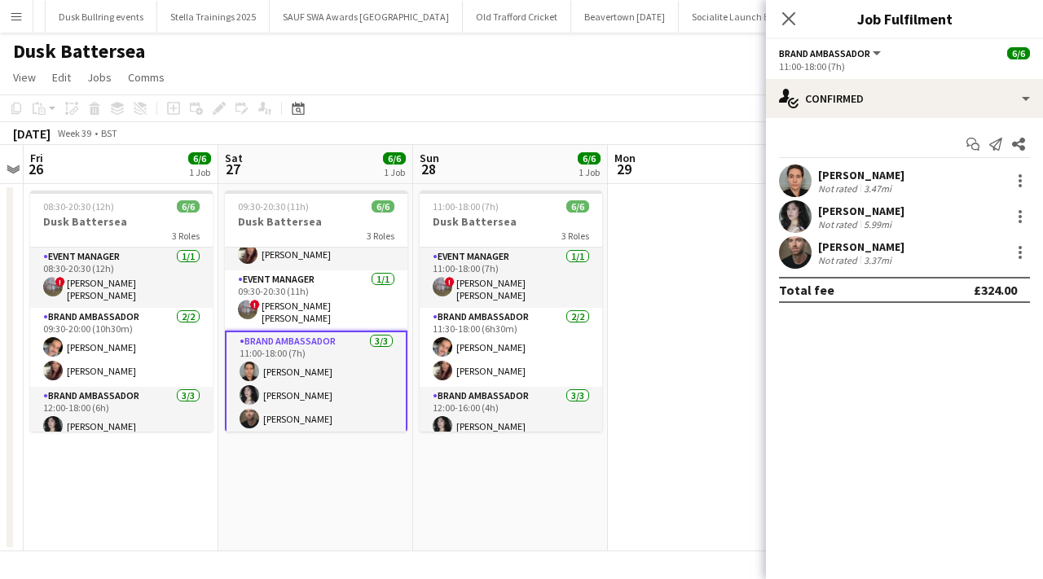
click at [804, 260] on app-user-avatar at bounding box center [795, 252] width 33 height 33
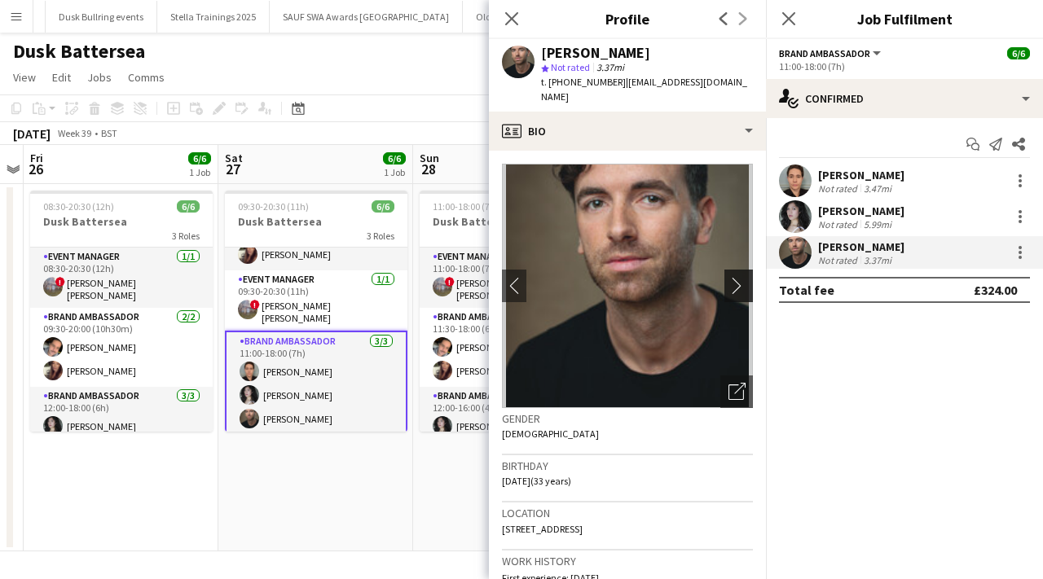
click at [741, 277] on app-icon "chevron-right" at bounding box center [741, 285] width 25 height 17
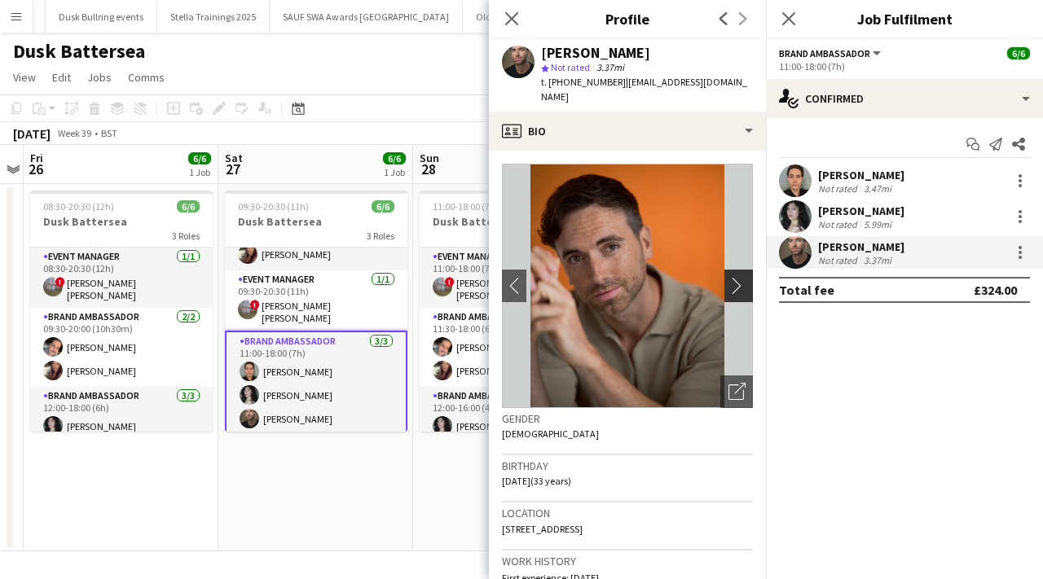
click at [741, 277] on app-icon "chevron-right" at bounding box center [741, 285] width 25 height 17
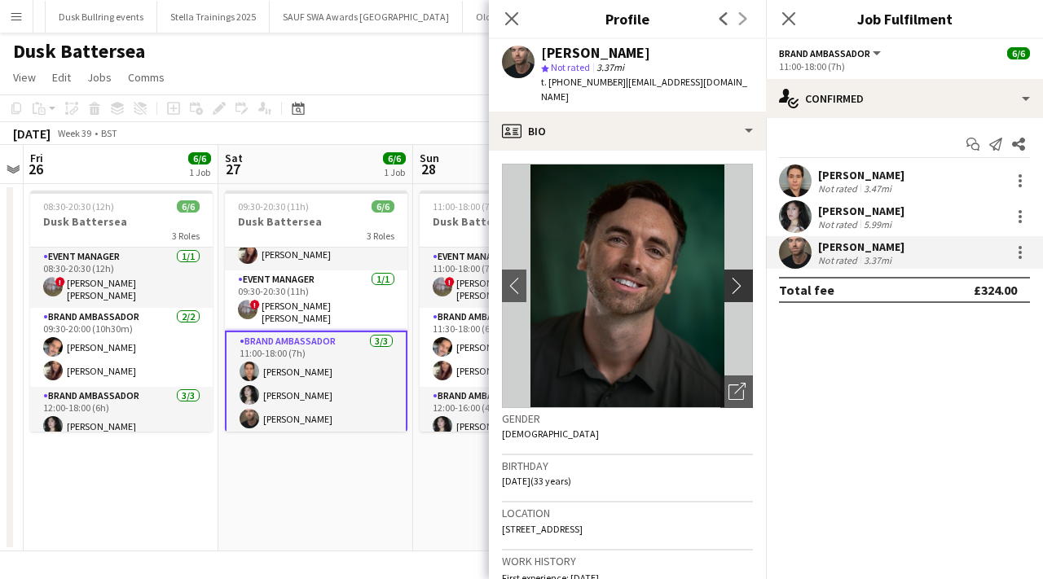
click at [741, 277] on app-icon "chevron-right" at bounding box center [741, 285] width 25 height 17
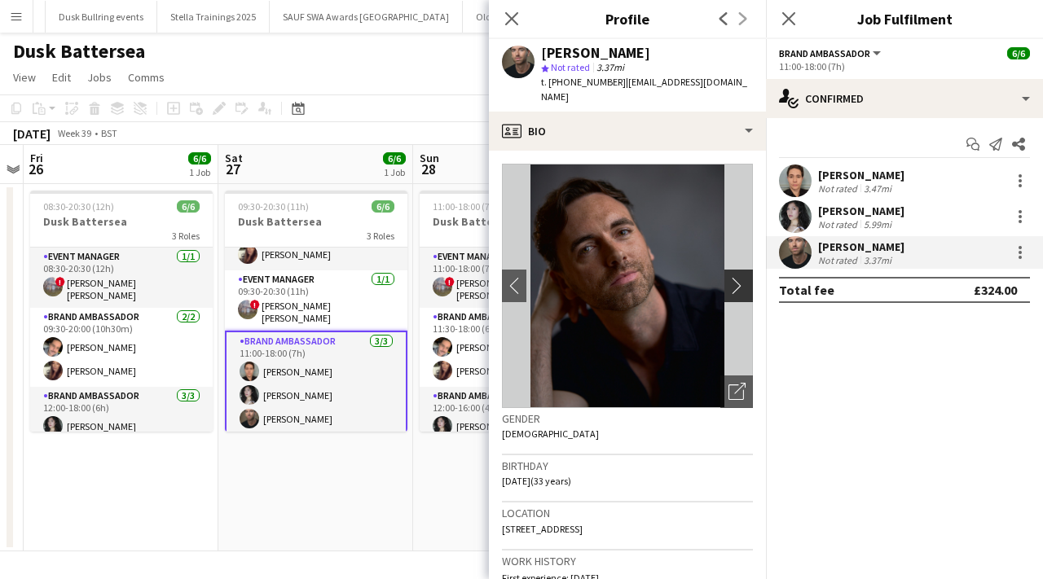
click at [741, 277] on app-icon "chevron-right" at bounding box center [741, 285] width 25 height 17
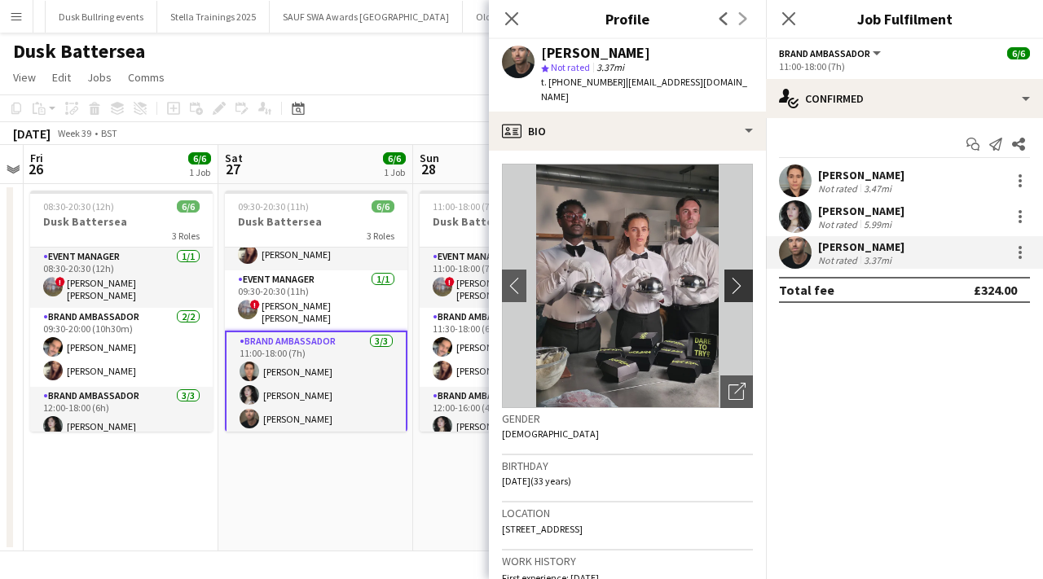
click at [741, 277] on app-icon "chevron-right" at bounding box center [741, 285] width 25 height 17
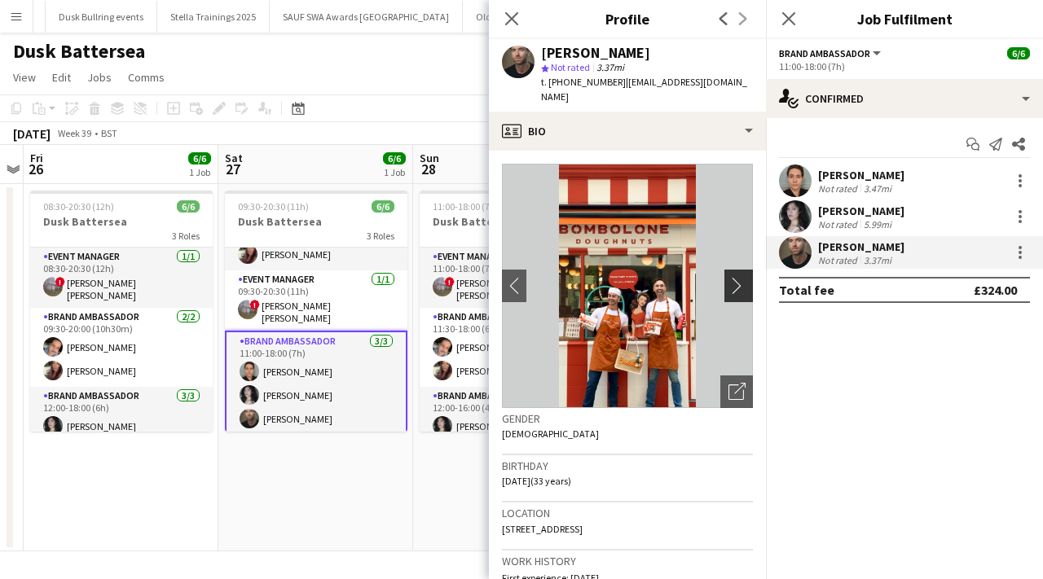
click at [741, 277] on app-icon "chevron-right" at bounding box center [741, 285] width 25 height 17
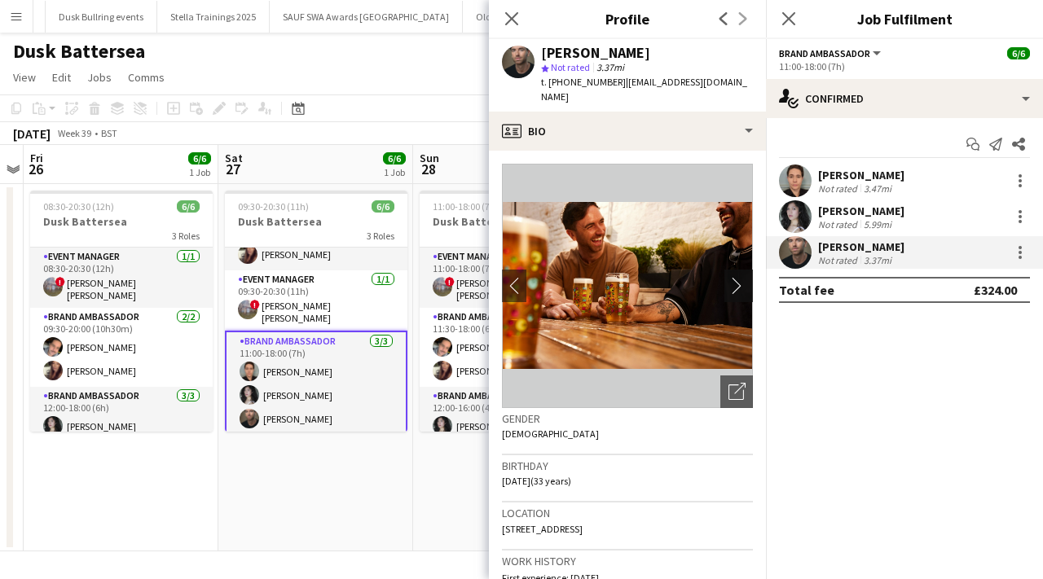
click at [741, 277] on app-icon "chevron-right" at bounding box center [741, 285] width 25 height 17
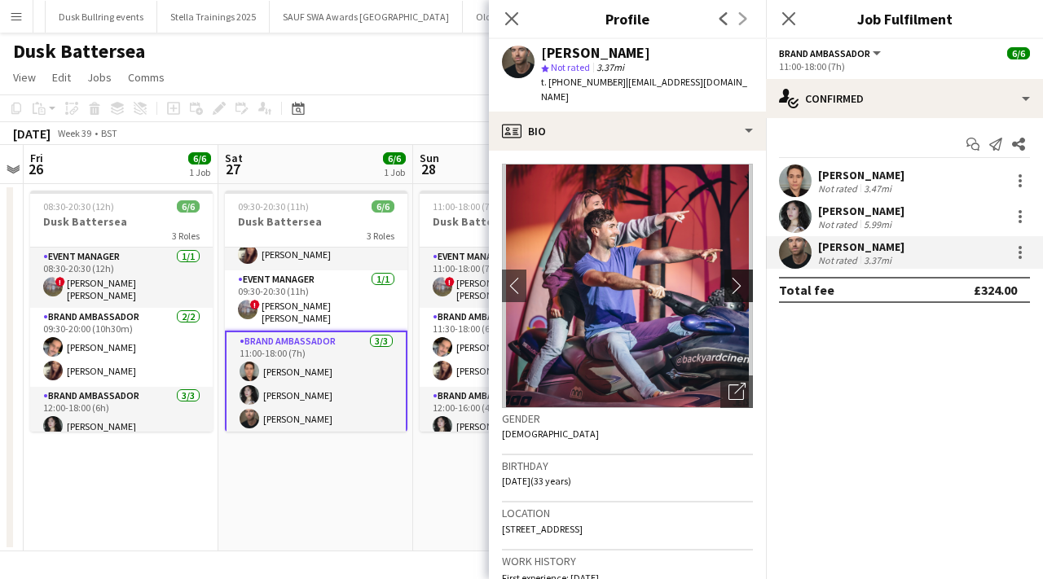
click at [741, 277] on app-icon "chevron-right" at bounding box center [741, 285] width 25 height 17
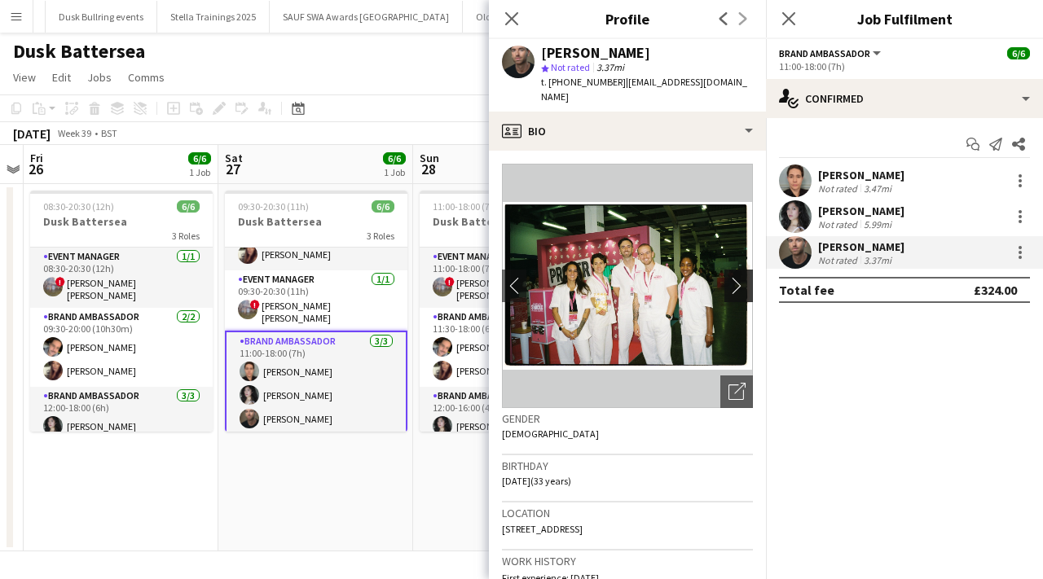
click at [741, 277] on app-icon "chevron-right" at bounding box center [741, 285] width 25 height 17
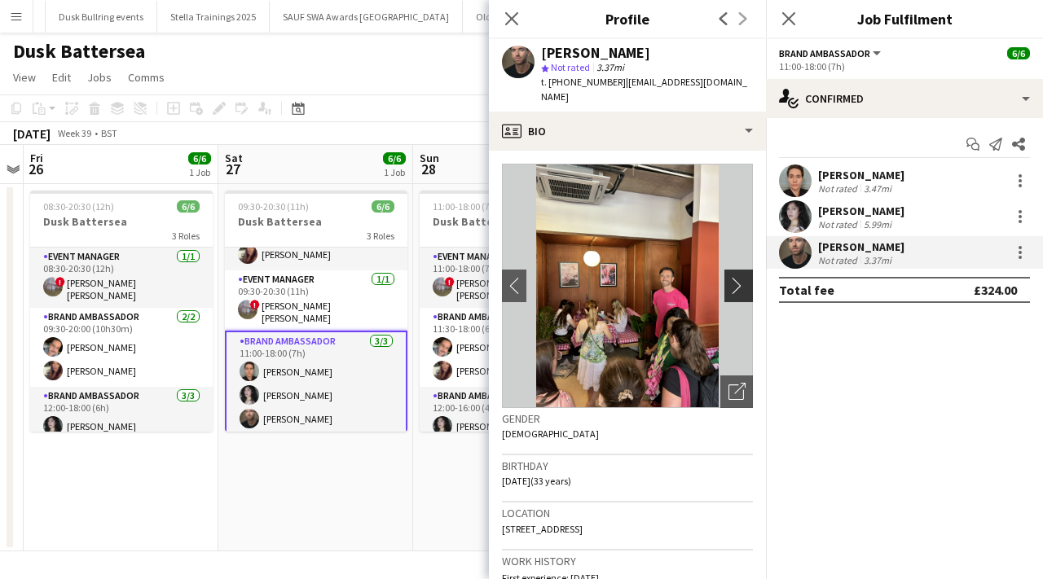
click at [741, 277] on app-icon "chevron-right" at bounding box center [741, 285] width 25 height 17
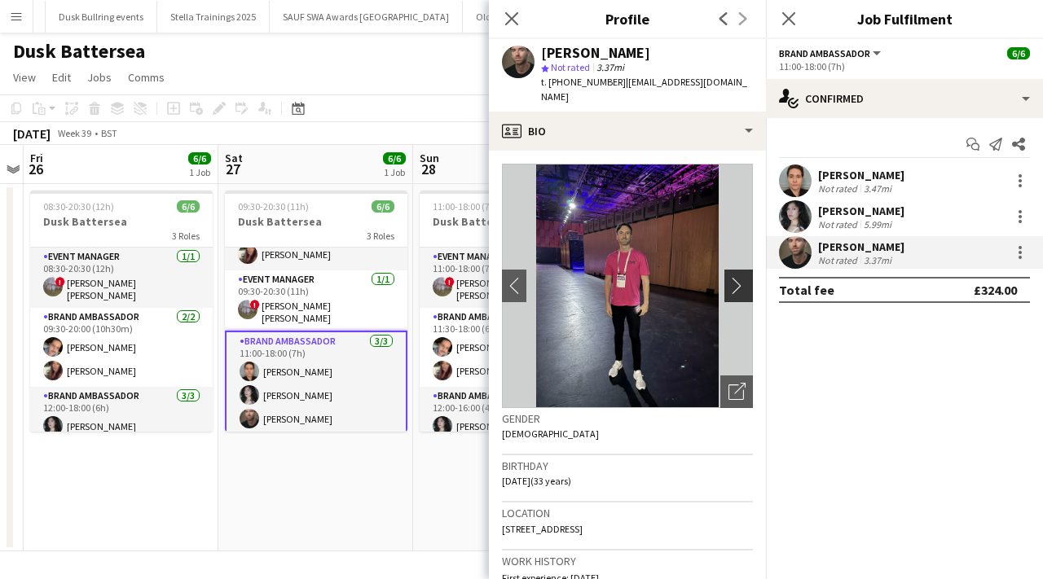
click at [741, 277] on app-icon "chevron-right" at bounding box center [741, 285] width 25 height 17
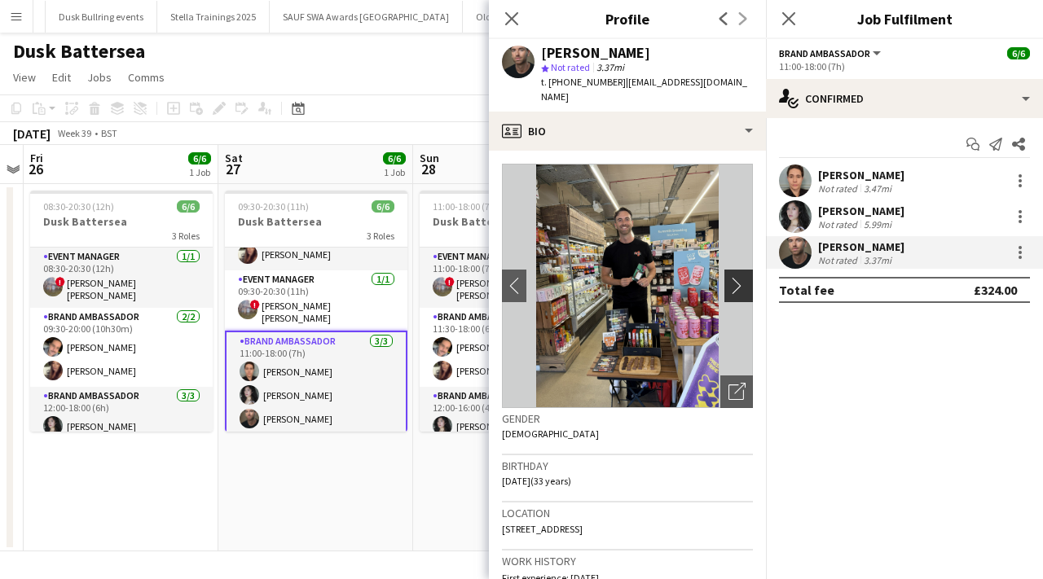
click at [741, 277] on app-icon "chevron-right" at bounding box center [741, 285] width 25 height 17
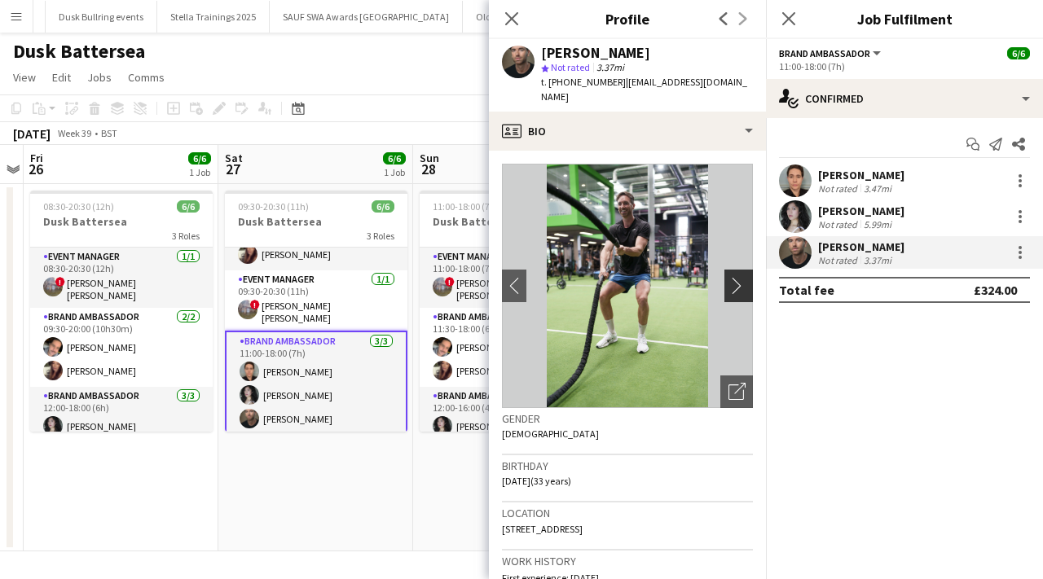
click at [741, 277] on app-icon "chevron-right" at bounding box center [741, 285] width 25 height 17
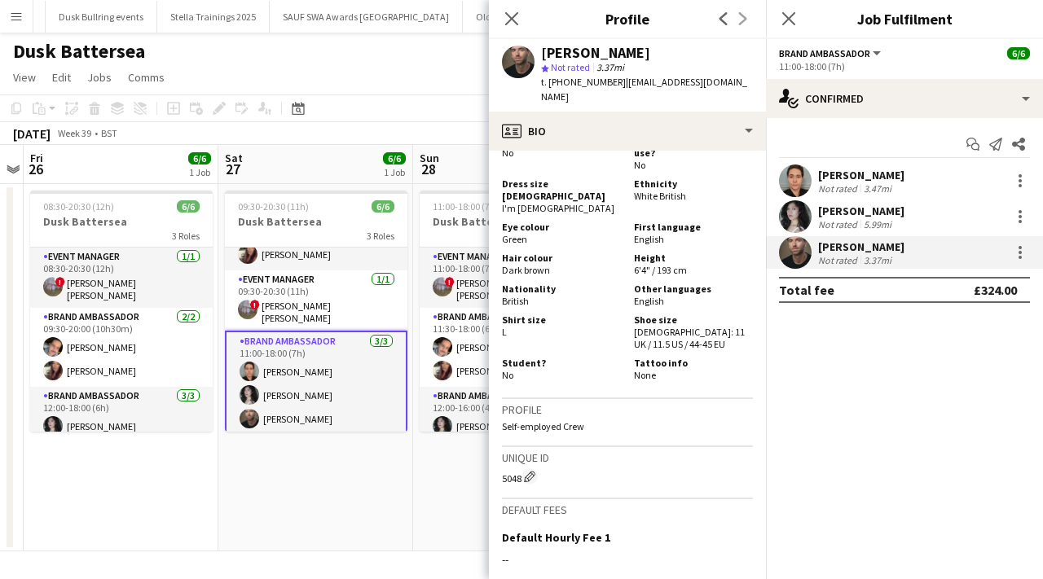
scroll to position [1082, 0]
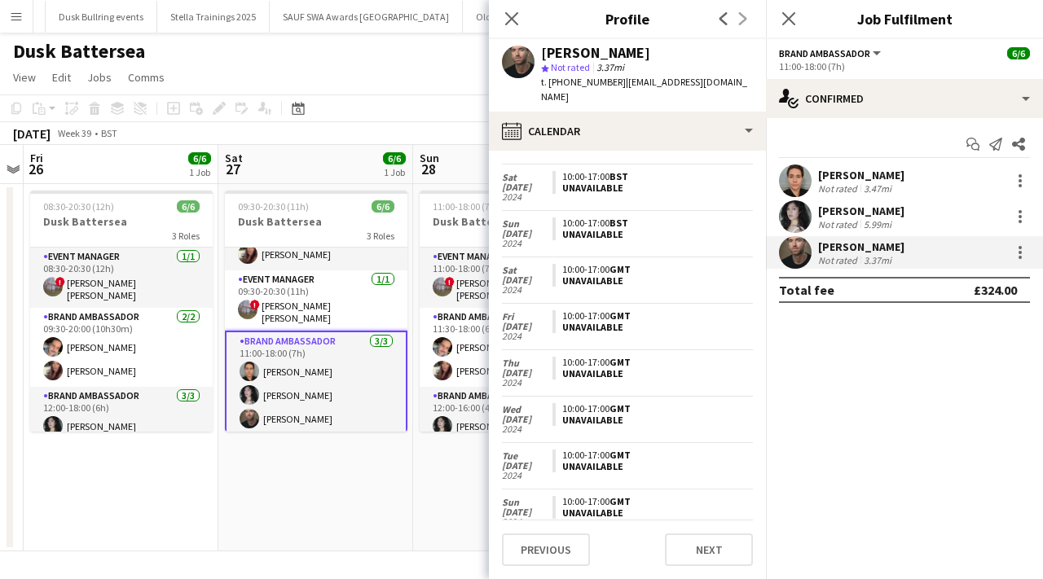
scroll to position [0, 0]
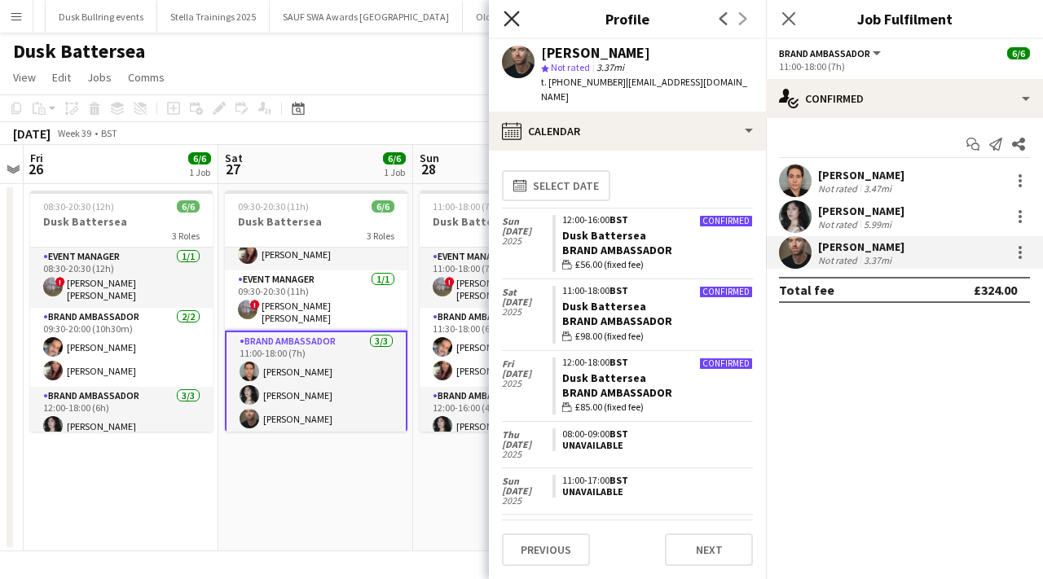
click at [509, 15] on icon at bounding box center [511, 18] width 15 height 15
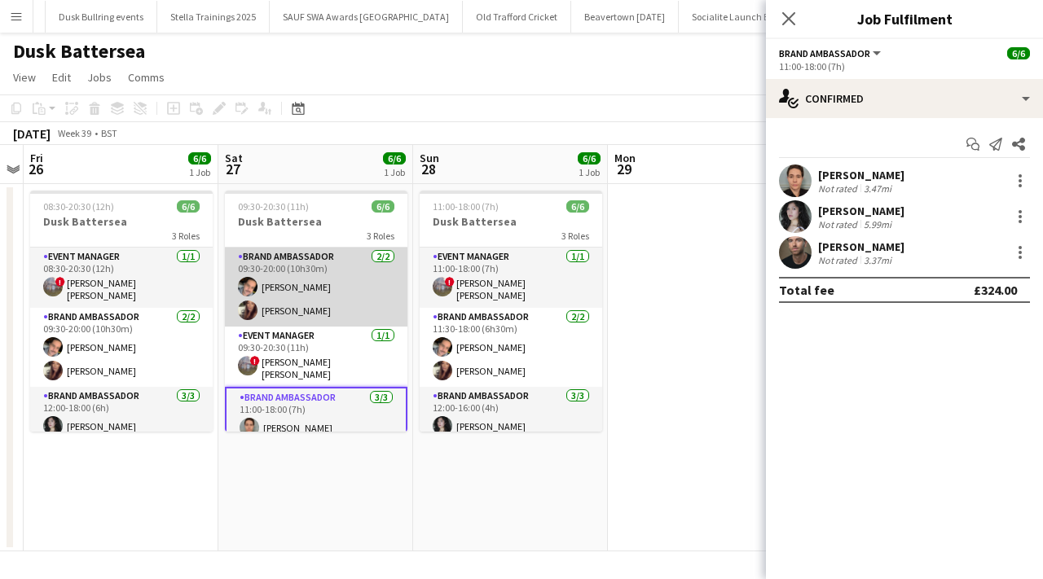
click at [249, 280] on app-user-avatar at bounding box center [248, 287] width 20 height 20
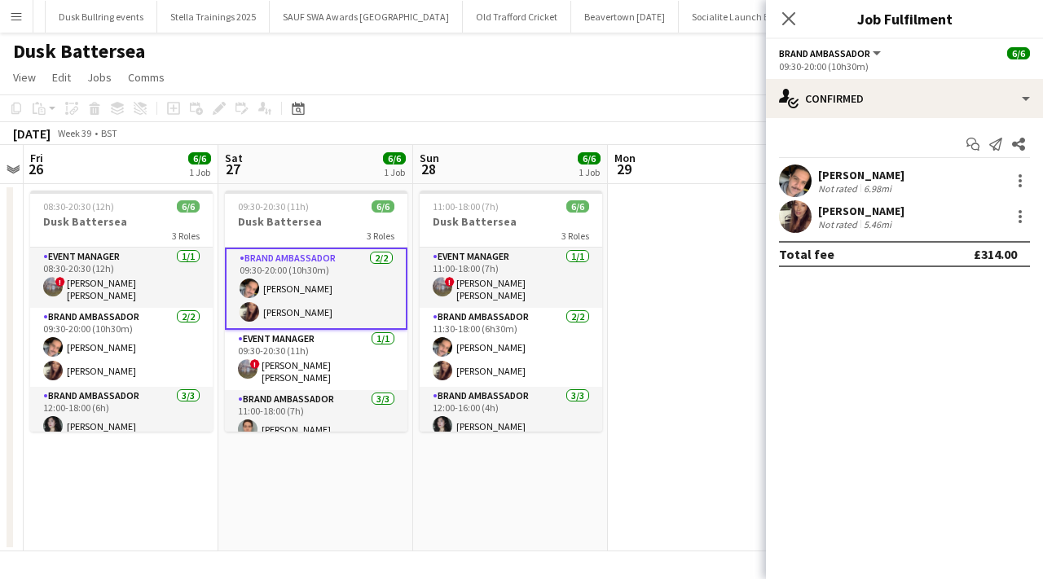
click at [799, 172] on app-user-avatar at bounding box center [795, 181] width 33 height 33
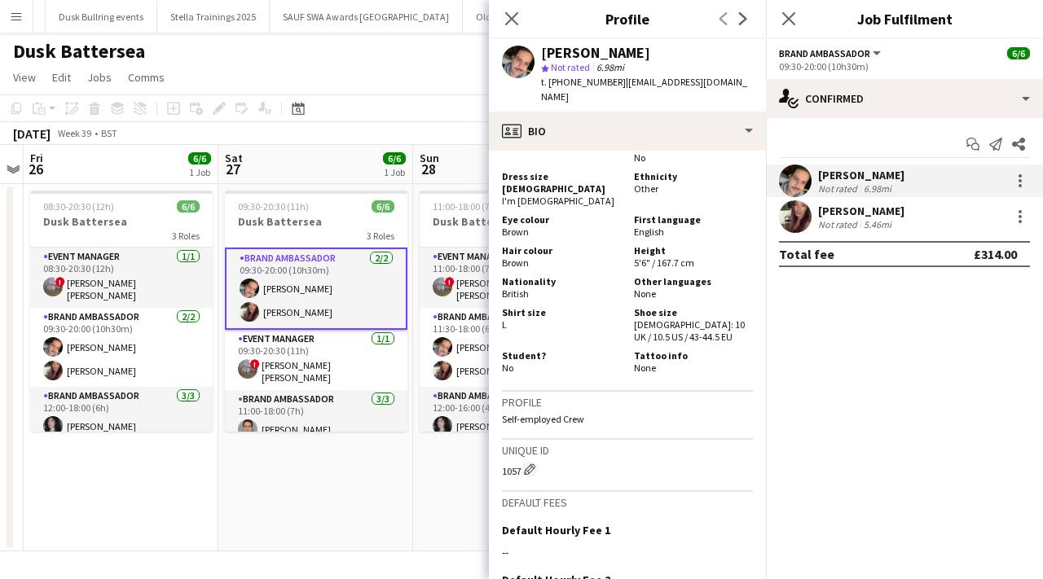
scroll to position [1119, 0]
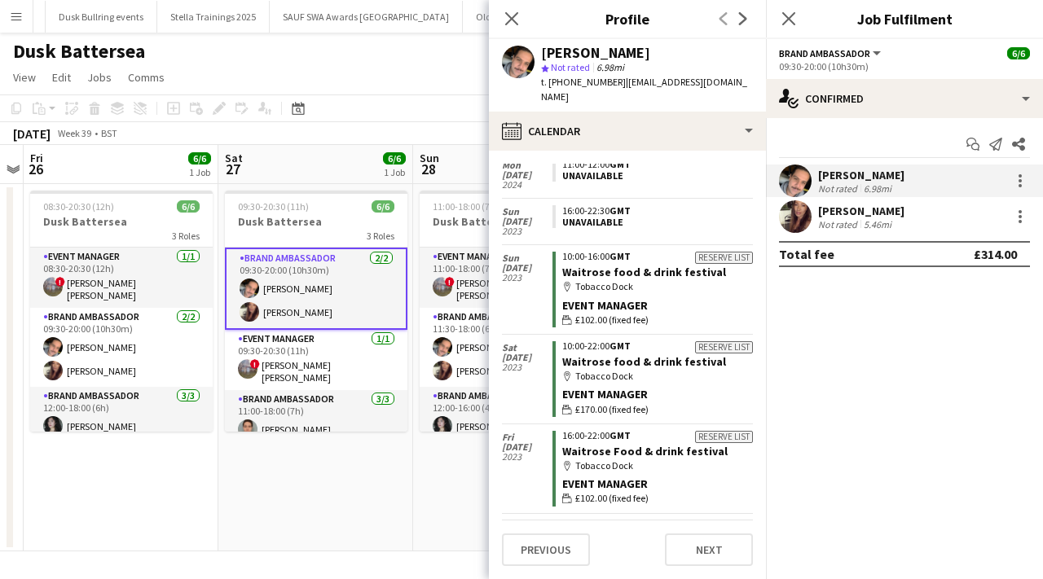
scroll to position [2198, 0]
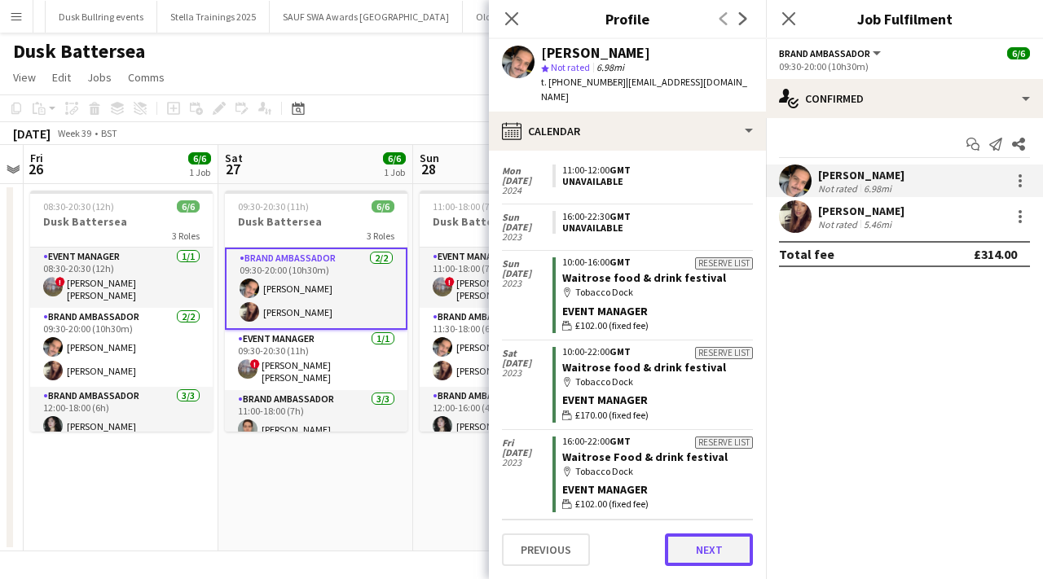
click at [712, 553] on button "Next" at bounding box center [709, 550] width 88 height 33
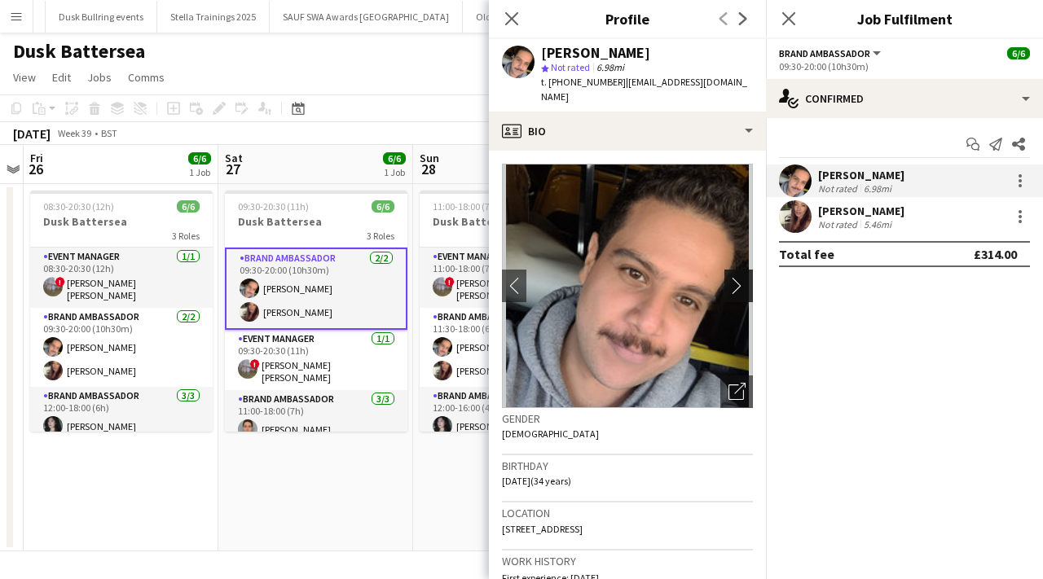
click at [739, 278] on app-icon "chevron-right" at bounding box center [741, 285] width 25 height 17
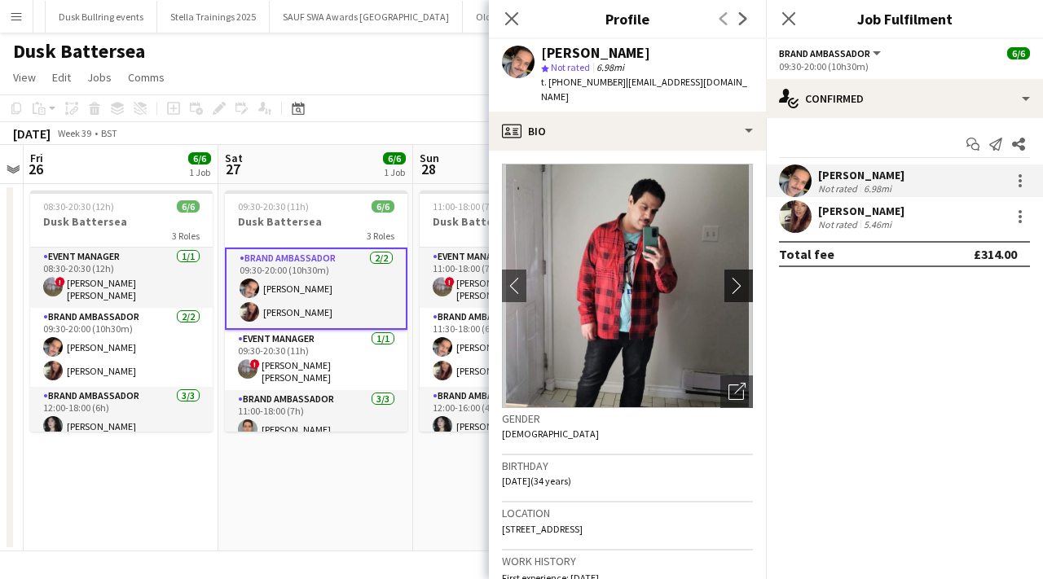
click at [739, 278] on app-icon "chevron-right" at bounding box center [741, 285] width 25 height 17
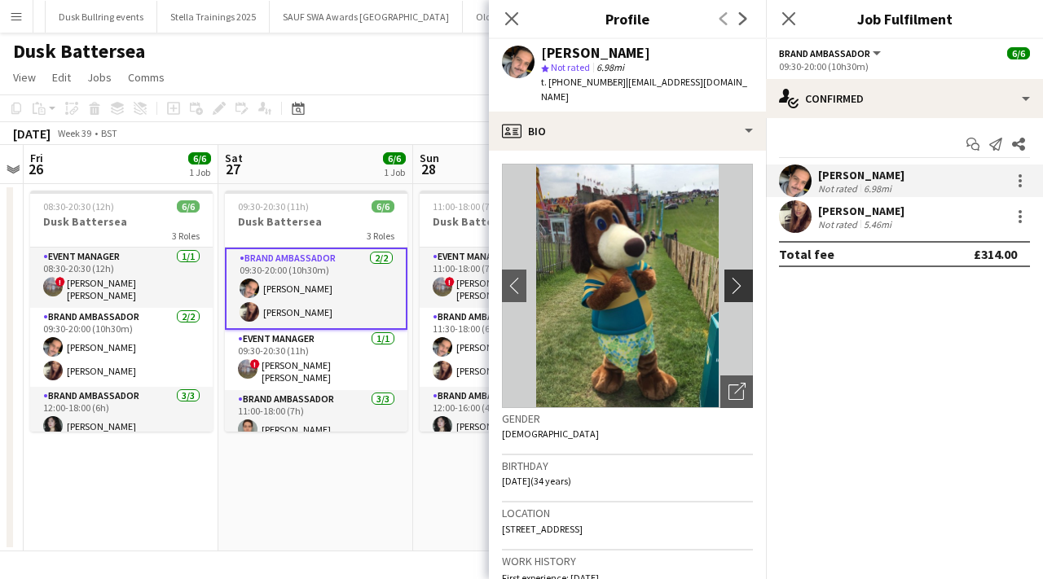
click at [739, 278] on app-icon "chevron-right" at bounding box center [741, 285] width 25 height 17
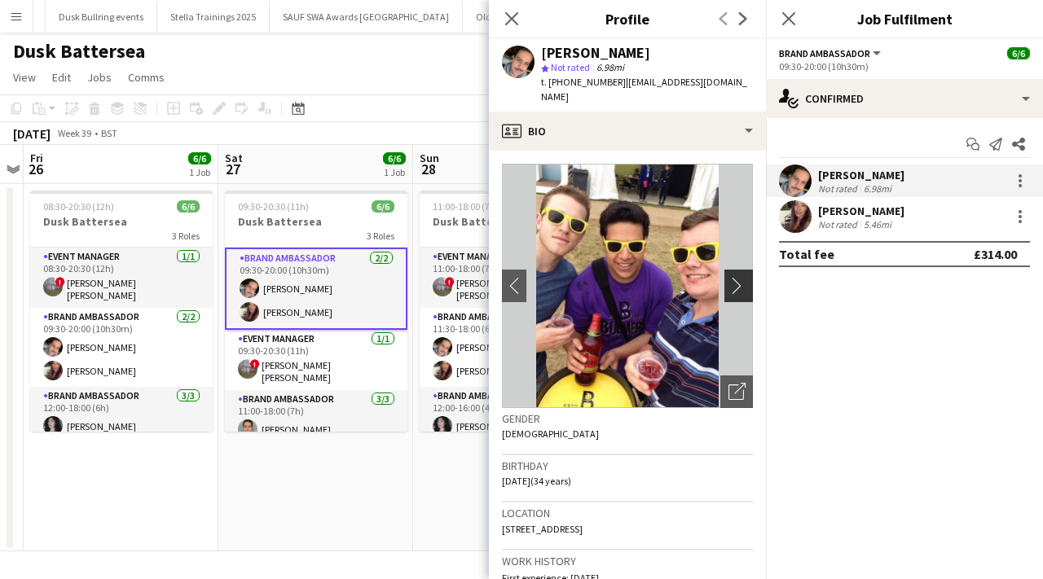
click at [739, 278] on app-icon "chevron-right" at bounding box center [741, 285] width 25 height 17
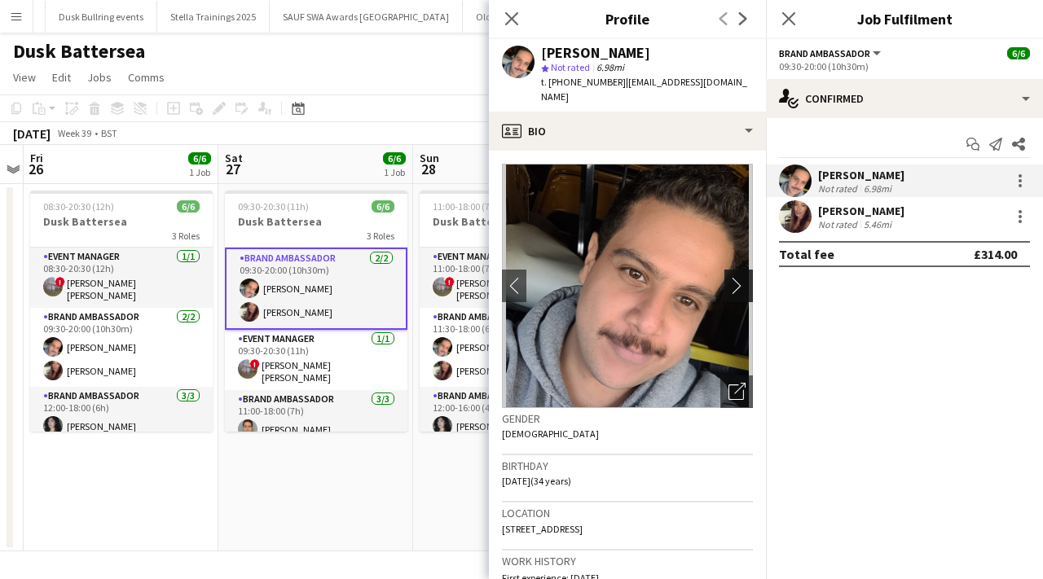
click at [739, 278] on app-icon "chevron-right" at bounding box center [741, 285] width 25 height 17
click at [518, 277] on app-icon "chevron-left" at bounding box center [514, 285] width 25 height 17
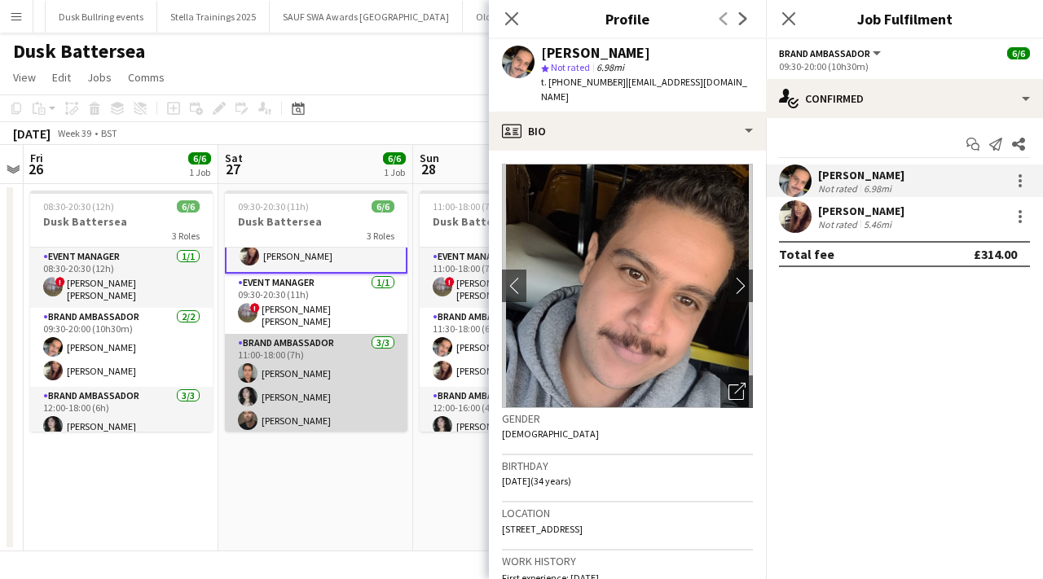
click at [279, 403] on app-card-role "Brand Ambassador 3/3 11:00-18:00 (7h) Alexander Kay Rachel Packford Lewis Asqui…" at bounding box center [316, 385] width 183 height 103
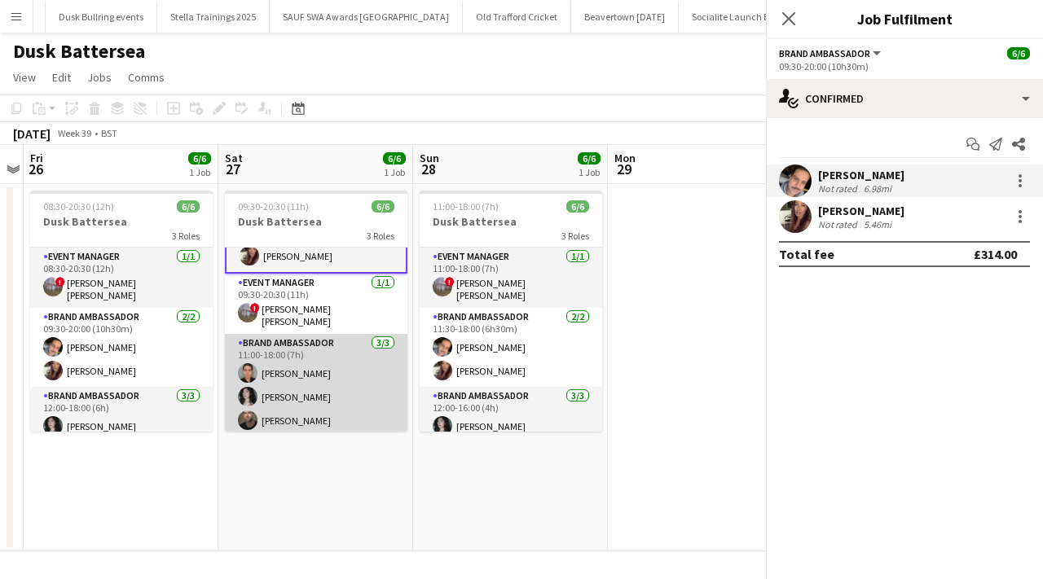
scroll to position [55, 0]
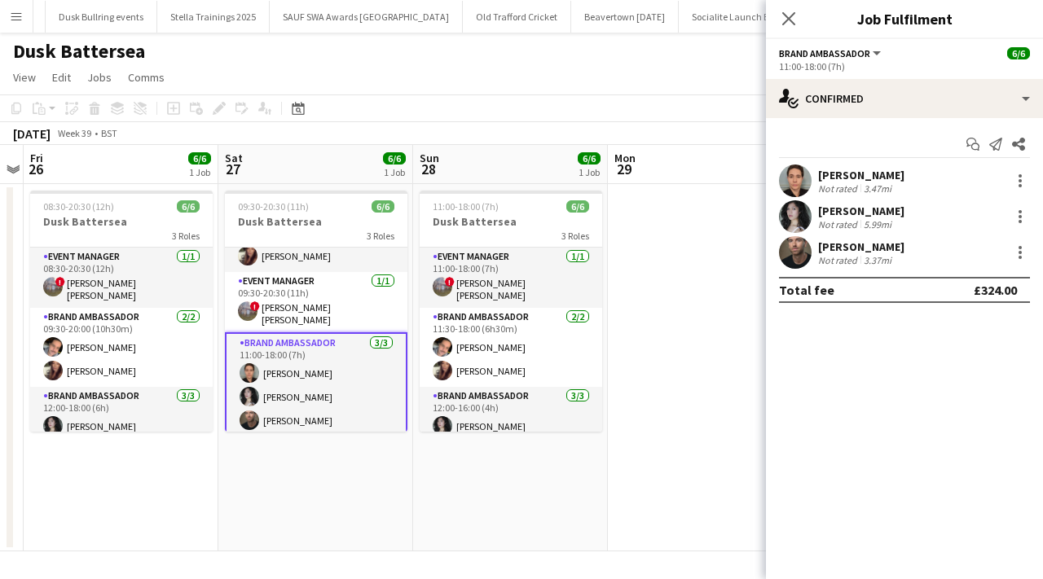
click at [806, 243] on app-user-avatar at bounding box center [795, 252] width 33 height 33
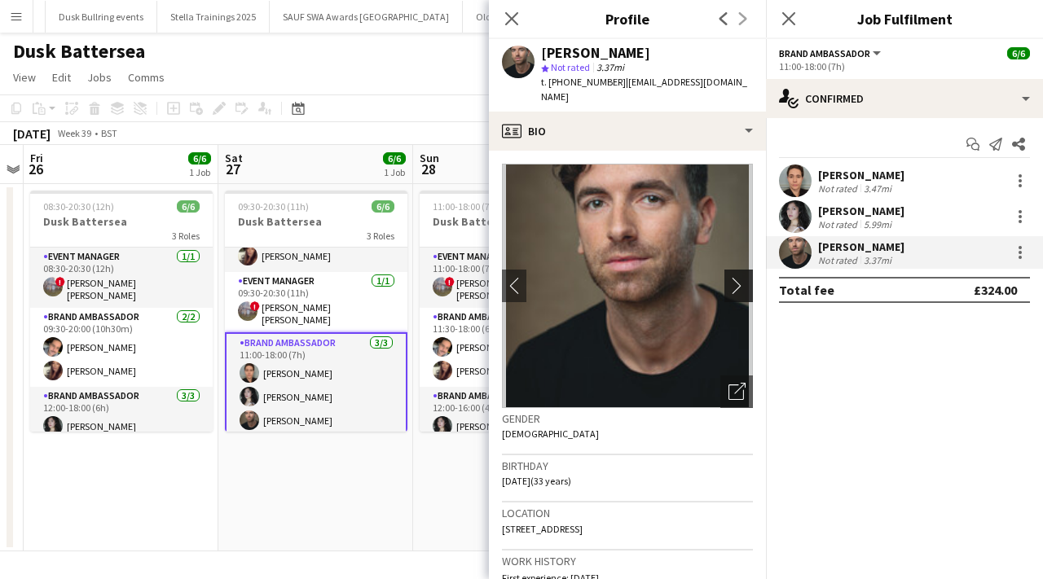
click at [742, 277] on app-icon "chevron-right" at bounding box center [741, 285] width 25 height 17
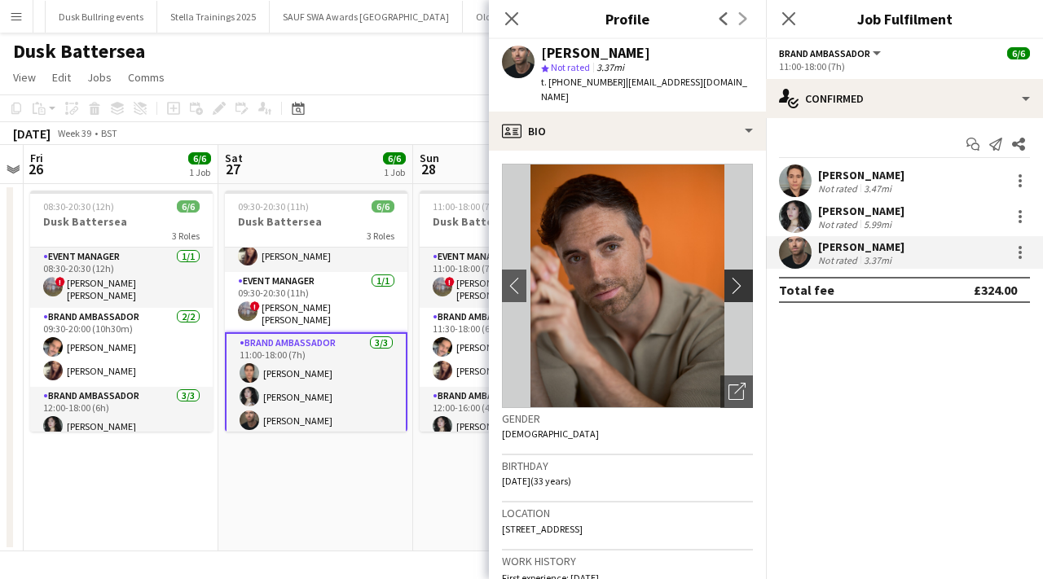
click at [742, 277] on app-icon "chevron-right" at bounding box center [741, 285] width 25 height 17
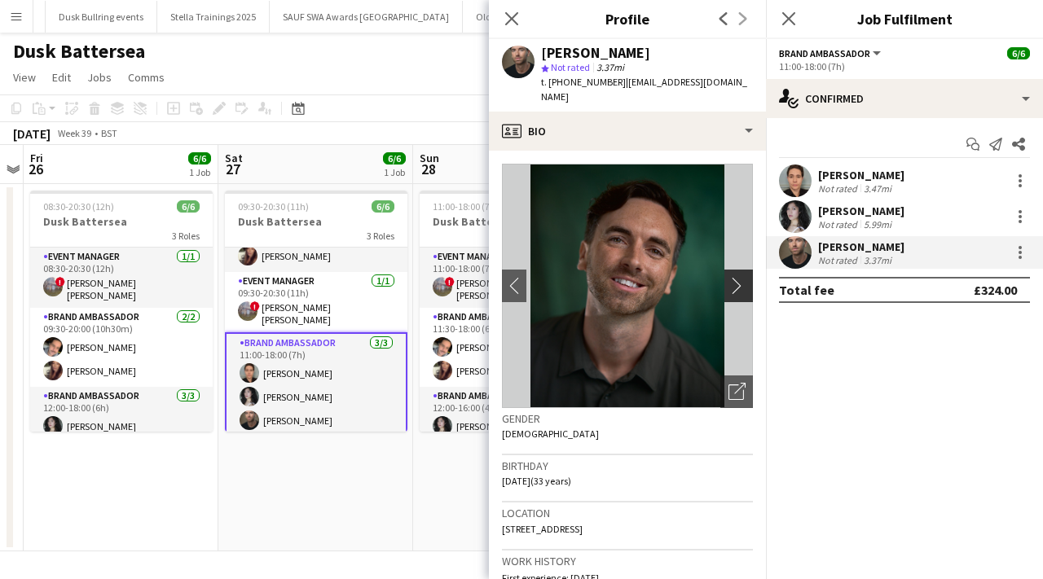
click at [742, 277] on app-icon "chevron-right" at bounding box center [741, 285] width 25 height 17
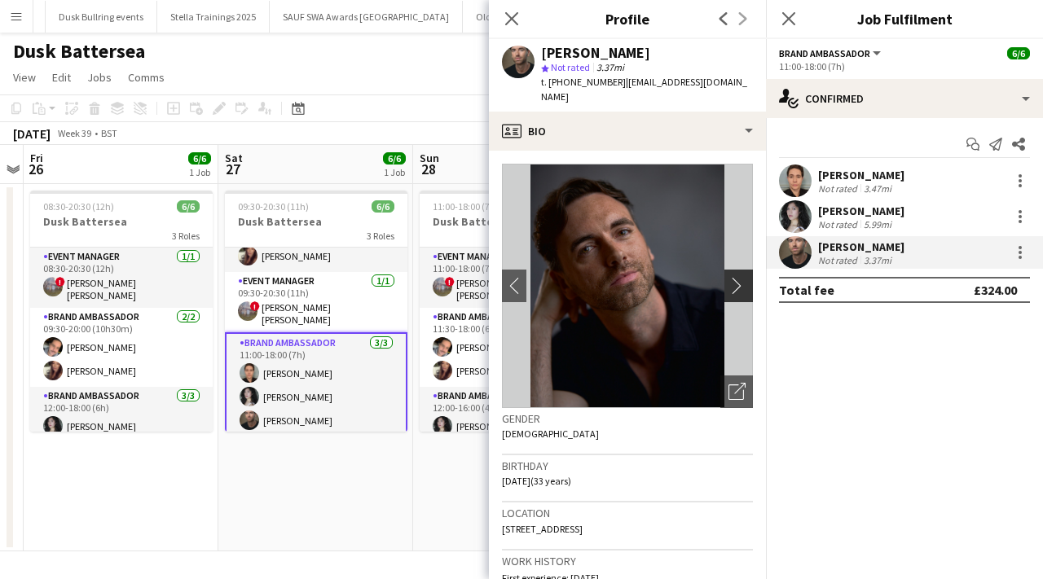
click at [742, 277] on app-icon "chevron-right" at bounding box center [741, 285] width 25 height 17
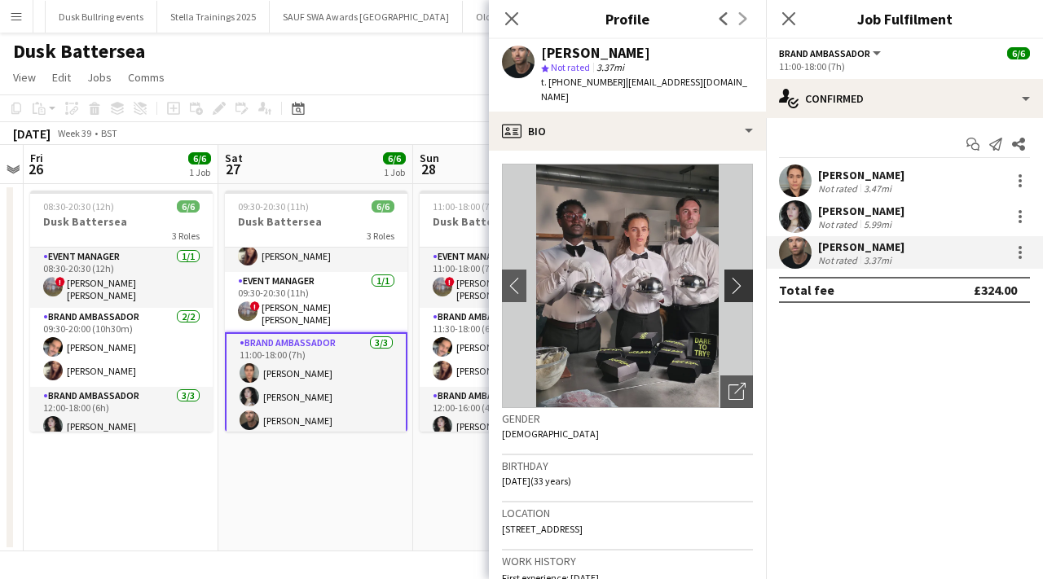
click at [742, 277] on app-icon "chevron-right" at bounding box center [741, 285] width 25 height 17
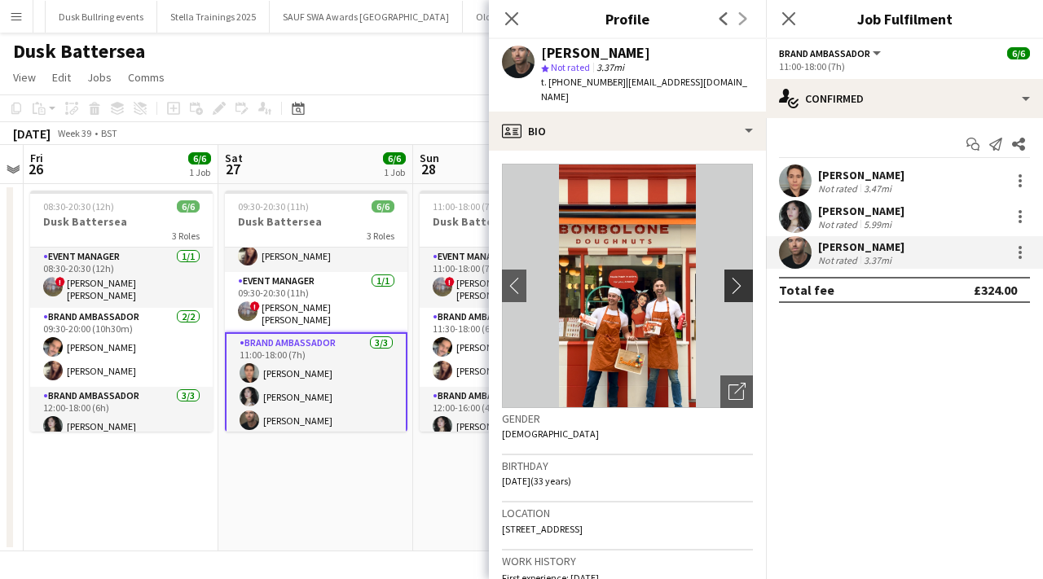
click at [742, 277] on app-icon "chevron-right" at bounding box center [741, 285] width 25 height 17
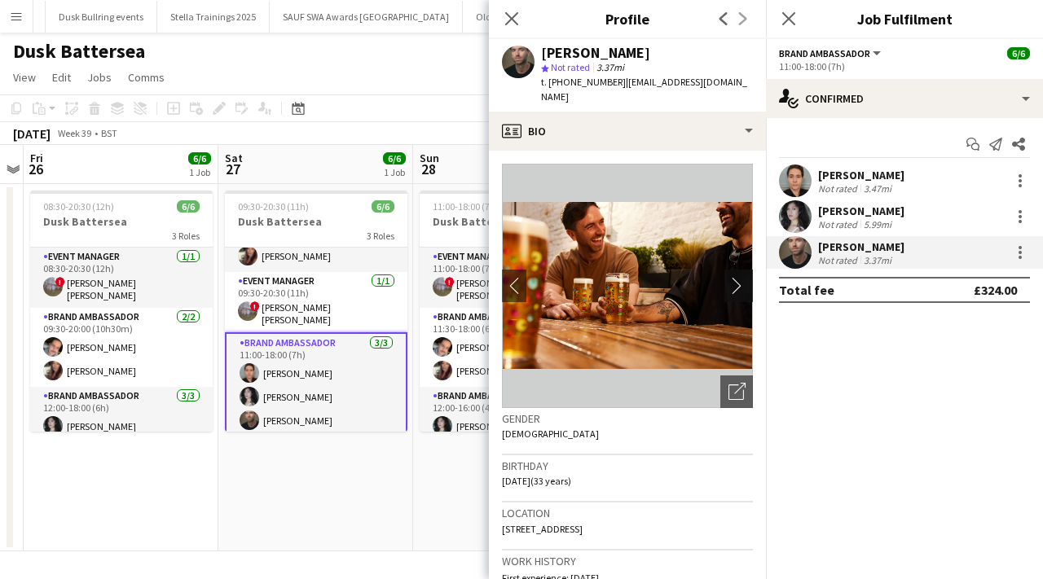
click at [742, 277] on app-icon "chevron-right" at bounding box center [741, 285] width 25 height 17
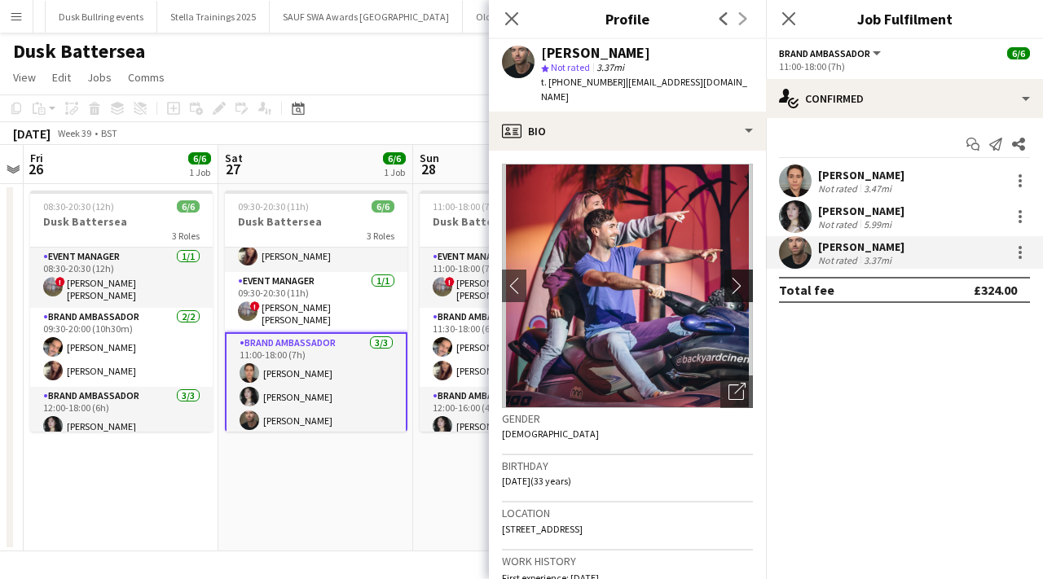
click at [742, 277] on app-icon "chevron-right" at bounding box center [741, 285] width 25 height 17
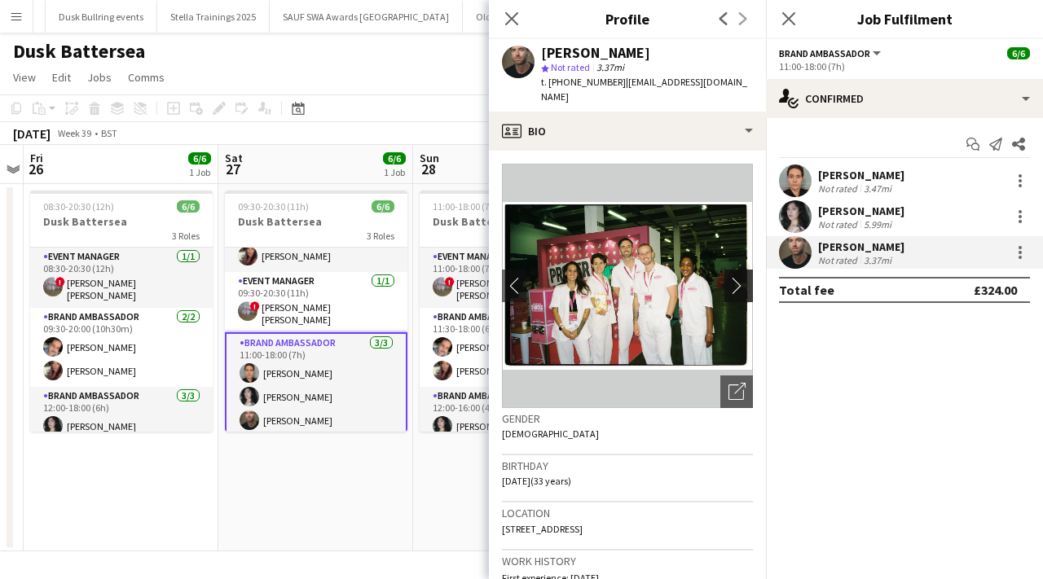
click at [742, 277] on app-icon "chevron-right" at bounding box center [741, 285] width 25 height 17
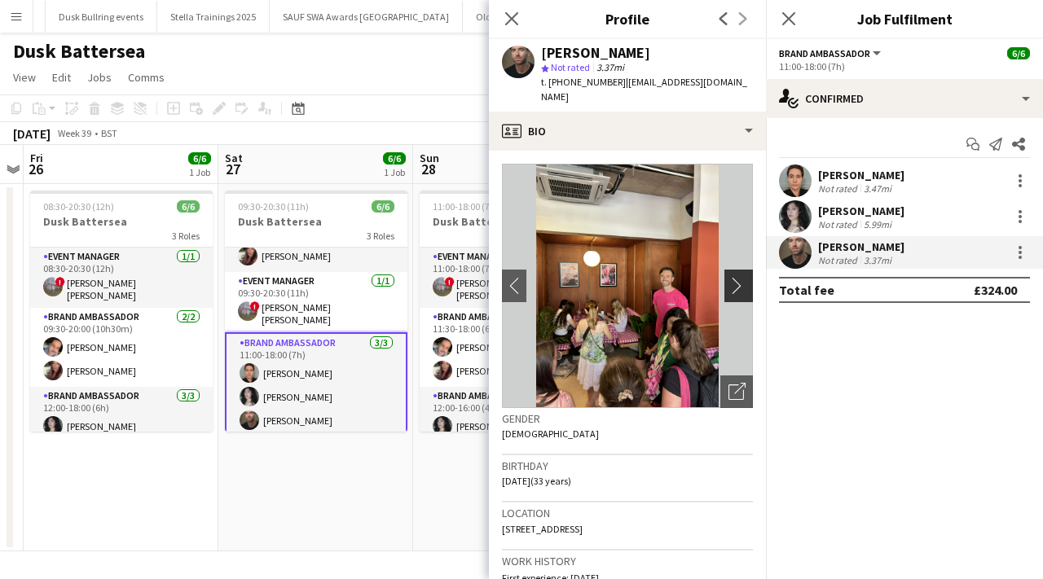
click at [742, 277] on app-icon "chevron-right" at bounding box center [741, 285] width 25 height 17
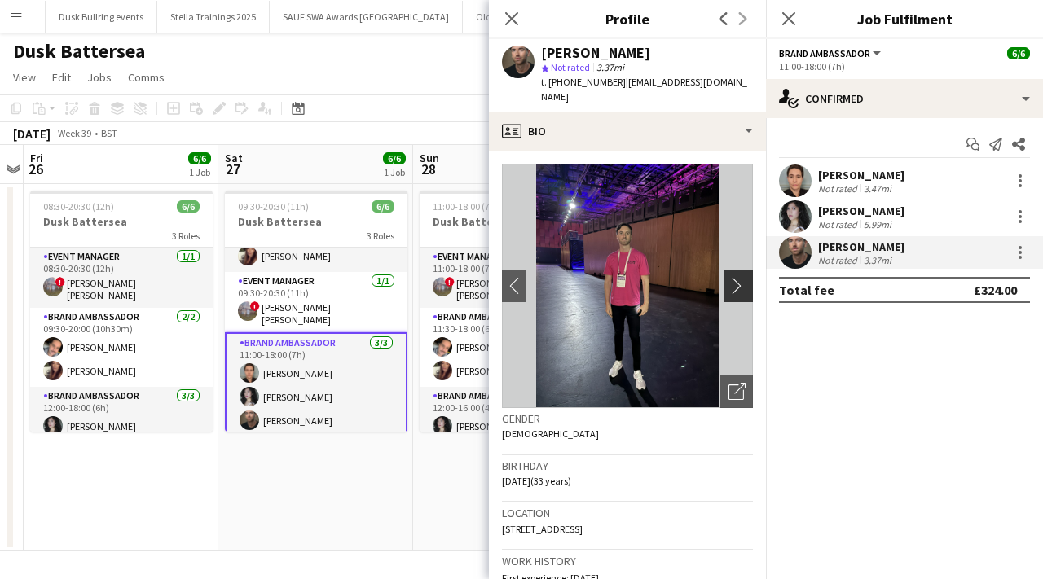
click at [742, 277] on app-icon "chevron-right" at bounding box center [741, 285] width 25 height 17
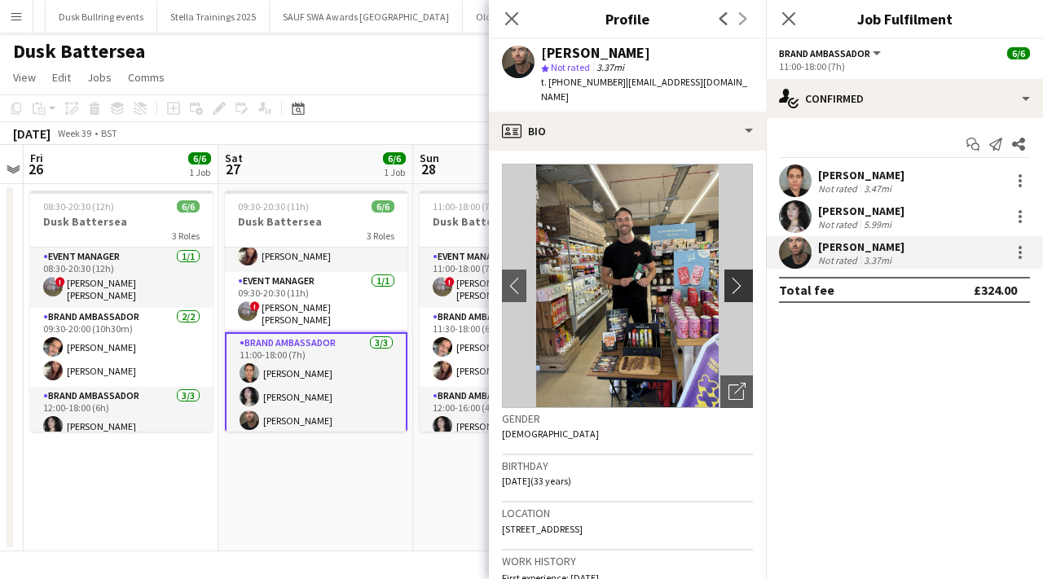
click at [742, 277] on app-icon "chevron-right" at bounding box center [741, 285] width 25 height 17
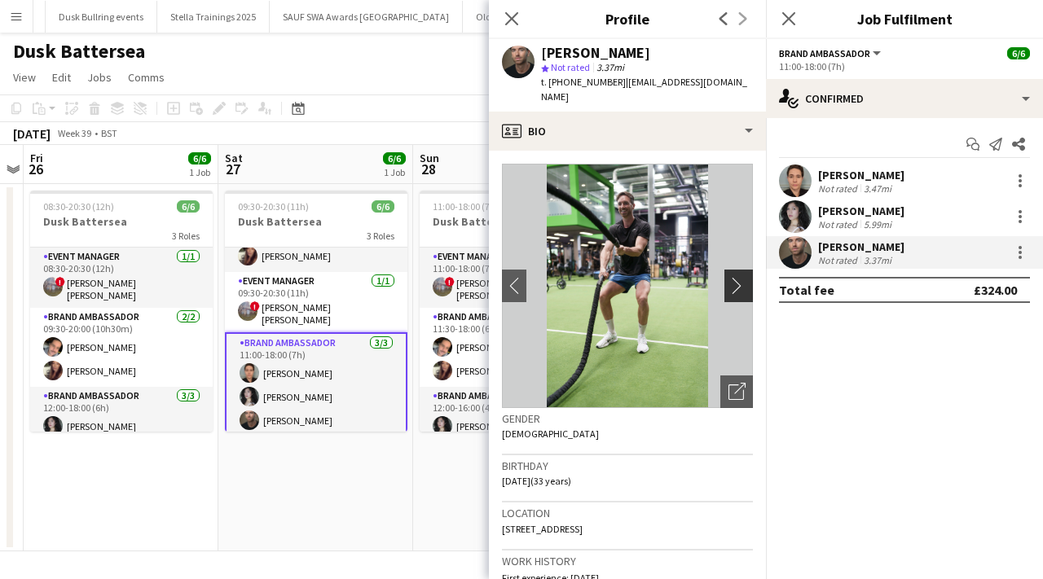
click at [742, 277] on app-icon "chevron-right" at bounding box center [741, 285] width 25 height 17
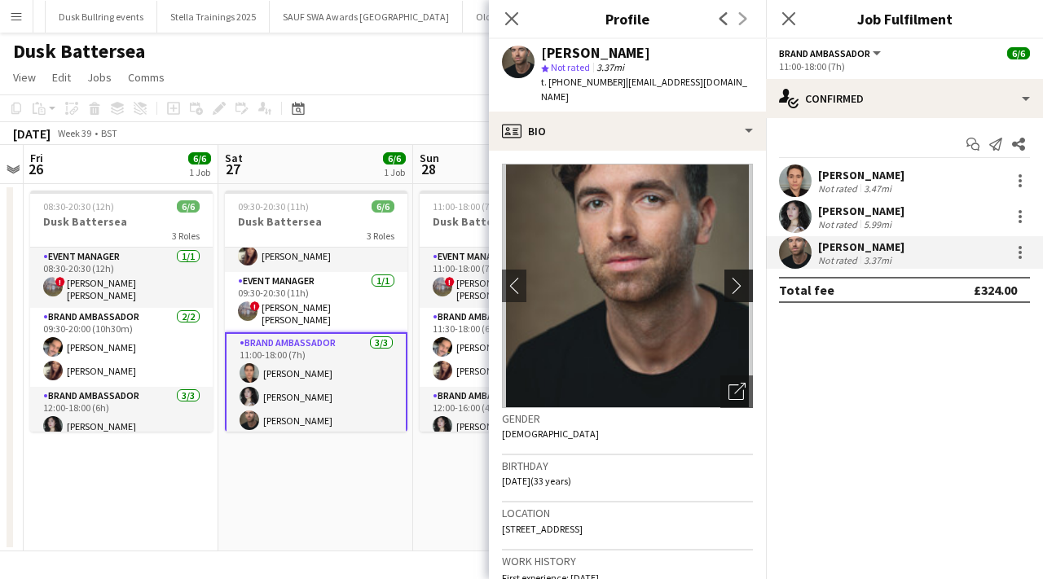
click at [742, 277] on app-icon "chevron-right" at bounding box center [741, 285] width 25 height 17
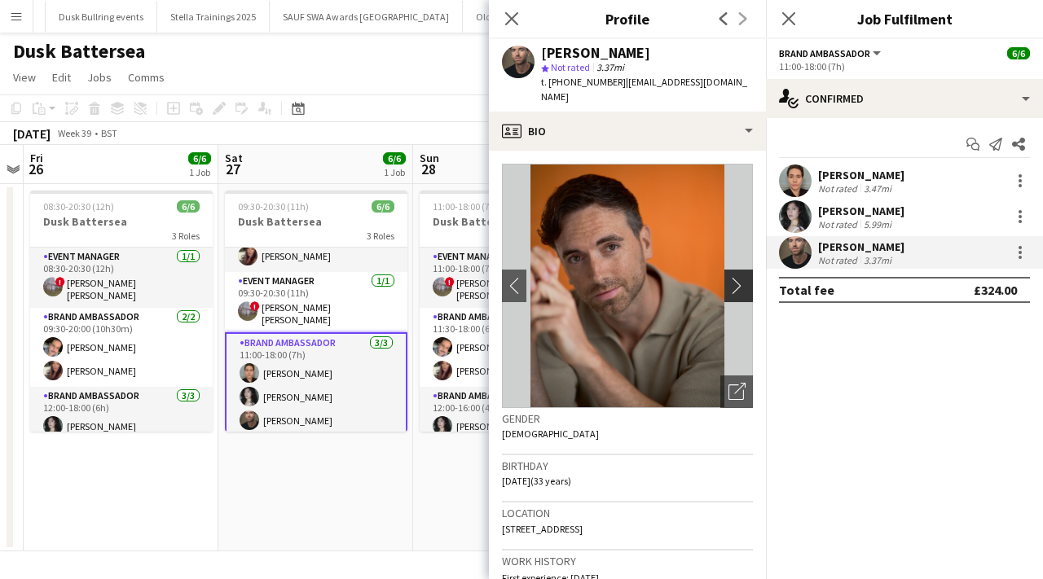
click at [742, 277] on app-icon "chevron-right" at bounding box center [741, 285] width 25 height 17
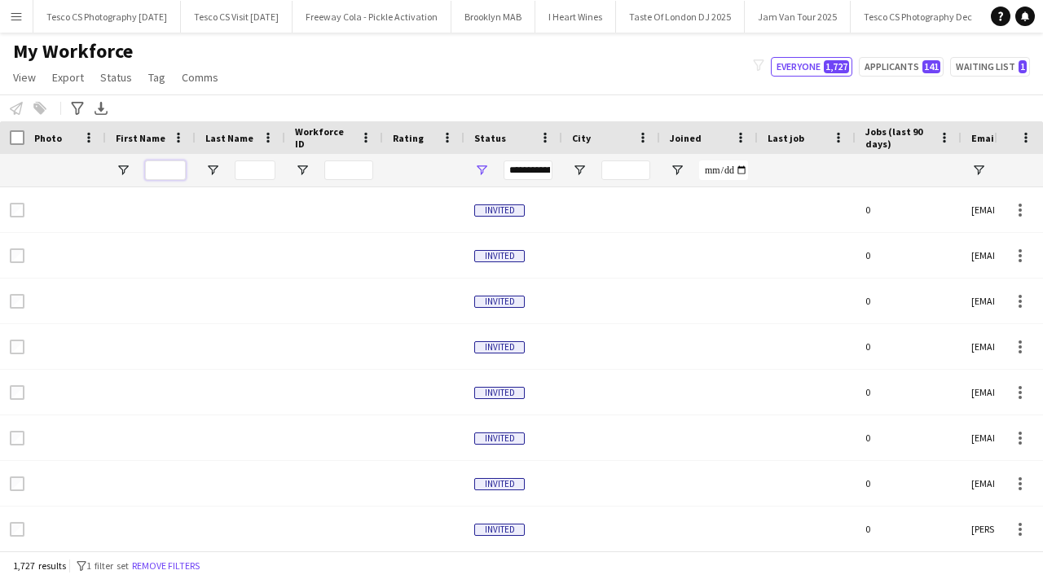
click at [169, 169] on input "First Name Filter Input" at bounding box center [165, 171] width 41 height 20
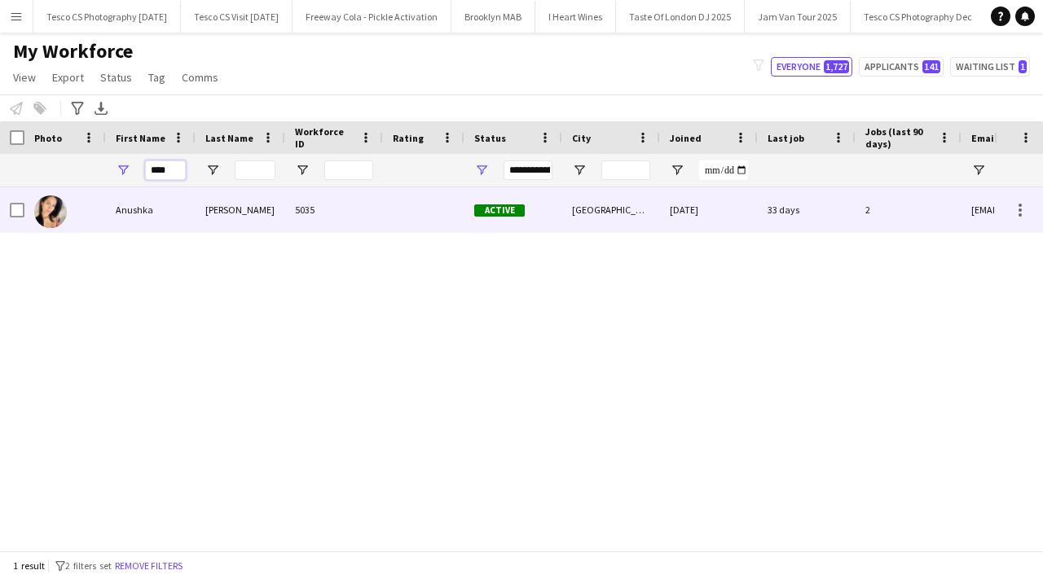
type input "****"
click at [206, 222] on div "[PERSON_NAME]" at bounding box center [241, 209] width 90 height 45
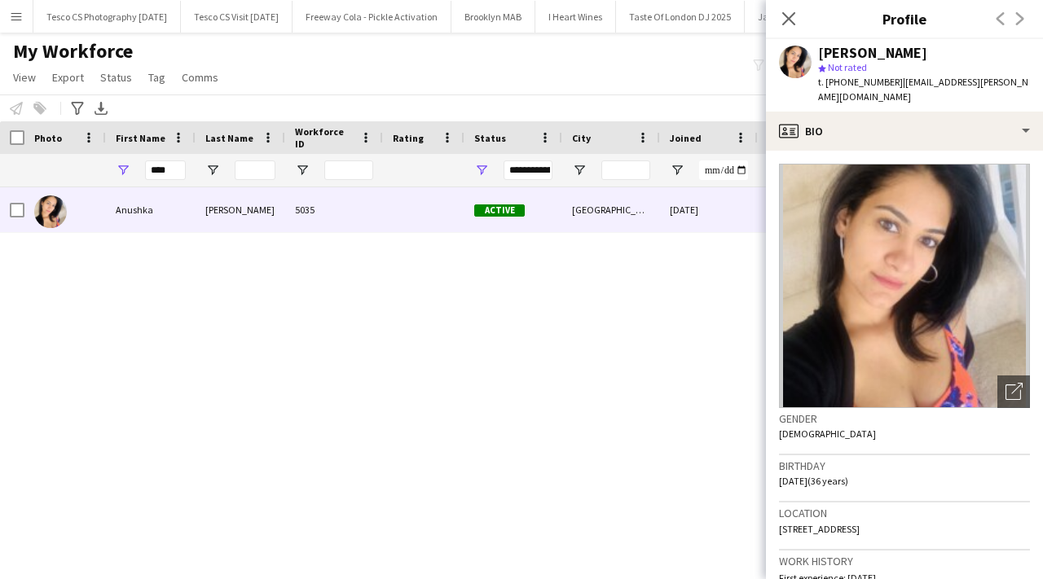
scroll to position [1035, 0]
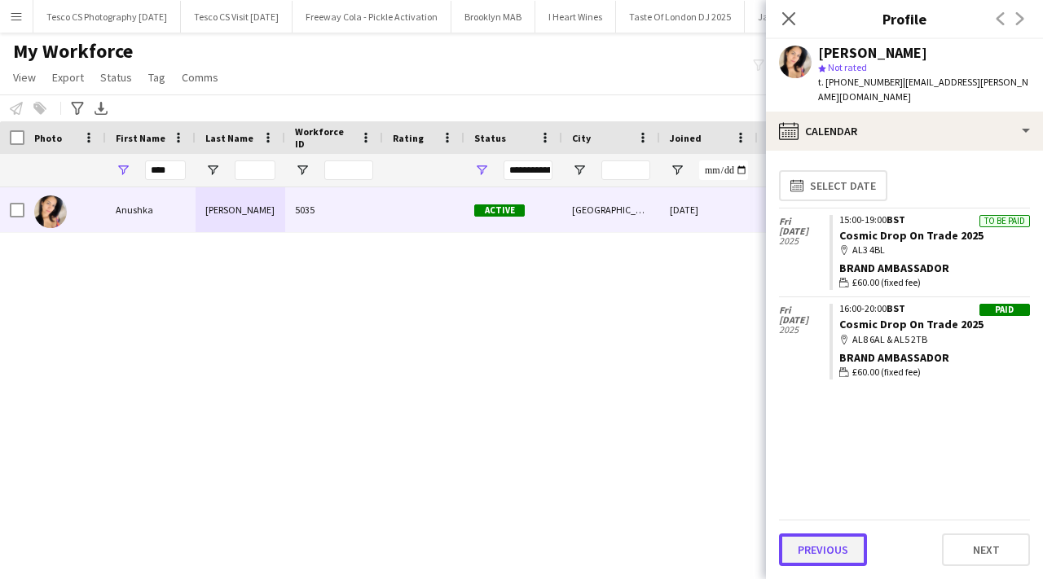
click at [821, 550] on button "Previous" at bounding box center [823, 550] width 88 height 33
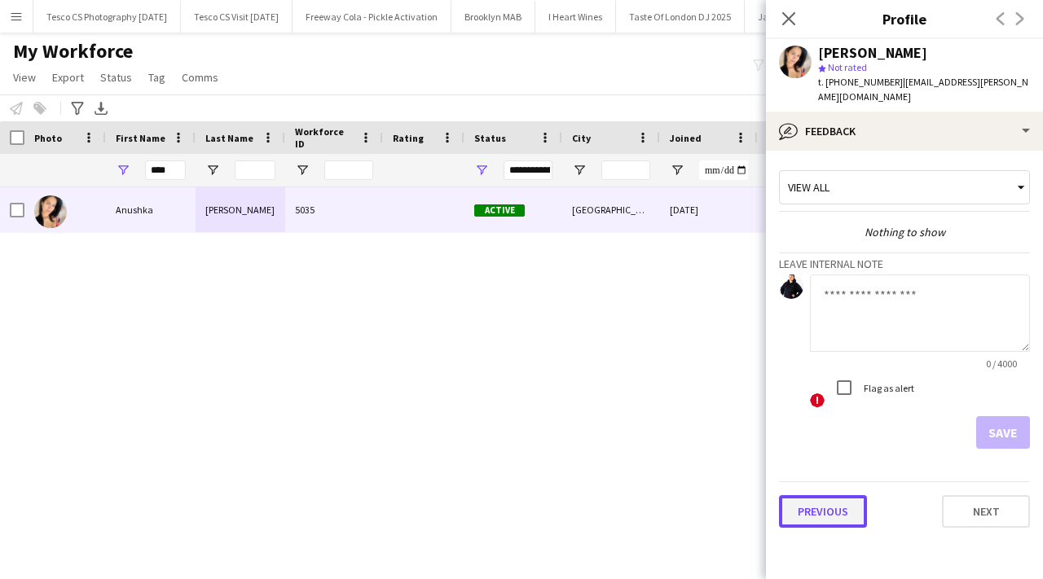
click at [839, 500] on button "Previous" at bounding box center [823, 512] width 88 height 33
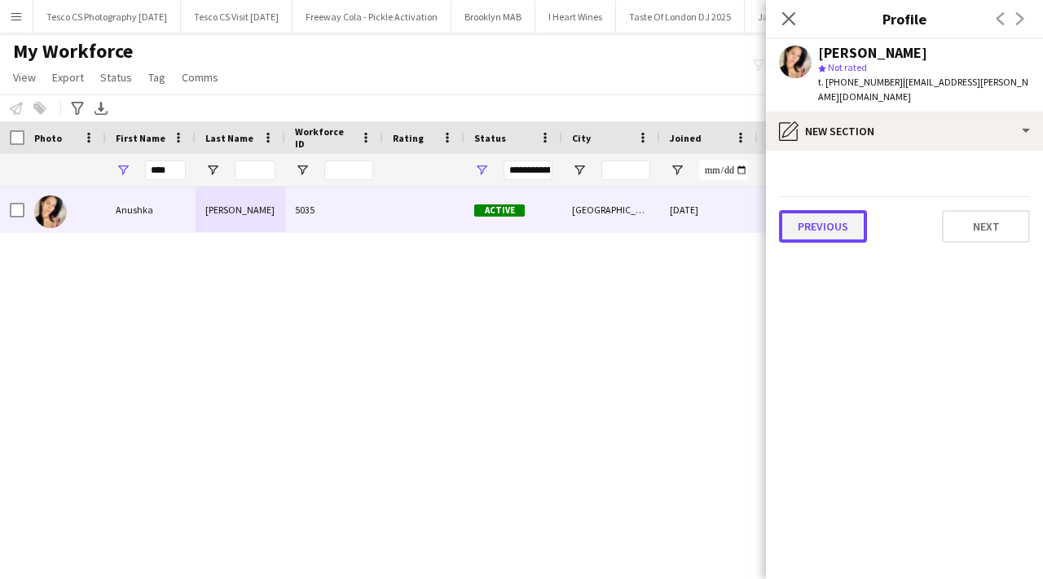
click at [851, 223] on button "Previous" at bounding box center [823, 226] width 88 height 33
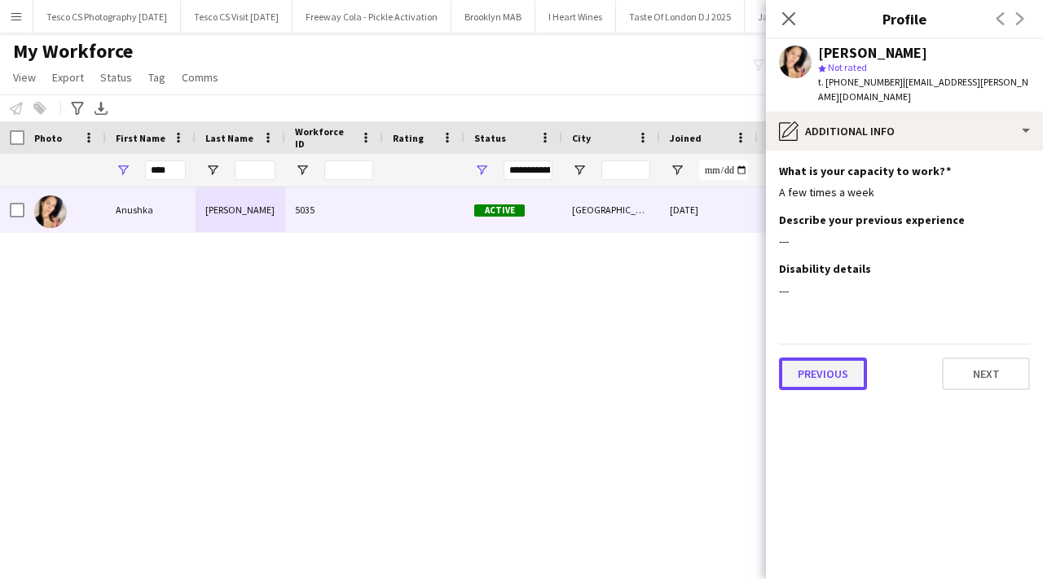
click at [836, 360] on button "Previous" at bounding box center [823, 374] width 88 height 33
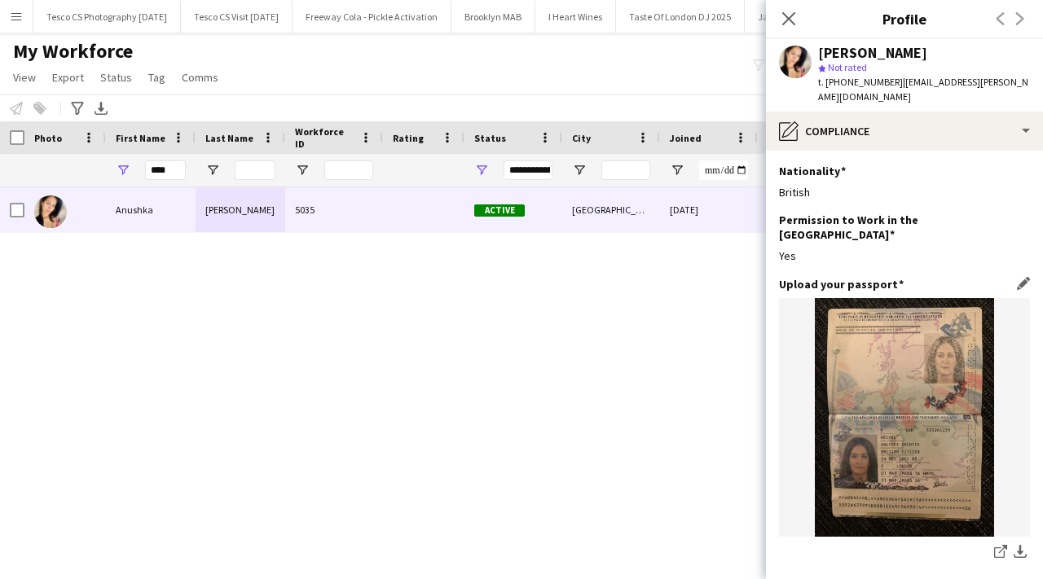
scroll to position [271, 0]
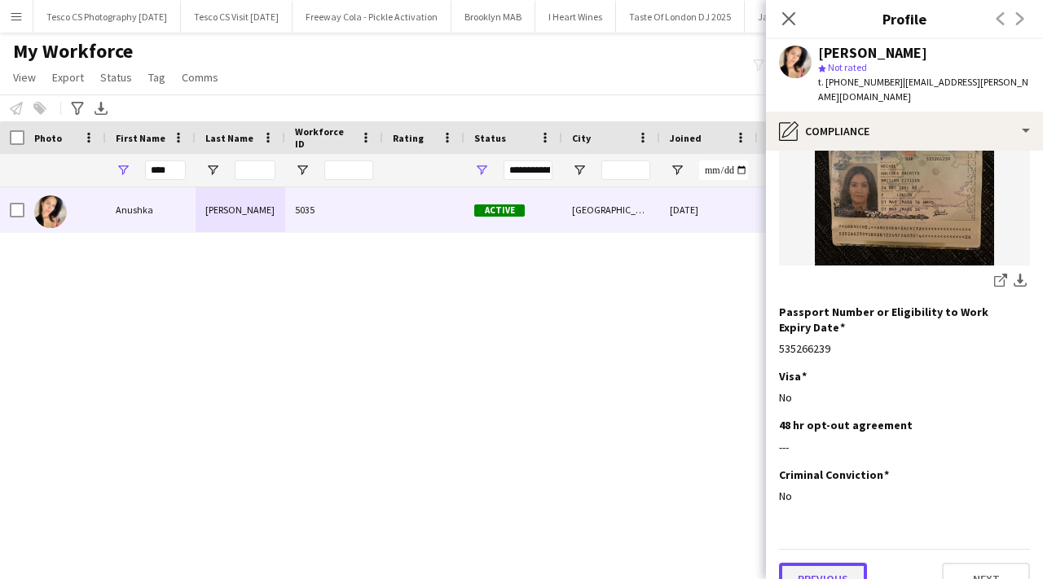
click at [836, 563] on button "Previous" at bounding box center [823, 579] width 88 height 33
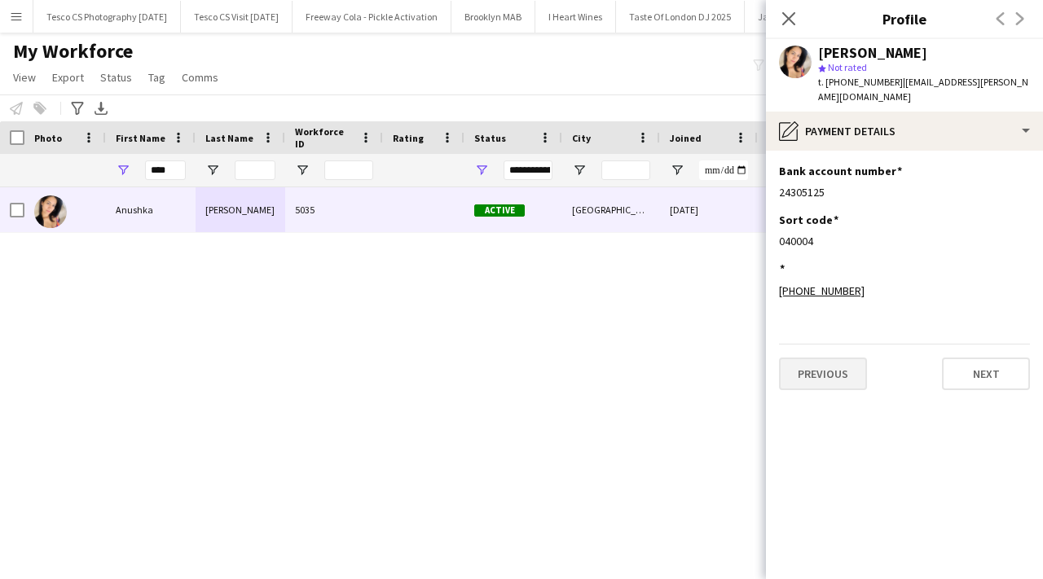
scroll to position [0, 0]
click at [844, 358] on button "Previous" at bounding box center [823, 374] width 88 height 33
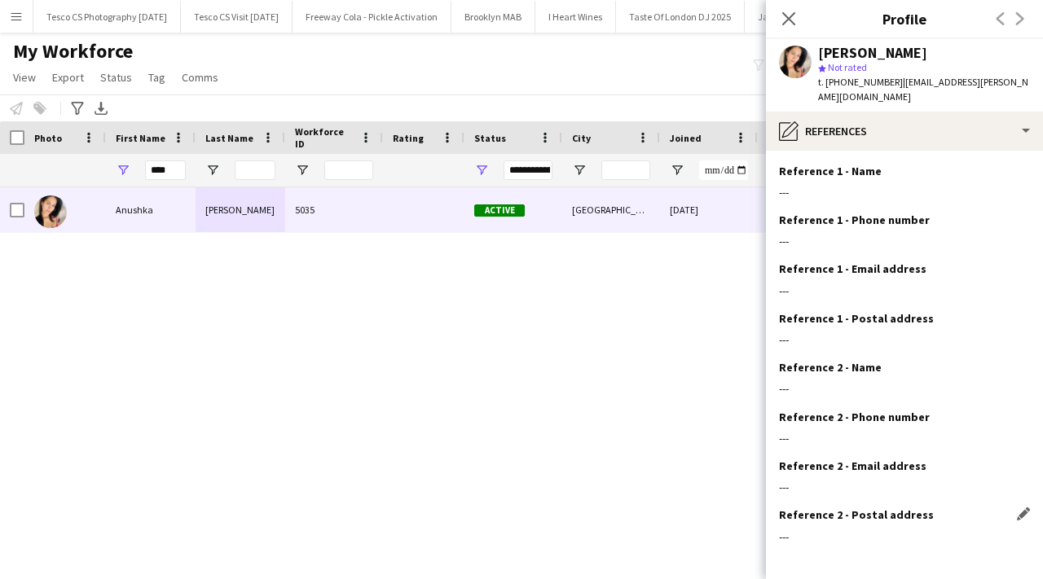
scroll to position [55, 0]
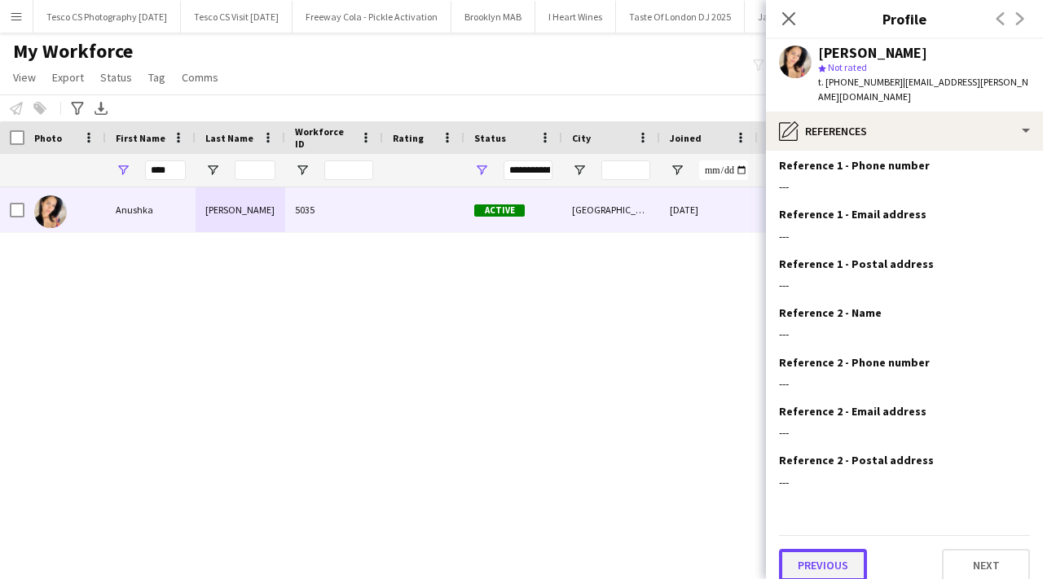
click at [831, 554] on button "Previous" at bounding box center [823, 565] width 88 height 33
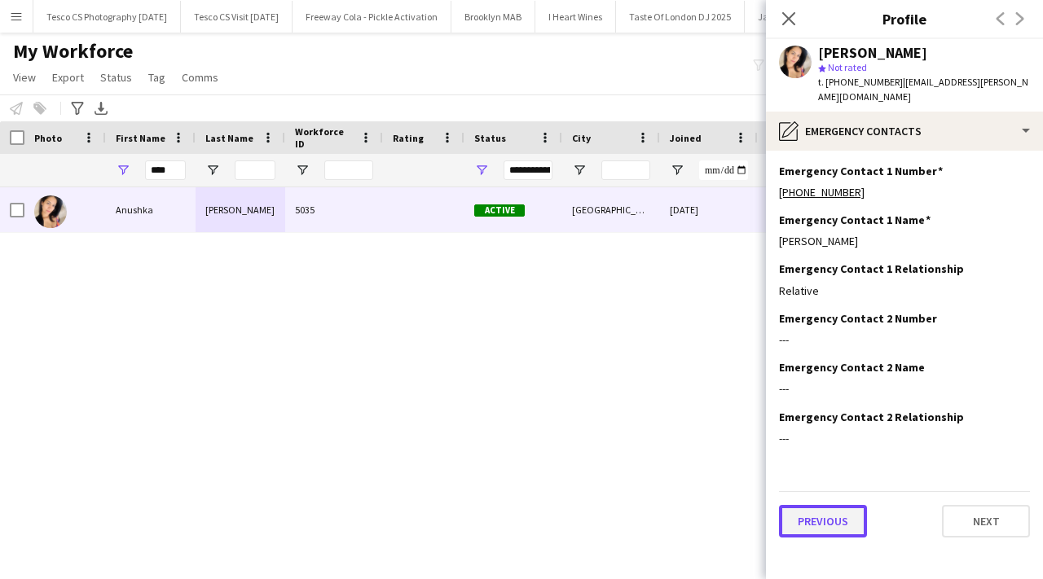
click at [823, 505] on button "Previous" at bounding box center [823, 521] width 88 height 33
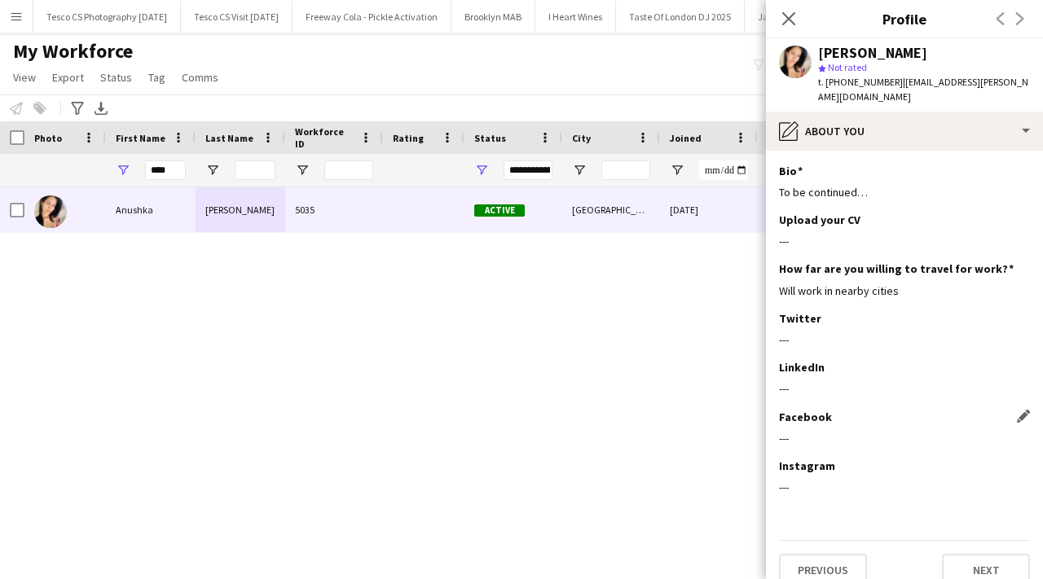
scroll to position [6, 0]
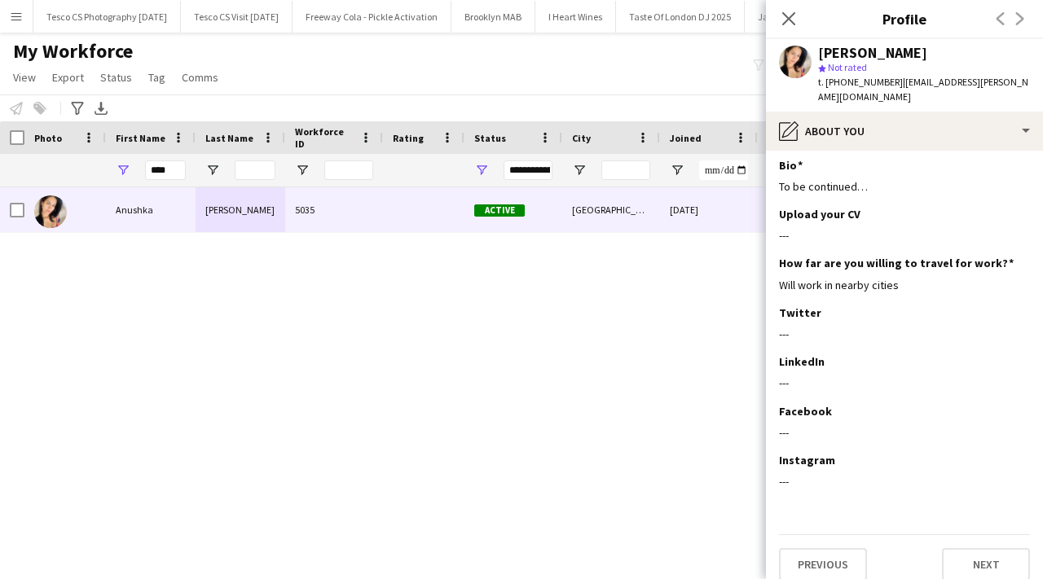
click at [825, 515] on app-section-data-types "Bio Edit this field To be continued… Upload your CV Edit this field --- How far…" at bounding box center [904, 365] width 277 height 429
click at [825, 549] on button "Previous" at bounding box center [823, 565] width 88 height 33
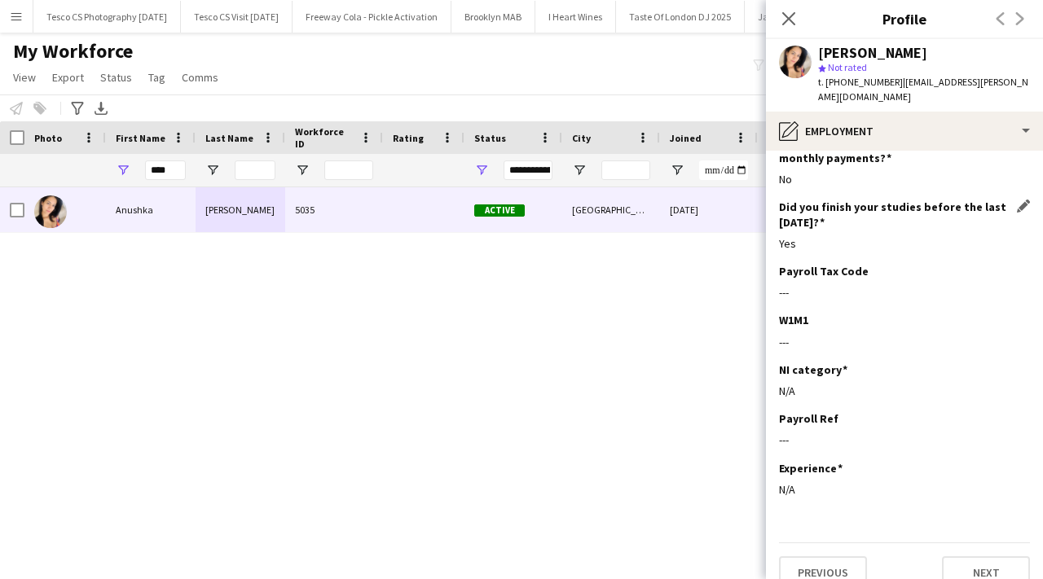
scroll to position [258, 0]
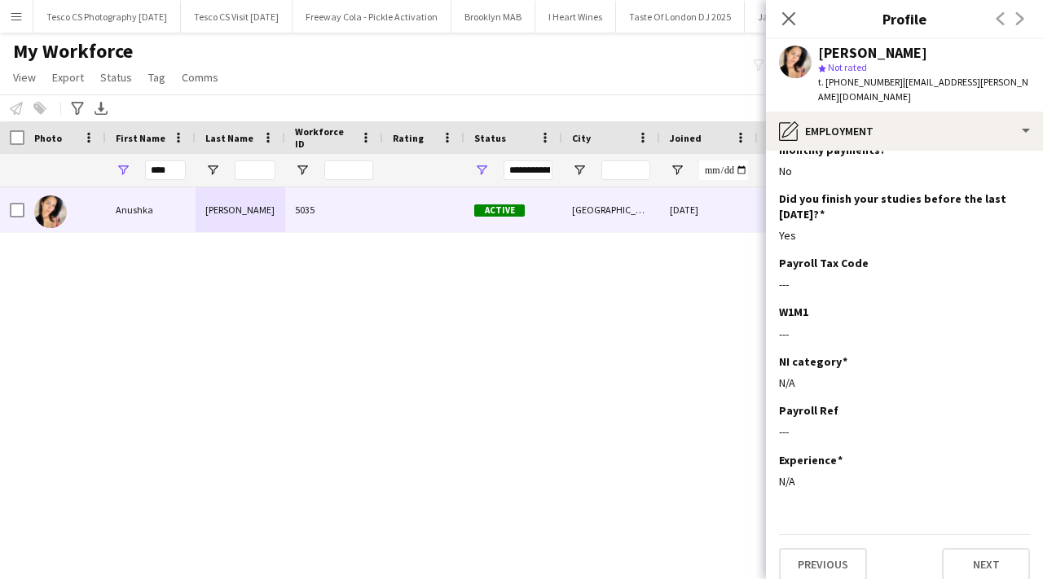
click at [822, 569] on app-section-data-types "National Insurance (NI) number Edit this field JK833373B Employee statement Edi…" at bounding box center [904, 365] width 277 height 429
click at [825, 557] on button "Previous" at bounding box center [823, 565] width 88 height 33
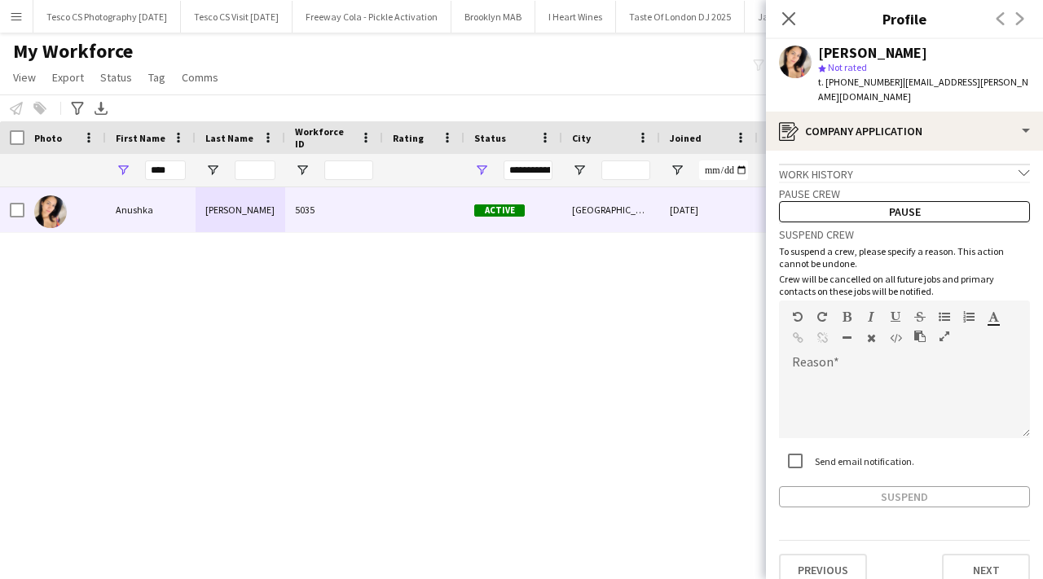
scroll to position [6, 0]
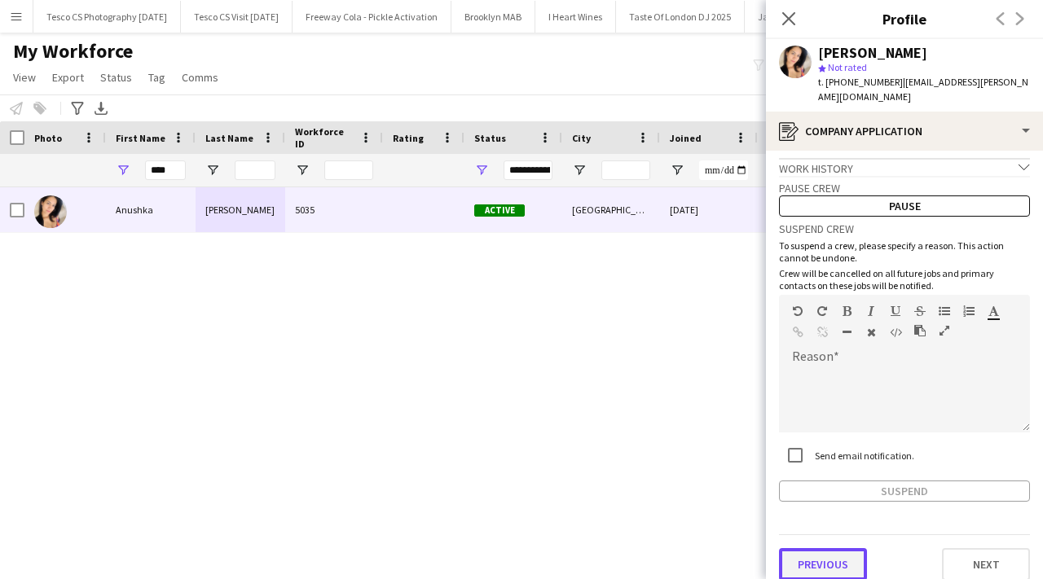
click at [813, 549] on button "Previous" at bounding box center [823, 565] width 88 height 33
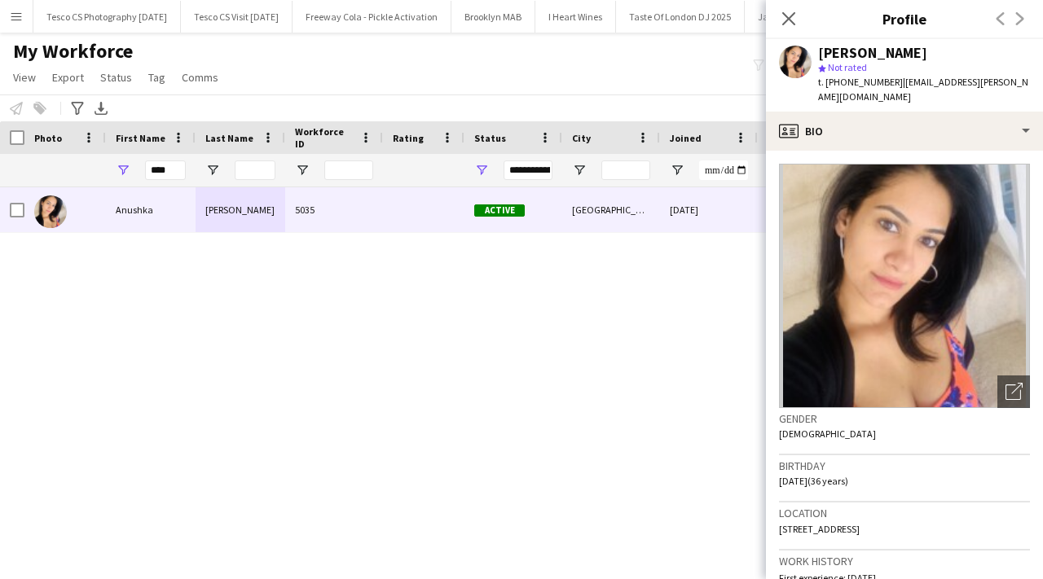
scroll to position [1035, 0]
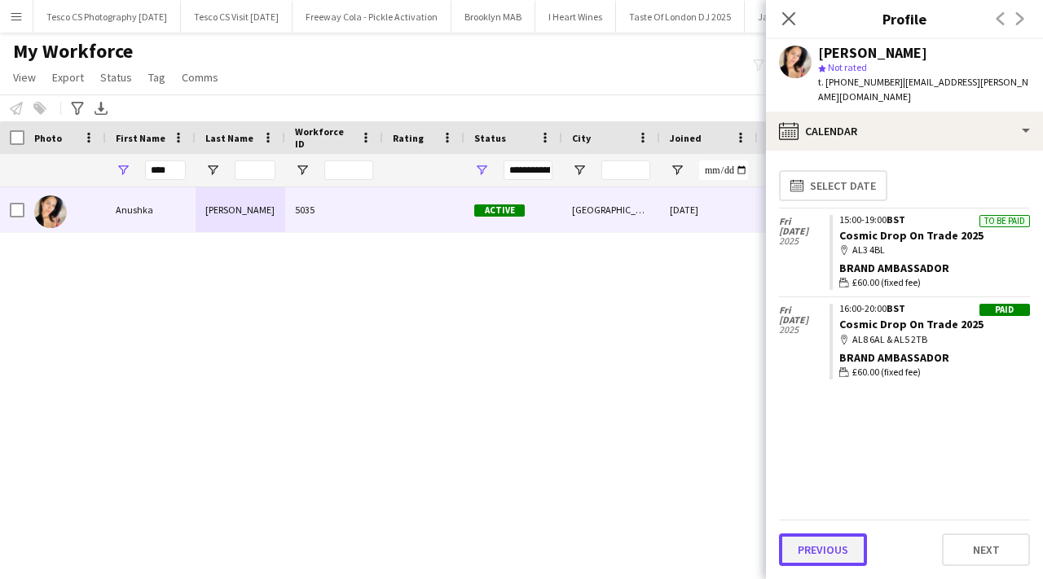
click at [834, 561] on button "Previous" at bounding box center [823, 550] width 88 height 33
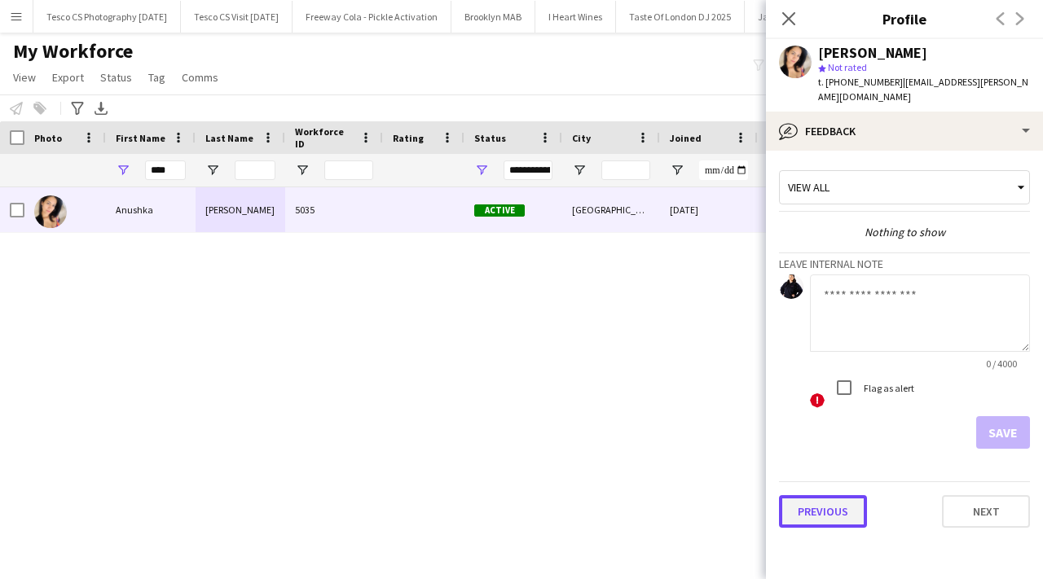
click at [835, 496] on button "Previous" at bounding box center [823, 512] width 88 height 33
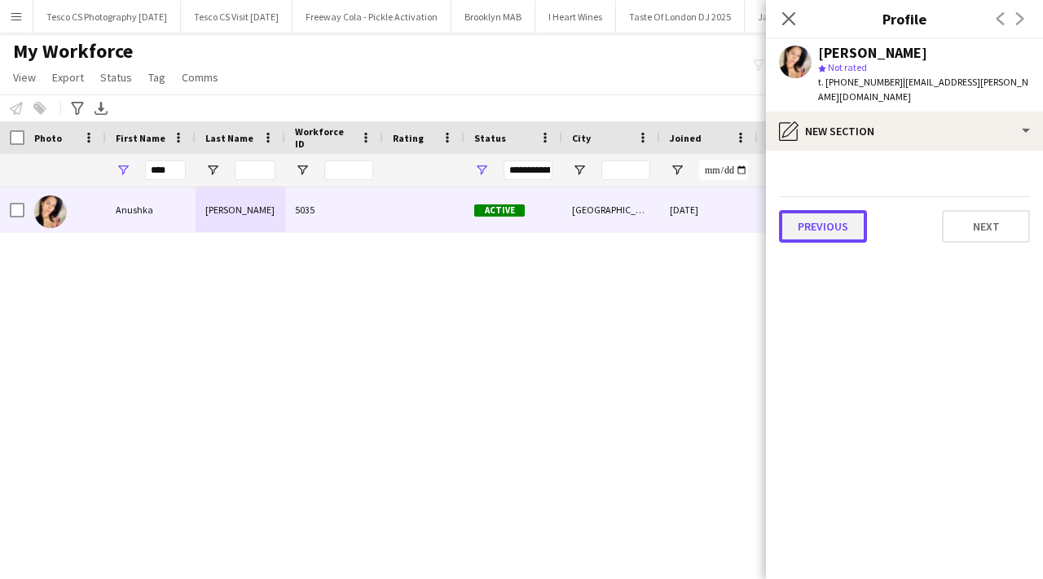
click at [849, 219] on button "Previous" at bounding box center [823, 226] width 88 height 33
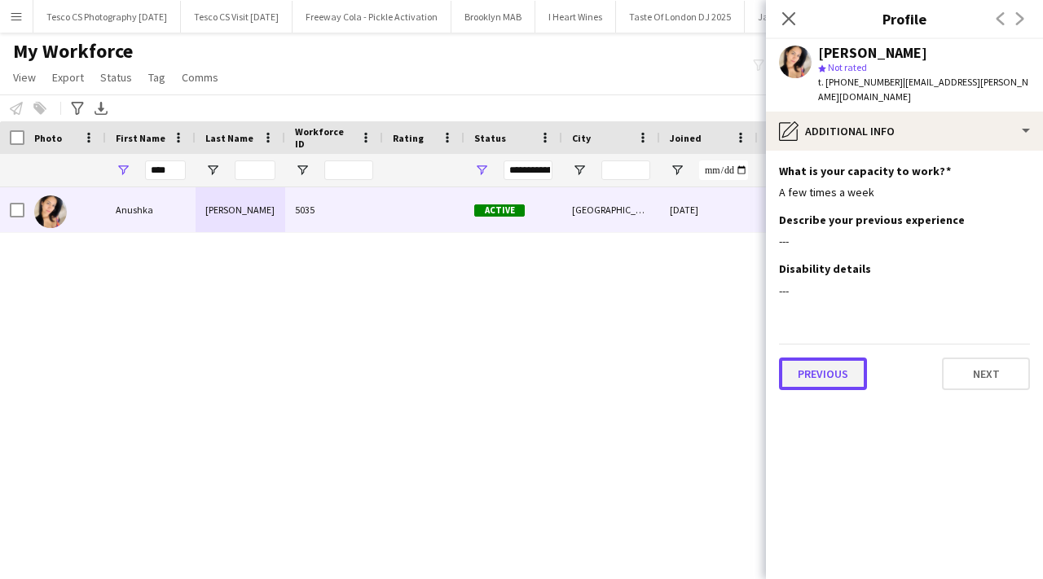
click at [833, 364] on button "Previous" at bounding box center [823, 374] width 88 height 33
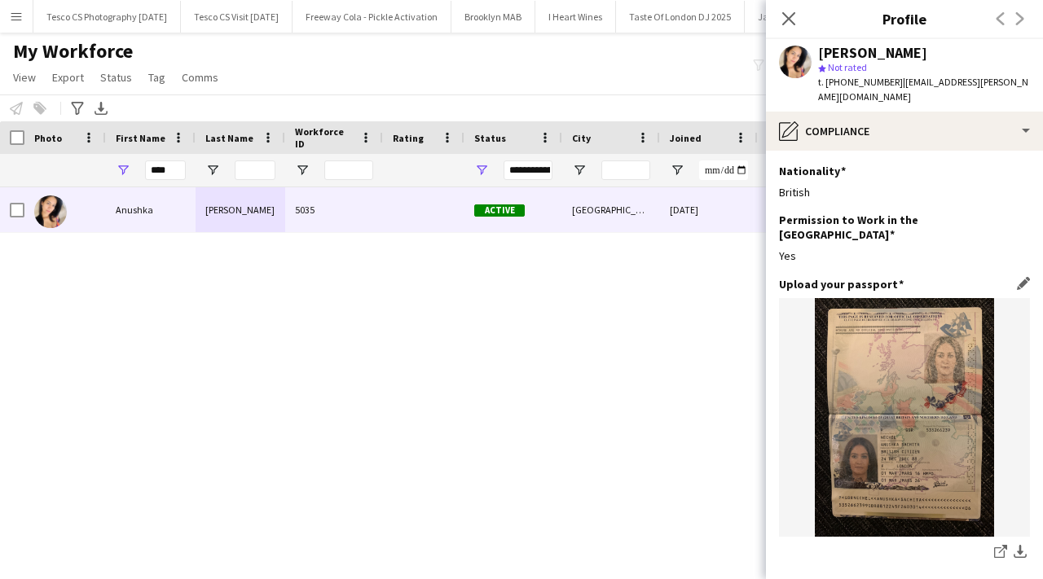
scroll to position [271, 0]
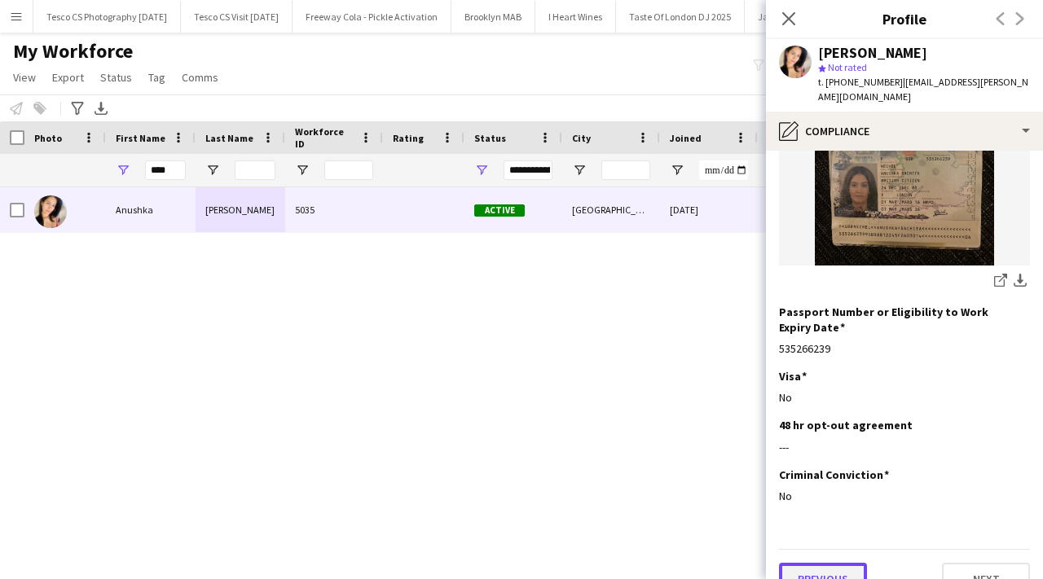
click at [839, 563] on button "Previous" at bounding box center [823, 579] width 88 height 33
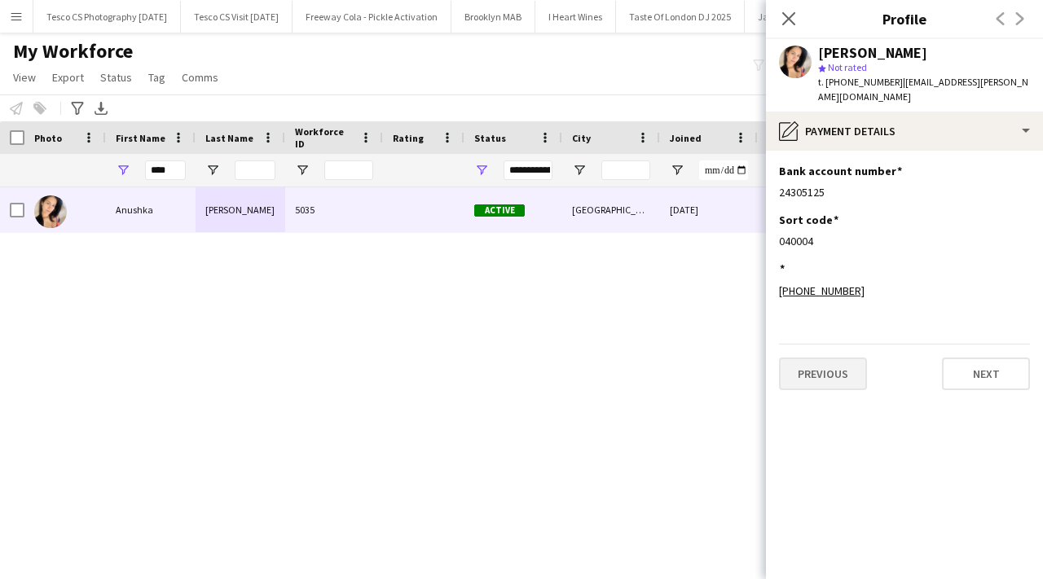
scroll to position [0, 0]
click at [835, 358] on button "Previous" at bounding box center [823, 374] width 88 height 33
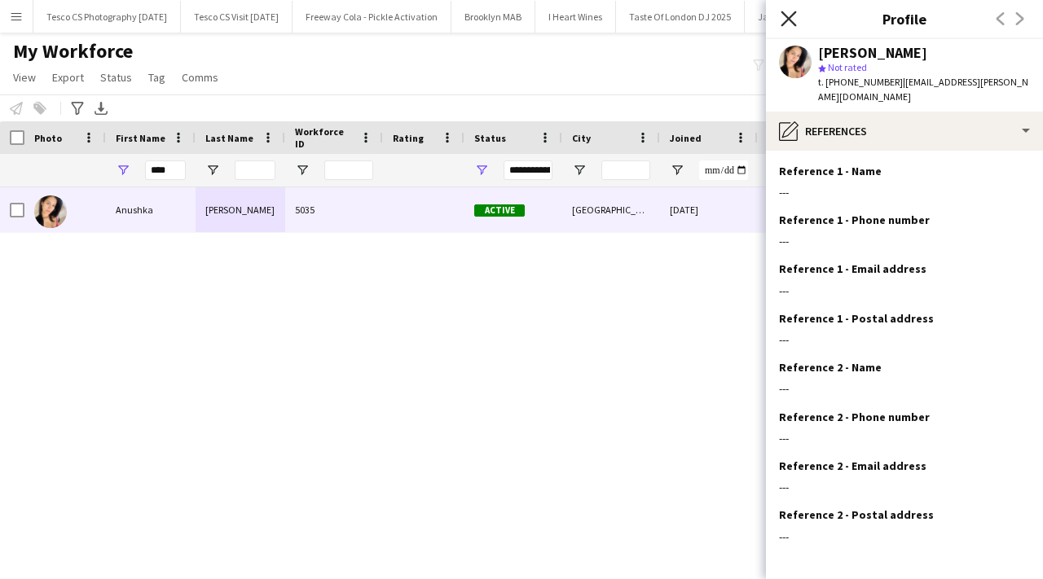
click at [785, 15] on icon at bounding box center [788, 18] width 15 height 15
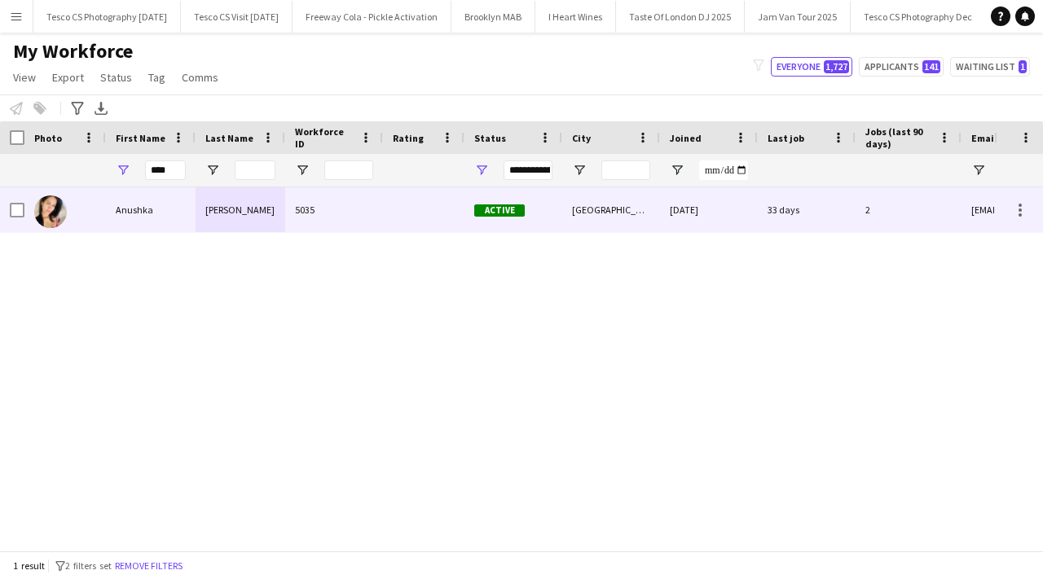
click at [460, 219] on div at bounding box center [424, 209] width 82 height 45
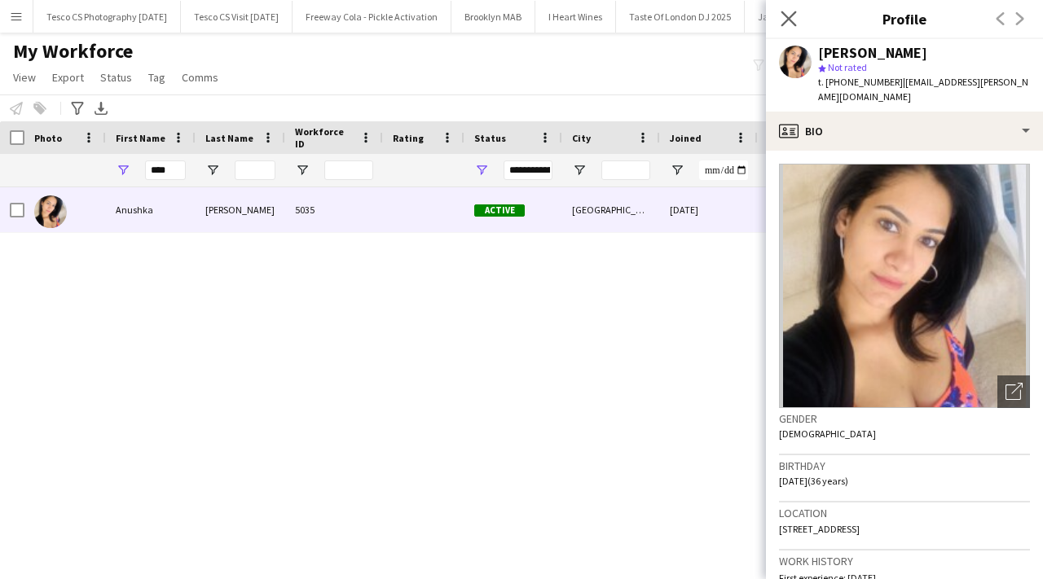
click at [789, 26] on app-icon "Close pop-in" at bounding box center [790, 19] width 24 height 24
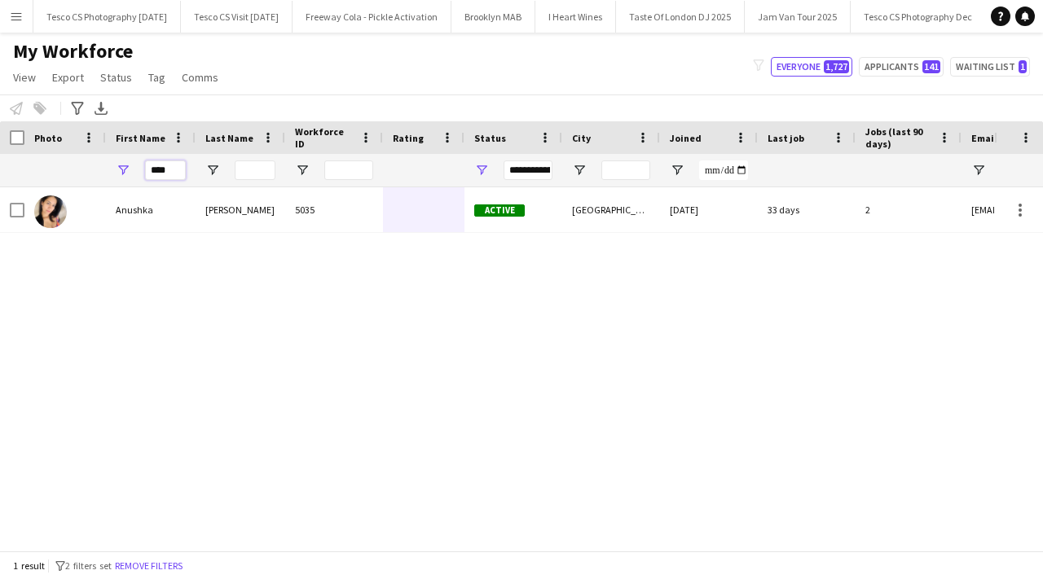
drag, startPoint x: 174, startPoint y: 167, endPoint x: 140, endPoint y: 167, distance: 34.2
click at [140, 167] on div "****" at bounding box center [151, 170] width 90 height 33
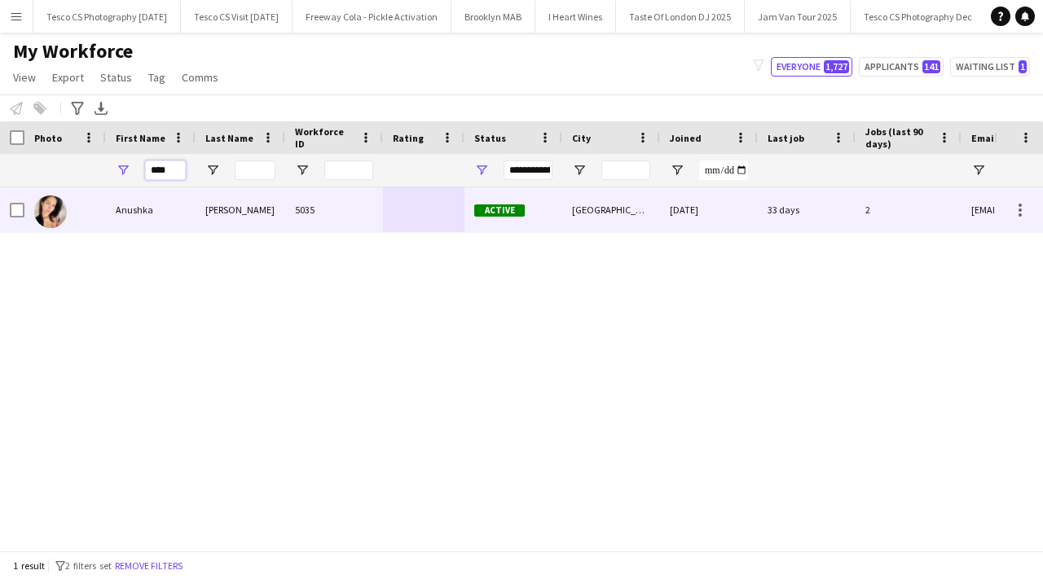
type input "****"
click at [238, 208] on div "Nechel" at bounding box center [241, 209] width 90 height 45
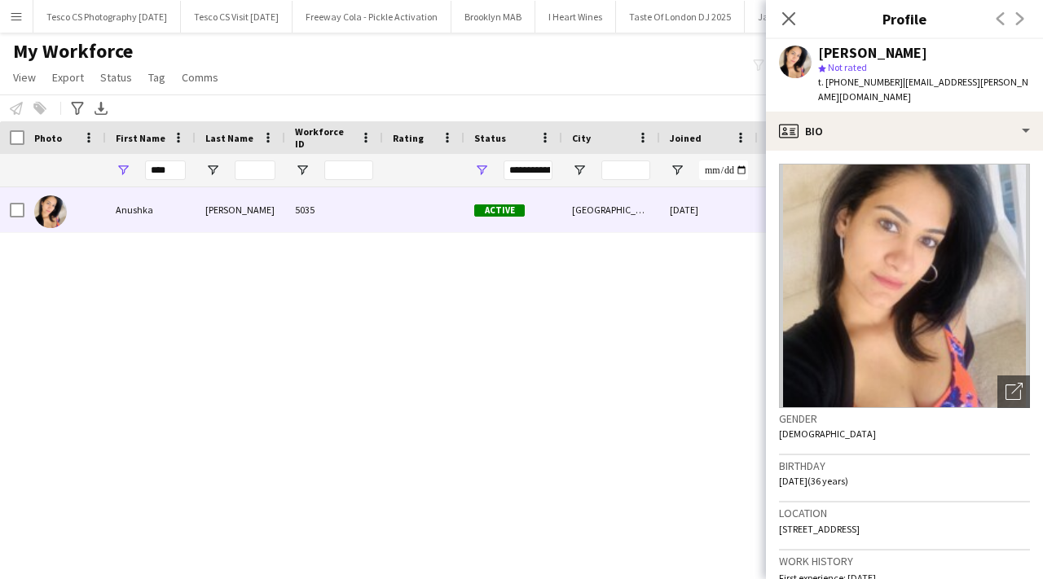
scroll to position [1035, 0]
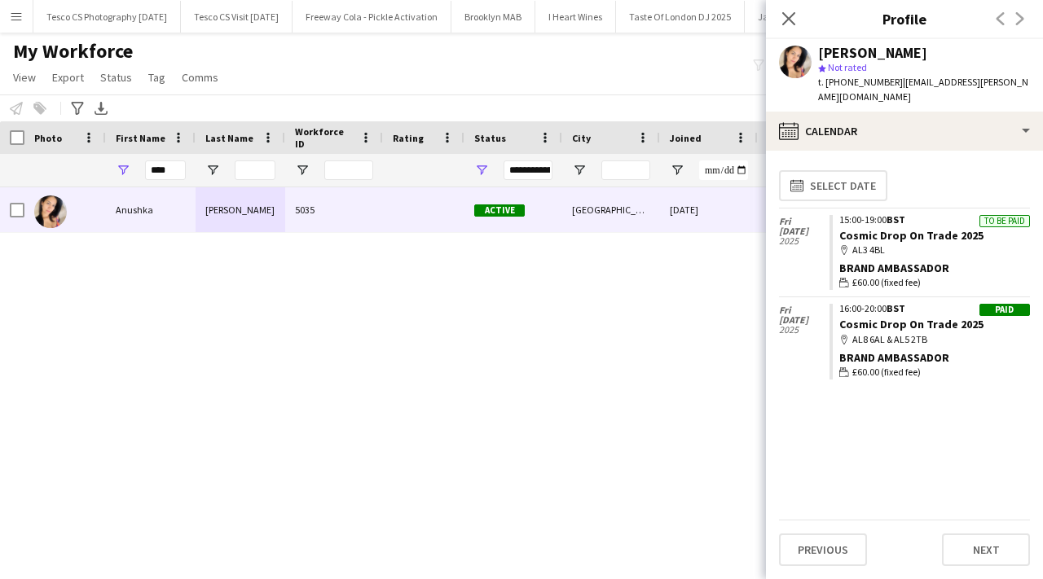
click at [878, 333] on div "map-marker AL8 6AL & AL5 2TB" at bounding box center [934, 340] width 191 height 15
click at [930, 228] on link "Cosmic Drop On Trade 2025" at bounding box center [911, 235] width 144 height 15
click at [875, 228] on link "Cosmic Drop On Trade 2025" at bounding box center [911, 235] width 144 height 15
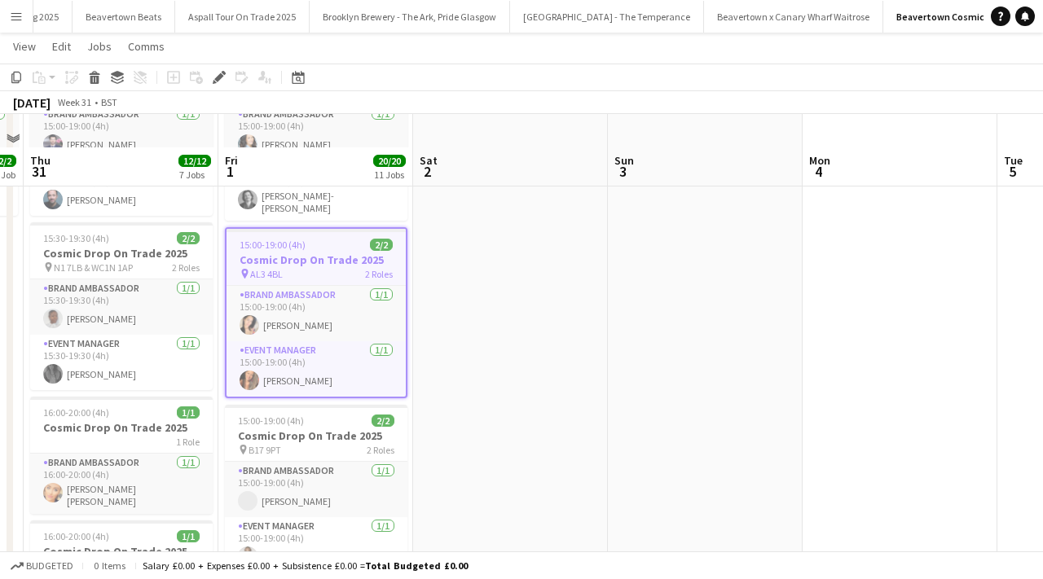
scroll to position [174, 0]
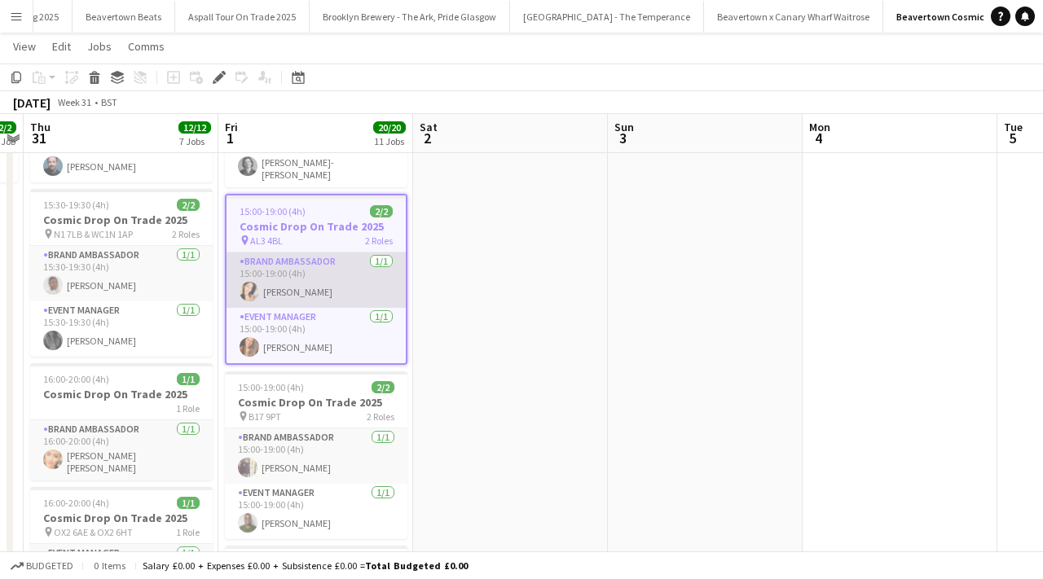
click at [324, 270] on app-card-role "Brand Ambassador [DATE] 15:00-19:00 (4h) [PERSON_NAME]" at bounding box center [316, 280] width 179 height 55
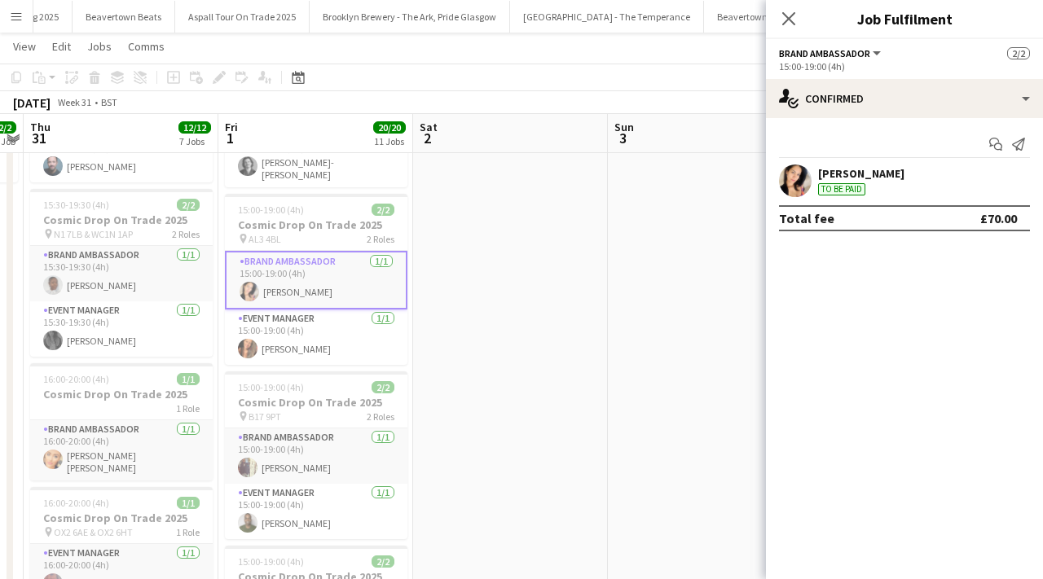
click at [793, 6] on div "Close pop-in" at bounding box center [789, 18] width 46 height 37
click at [778, 20] on app-icon "Close pop-in" at bounding box center [790, 19] width 24 height 24
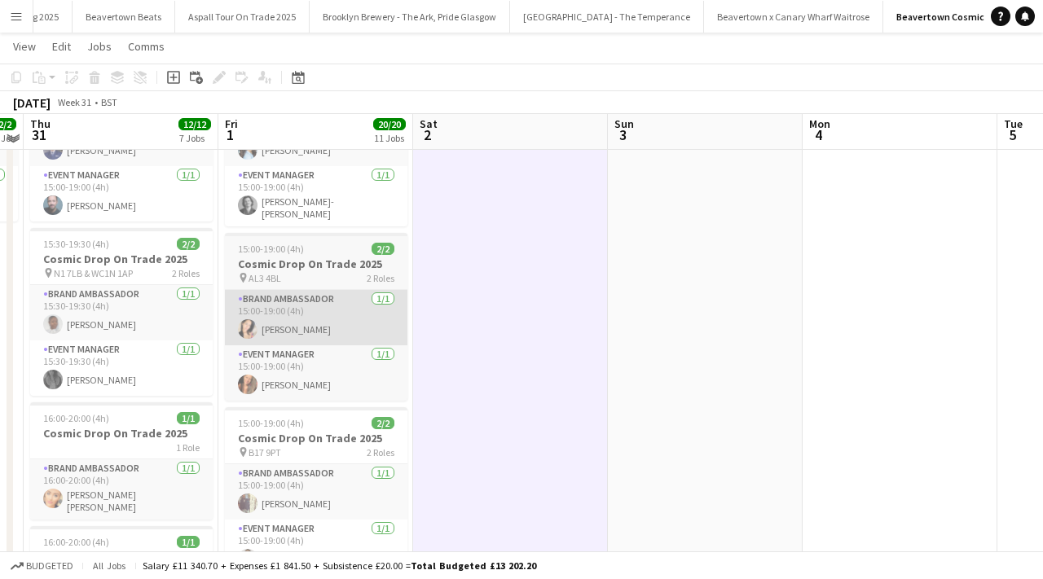
scroll to position [137, 0]
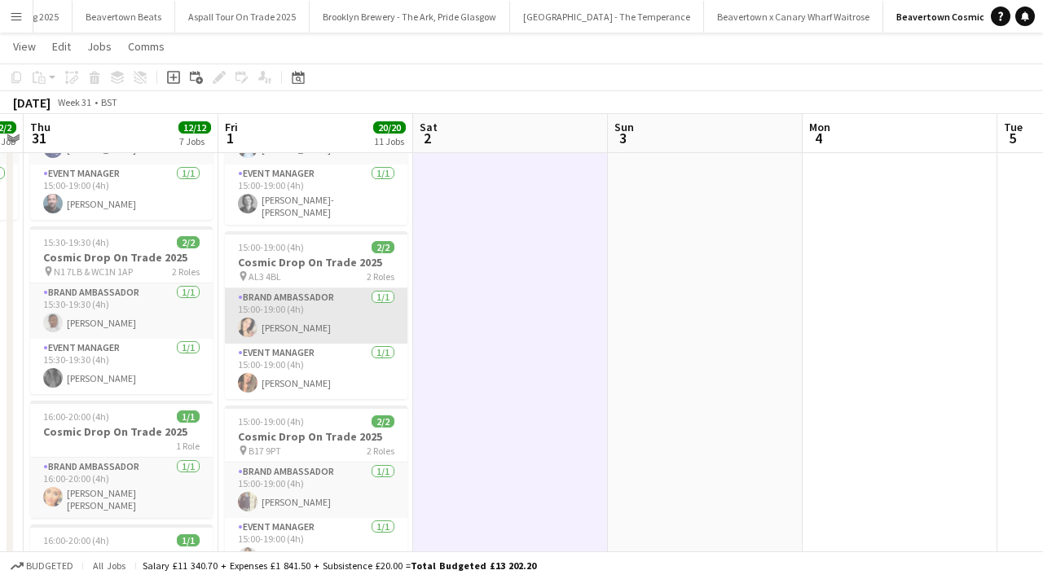
click at [307, 321] on app-card-role "Brand Ambassador [DATE] 15:00-19:00 (4h) [PERSON_NAME]" at bounding box center [316, 316] width 183 height 55
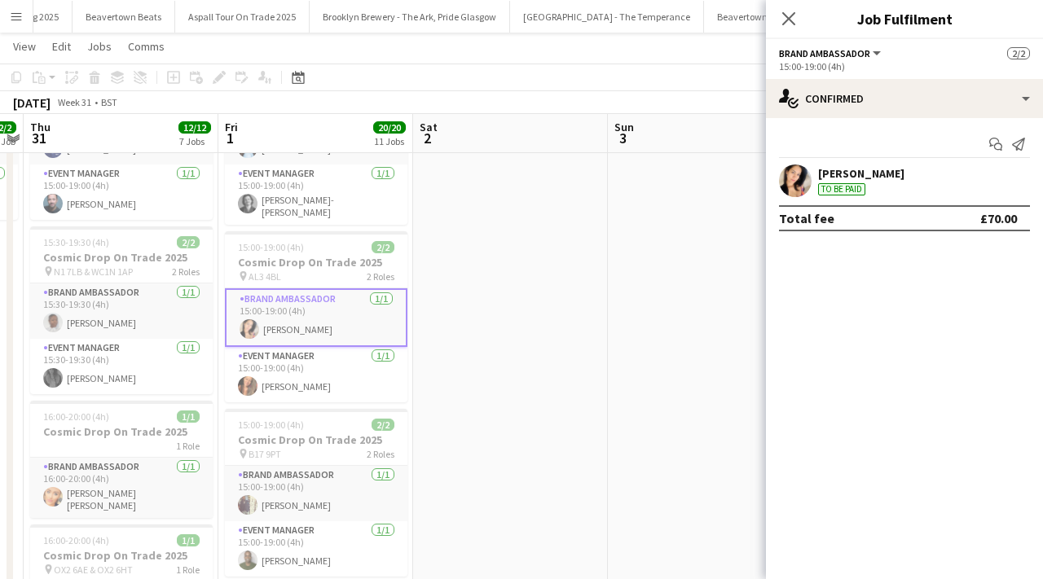
click at [890, 178] on div "[PERSON_NAME]" at bounding box center [861, 173] width 86 height 15
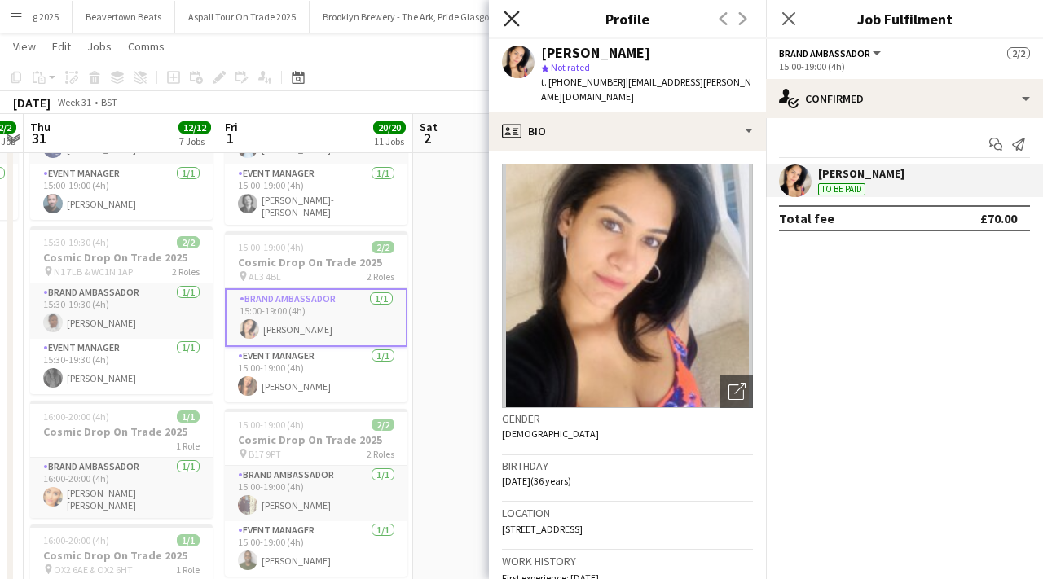
click at [514, 23] on icon "Close pop-in" at bounding box center [511, 18] width 15 height 15
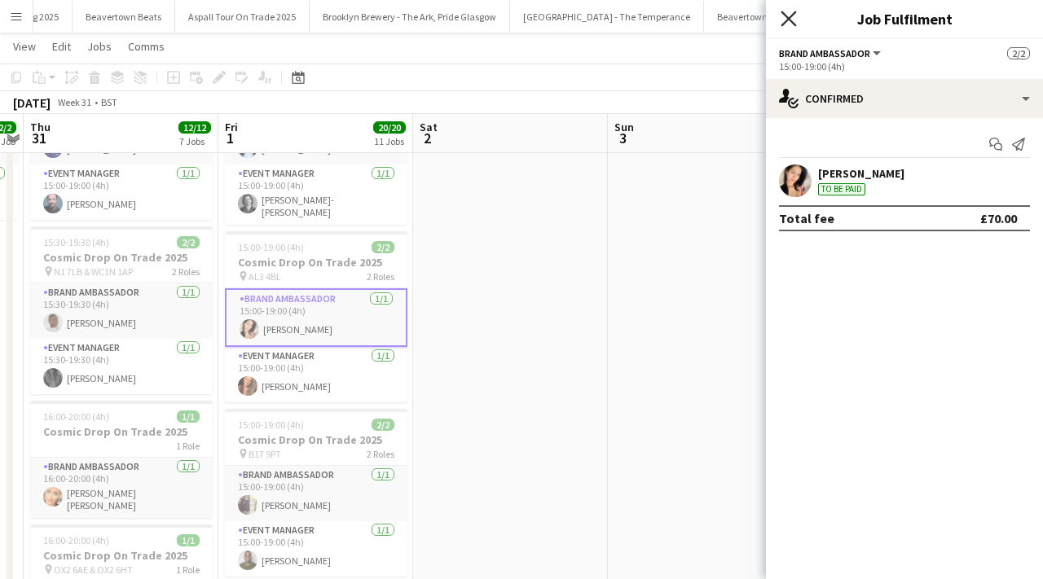
click at [782, 14] on icon "Close pop-in" at bounding box center [788, 18] width 15 height 15
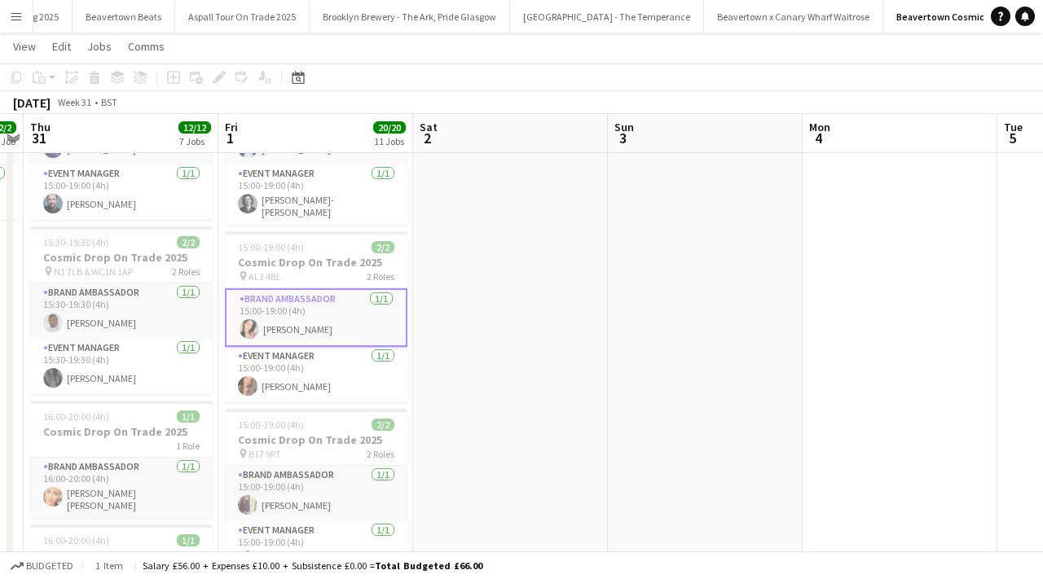
click at [320, 329] on app-card-role "Brand Ambassador [DATE] 15:00-19:00 (4h) [PERSON_NAME]" at bounding box center [316, 318] width 183 height 59
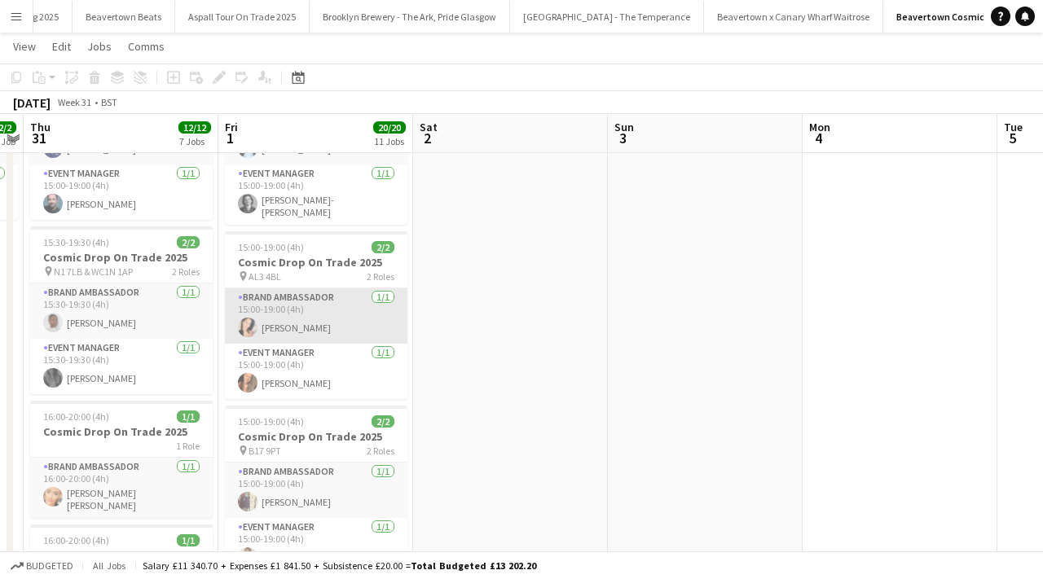
click at [304, 322] on app-card-role "Brand Ambassador [DATE] 15:00-19:00 (4h) [PERSON_NAME]" at bounding box center [316, 316] width 183 height 55
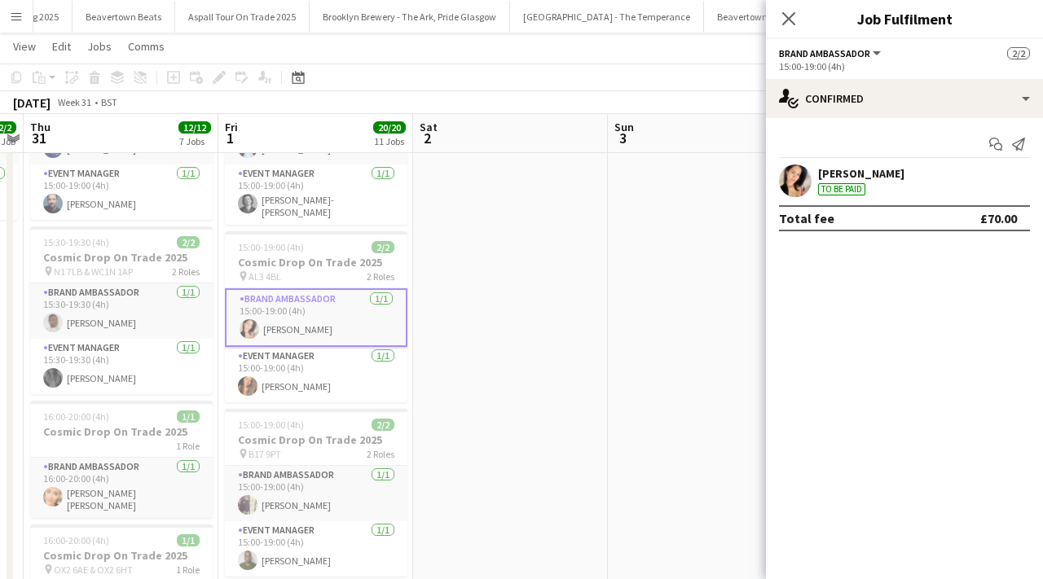
click at [804, 175] on app-user-avatar at bounding box center [795, 181] width 33 height 33
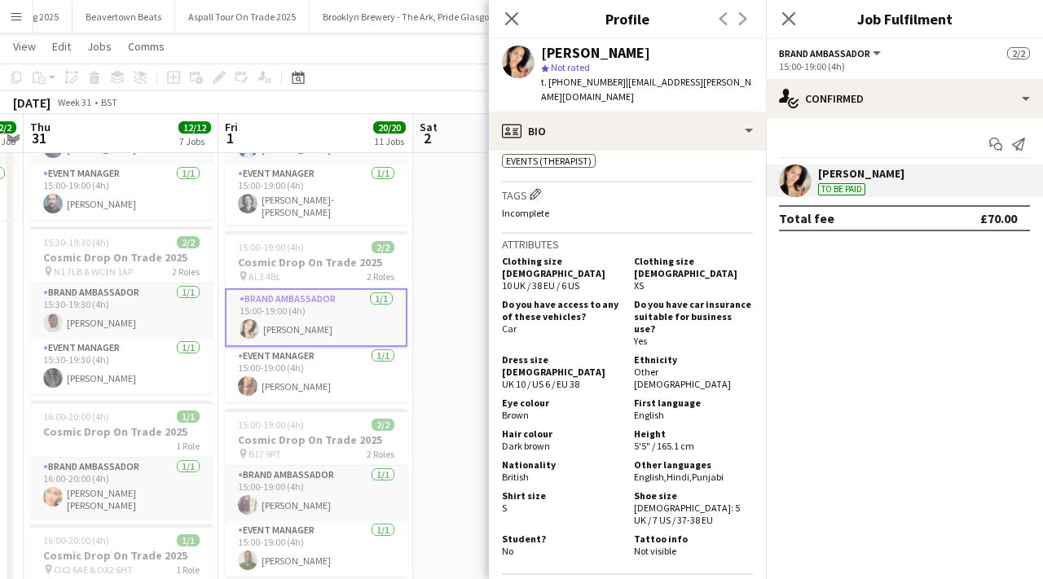
scroll to position [1035, 0]
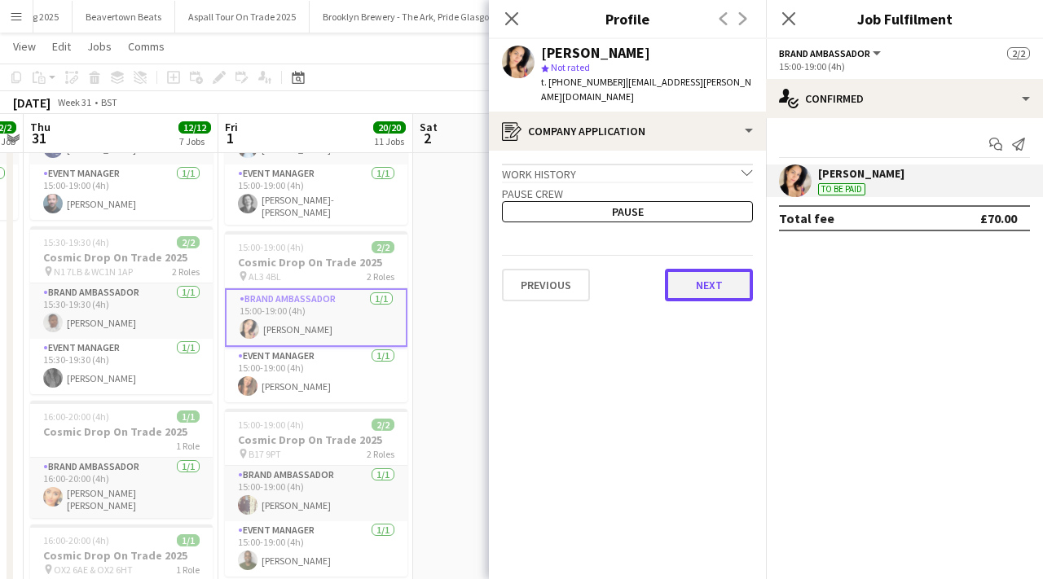
click at [682, 269] on button "Next" at bounding box center [709, 285] width 88 height 33
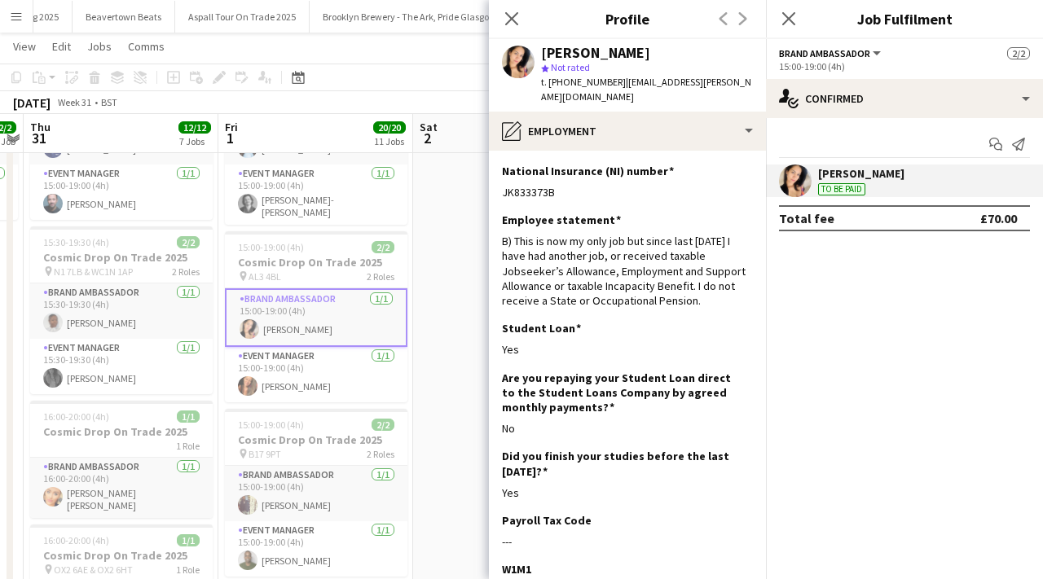
click at [513, 35] on div "Close pop-in" at bounding box center [512, 18] width 46 height 37
click at [515, 24] on icon "Close pop-in" at bounding box center [511, 18] width 15 height 15
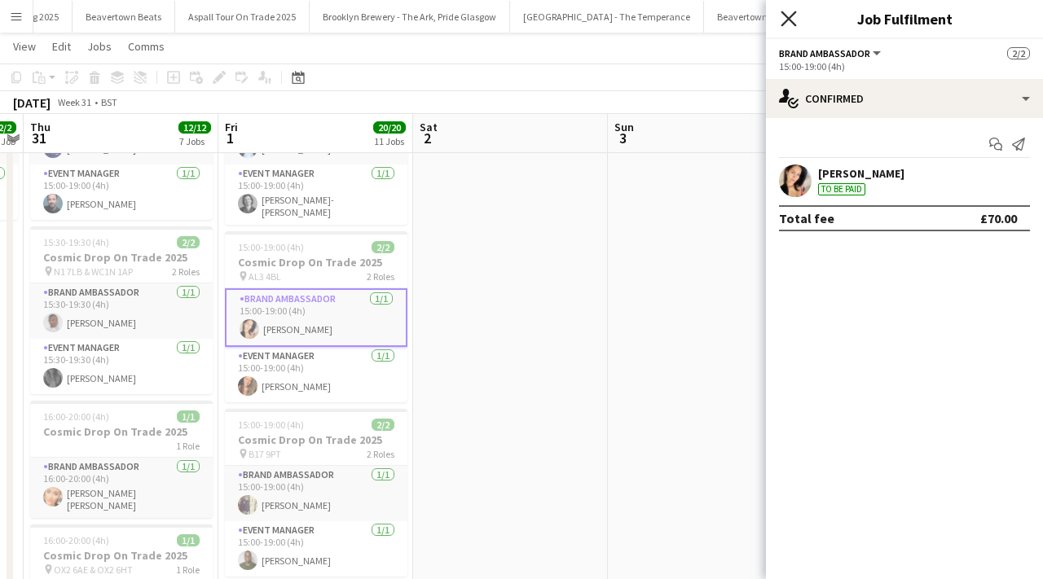
click at [787, 20] on icon "Close pop-in" at bounding box center [788, 18] width 15 height 15
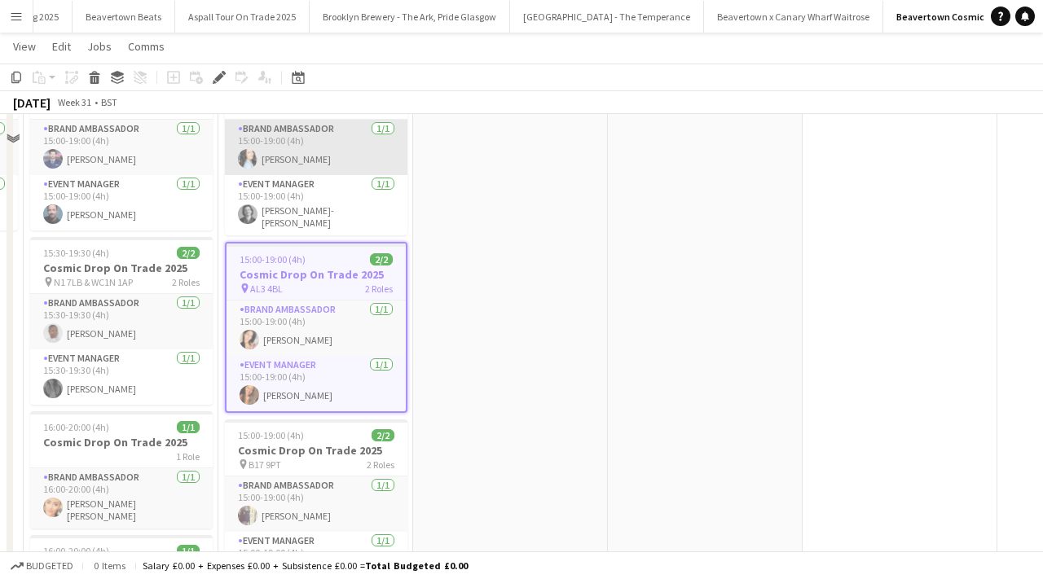
scroll to position [134, 0]
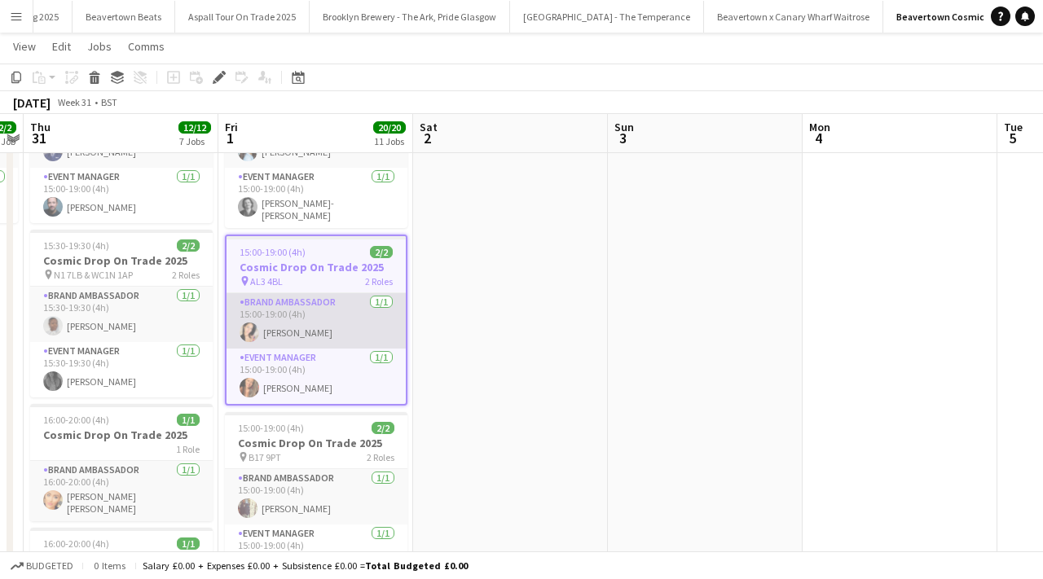
click at [345, 320] on app-card-role "Brand Ambassador [DATE] 15:00-19:00 (4h) [PERSON_NAME]" at bounding box center [316, 320] width 179 height 55
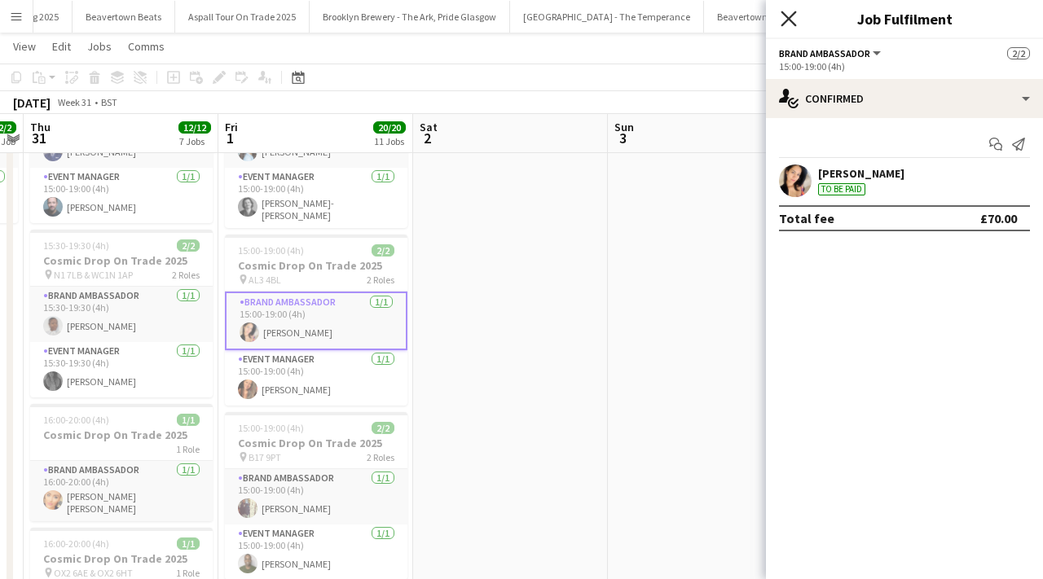
click at [786, 19] on icon "Close pop-in" at bounding box center [788, 18] width 15 height 15
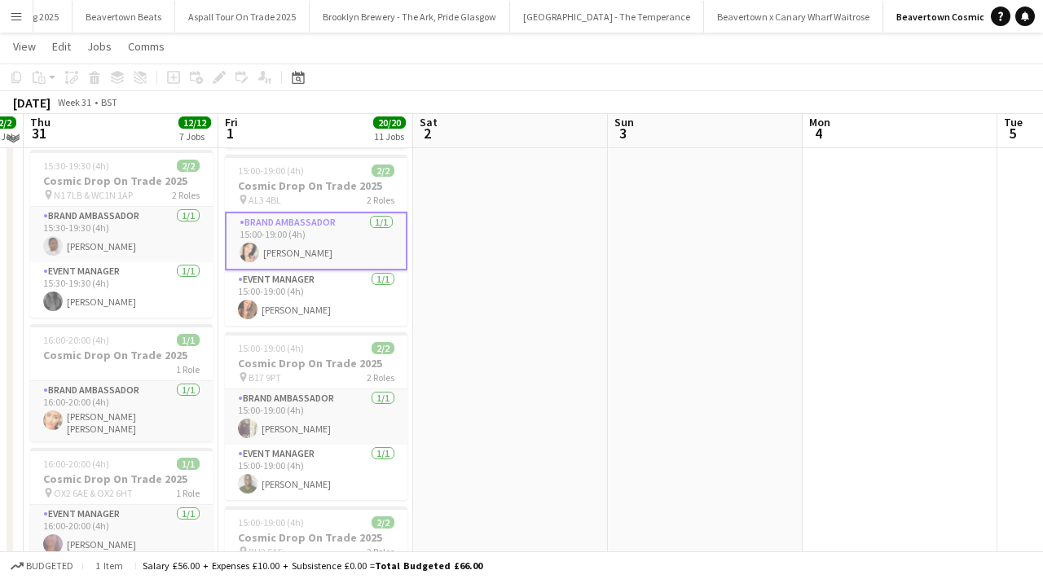
scroll to position [215, 0]
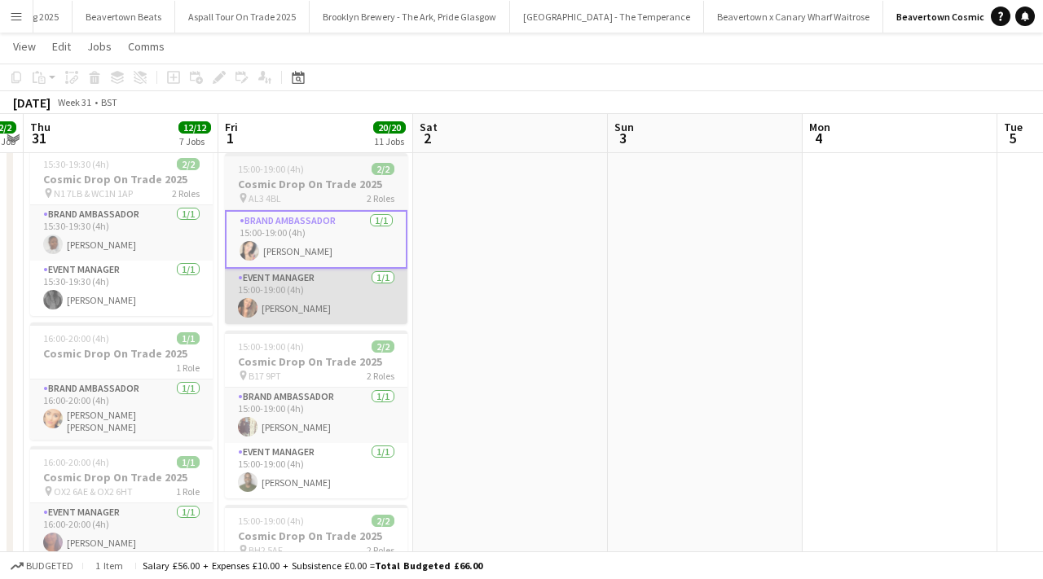
click at [351, 295] on app-card-role "Event Manager [DATE] 15:00-19:00 (4h) [PERSON_NAME]" at bounding box center [316, 296] width 183 height 55
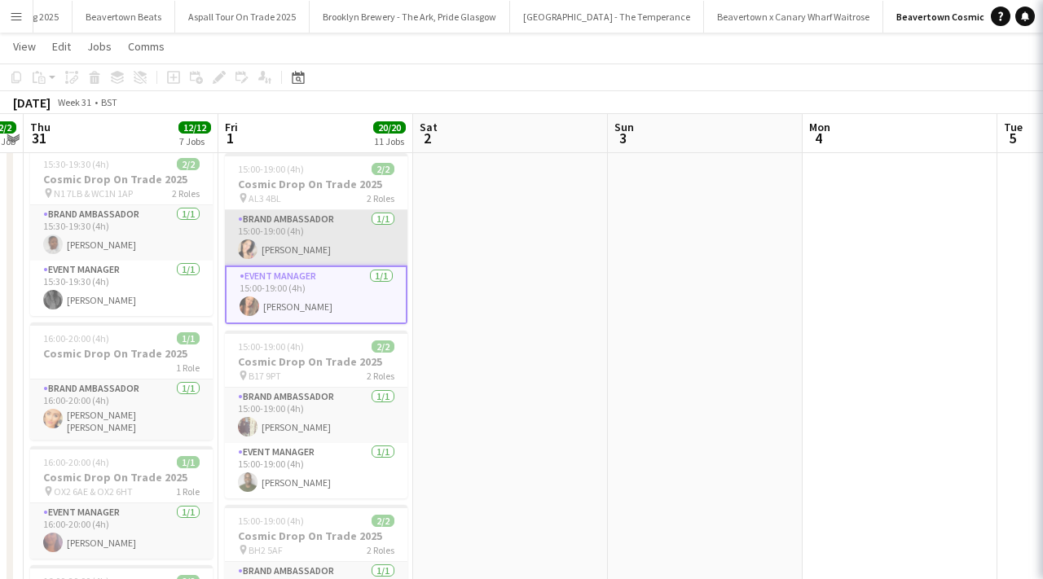
click at [351, 231] on app-card-role "Brand Ambassador [DATE] 15:00-19:00 (4h) [PERSON_NAME]" at bounding box center [316, 237] width 183 height 55
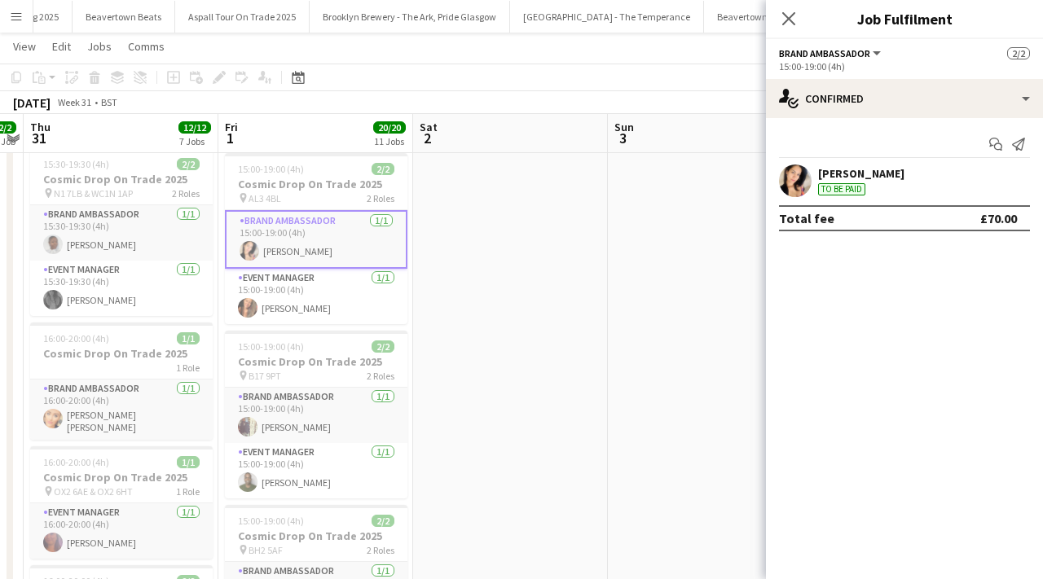
click at [812, 175] on div "[PERSON_NAME] To be paid" at bounding box center [904, 181] width 277 height 33
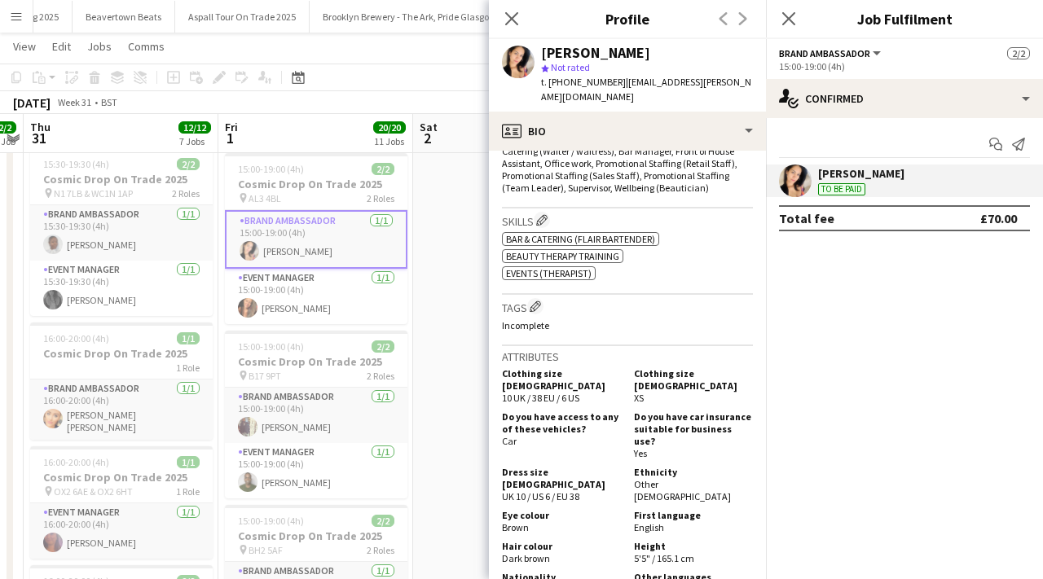
scroll to position [1035, 0]
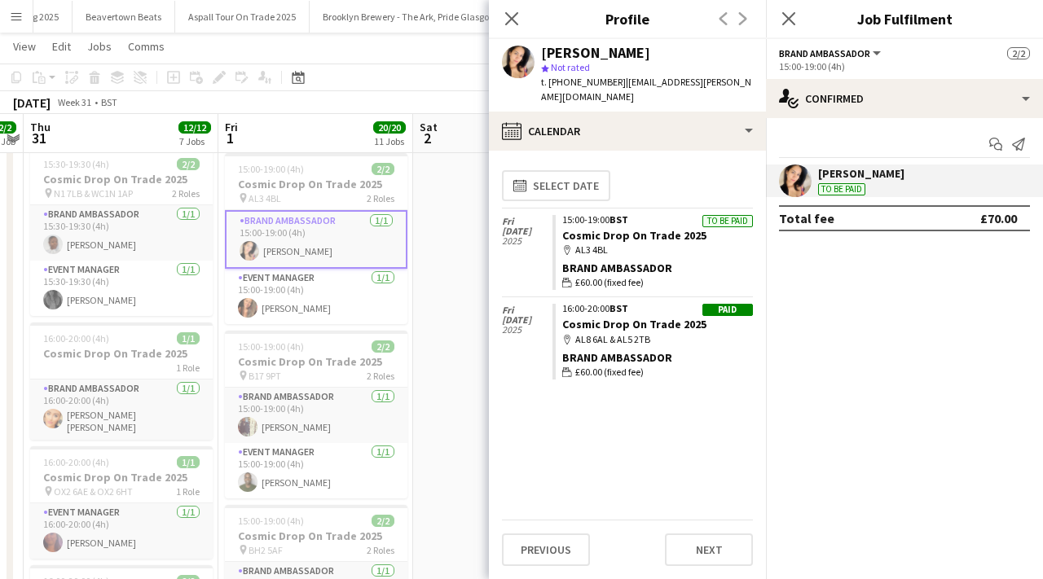
click at [635, 297] on div "Paid 16:00-20:00 BST Cosmic Drop On Trade 2025 map-marker AL8 6AL & AL5 2TB Bra…" at bounding box center [653, 341] width 200 height 89
click at [631, 317] on link "Cosmic Drop On Trade 2025" at bounding box center [634, 324] width 144 height 15
click at [518, 9] on app-icon "Close pop-in" at bounding box center [512, 19] width 24 height 24
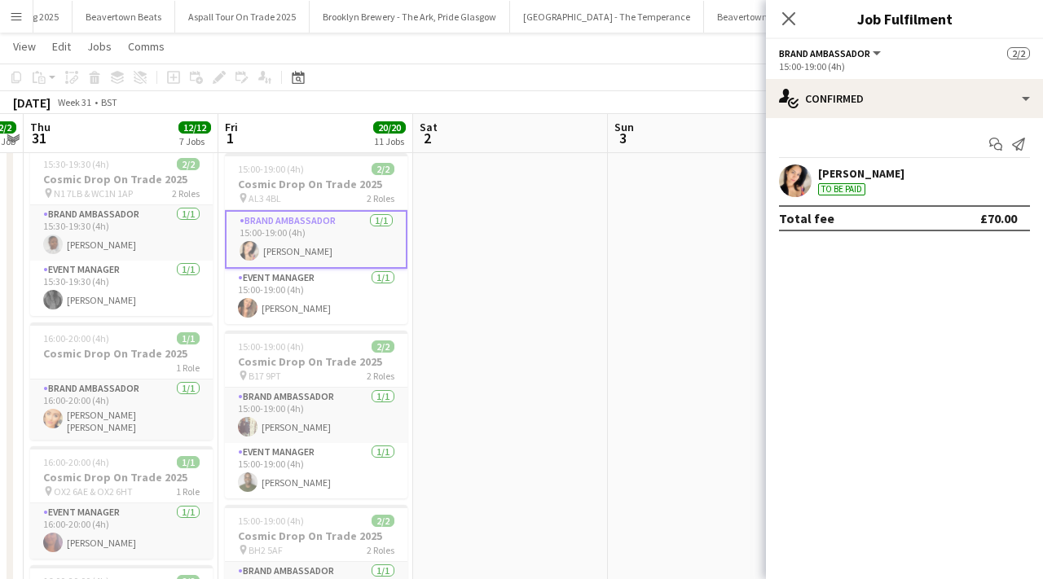
click at [11, 21] on app-icon "Menu" at bounding box center [16, 16] width 13 height 13
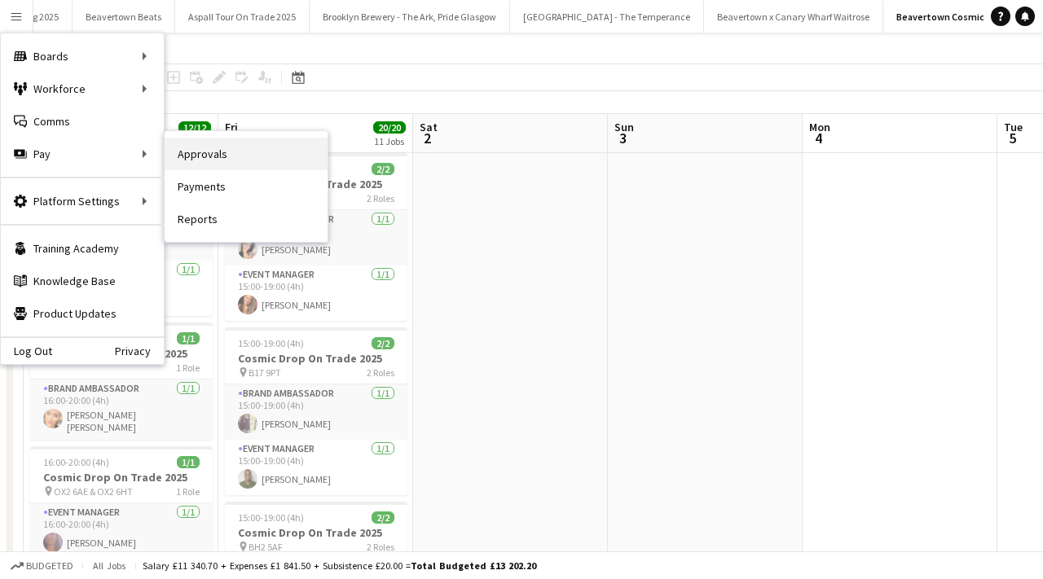
click at [211, 151] on link "Approvals" at bounding box center [246, 154] width 163 height 33
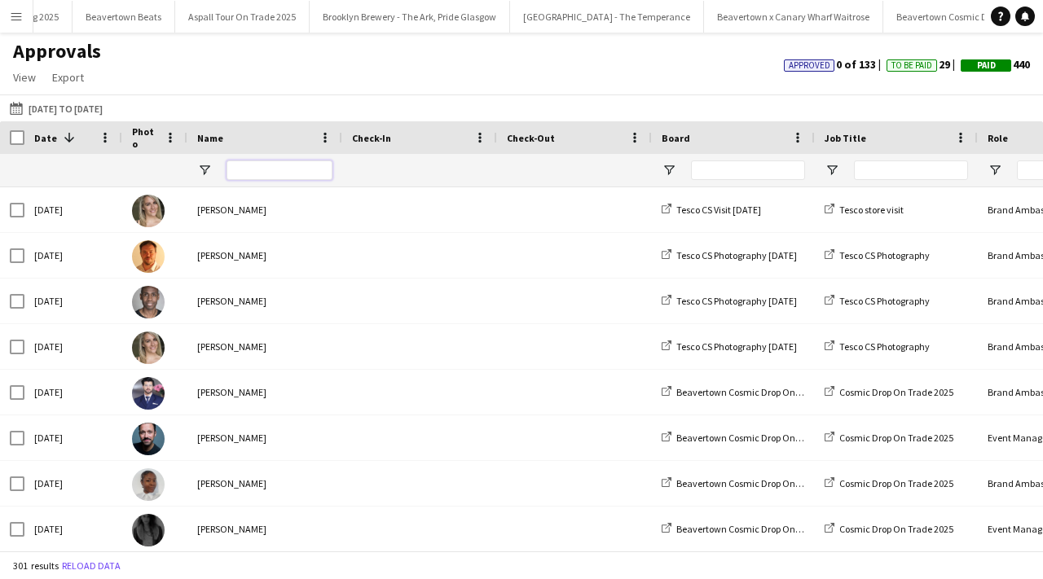
click at [262, 168] on input "Name Filter Input" at bounding box center [280, 171] width 106 height 20
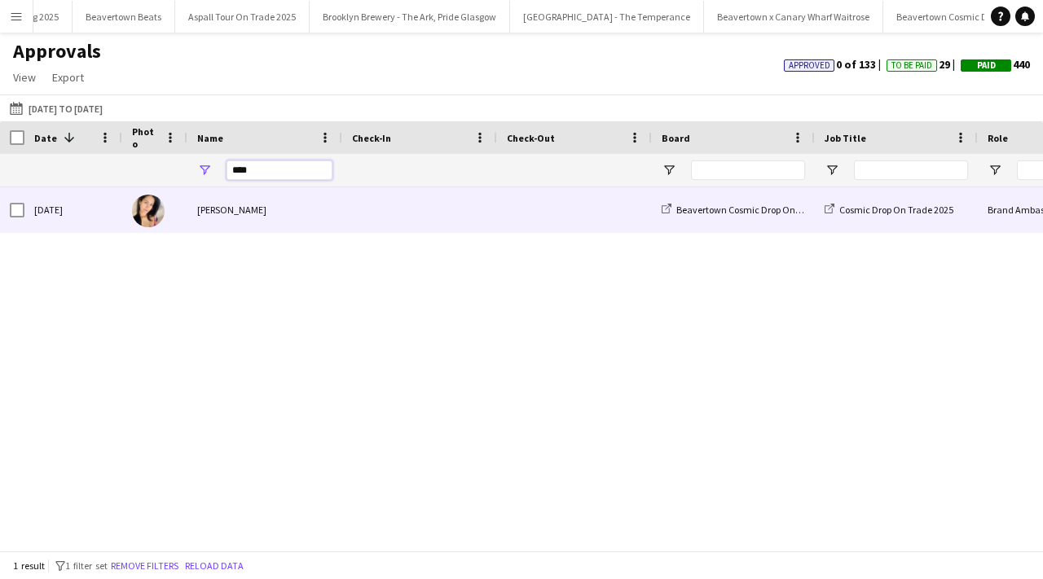
type input "****"
click at [263, 206] on div "[PERSON_NAME]" at bounding box center [264, 209] width 155 height 45
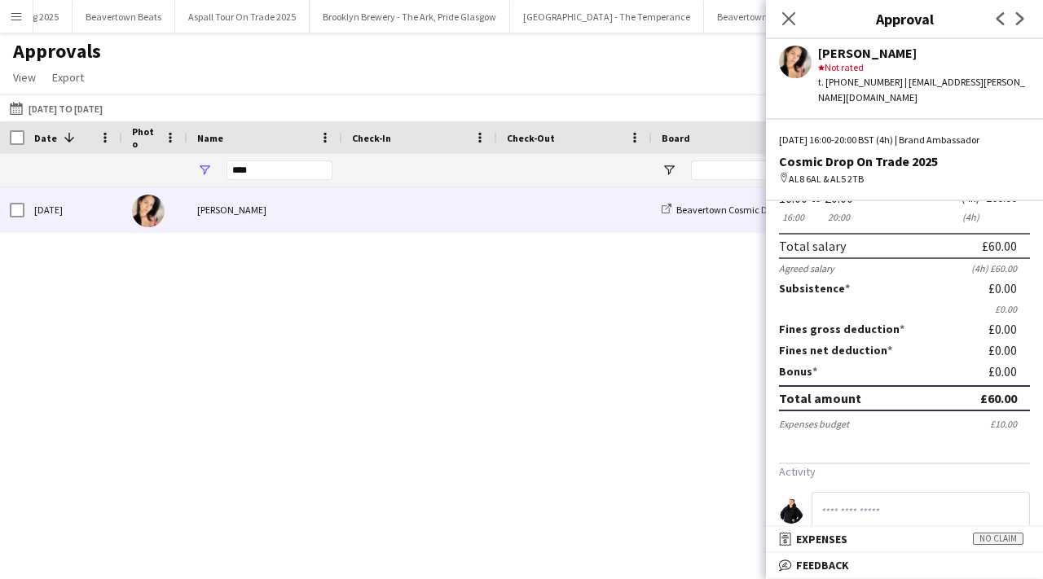
scroll to position [238, 0]
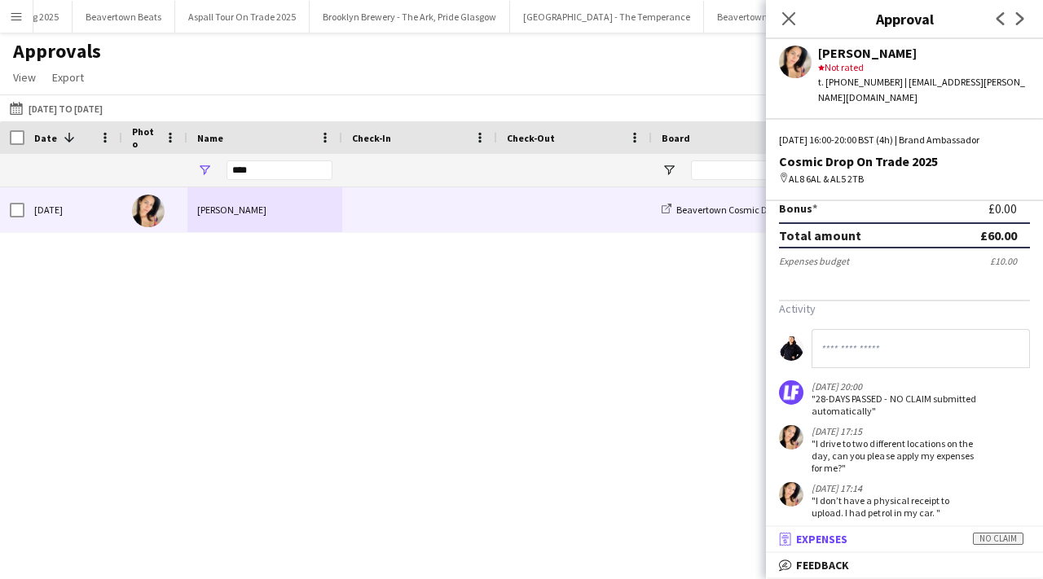
click at [935, 540] on mat-panel-title "receipt Expenses No claim" at bounding box center [901, 539] width 271 height 15
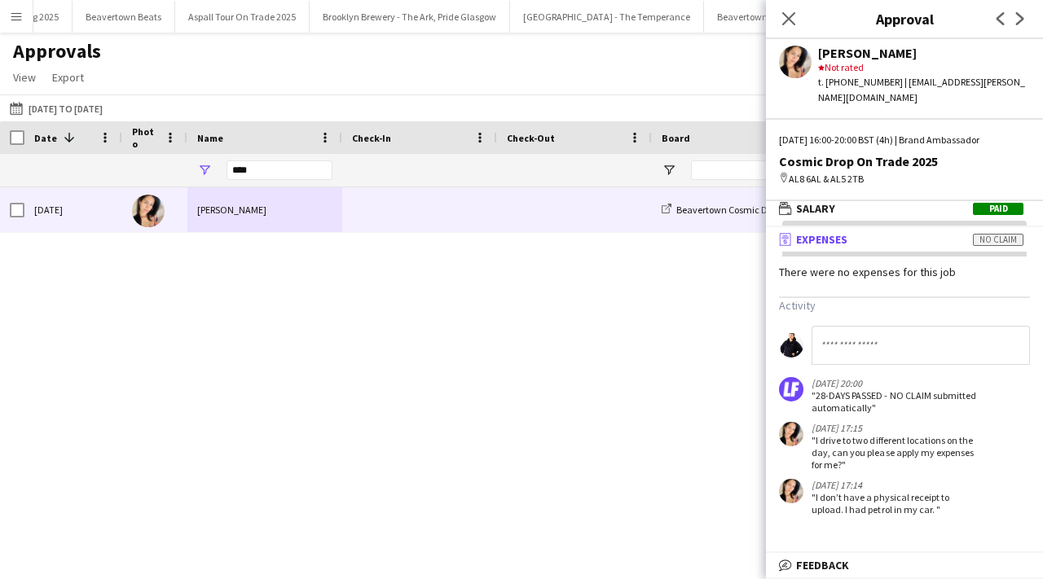
click at [943, 232] on mat-panel-title "receipt Expenses No claim" at bounding box center [901, 239] width 271 height 15
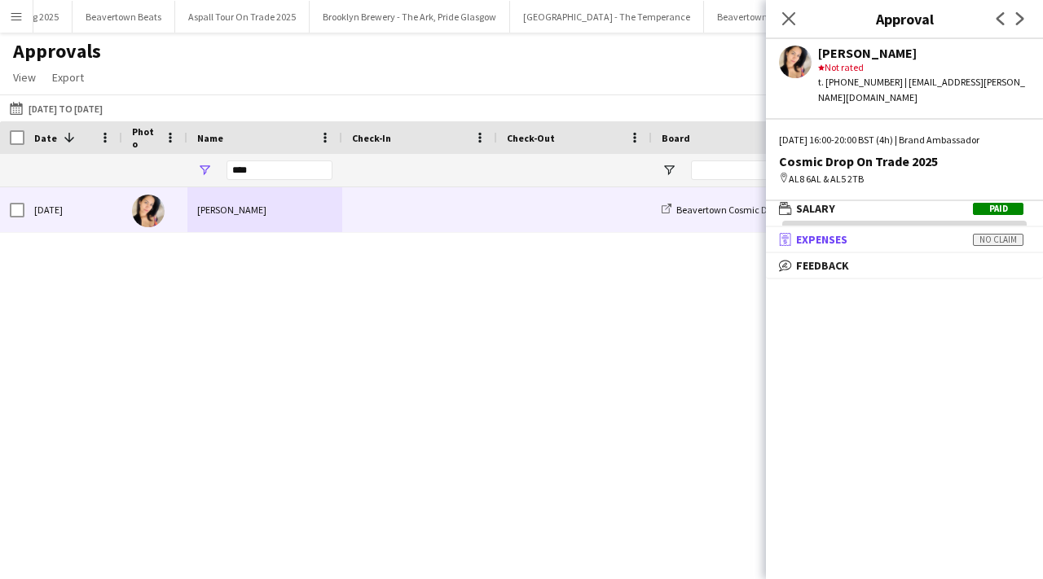
click at [943, 232] on mat-panel-title "receipt Expenses No claim" at bounding box center [901, 239] width 271 height 15
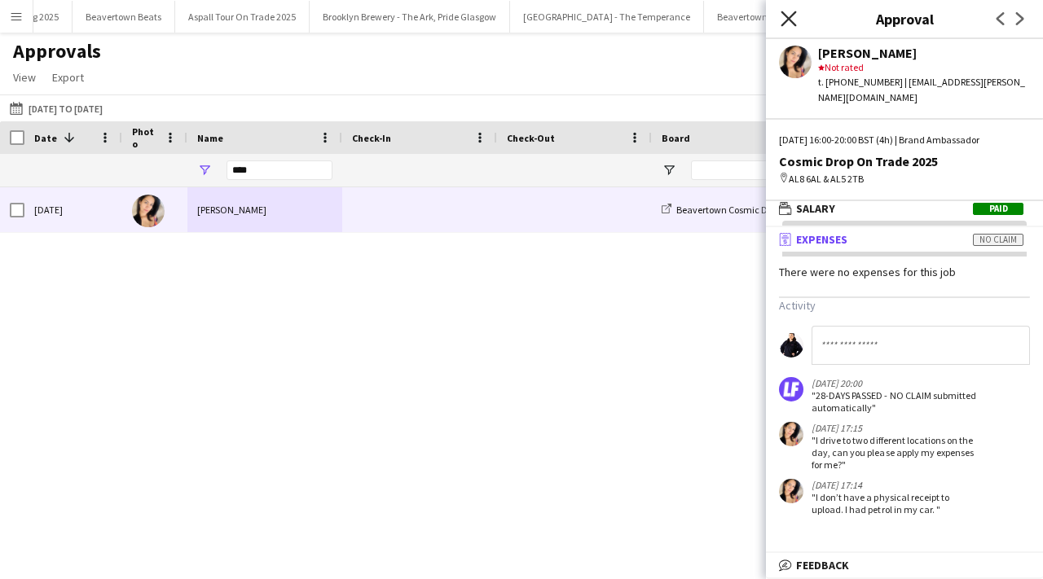
click at [790, 20] on icon at bounding box center [788, 18] width 15 height 15
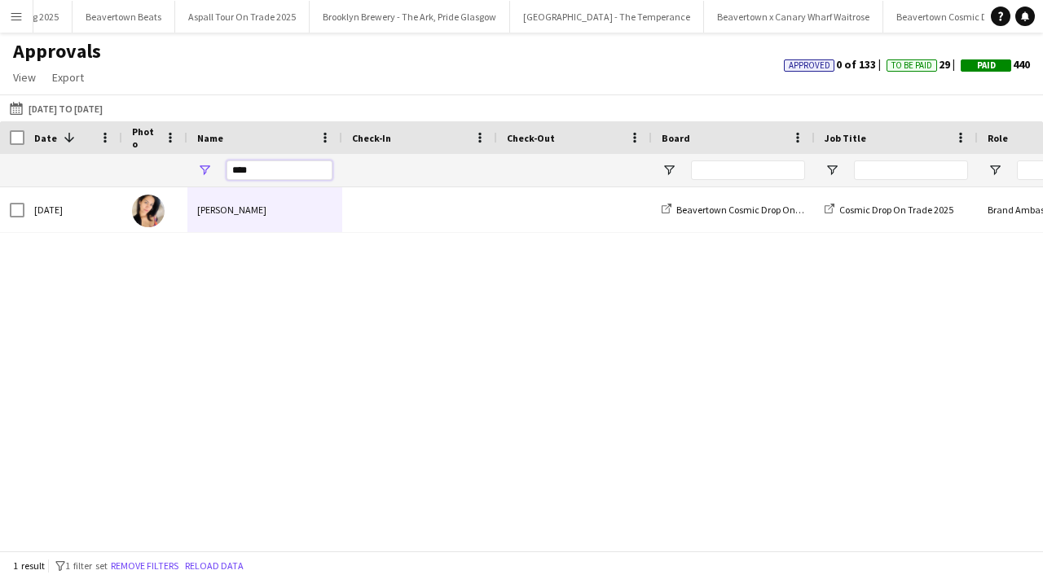
drag, startPoint x: 276, startPoint y: 165, endPoint x: 201, endPoint y: 165, distance: 75.0
click at [201, 165] on div "****" at bounding box center [264, 170] width 155 height 33
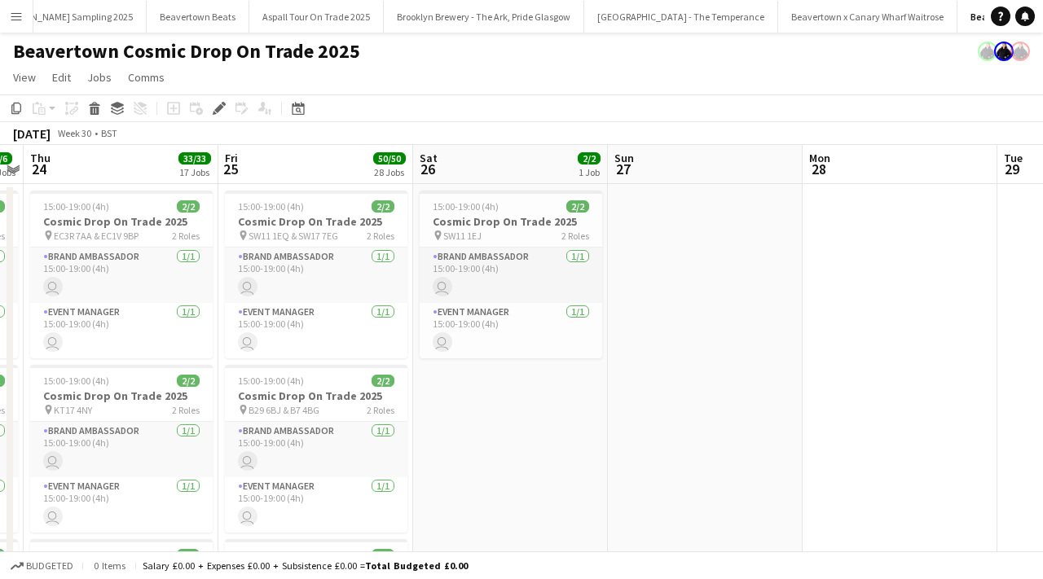
scroll to position [0, 2619]
